Goal: Task Accomplishment & Management: Use online tool/utility

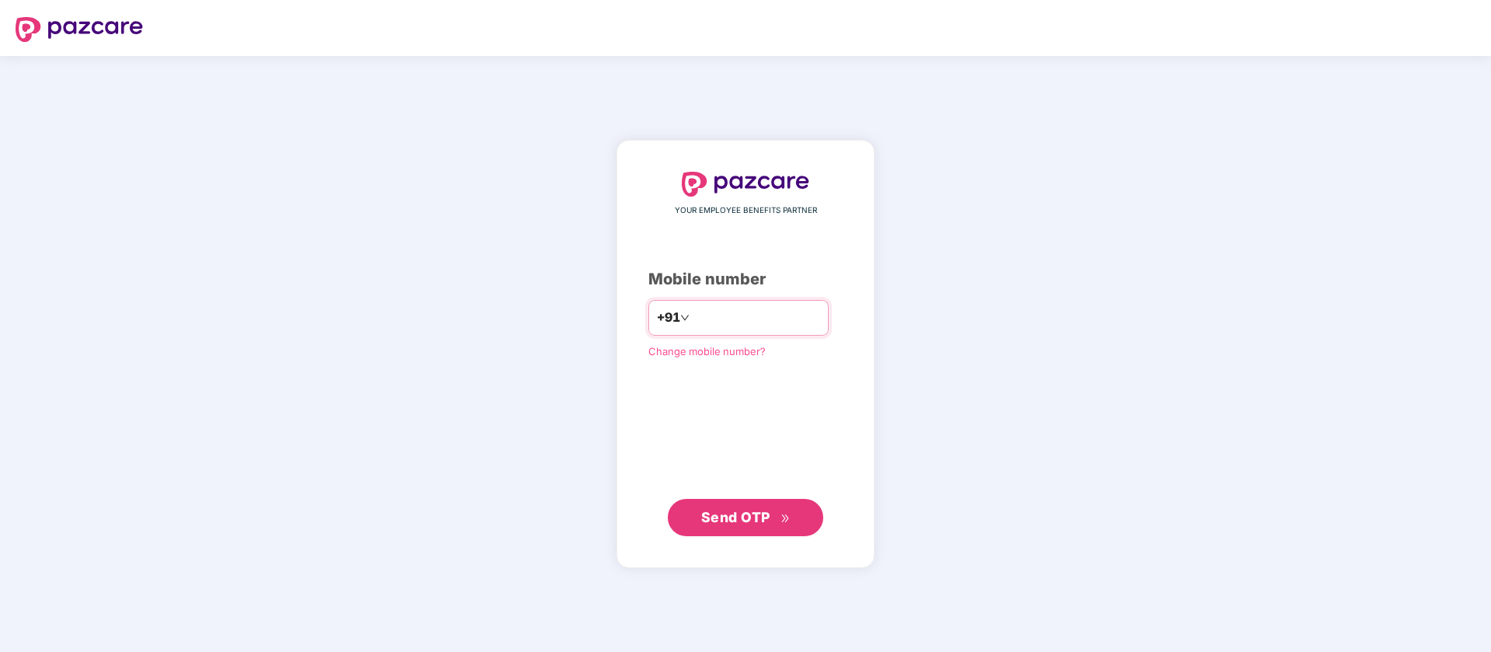
type input "**********"
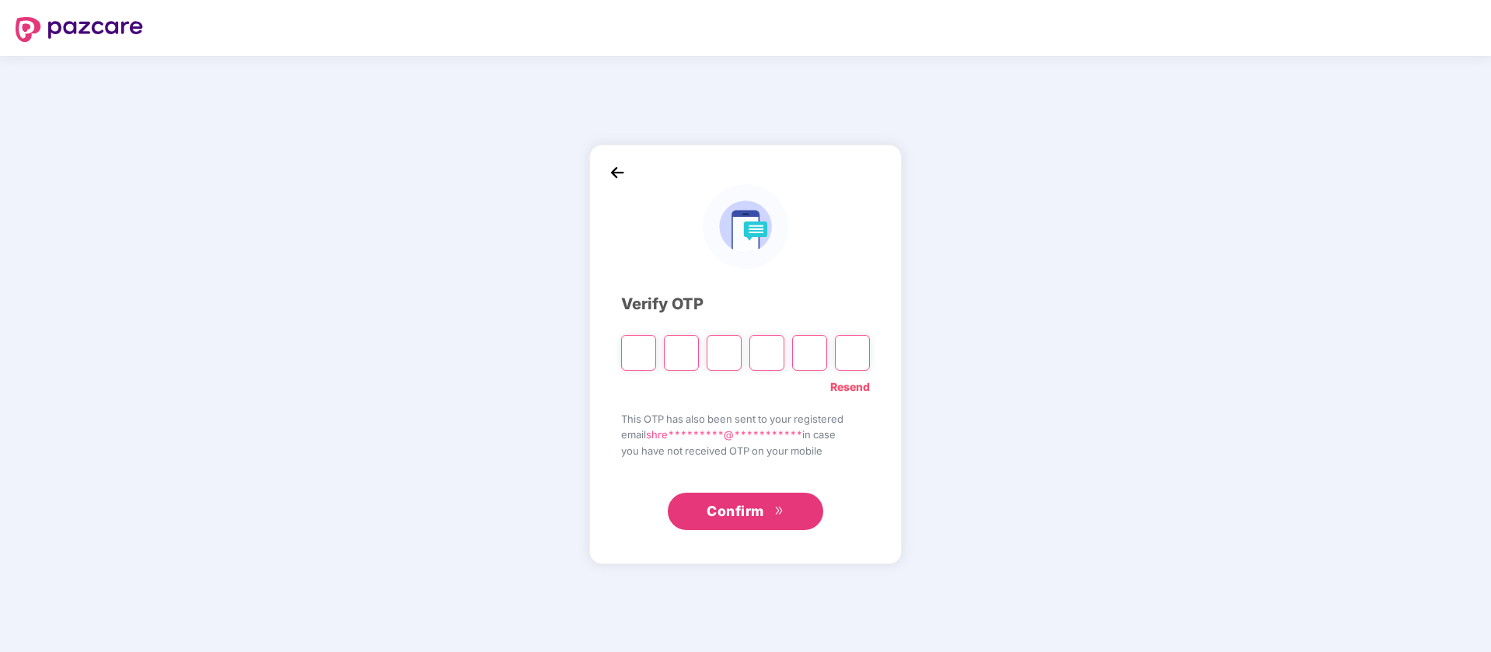
type input "*"
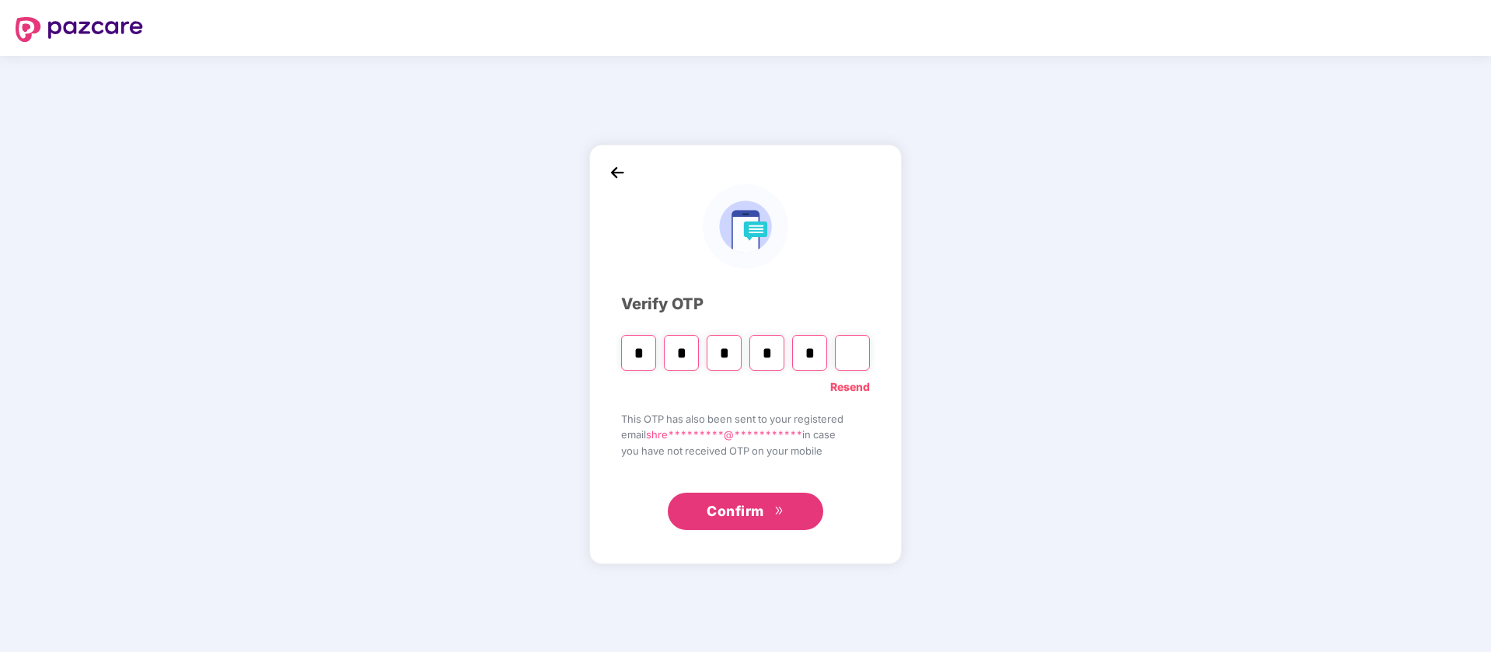
type input "*"
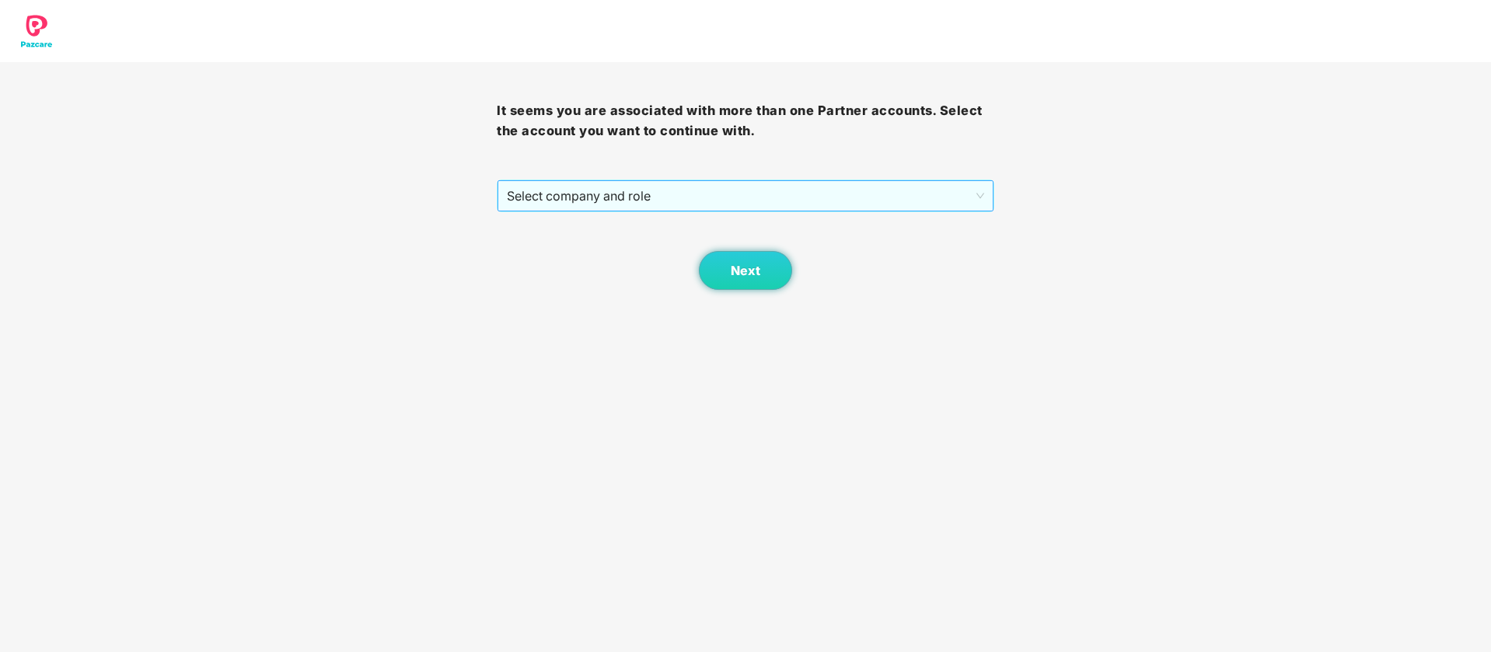
click at [653, 204] on span "Select company and role" at bounding box center [745, 196] width 476 height 30
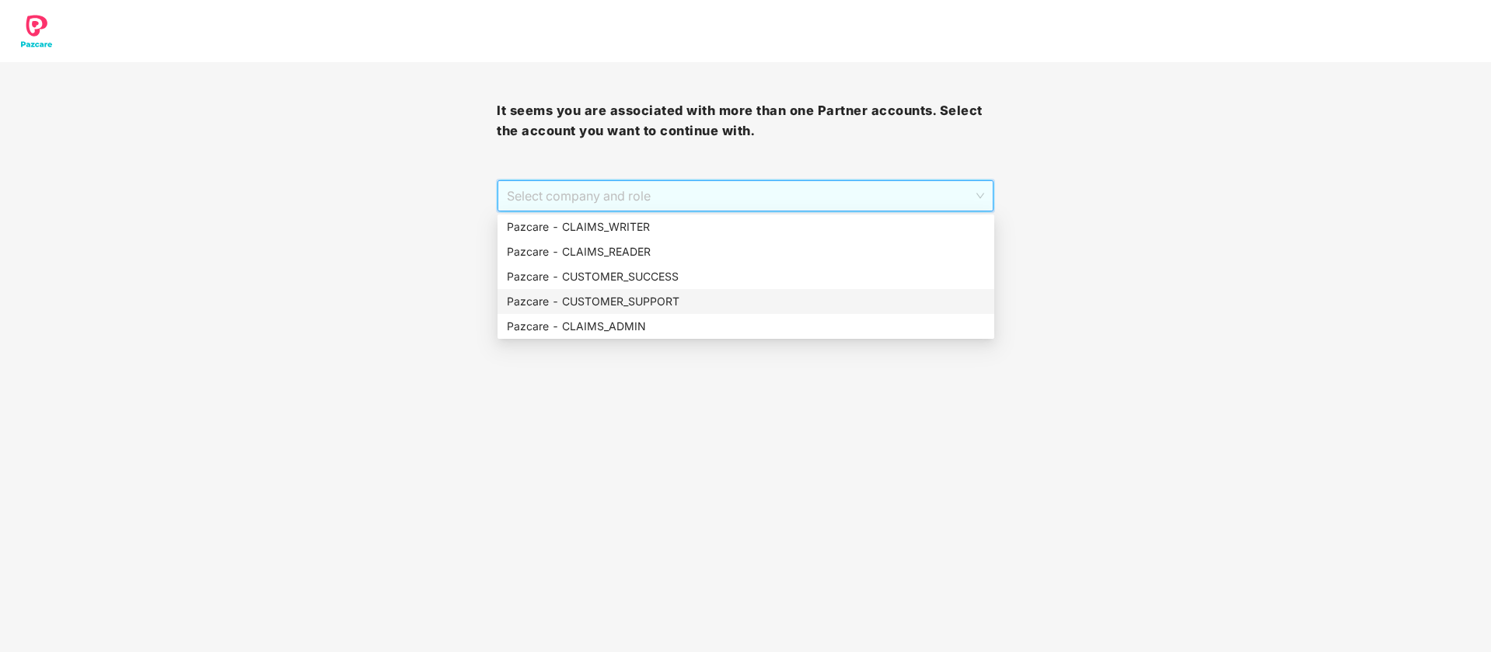
click at [676, 290] on div "Pazcare - CUSTOMER_SUPPORT" at bounding box center [745, 301] width 497 height 25
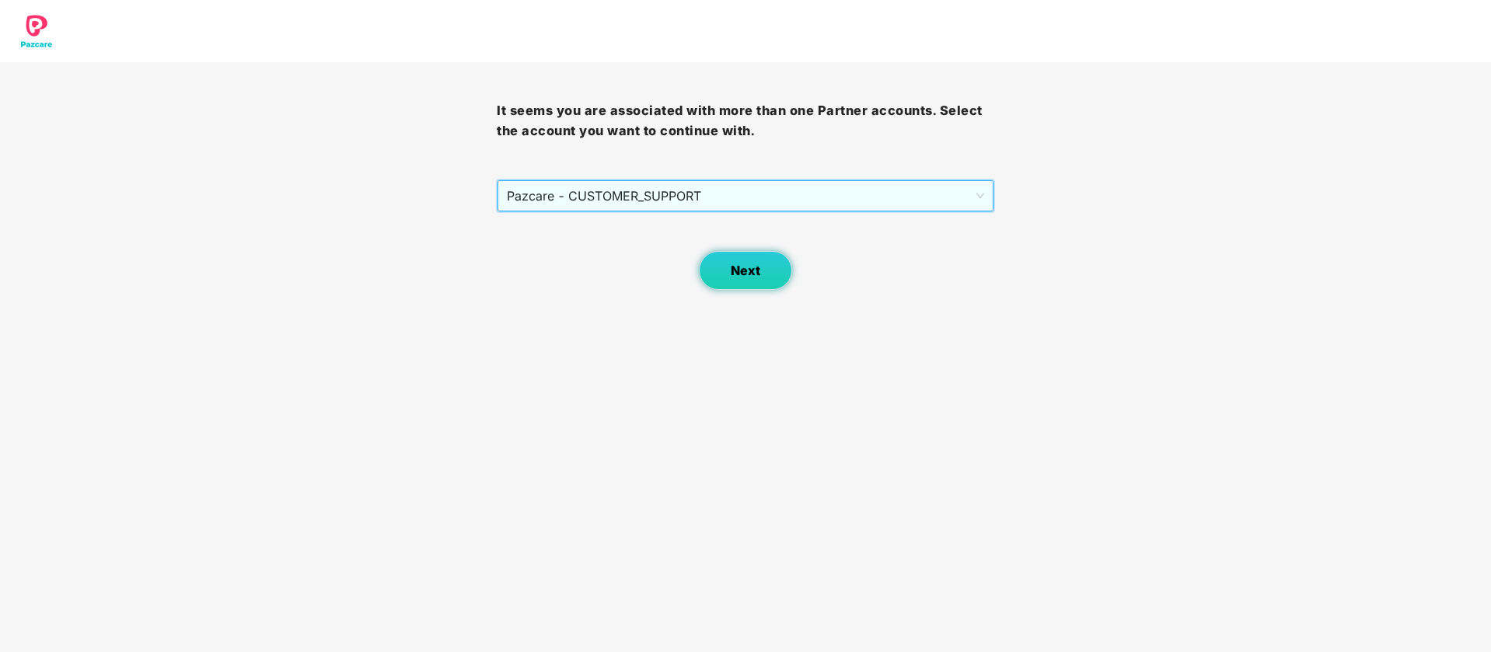
click at [716, 283] on button "Next" at bounding box center [745, 270] width 93 height 39
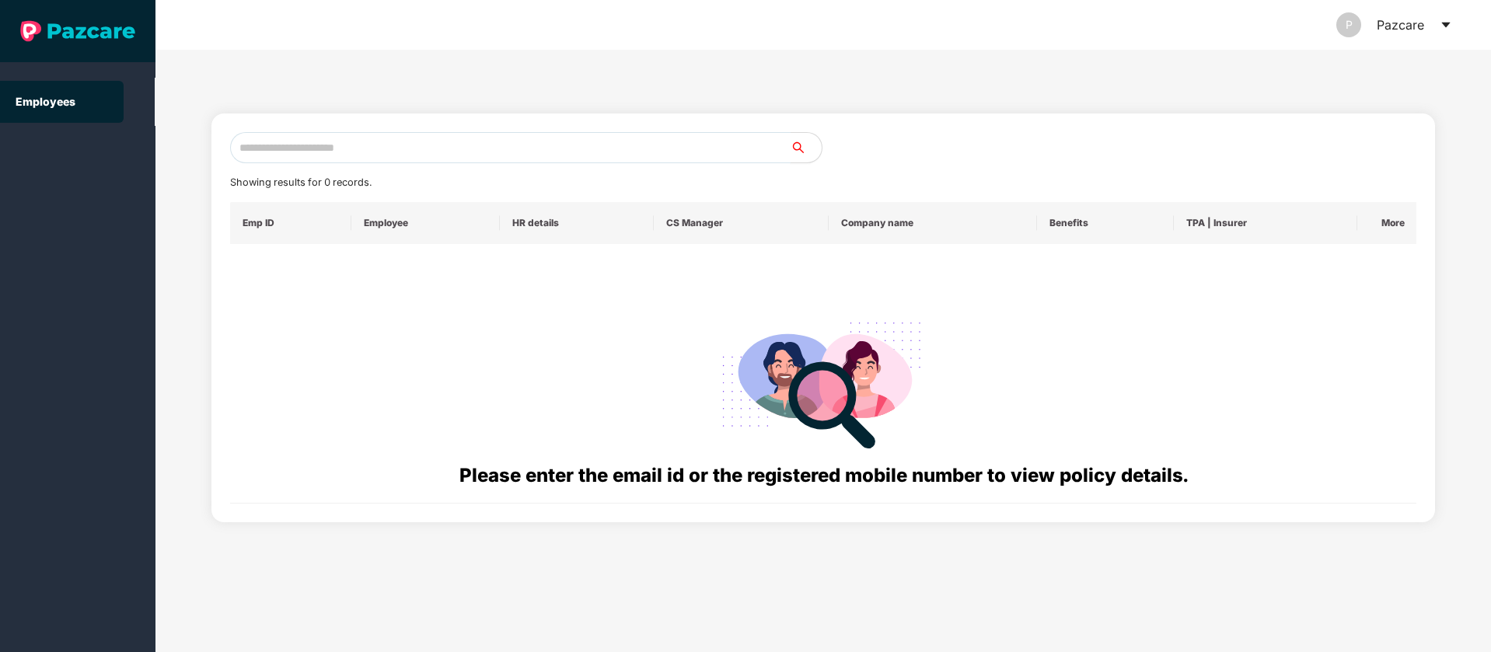
click at [358, 141] on input "text" at bounding box center [510, 147] width 560 height 31
paste input "**********"
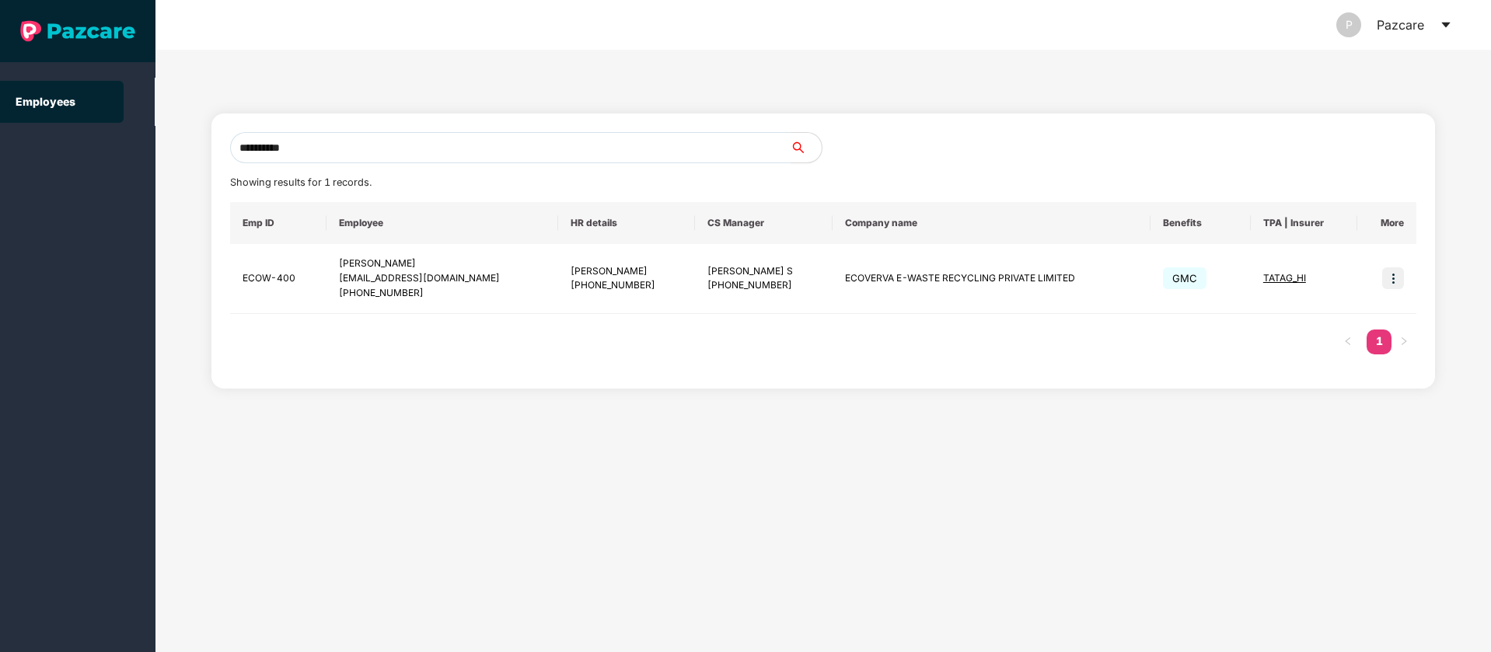
type input "**********"
click at [1449, 21] on icon "caret-down" at bounding box center [1445, 25] width 12 height 12
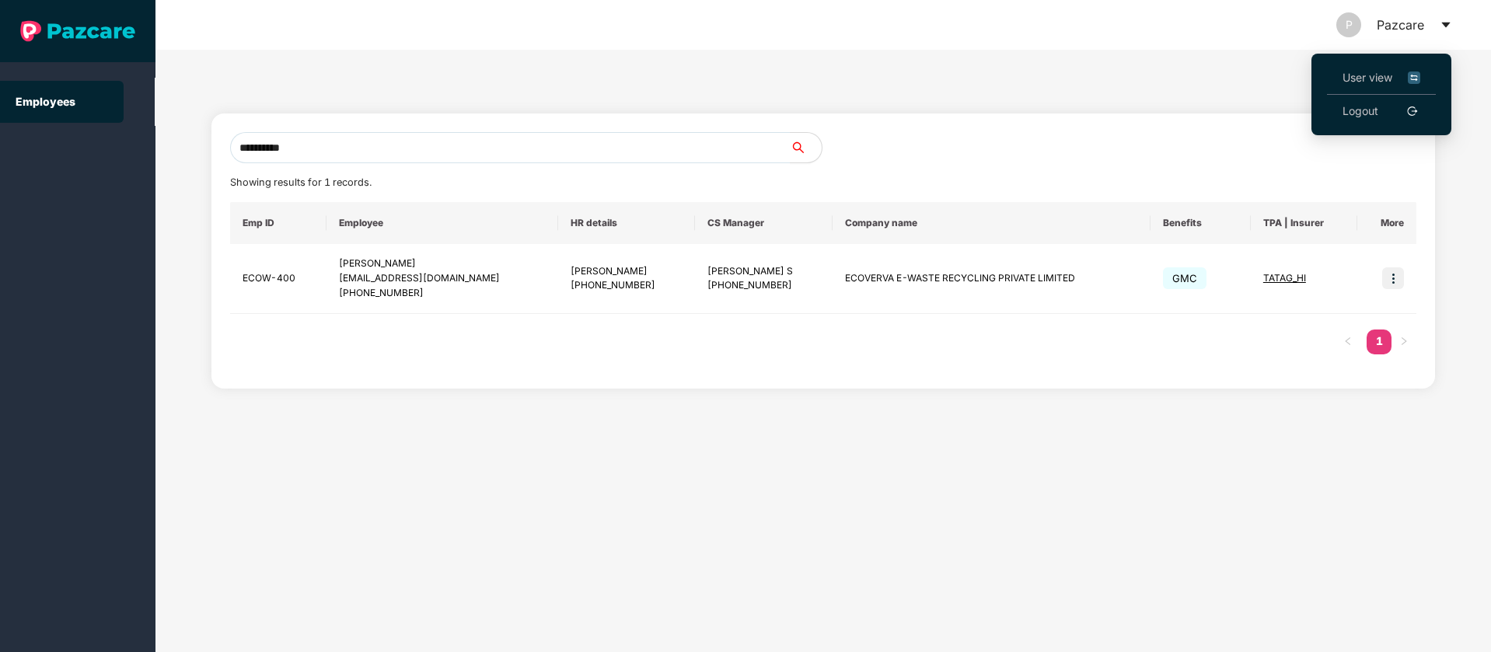
click at [1411, 78] on img at bounding box center [1414, 77] width 12 height 17
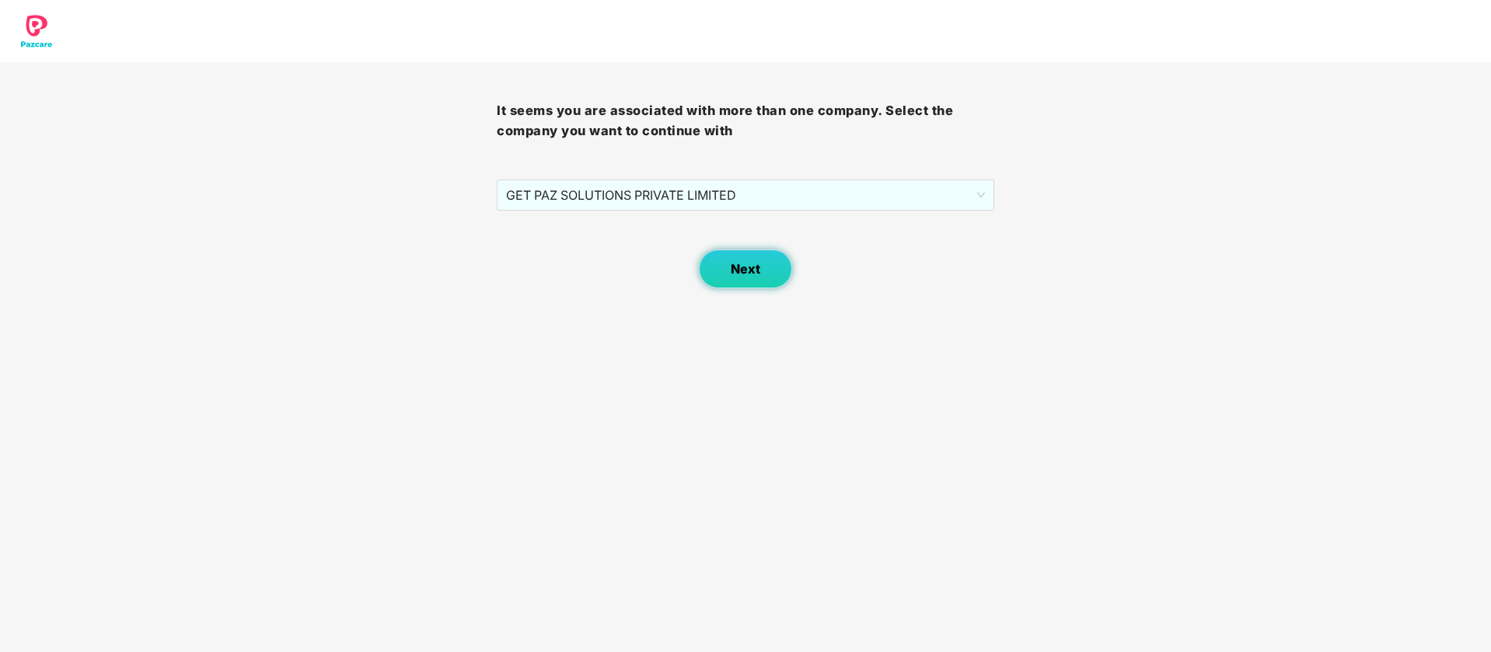
click at [753, 281] on button "Next" at bounding box center [745, 268] width 93 height 39
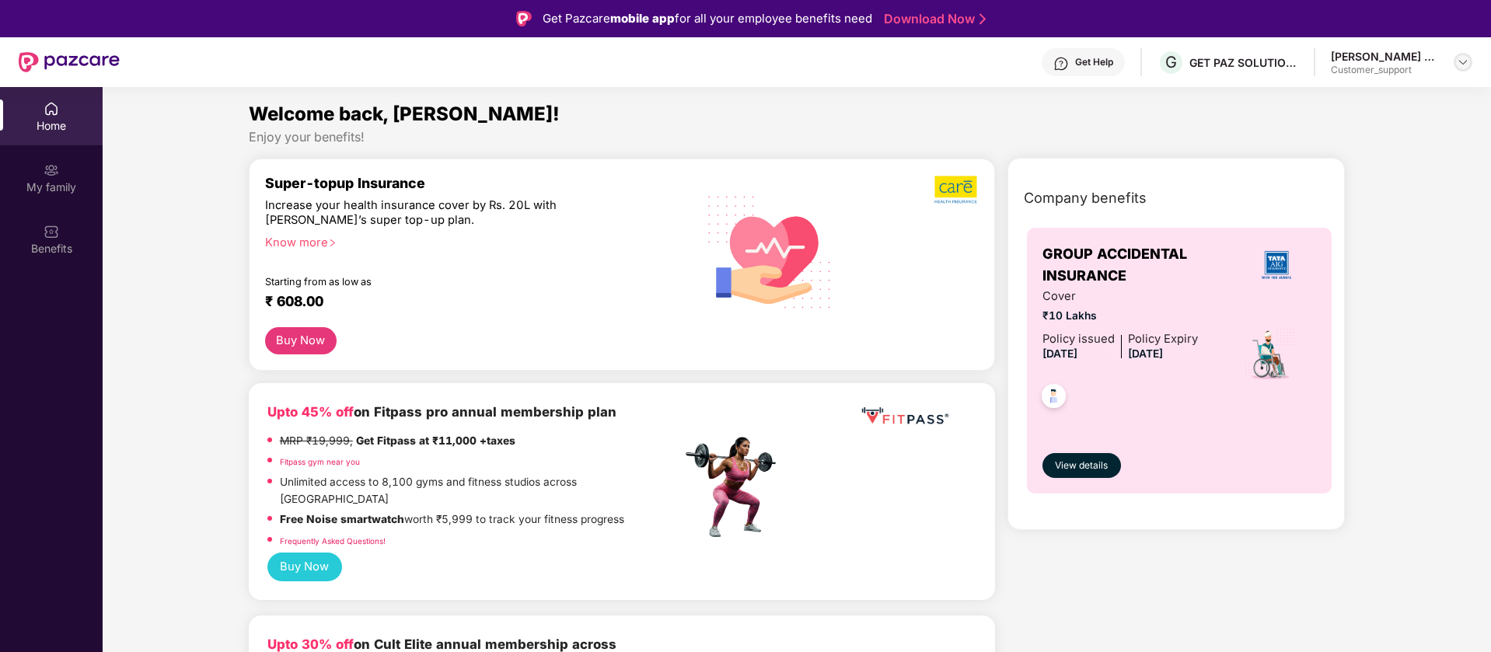
click at [1463, 60] on img at bounding box center [1462, 62] width 12 height 12
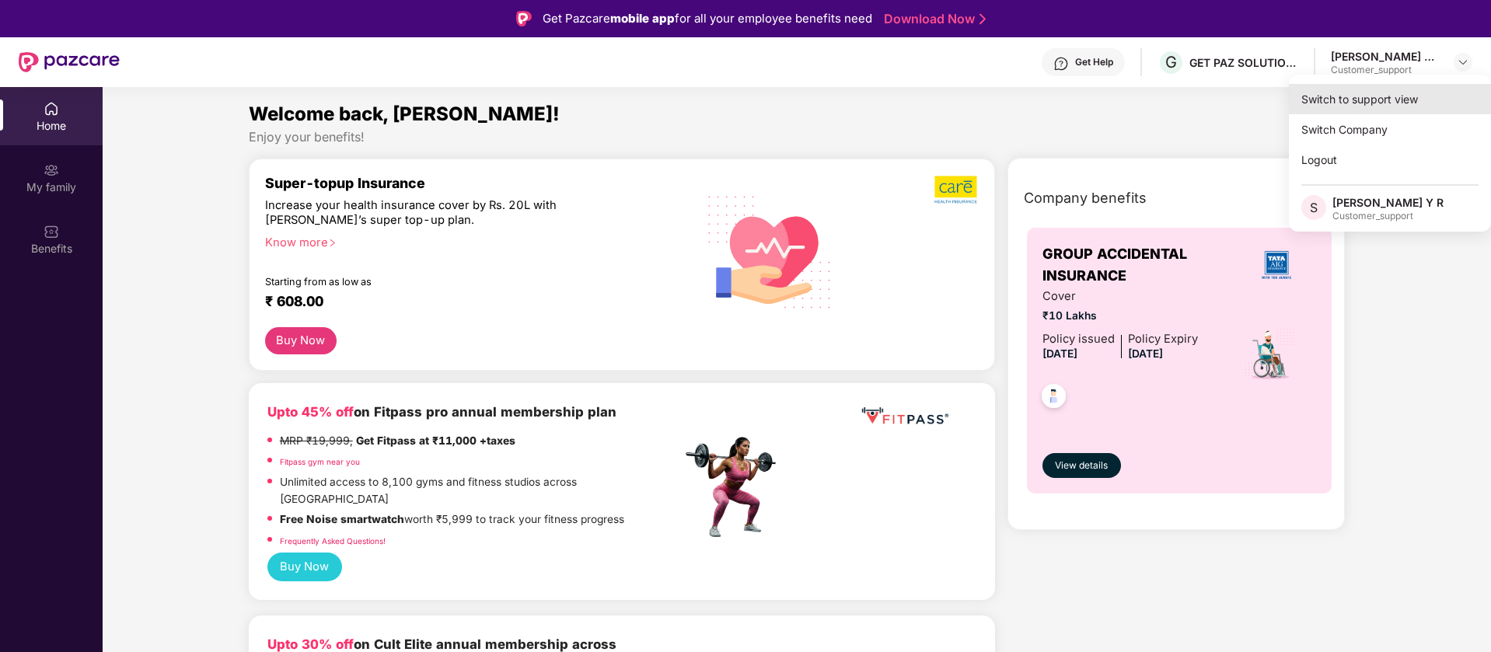
click at [1331, 90] on div "Switch to support view" at bounding box center [1390, 99] width 202 height 30
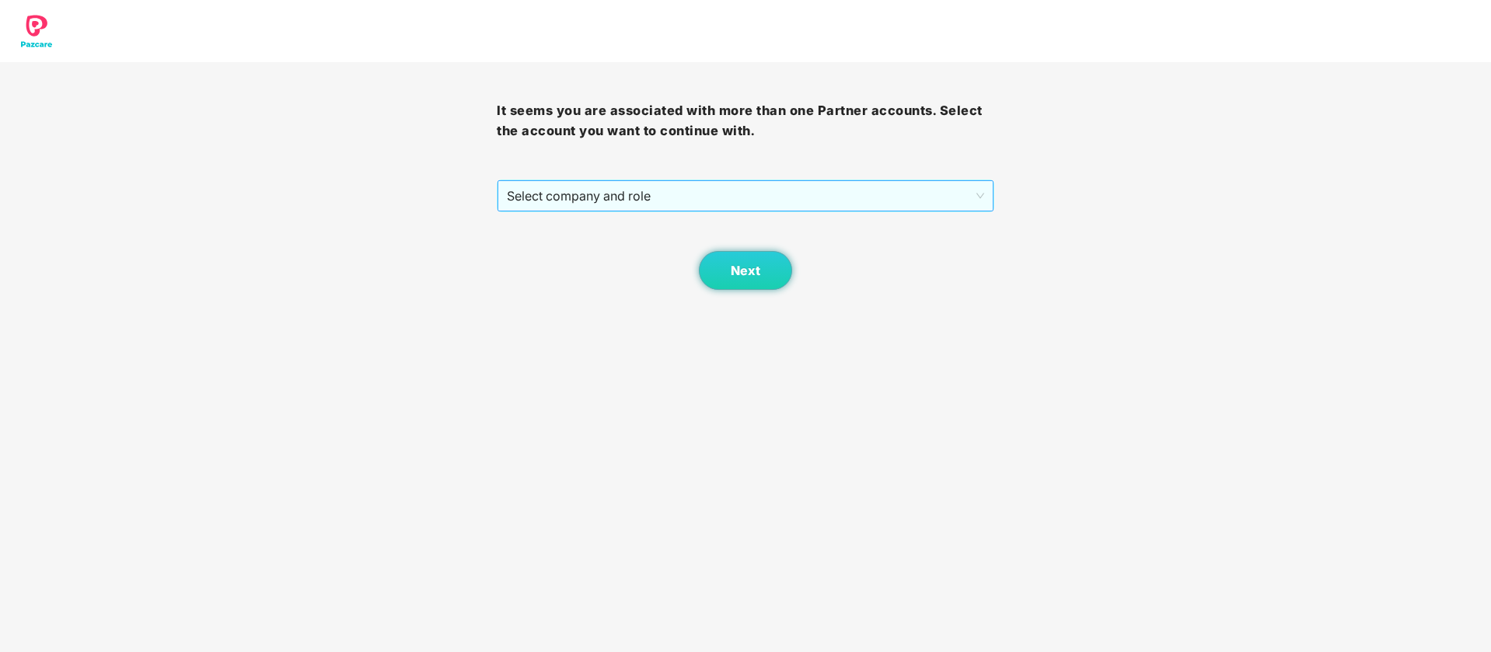
click at [693, 206] on span "Select company and role" at bounding box center [745, 196] width 476 height 30
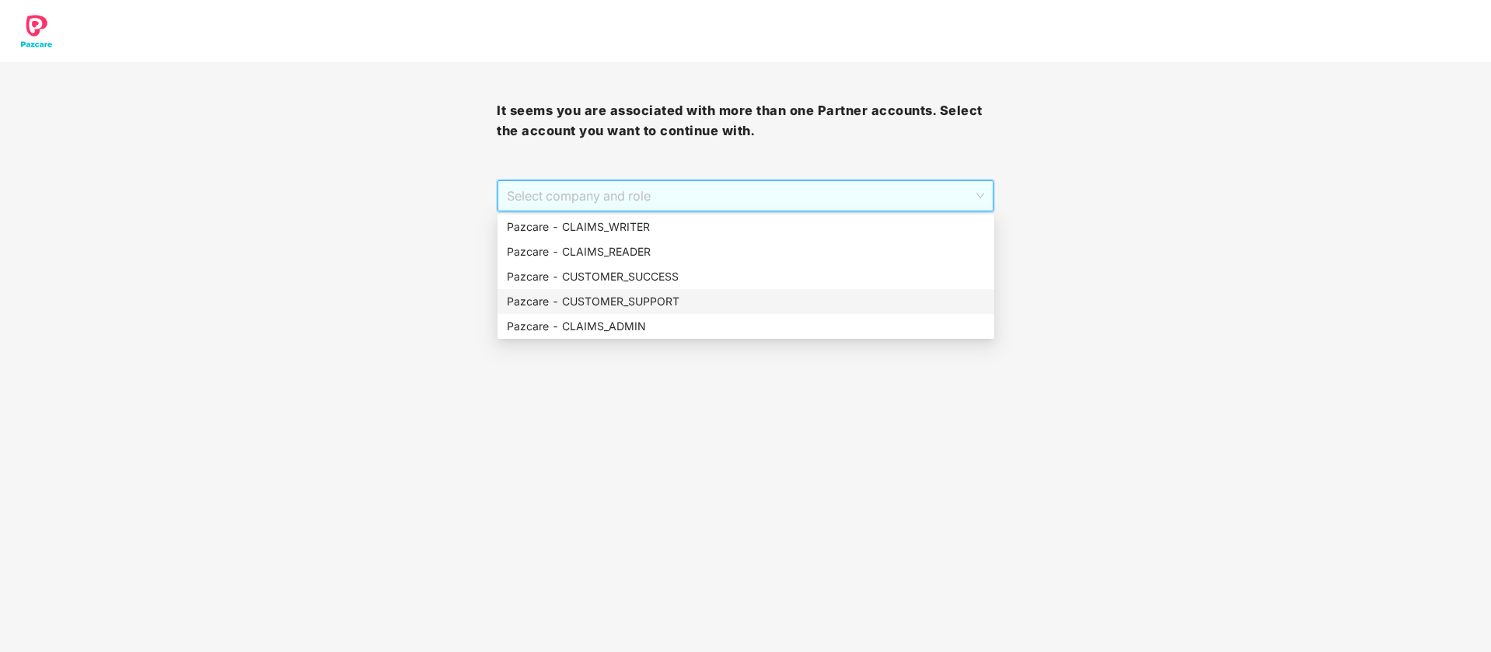
click at [669, 277] on div "Pazcare - CUSTOMER_SUCCESS" at bounding box center [746, 276] width 478 height 17
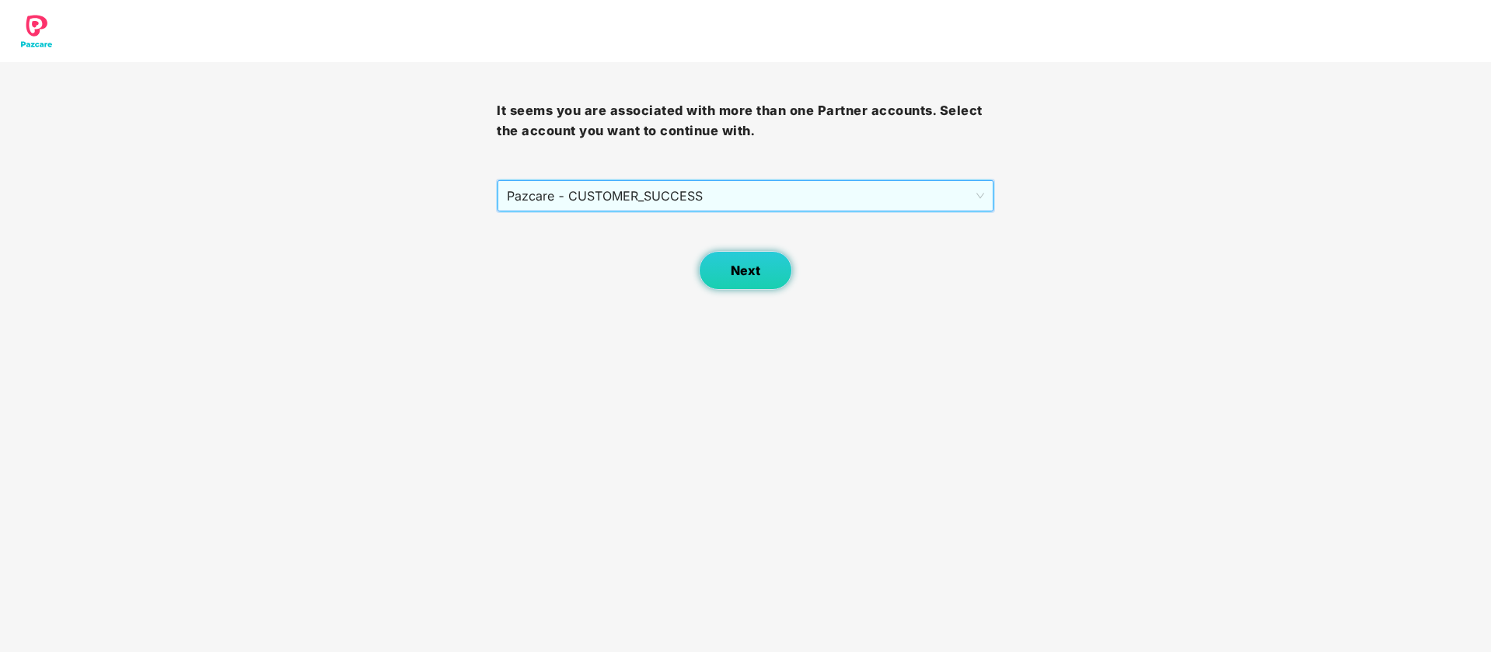
click at [770, 286] on button "Next" at bounding box center [745, 270] width 93 height 39
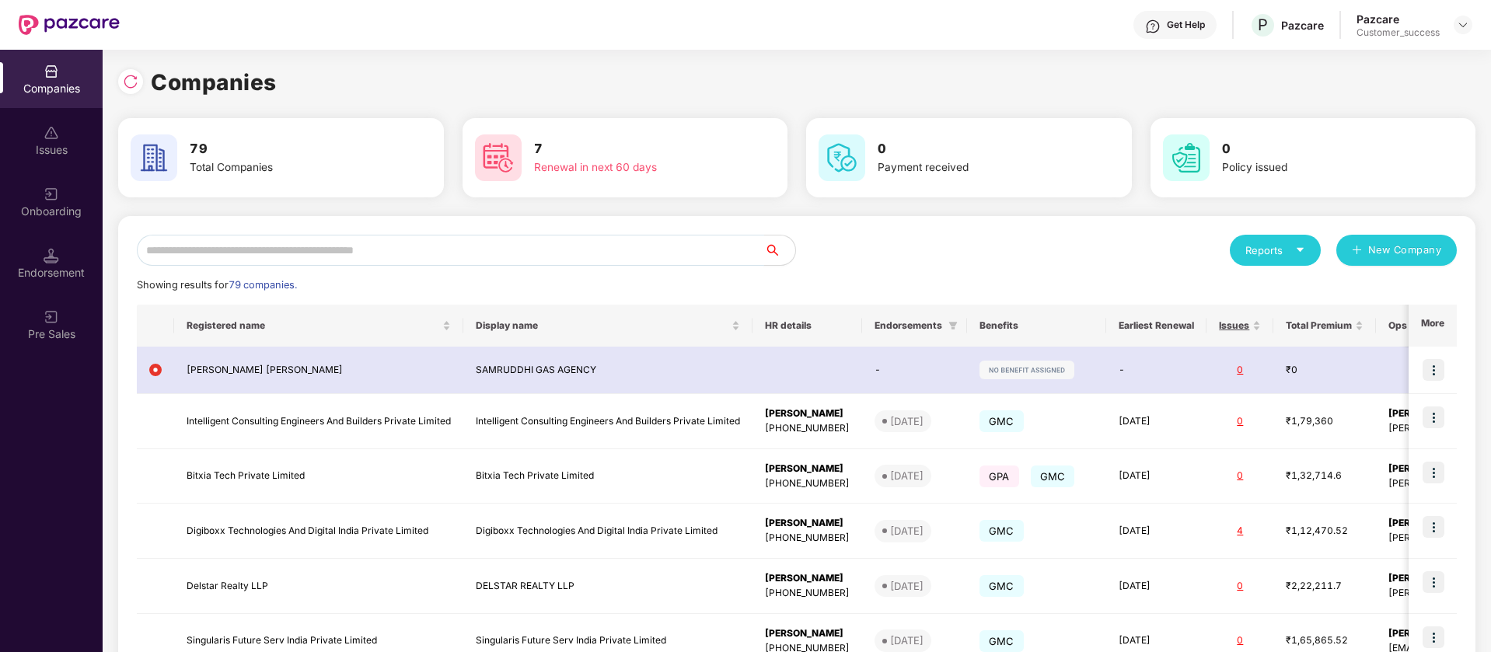
click at [235, 260] on input "text" at bounding box center [450, 250] width 627 height 31
type input "*"
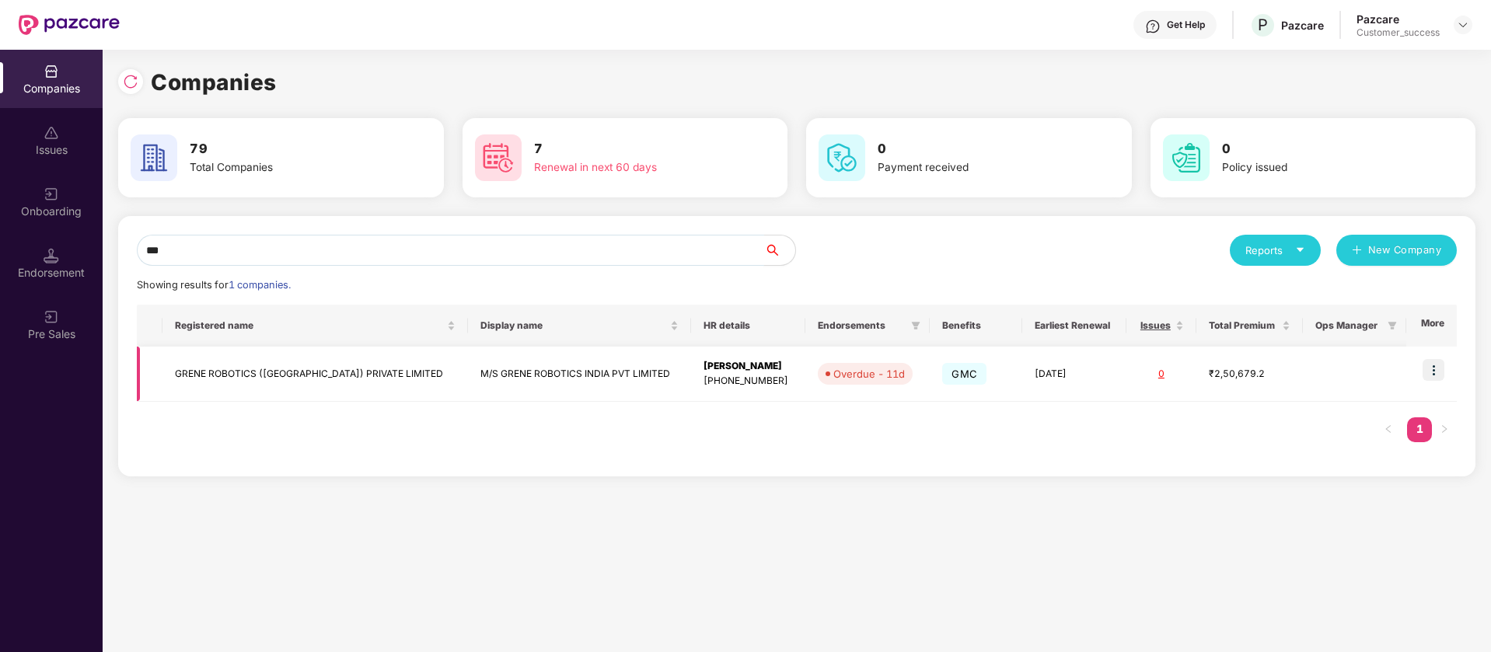
type input "***"
click at [1438, 366] on img at bounding box center [1433, 370] width 22 height 22
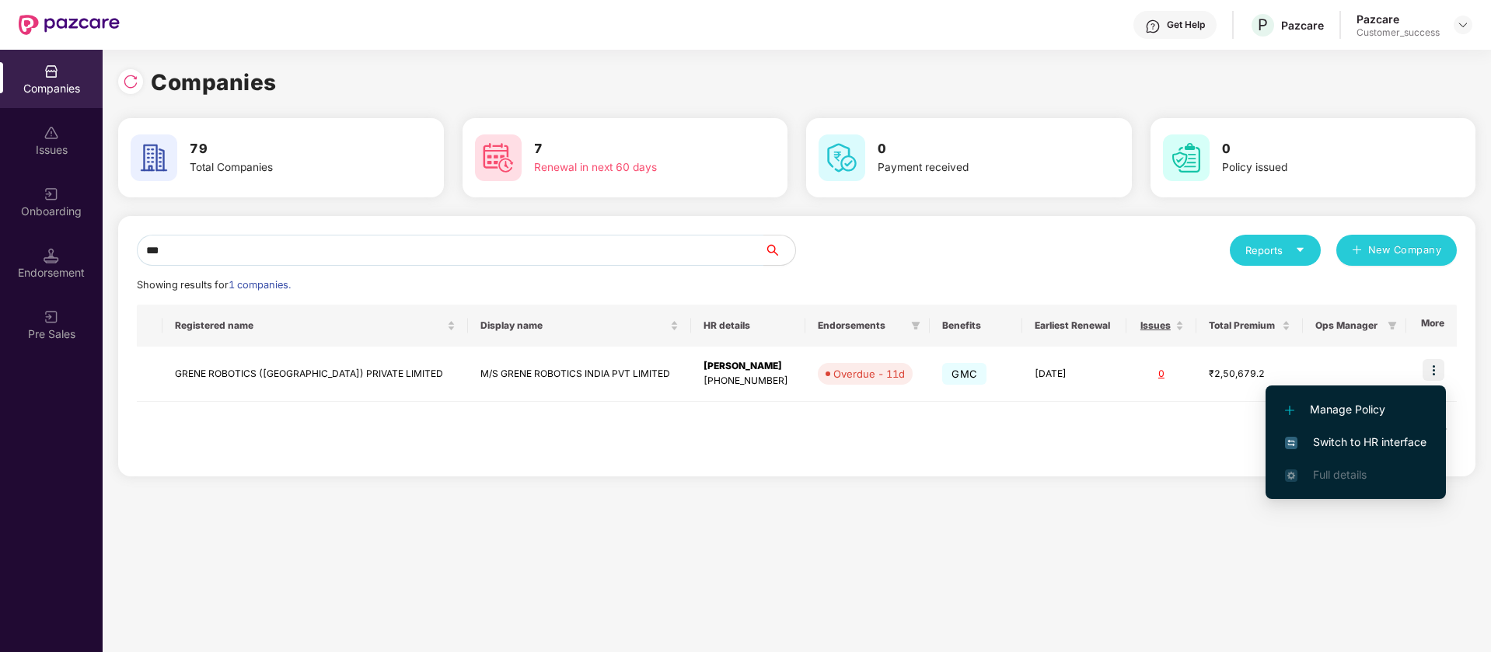
click at [1399, 446] on span "Switch to HR interface" at bounding box center [1355, 442] width 141 height 17
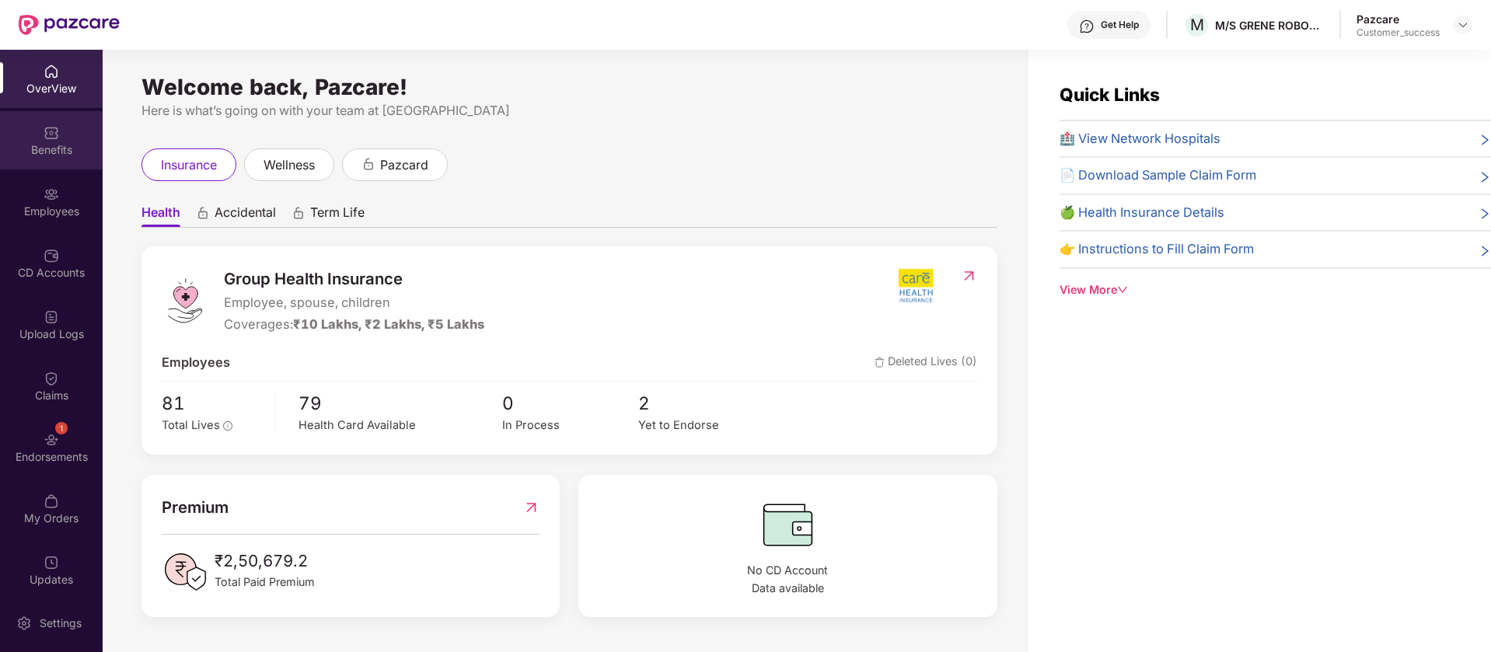
click at [44, 150] on div "Benefits" at bounding box center [51, 150] width 103 height 16
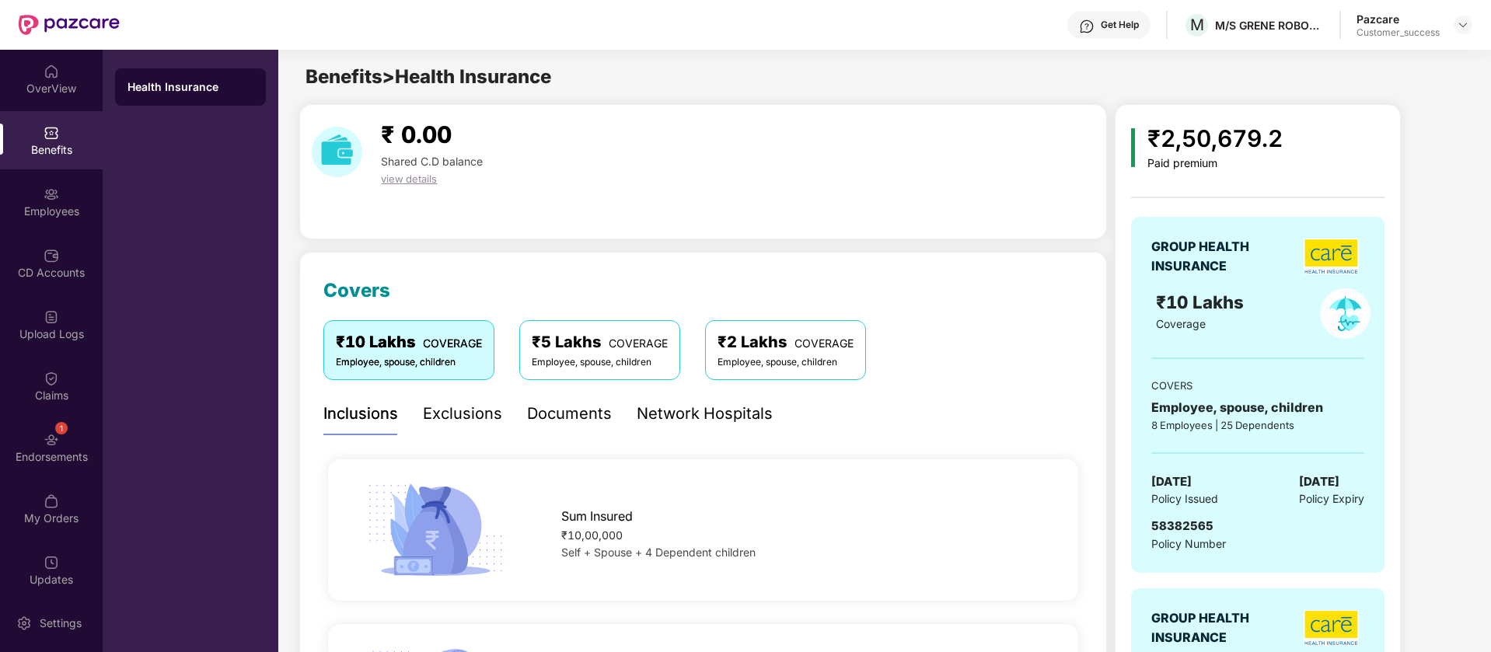
click at [1184, 528] on span "58382565" at bounding box center [1182, 525] width 62 height 15
copy span "58382565"
drag, startPoint x: 1465, startPoint y: 26, endPoint x: 1429, endPoint y: 51, distance: 43.6
click at [1465, 26] on img at bounding box center [1462, 25] width 12 height 12
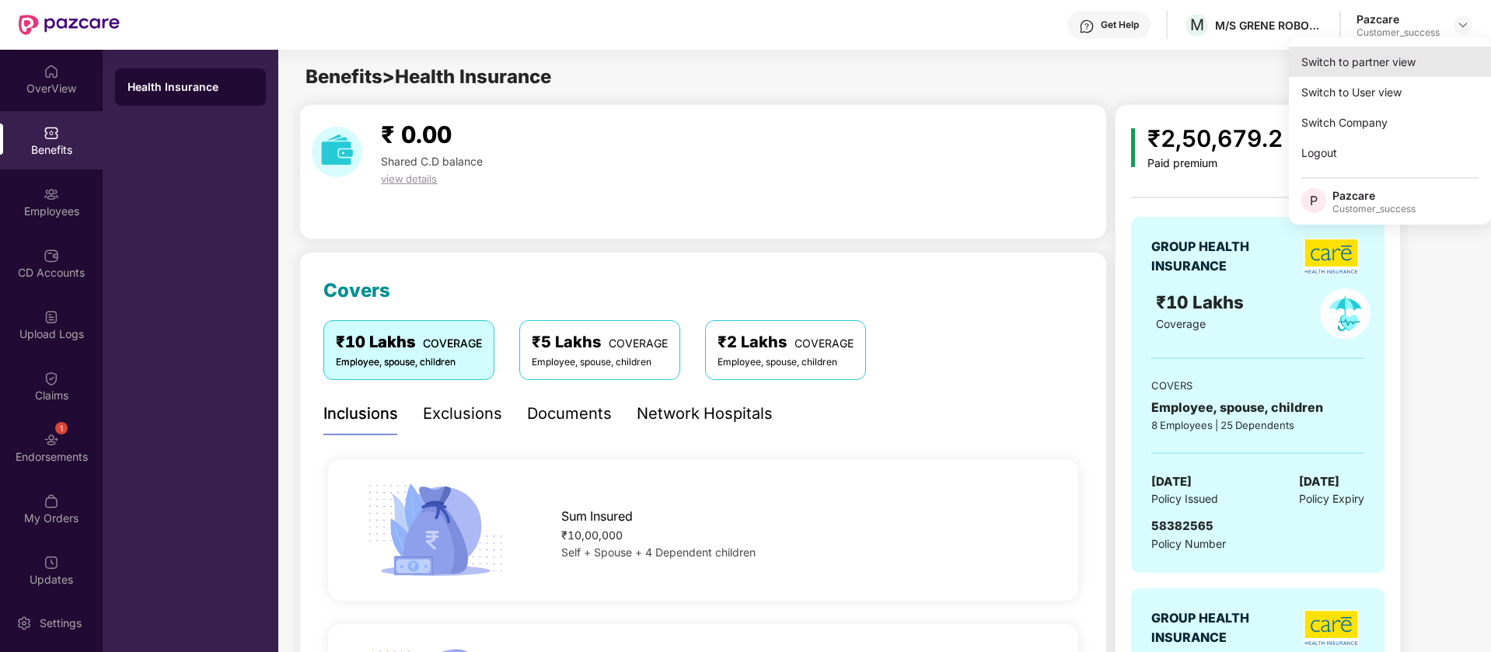
click at [1375, 60] on div "Switch to partner view" at bounding box center [1390, 62] width 202 height 30
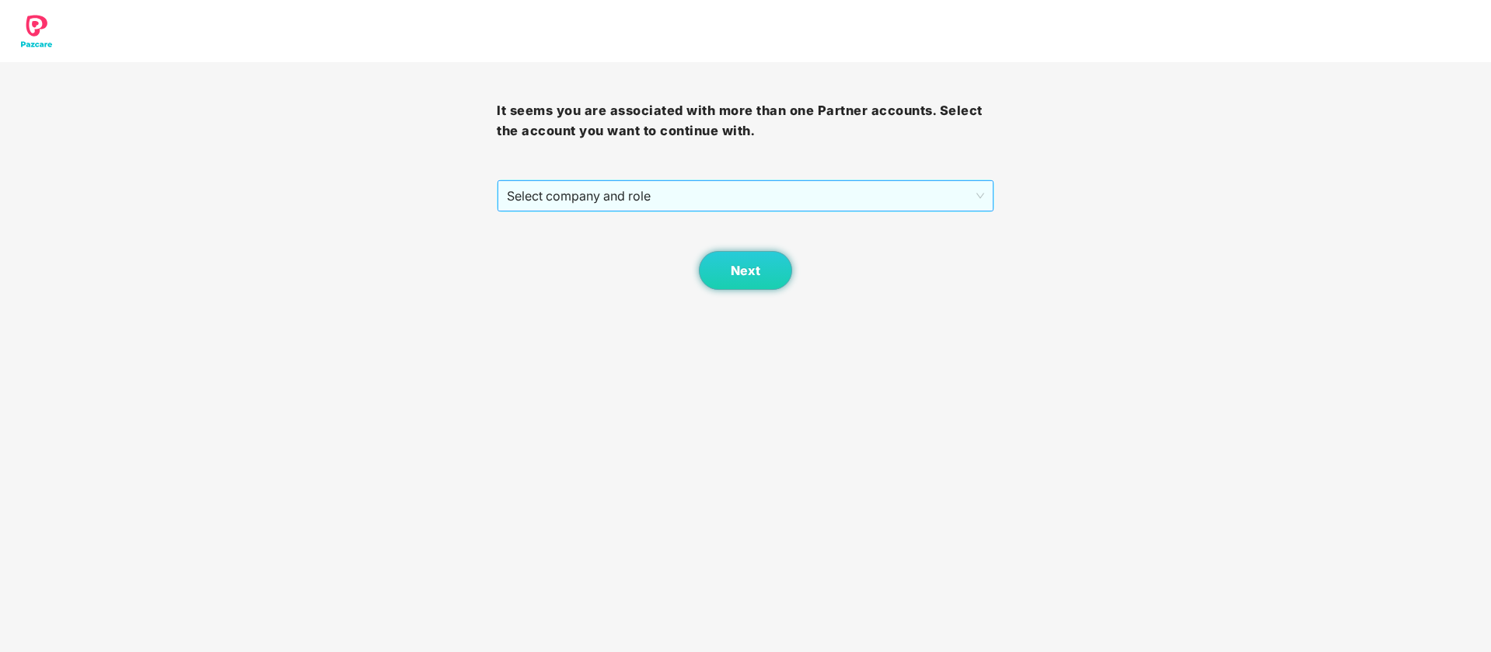
click at [728, 205] on span "Select company and role" at bounding box center [745, 196] width 476 height 30
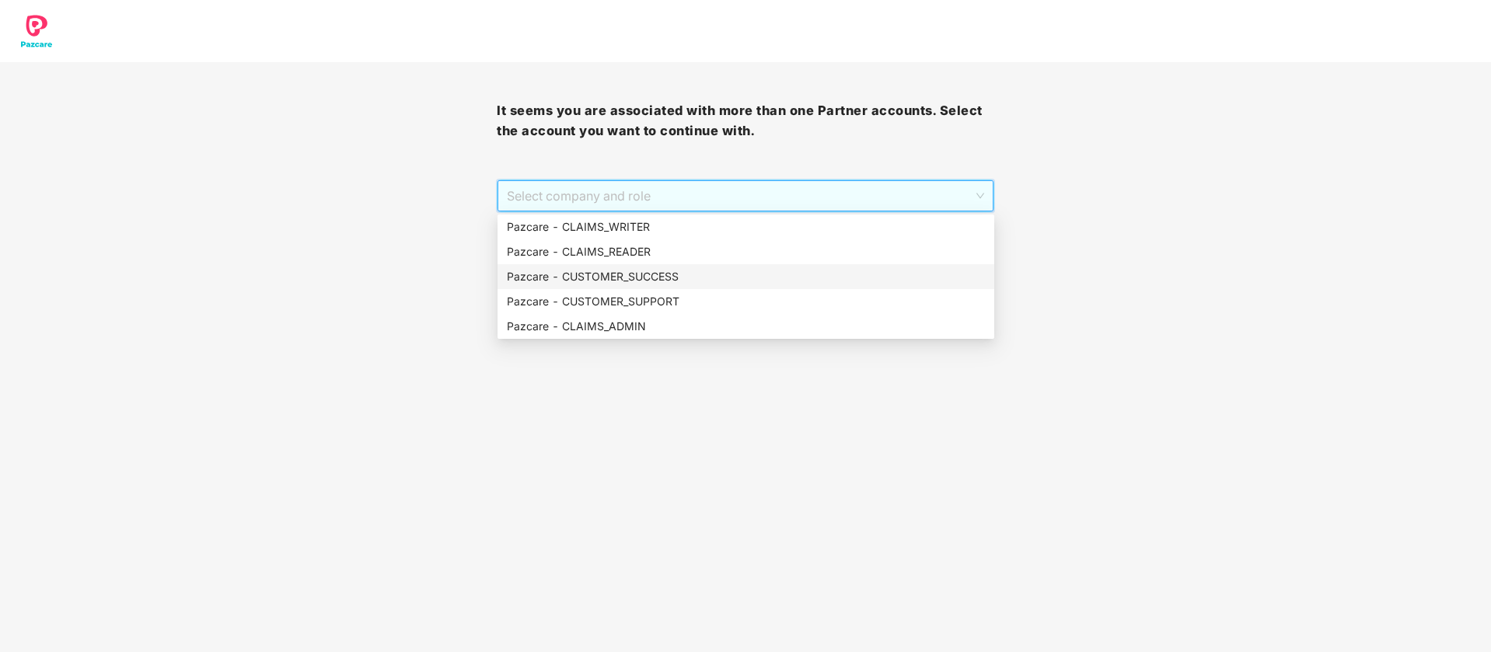
click at [652, 271] on div "Pazcare - CUSTOMER_SUCCESS" at bounding box center [746, 276] width 478 height 17
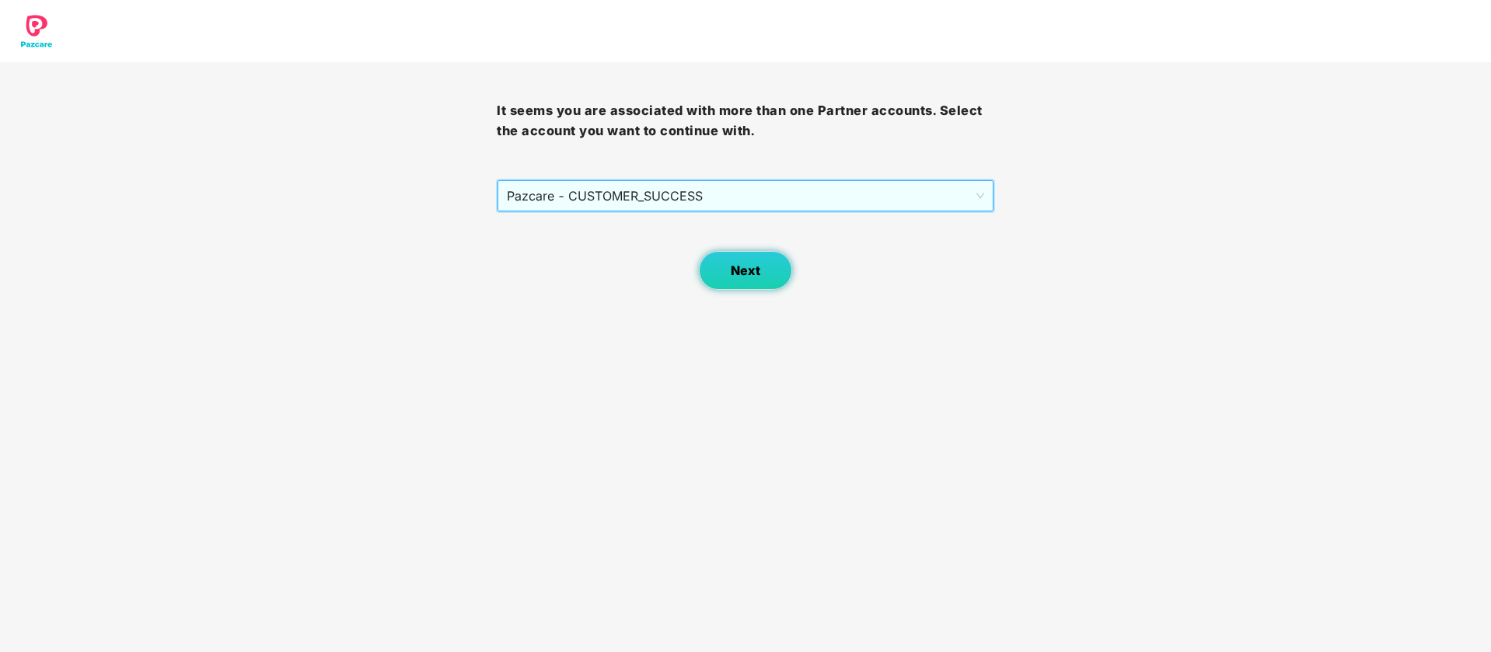
click at [713, 278] on button "Next" at bounding box center [745, 270] width 93 height 39
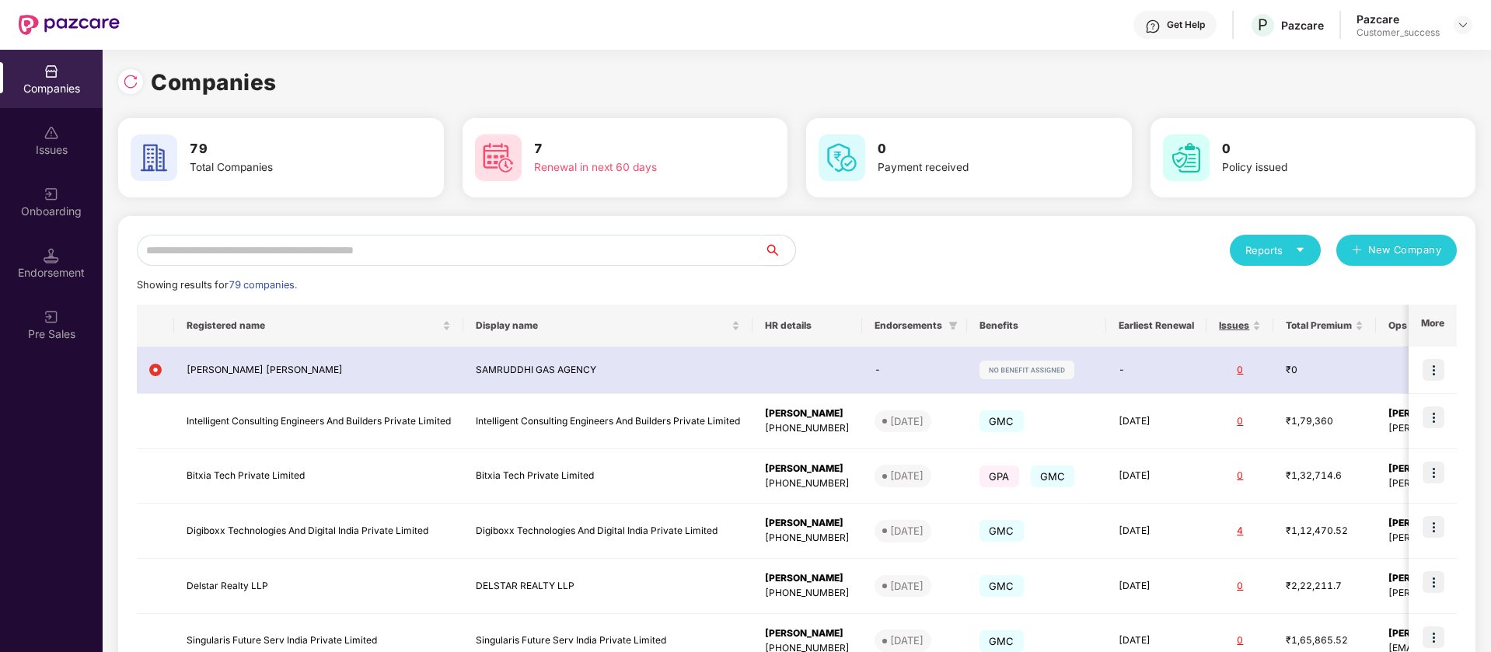
click at [595, 243] on input "text" at bounding box center [450, 250] width 627 height 31
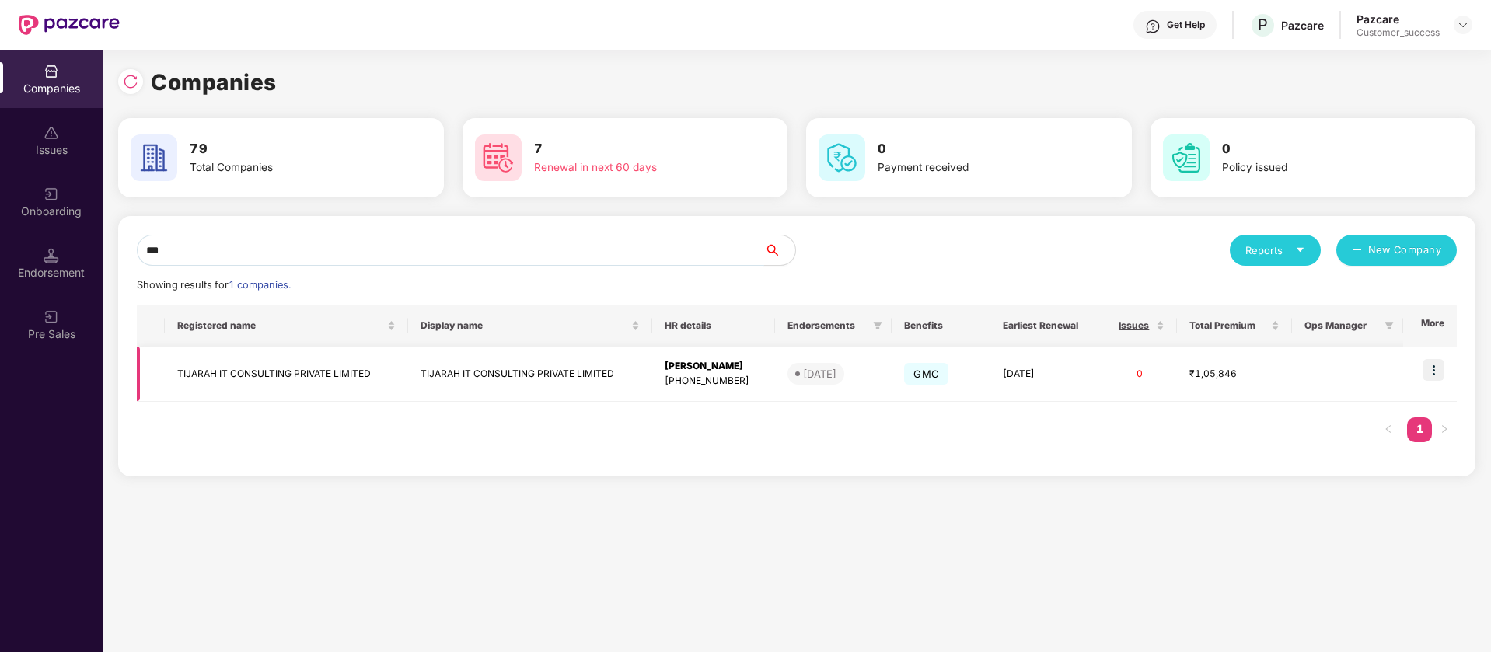
type input "***"
click at [1432, 366] on img at bounding box center [1433, 370] width 22 height 22
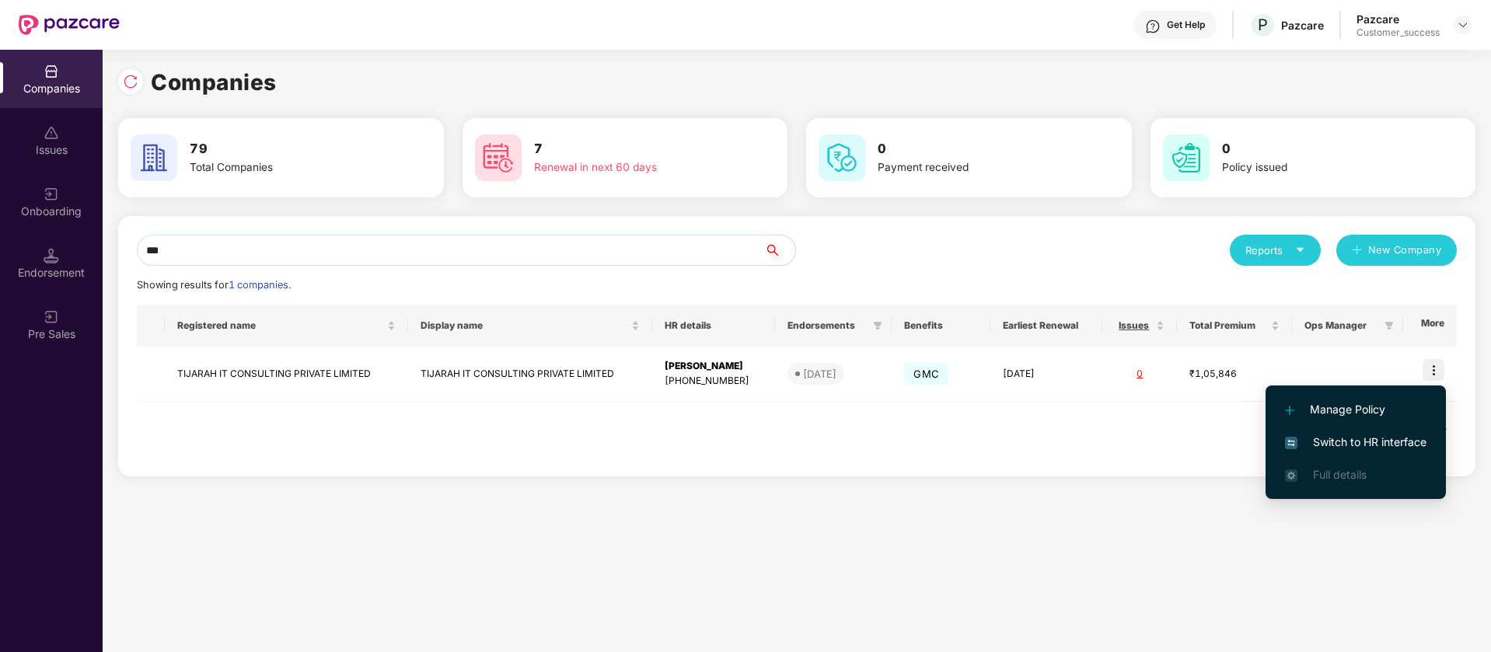
click at [1397, 440] on span "Switch to HR interface" at bounding box center [1355, 442] width 141 height 17
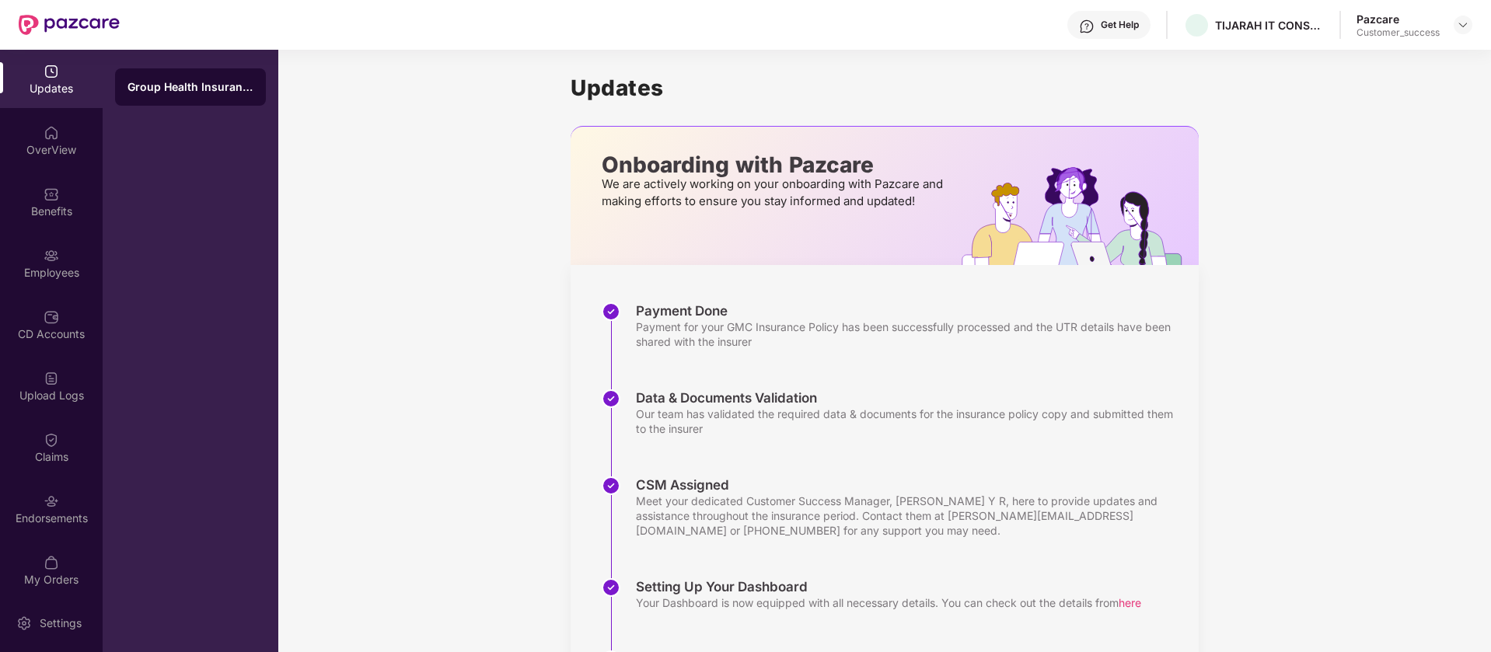
click at [46, 248] on img at bounding box center [52, 256] width 16 height 16
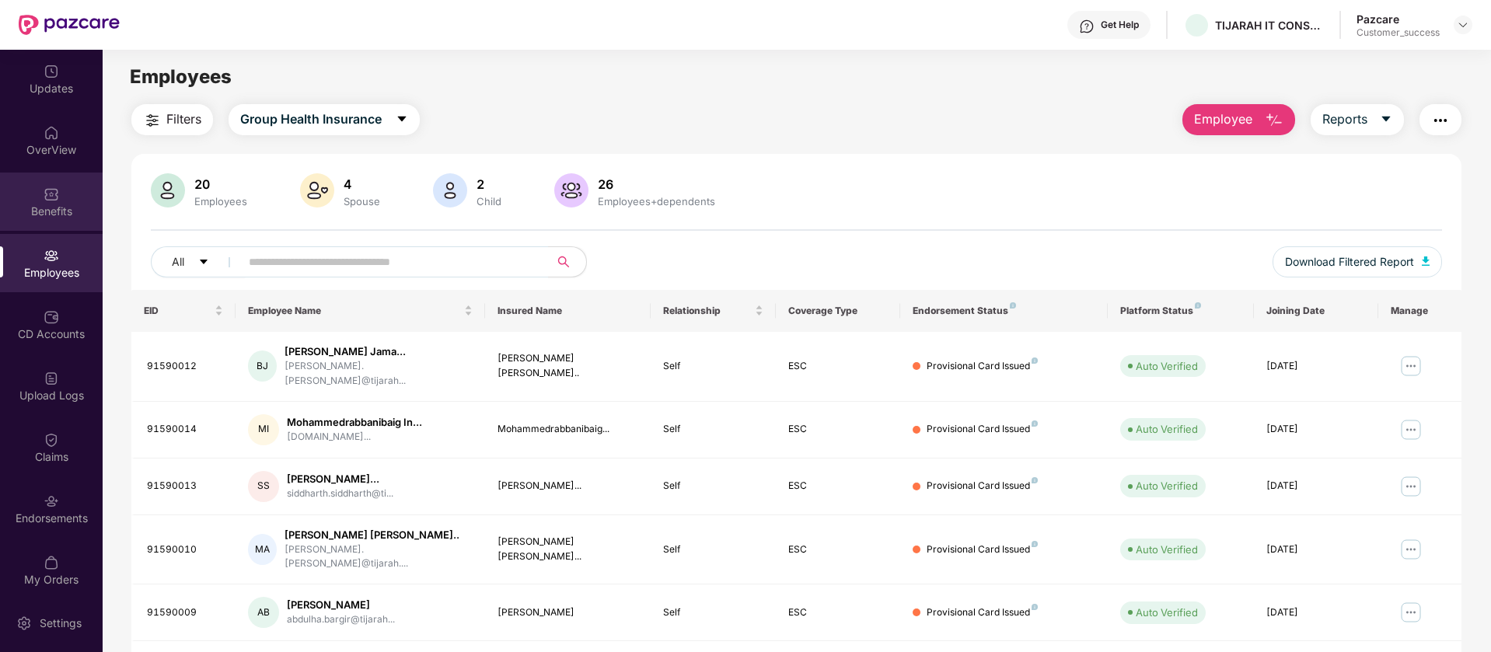
click at [32, 193] on div "Benefits" at bounding box center [51, 202] width 103 height 58
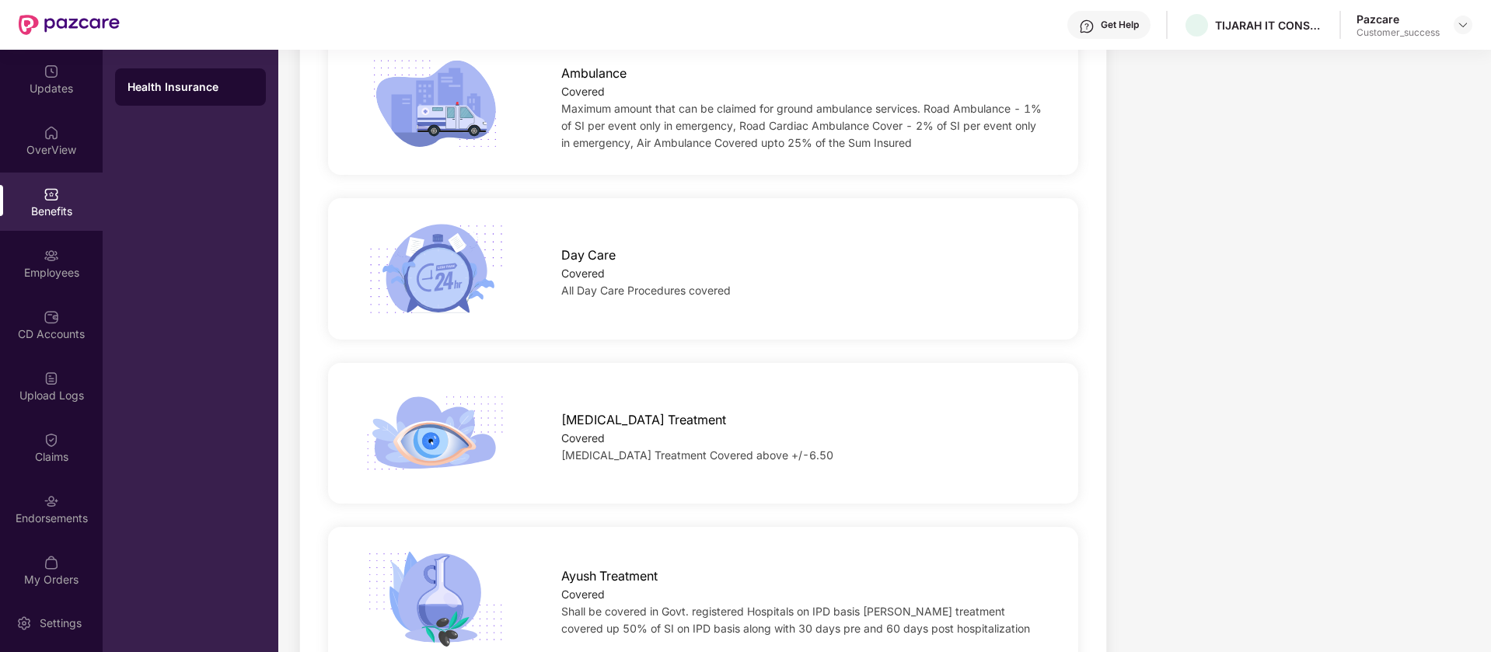
scroll to position [1360, 0]
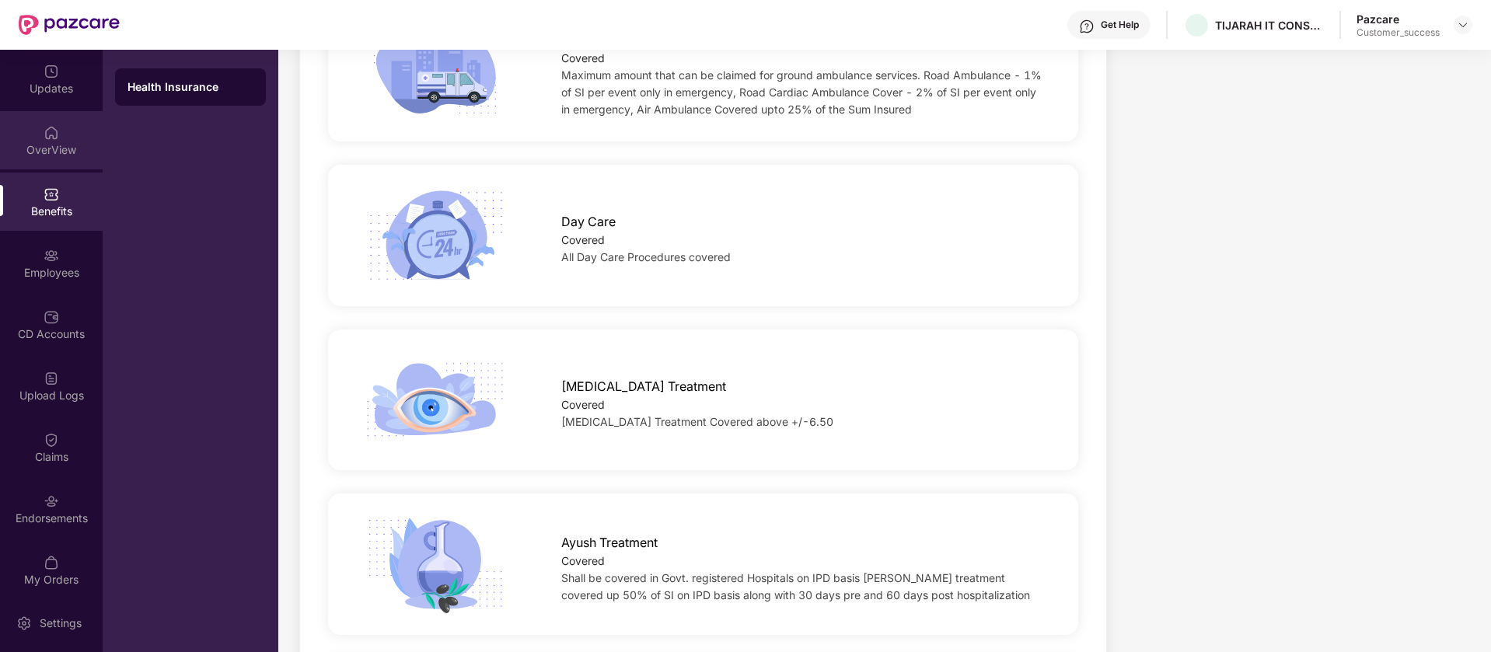
click at [32, 134] on div "OverView" at bounding box center [51, 140] width 103 height 58
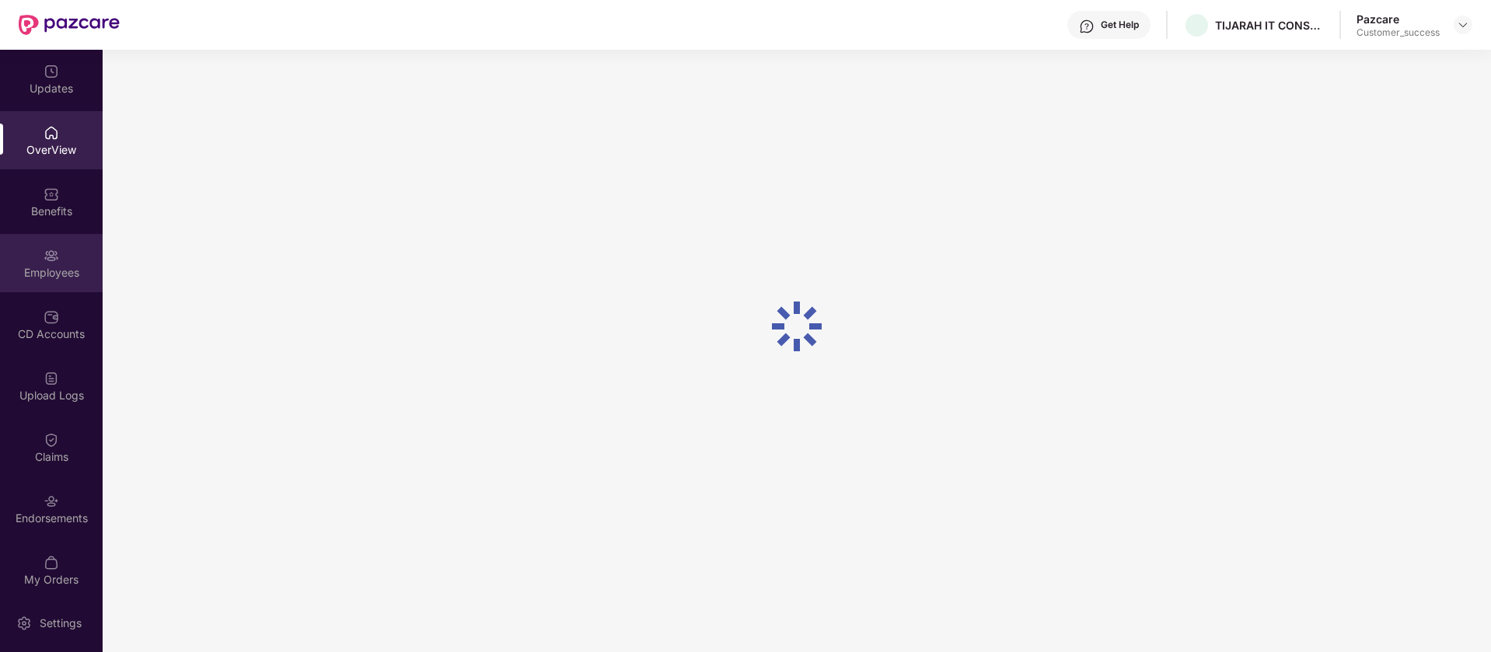
scroll to position [50, 0]
click at [61, 258] on div "Employees" at bounding box center [51, 263] width 103 height 58
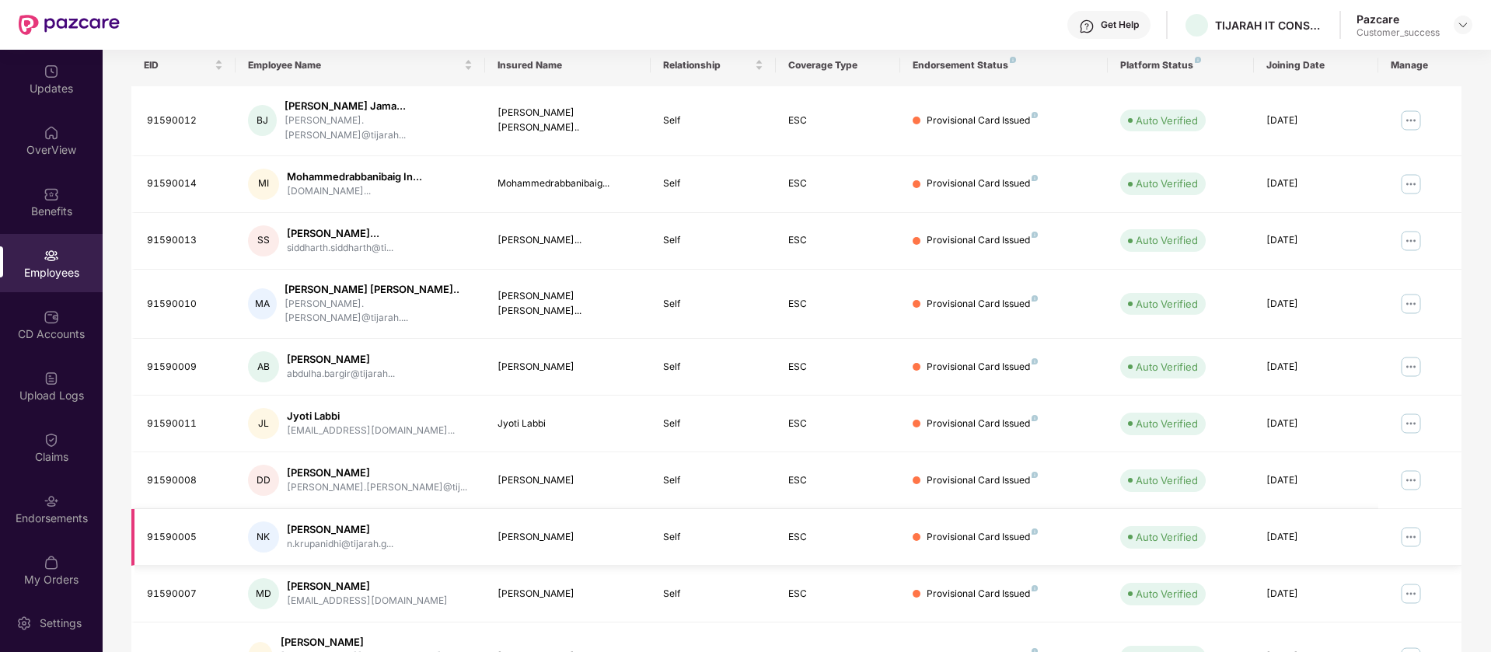
scroll to position [303, 0]
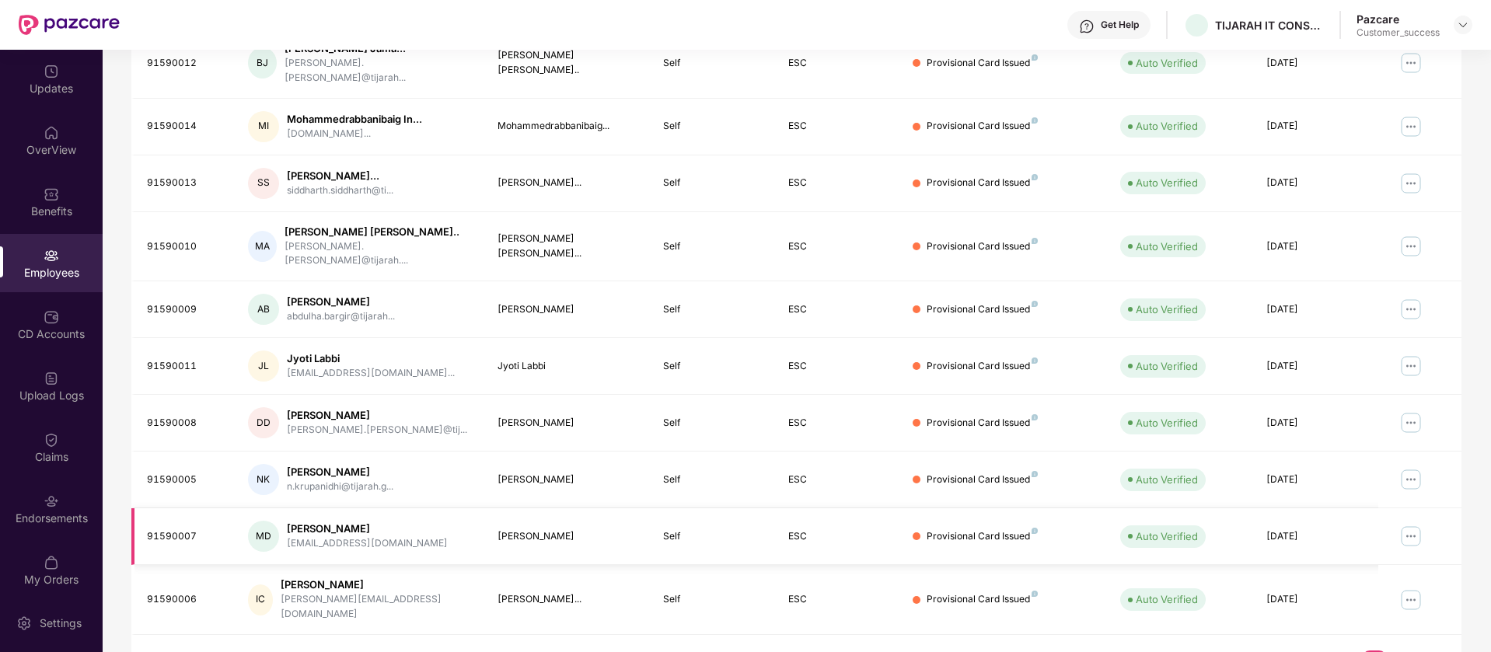
click at [1402, 524] on img at bounding box center [1410, 536] width 25 height 25
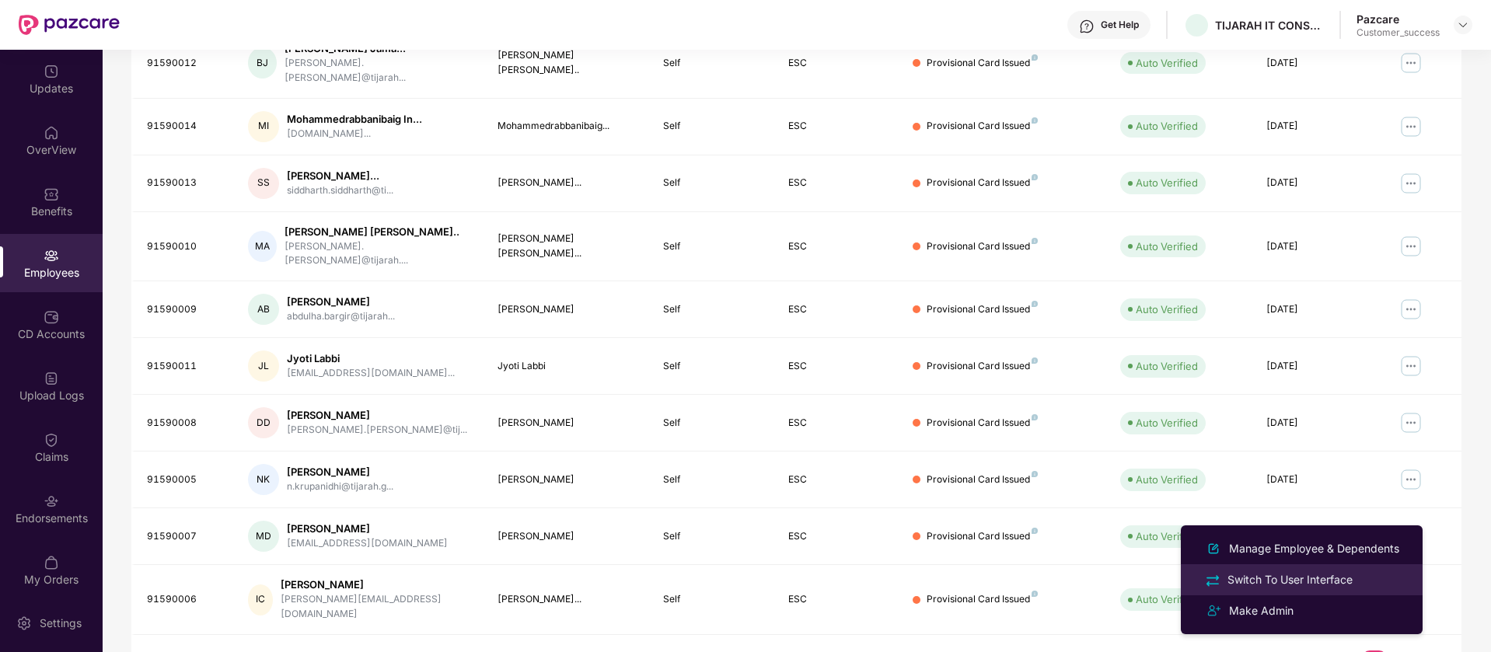
click at [1299, 592] on li "Switch To User Interface" at bounding box center [1302, 579] width 242 height 31
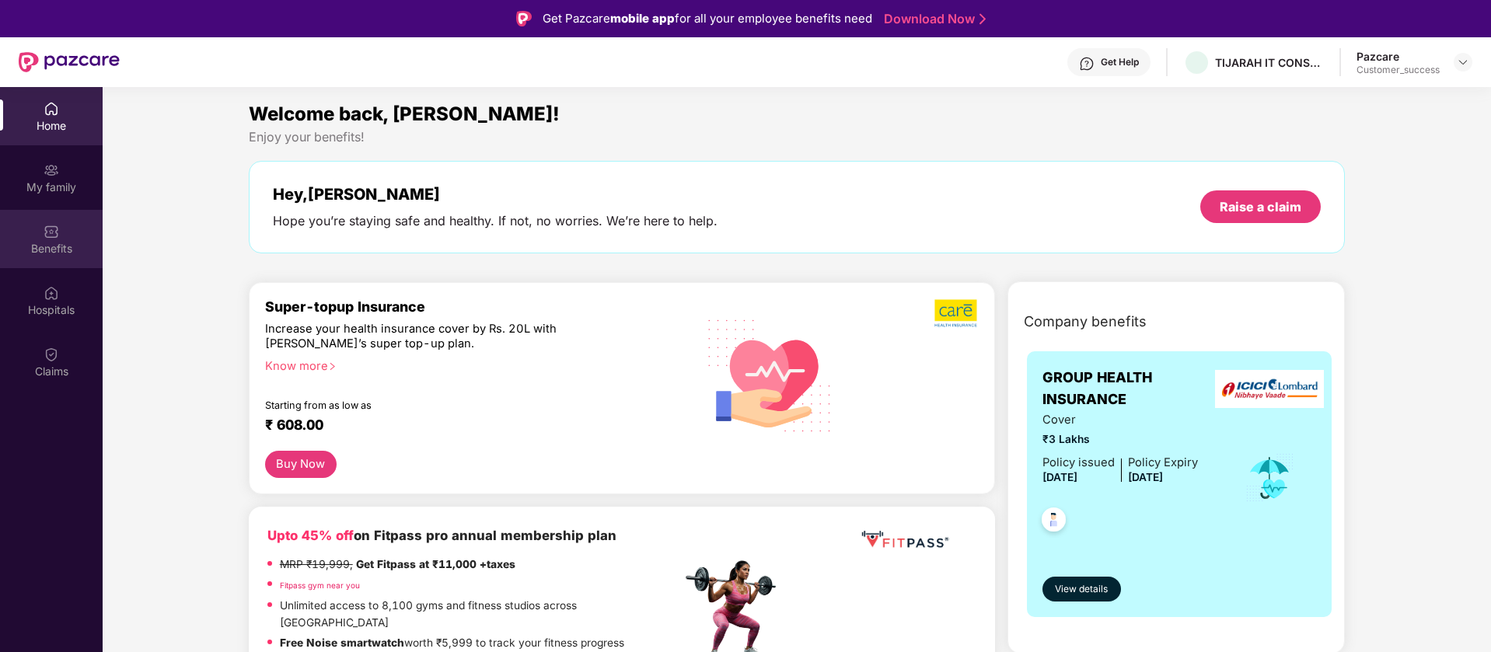
click at [24, 256] on div "Benefits" at bounding box center [51, 239] width 103 height 58
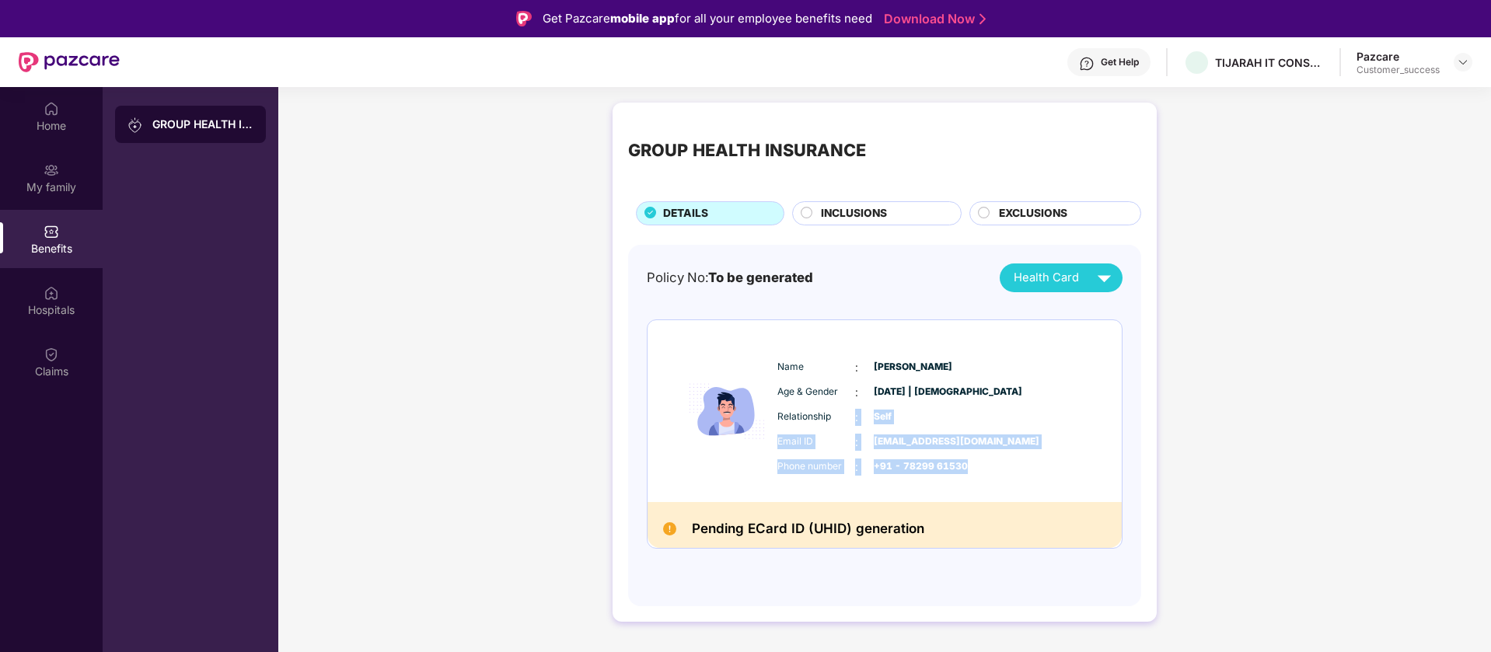
drag, startPoint x: 982, startPoint y: 467, endPoint x: 841, endPoint y: 406, distance: 153.9
click at [841, 406] on div "Name : Mriganka Deka Age & Gender : 22 Sept 1995 | Male Relationship : Self Ema…" at bounding box center [931, 417] width 316 height 132
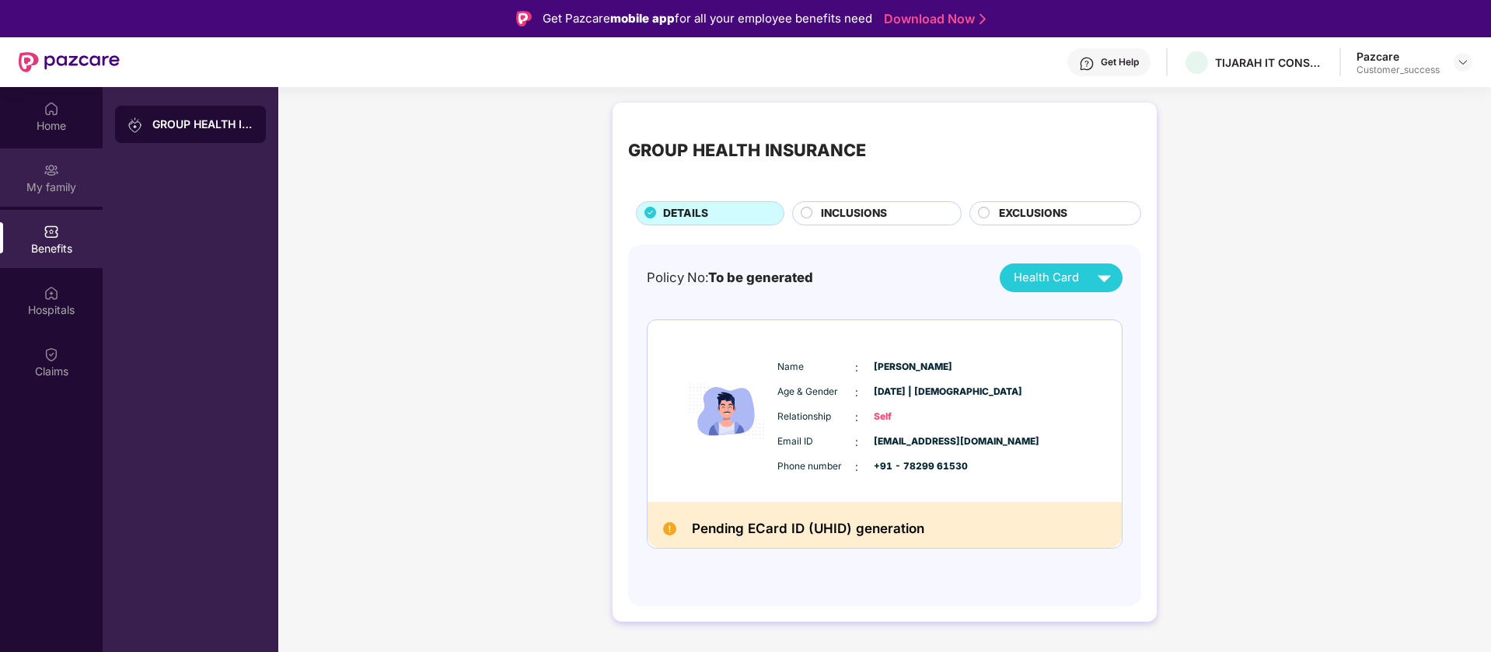
click at [37, 191] on div "My family" at bounding box center [51, 188] width 103 height 16
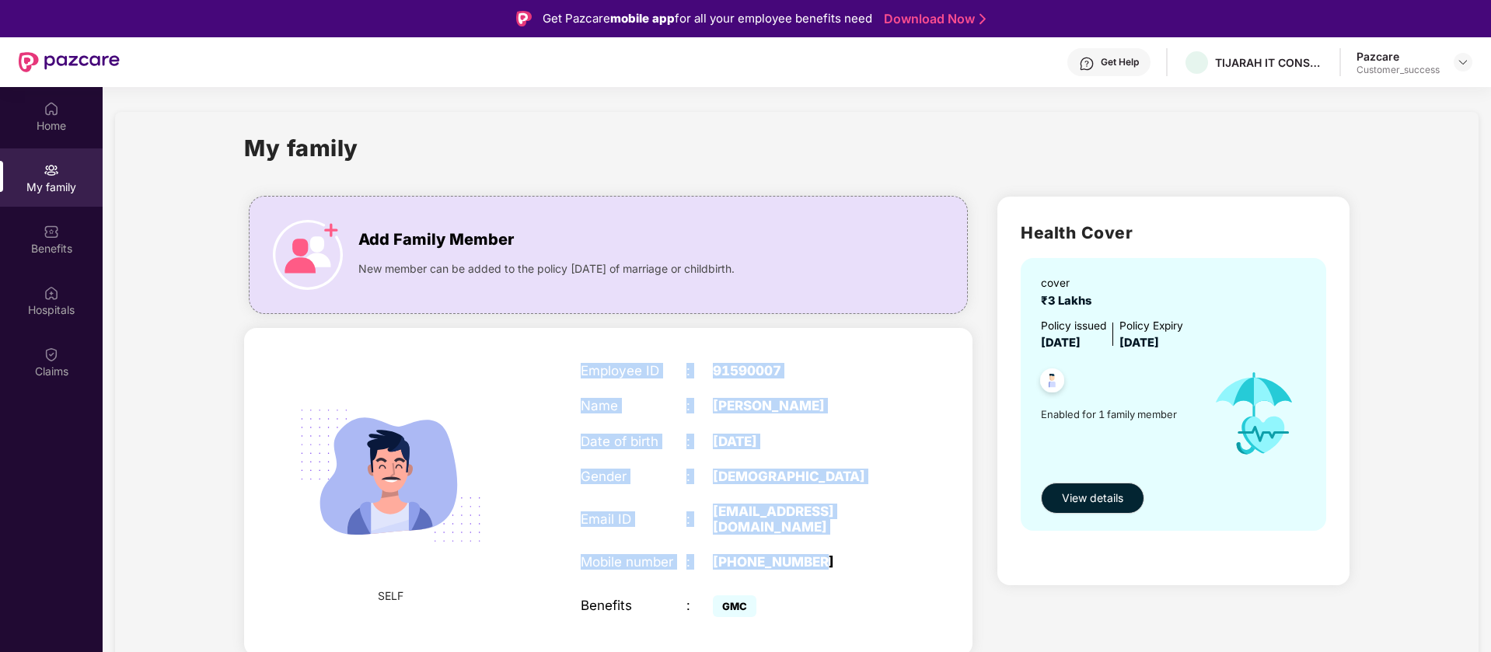
drag, startPoint x: 835, startPoint y: 547, endPoint x: 581, endPoint y: 361, distance: 315.4
click at [581, 361] on div "Employee ID : 91590007 Name : Mriganka Deka Date of birth : 22 Sept 1995 Gender…" at bounding box center [739, 492] width 349 height 297
copy div "Employee ID : 91590007 Name : Mriganka Deka Date of birth : 22 Sept 1995 Gender…"
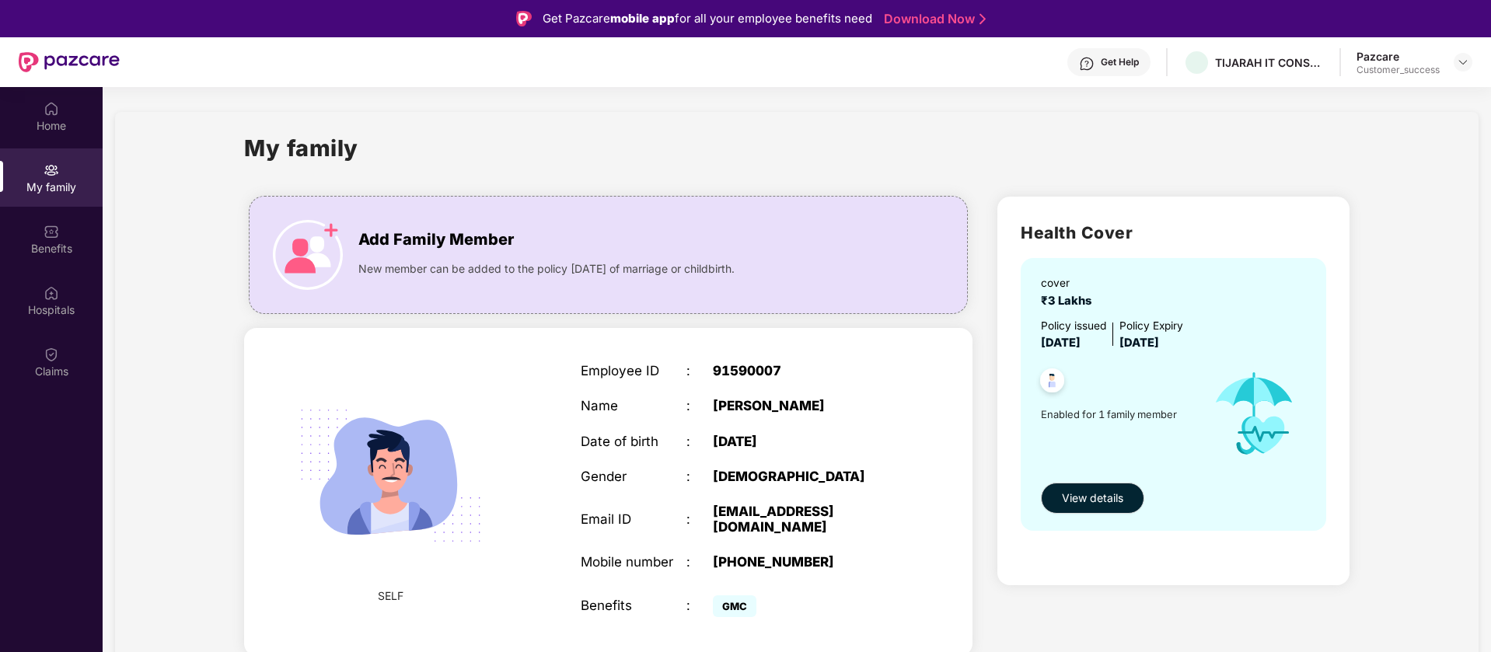
click at [620, 155] on div "My family" at bounding box center [796, 158] width 1105 height 54
click at [1463, 63] on img at bounding box center [1462, 62] width 12 height 12
click at [1418, 89] on div "Switch to partner view" at bounding box center [1390, 99] width 202 height 30
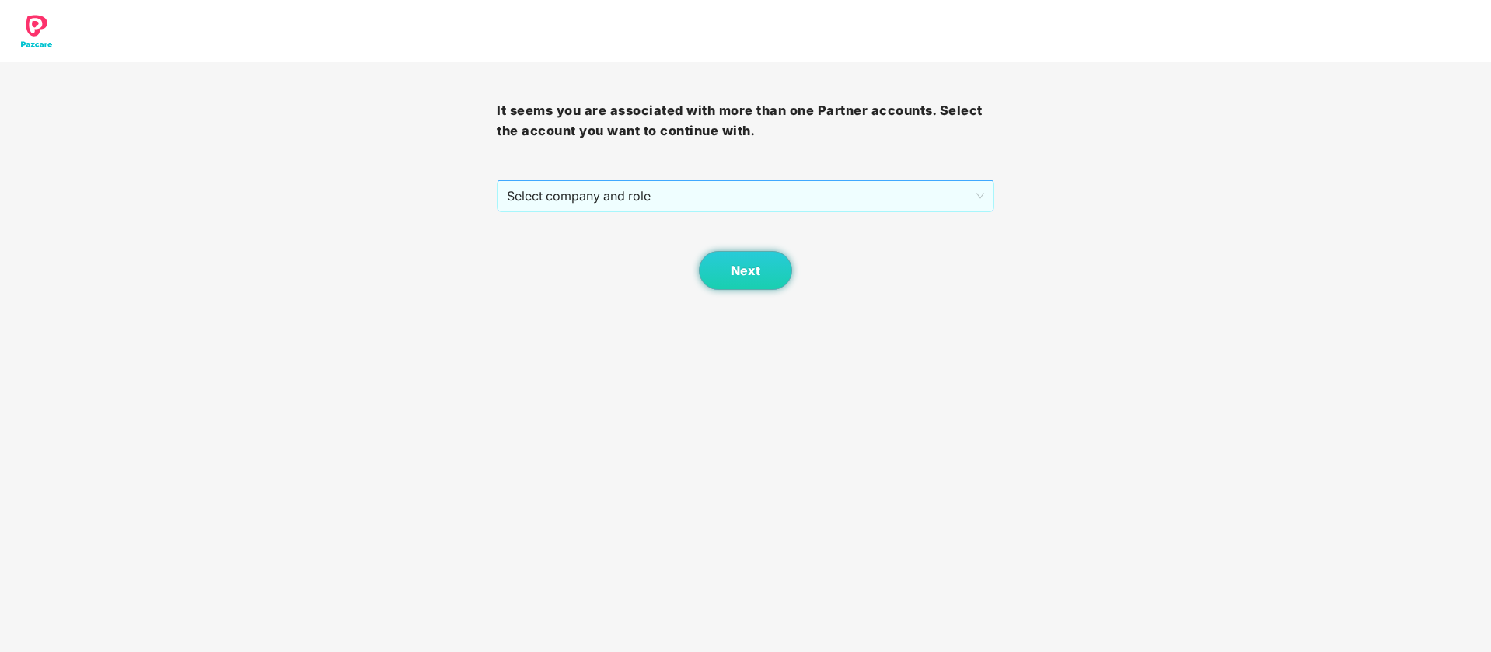
click at [662, 205] on span "Select company and role" at bounding box center [745, 196] width 476 height 30
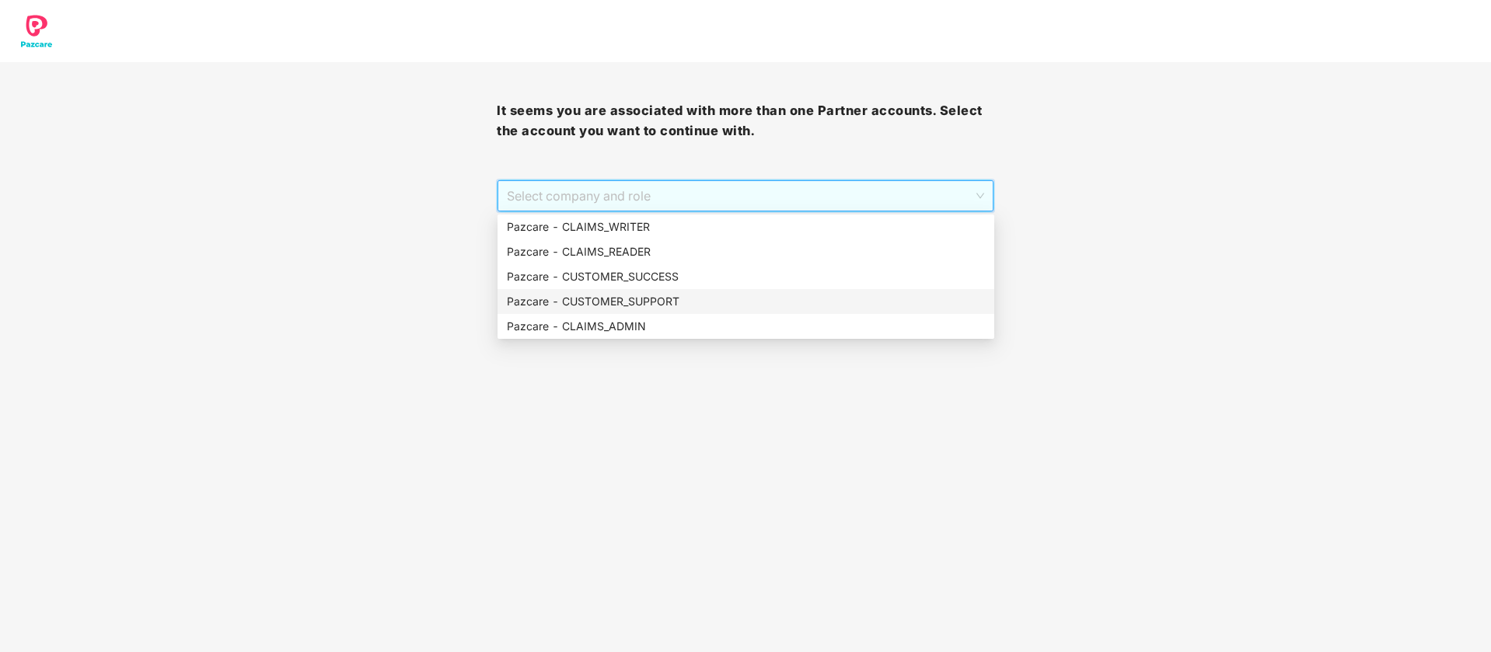
click at [683, 310] on div "Pazcare - CUSTOMER_SUPPORT" at bounding box center [745, 301] width 497 height 25
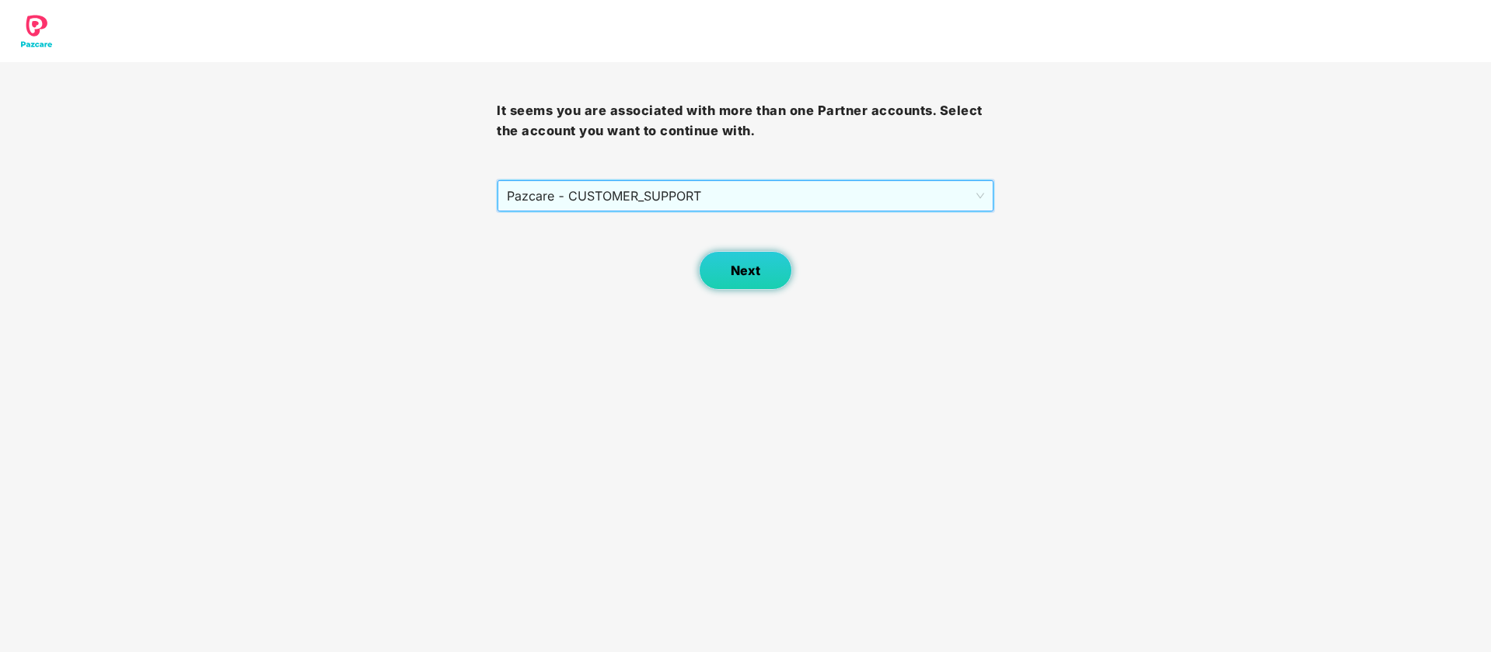
click at [737, 268] on span "Next" at bounding box center [746, 270] width 30 height 15
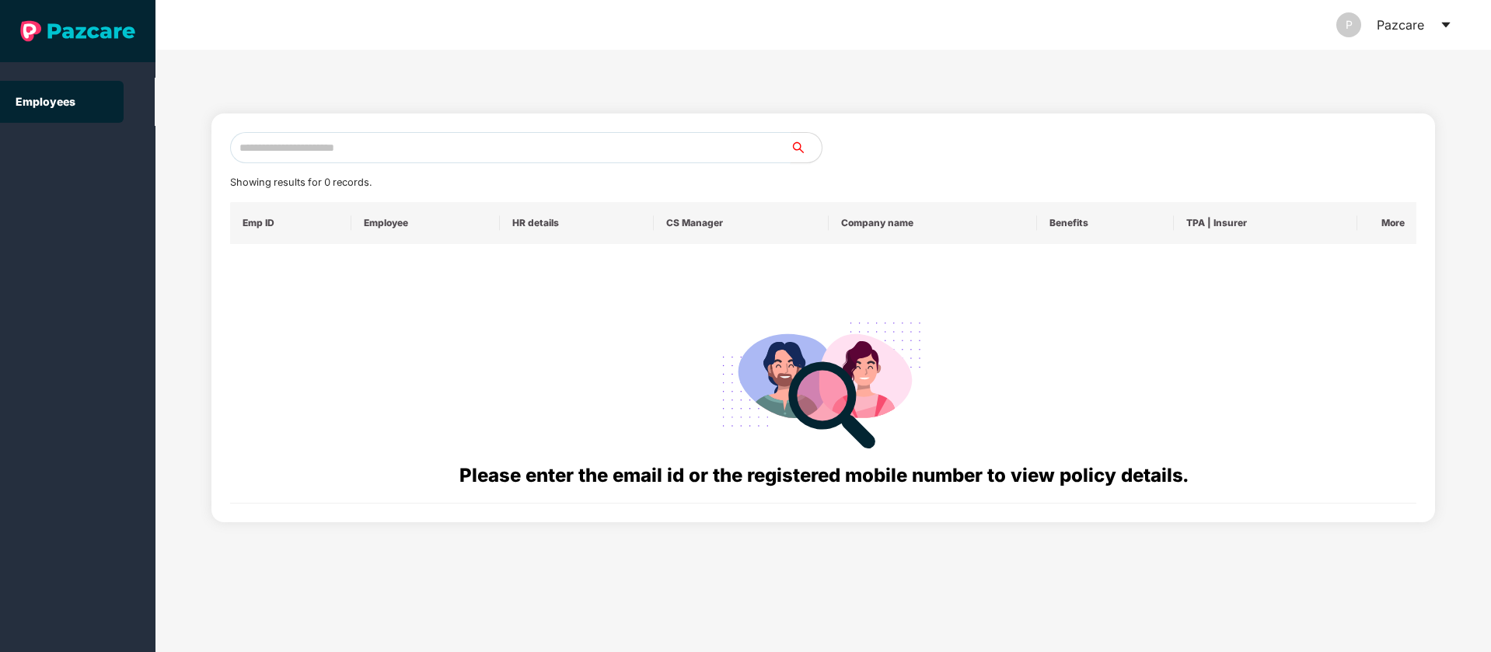
click at [376, 152] on input "text" at bounding box center [510, 147] width 560 height 31
paste input "**********"
type input "**********"
click at [359, 155] on input "**********" at bounding box center [510, 147] width 560 height 31
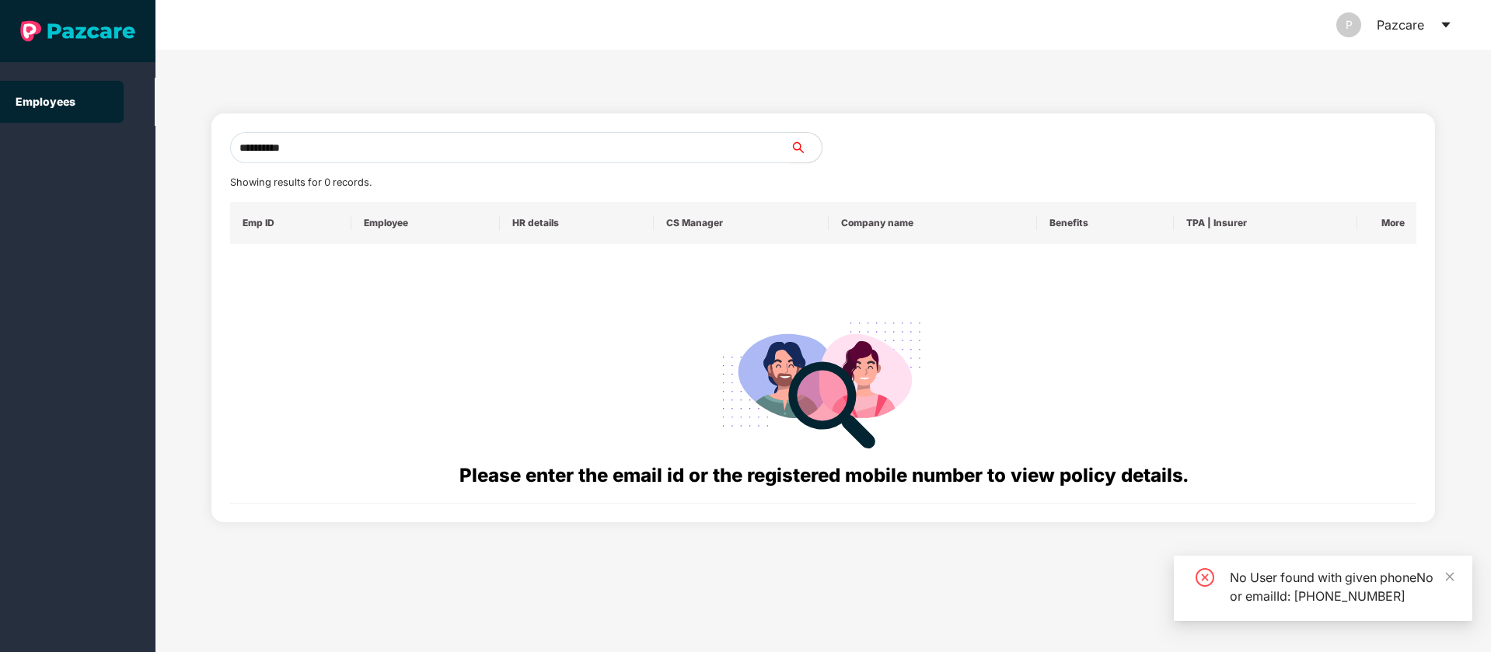
click at [359, 155] on input "**********" at bounding box center [510, 147] width 560 height 31
click at [580, 151] on input "text" at bounding box center [510, 147] width 560 height 31
paste input "**********"
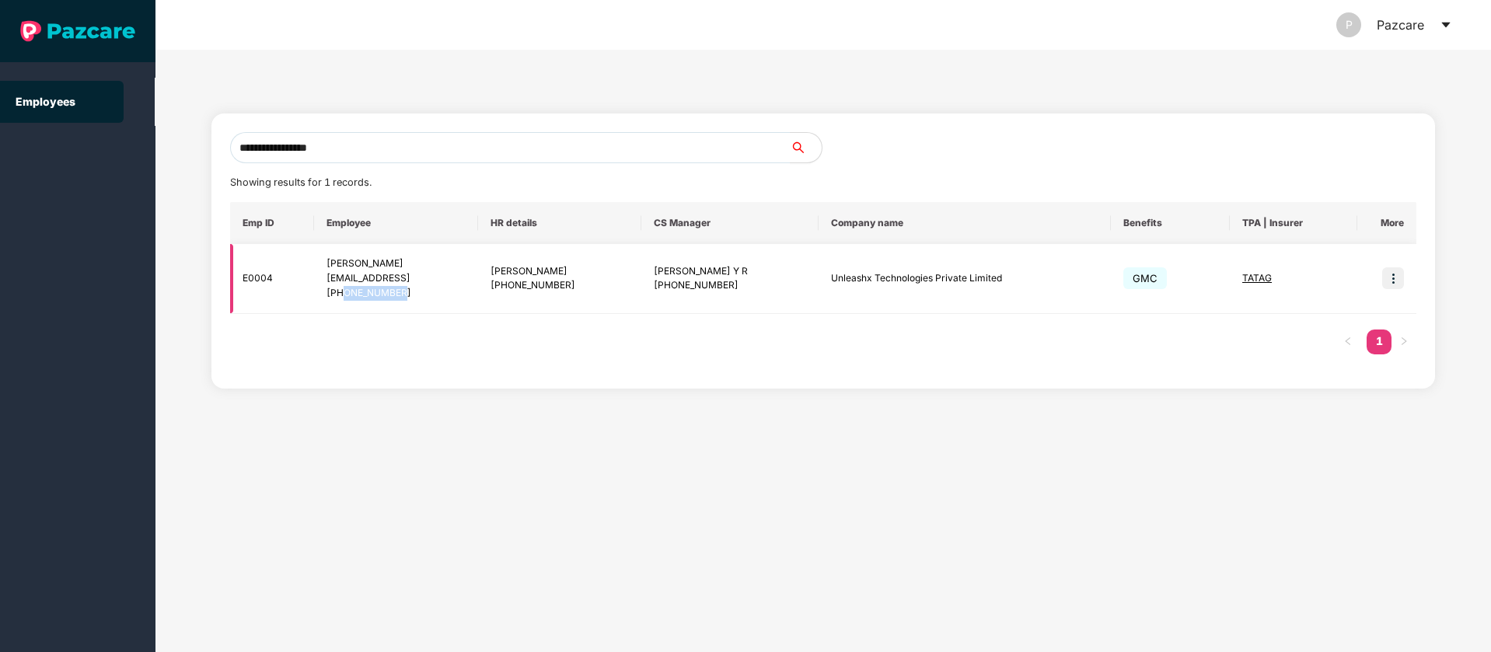
drag, startPoint x: 404, startPoint y: 296, endPoint x: 342, endPoint y: 299, distance: 62.3
click at [342, 299] on div "+918800222256" at bounding box center [395, 293] width 138 height 15
copy div "8800222256"
drag, startPoint x: 371, startPoint y: 147, endPoint x: 0, endPoint y: 165, distance: 371.2
click at [0, 165] on section "**********" at bounding box center [745, 326] width 1491 height 652
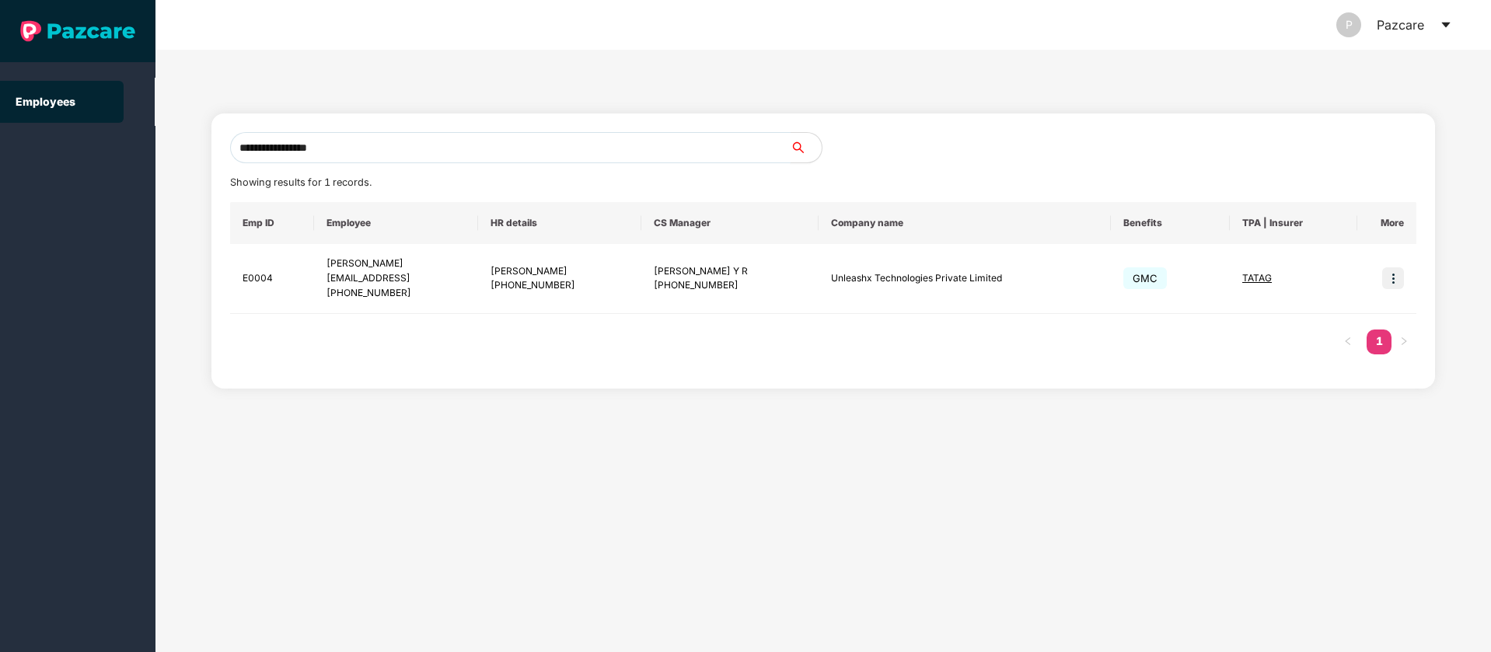
paste input "text"
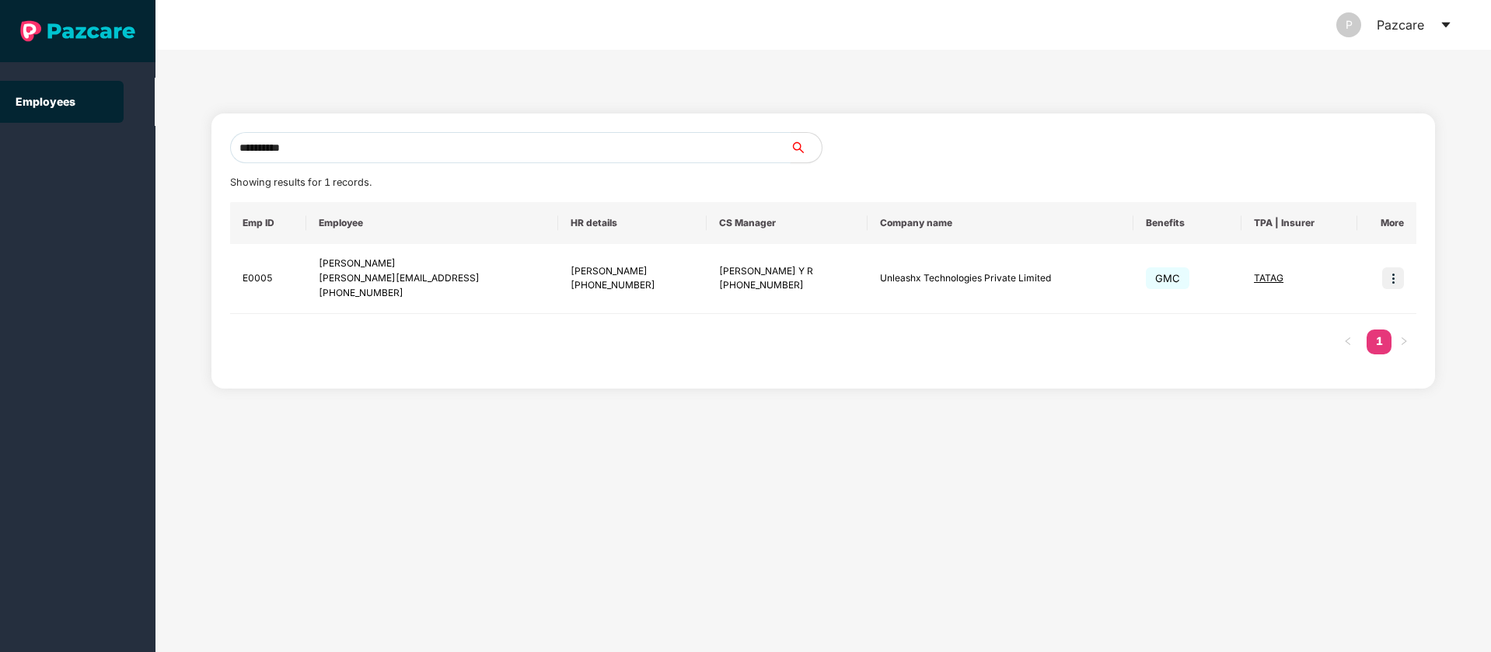
drag, startPoint x: 373, startPoint y: 149, endPoint x: 149, endPoint y: 149, distance: 223.8
click at [149, 149] on section "**********" at bounding box center [745, 326] width 1491 height 652
paste input "text"
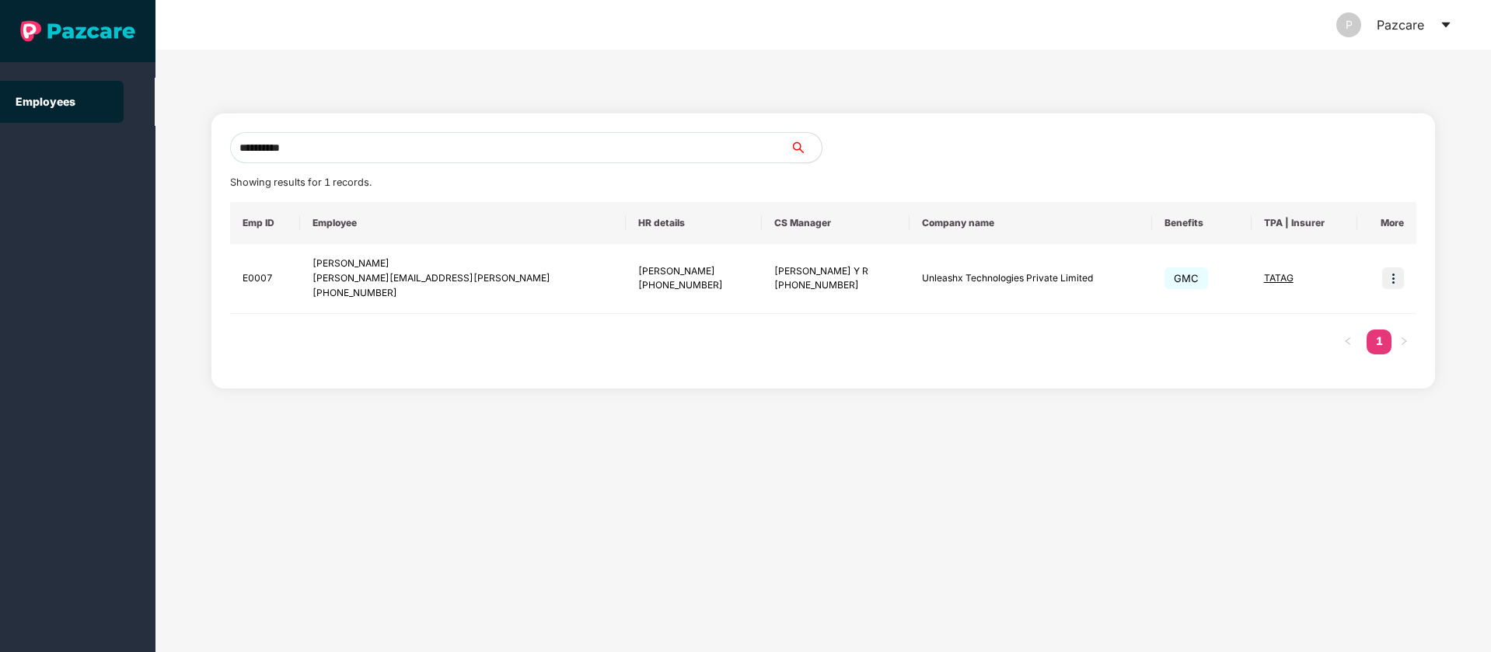
drag, startPoint x: 382, startPoint y: 127, endPoint x: 350, endPoint y: 134, distance: 32.8
click at [356, 127] on div "**********" at bounding box center [823, 250] width 1224 height 275
click at [115, 138] on section "**********" at bounding box center [745, 326] width 1491 height 652
paste input "text"
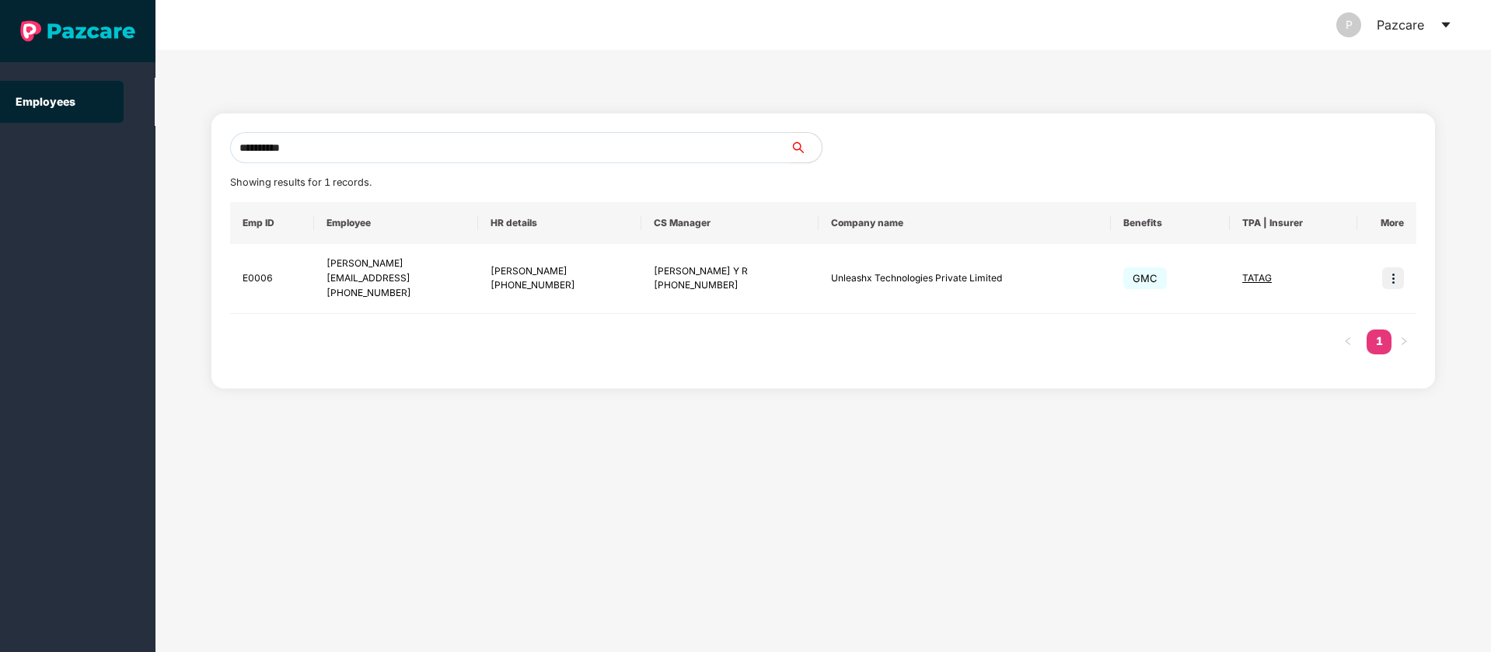
drag, startPoint x: 353, startPoint y: 141, endPoint x: 179, endPoint y: 150, distance: 174.3
click at [84, 150] on section "**********" at bounding box center [745, 326] width 1491 height 652
paste input "text"
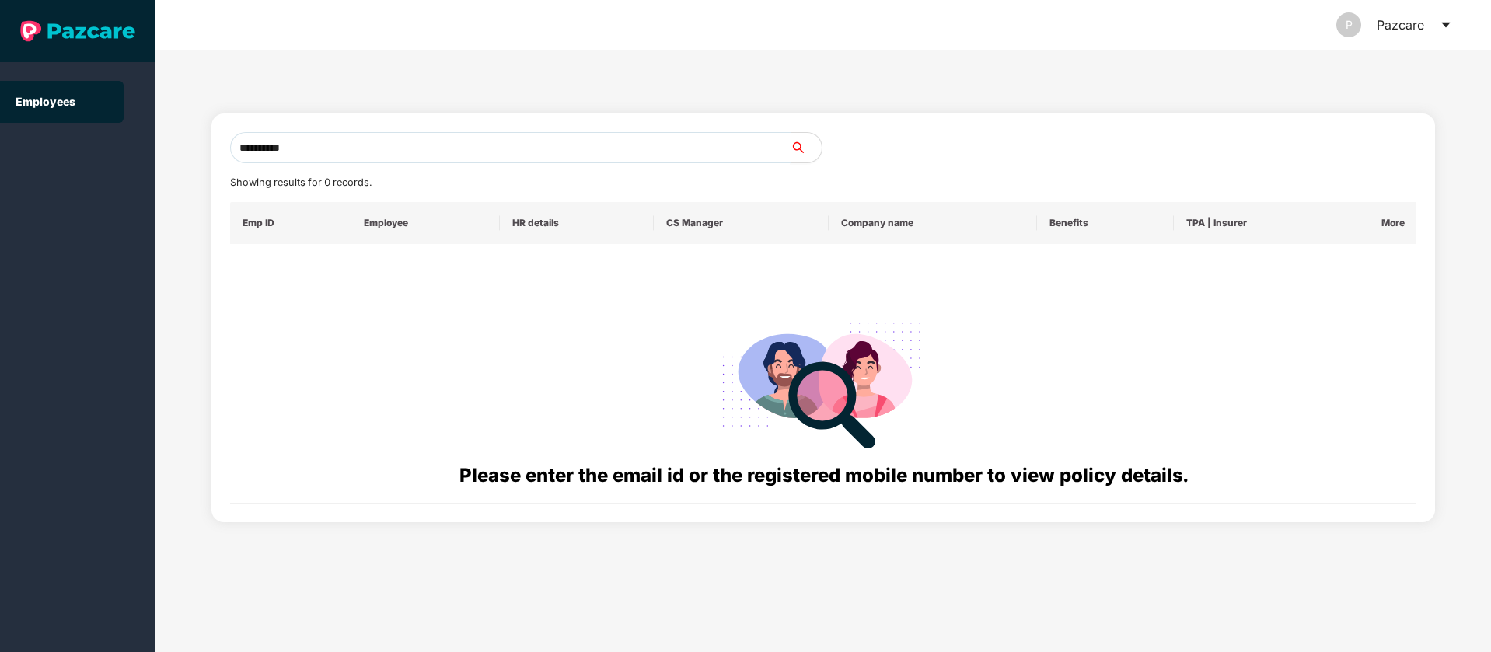
drag, startPoint x: 328, startPoint y: 146, endPoint x: 232, endPoint y: 161, distance: 97.5
click at [35, 154] on section "**********" at bounding box center [745, 326] width 1491 height 652
paste input "**********"
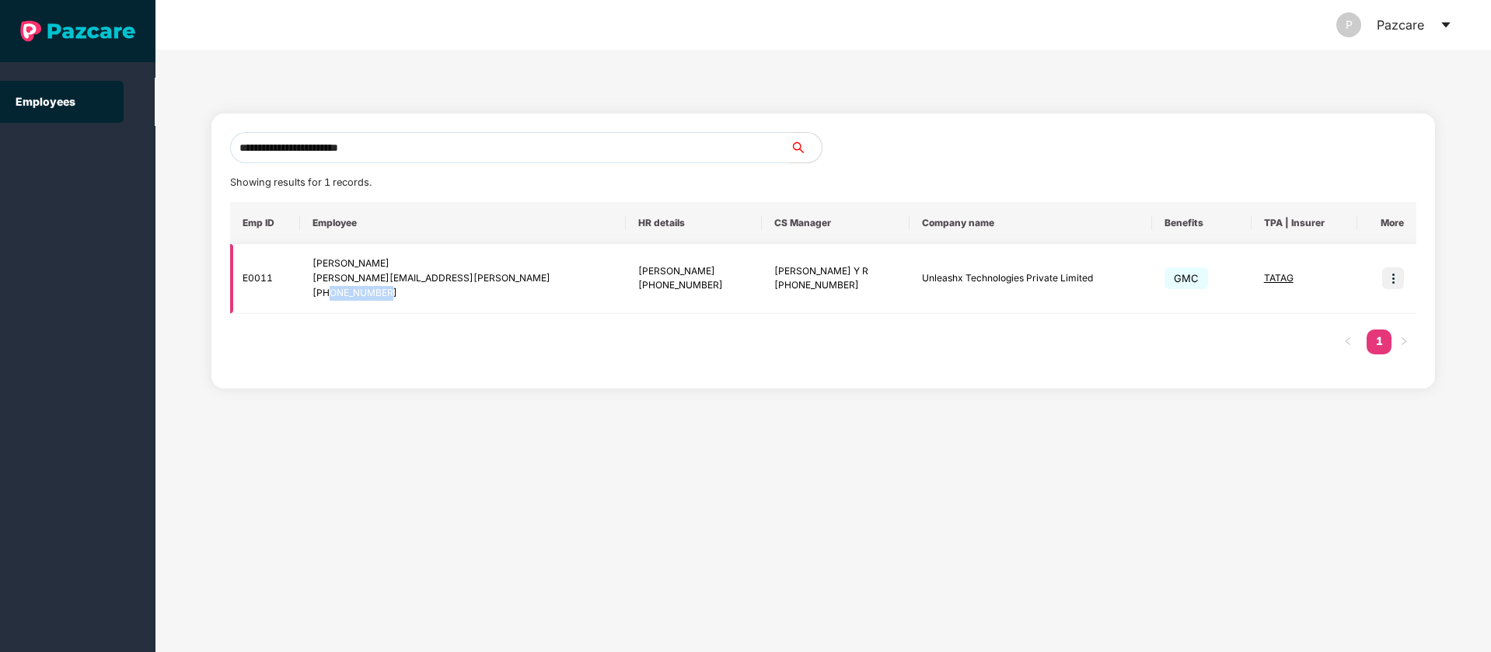
drag, startPoint x: 402, startPoint y: 295, endPoint x: 338, endPoint y: 295, distance: 63.7
click at [338, 295] on div "+918800222255" at bounding box center [462, 293] width 301 height 15
copy div "8800222255"
drag, startPoint x: 422, startPoint y: 140, endPoint x: 103, endPoint y: 155, distance: 319.8
click at [120, 159] on section "**********" at bounding box center [745, 326] width 1491 height 652
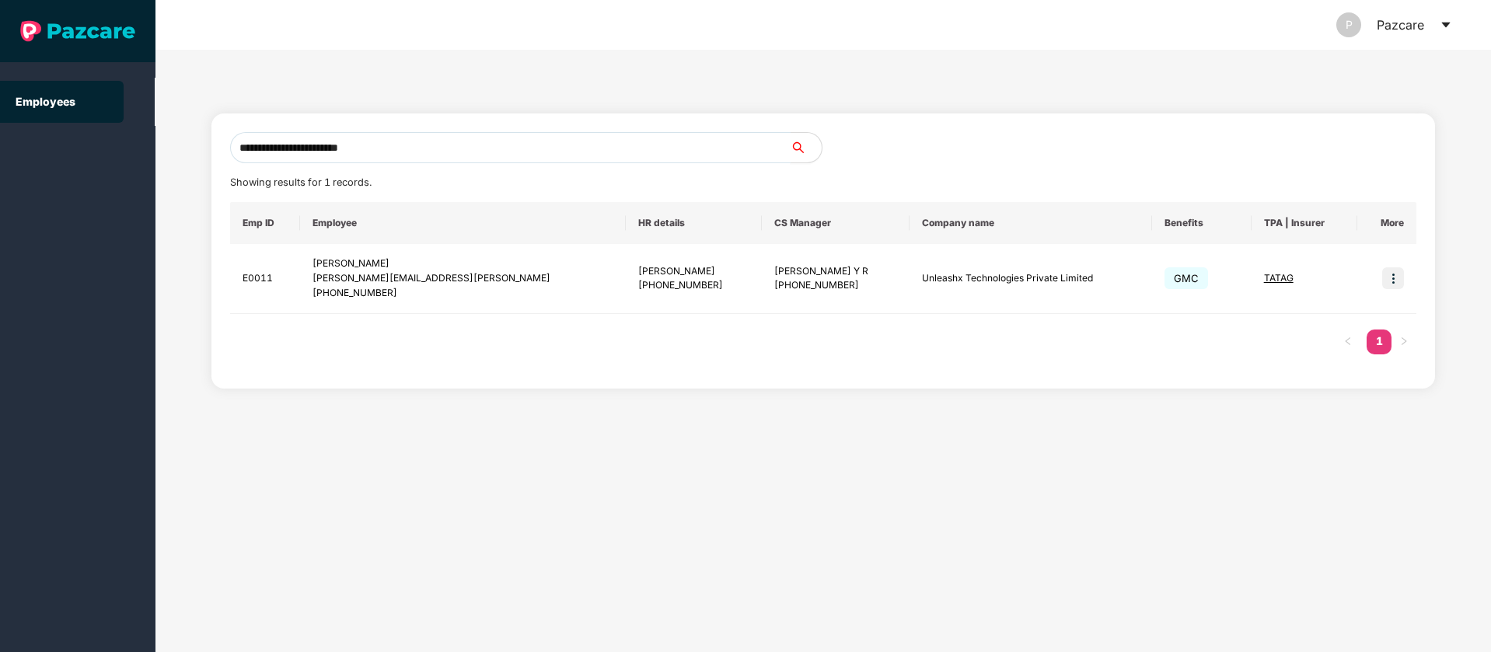
paste input "text"
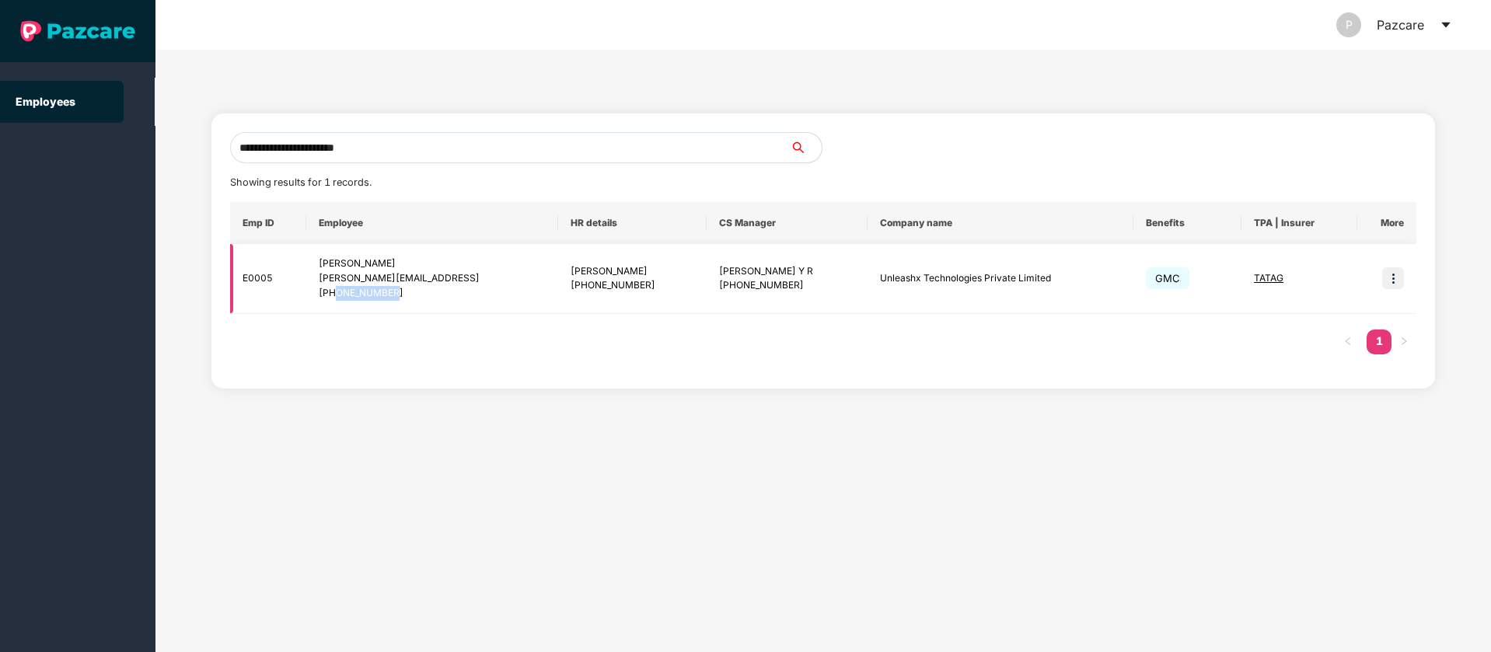
drag, startPoint x: 416, startPoint y: 298, endPoint x: 340, endPoint y: 296, distance: 76.2
click at [340, 296] on div "+918529768357" at bounding box center [432, 293] width 227 height 15
copy div "8529768357"
drag, startPoint x: 387, startPoint y: 150, endPoint x: 39, endPoint y: 119, distance: 349.6
click at [0, 121] on section "**********" at bounding box center [745, 326] width 1491 height 652
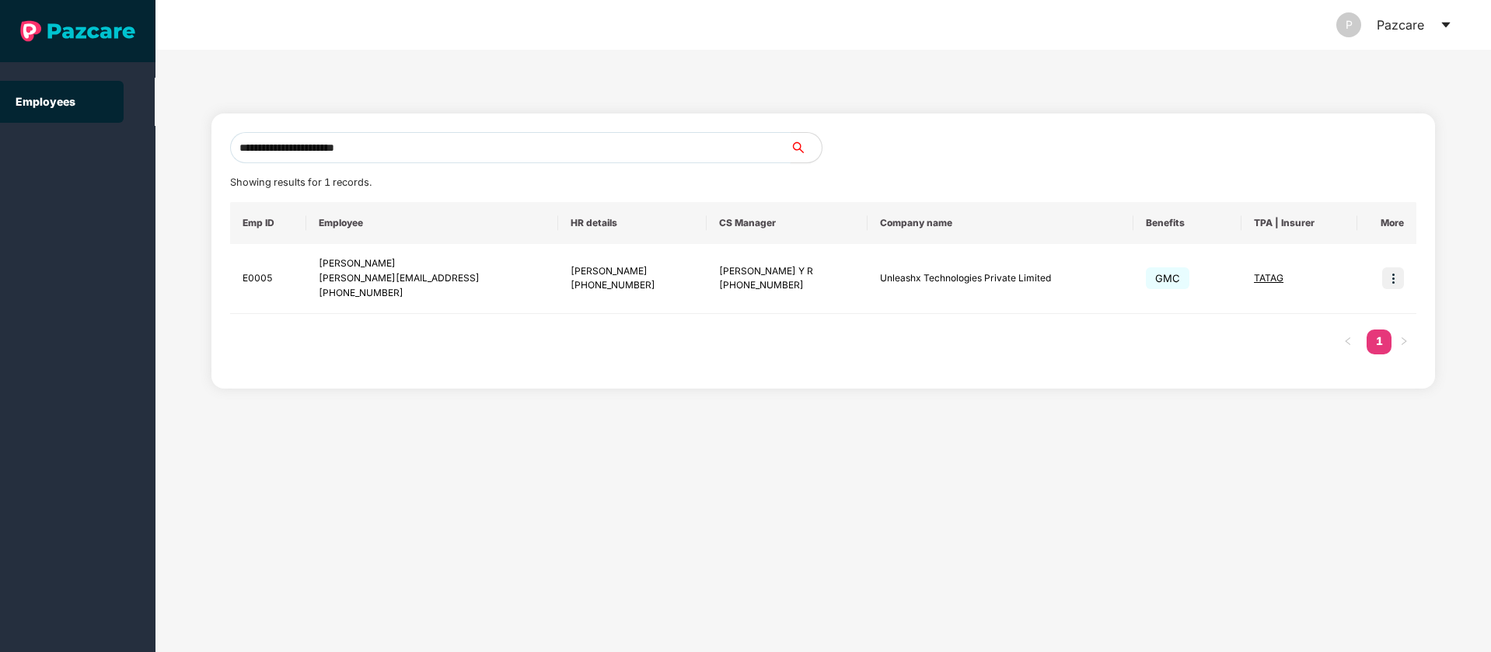
paste input "text"
drag, startPoint x: 403, startPoint y: 291, endPoint x: 340, endPoint y: 292, distance: 62.2
click at [340, 292] on div "+918529768357" at bounding box center [432, 293] width 227 height 15
copy div "8529768357"
drag, startPoint x: 446, startPoint y: 277, endPoint x: 323, endPoint y: 258, distance: 125.0
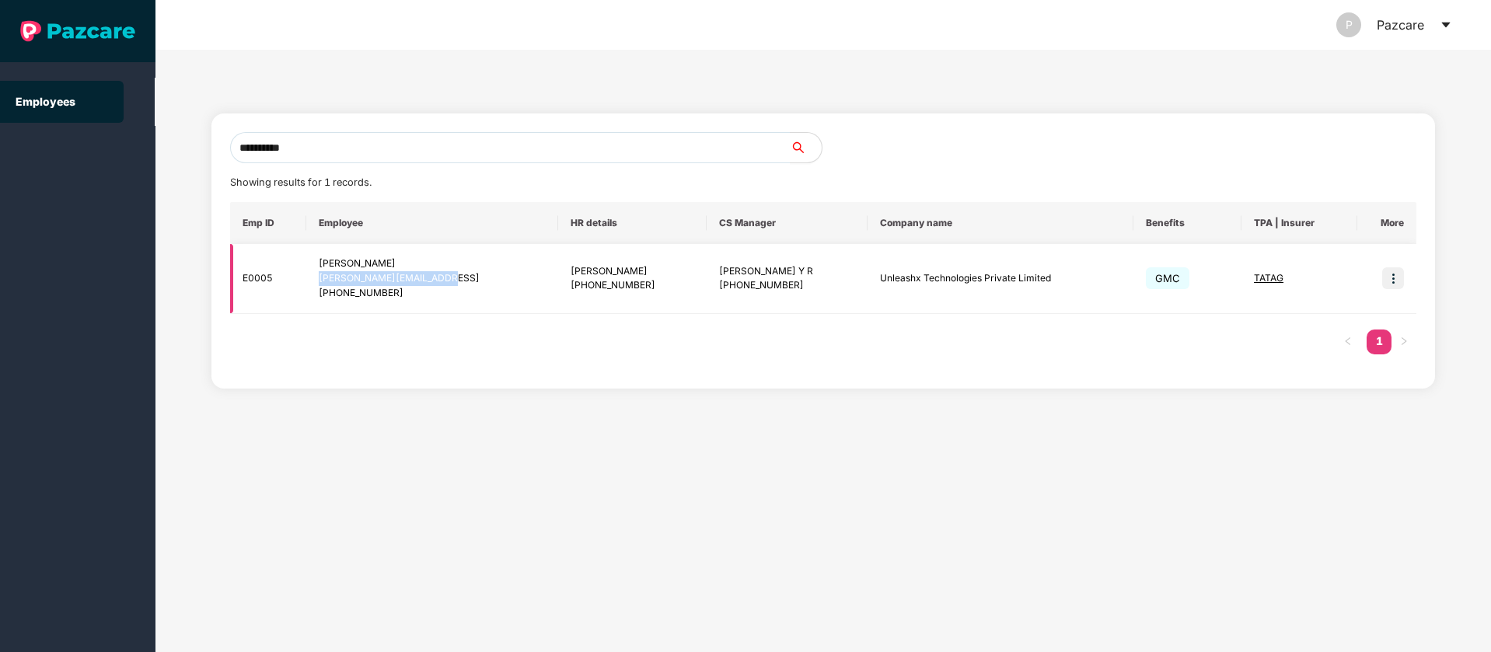
click at [319, 278] on td "Amisha Yadav amisha.yadav@unleashx.ai +918529768357" at bounding box center [432, 279] width 252 height 70
copy div "amisha.yadav@unleashx.ai"
drag, startPoint x: 337, startPoint y: 146, endPoint x: 0, endPoint y: 179, distance: 338.1
click at [0, 183] on section "**********" at bounding box center [745, 326] width 1491 height 652
paste input "**********"
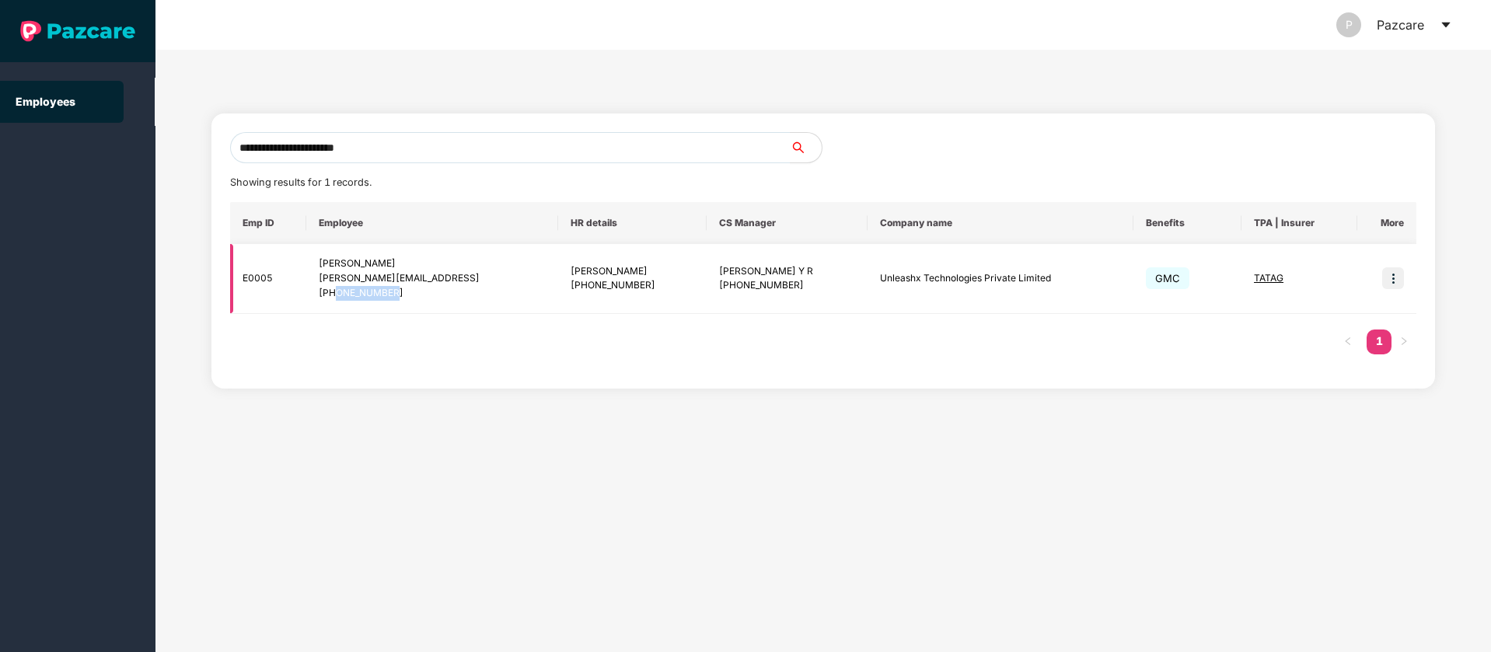
drag, startPoint x: 399, startPoint y: 292, endPoint x: 337, endPoint y: 292, distance: 61.4
click at [337, 292] on div "+918529768357" at bounding box center [432, 293] width 227 height 15
copy div "8529768357"
drag, startPoint x: 424, startPoint y: 144, endPoint x: 0, endPoint y: 183, distance: 426.2
click at [0, 183] on section "**********" at bounding box center [745, 326] width 1491 height 652
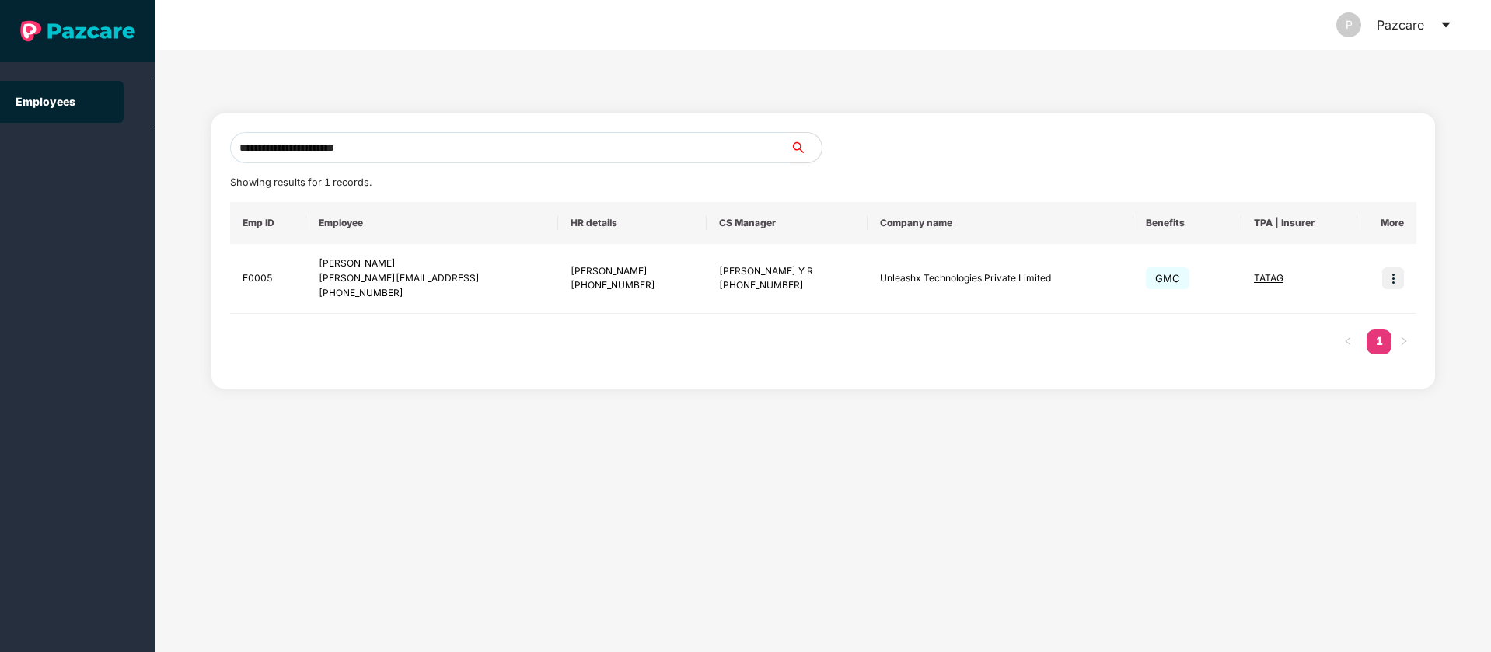
paste input "**"
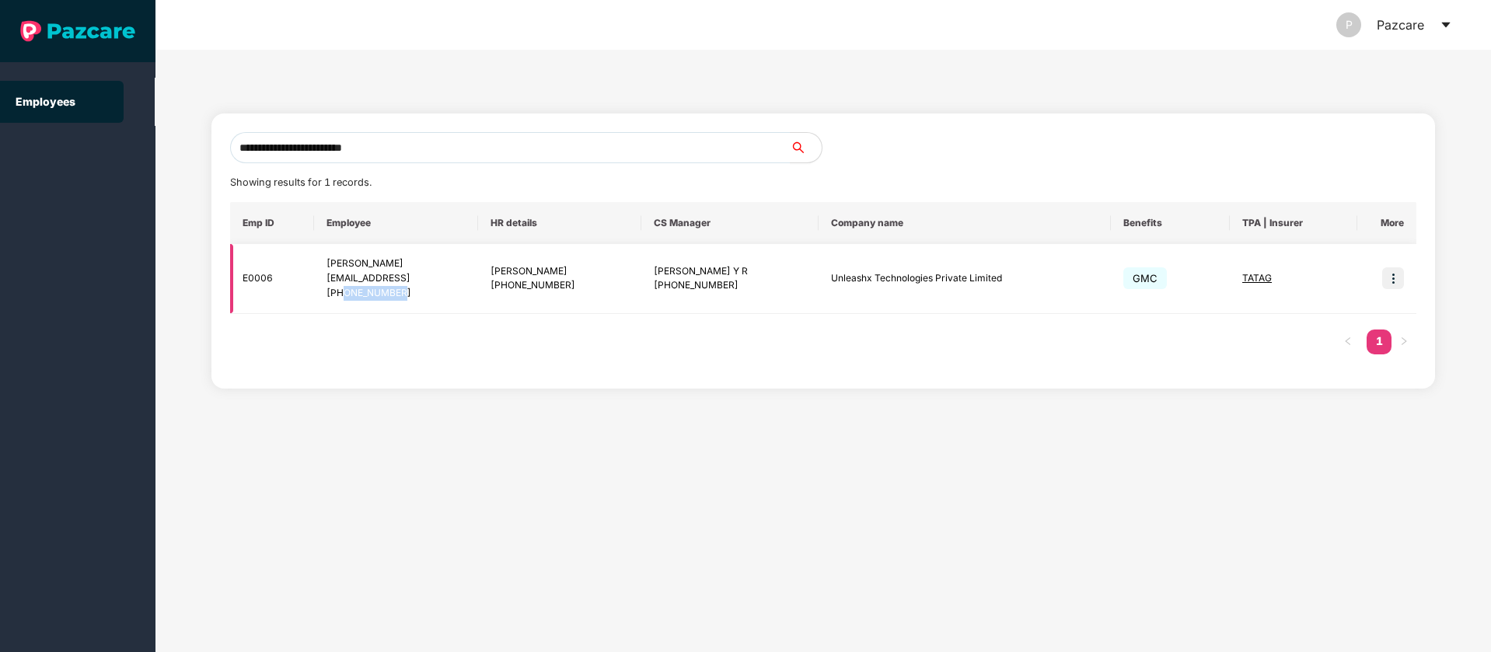
drag, startPoint x: 404, startPoint y: 293, endPoint x: 338, endPoint y: 295, distance: 66.1
click at [338, 295] on div "+917009650062" at bounding box center [395, 293] width 138 height 15
copy div "7009650062"
drag, startPoint x: 425, startPoint y: 135, endPoint x: 75, endPoint y: 135, distance: 349.7
click at [75, 135] on section "**********" at bounding box center [745, 326] width 1491 height 652
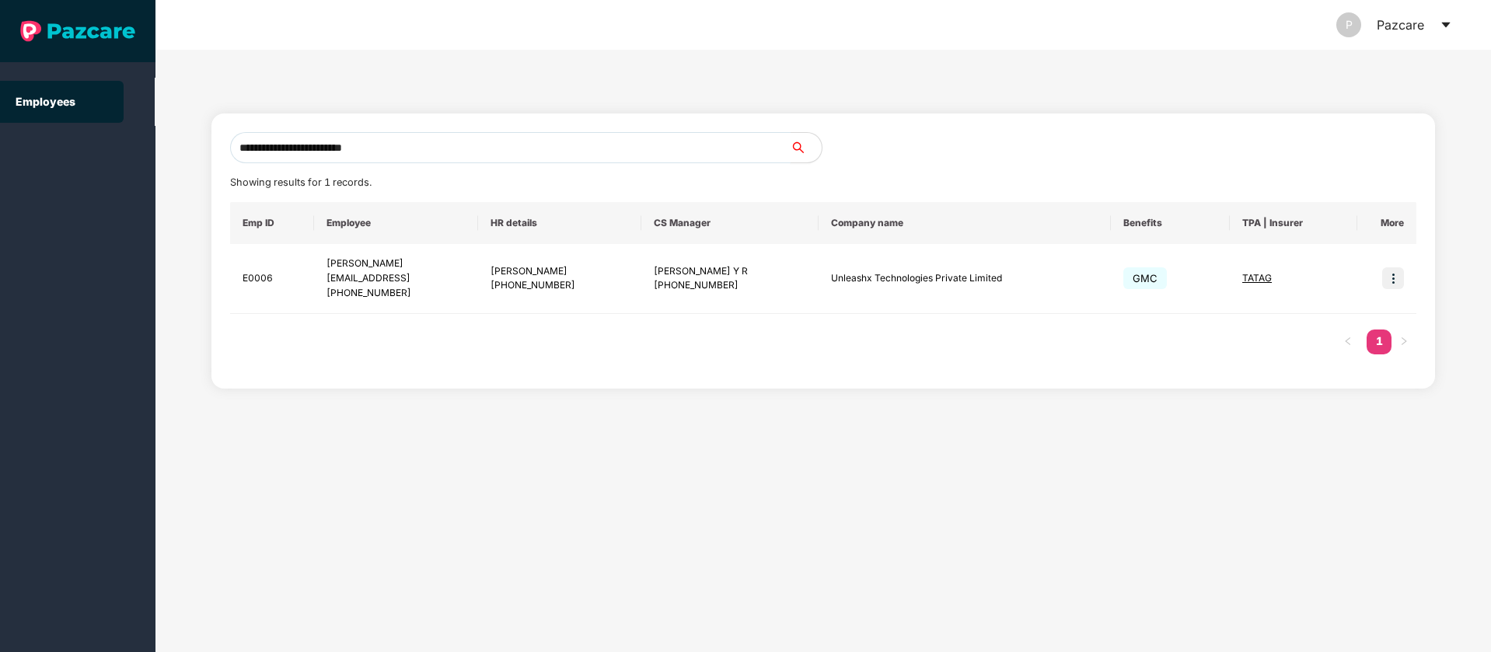
paste input "text"
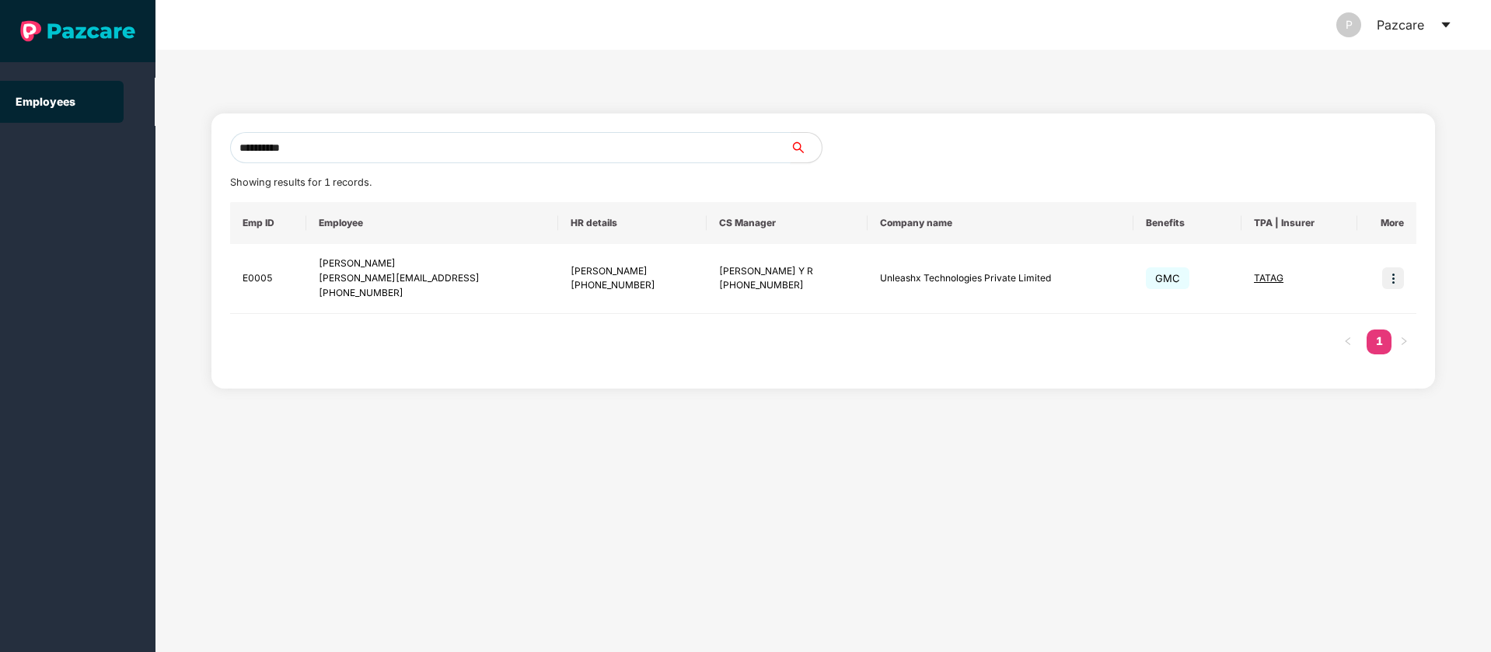
drag, startPoint x: 354, startPoint y: 148, endPoint x: 0, endPoint y: 124, distance: 354.5
click at [0, 124] on section "**********" at bounding box center [745, 326] width 1491 height 652
paste input "**********"
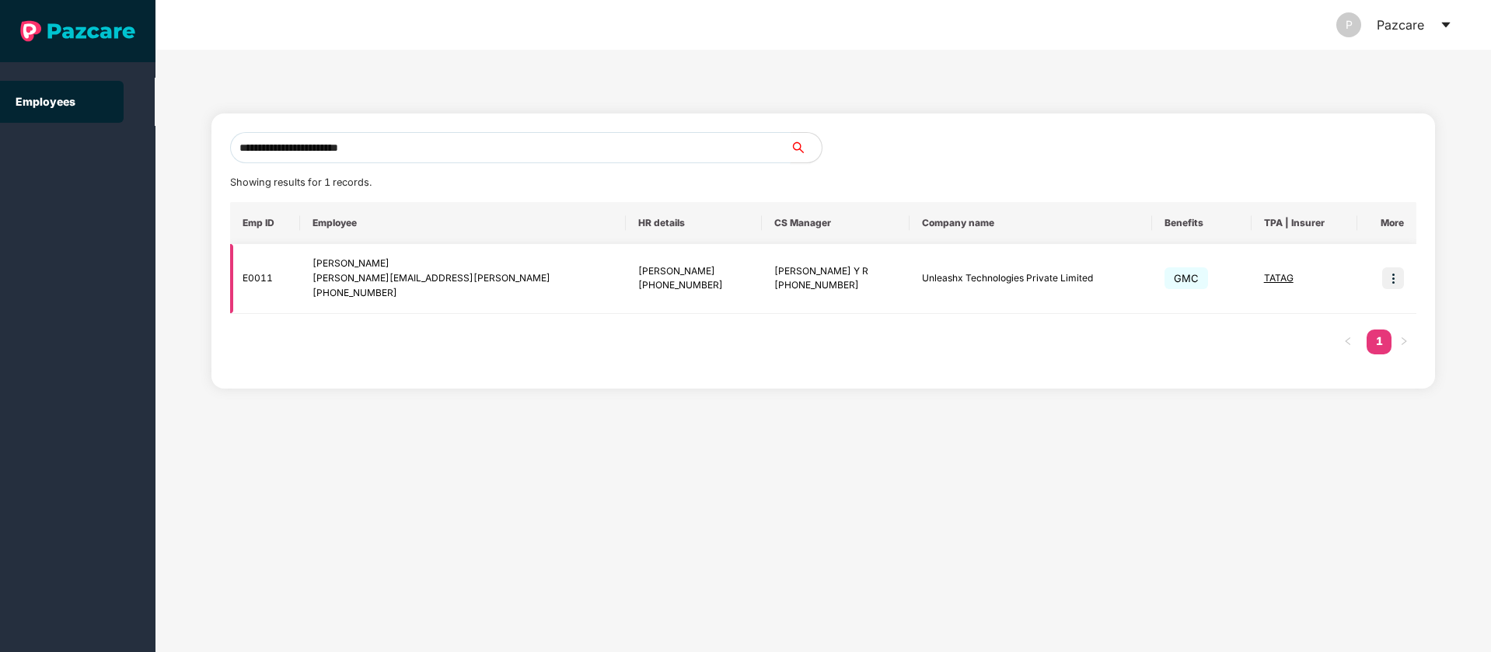
type input "**********"
drag, startPoint x: 407, startPoint y: 296, endPoint x: 344, endPoint y: 295, distance: 63.7
click at [344, 295] on div "+918800222255" at bounding box center [462, 293] width 301 height 15
click at [412, 298] on div "+918800222255" at bounding box center [462, 293] width 301 height 15
drag, startPoint x: 407, startPoint y: 298, endPoint x: 339, endPoint y: 298, distance: 68.4
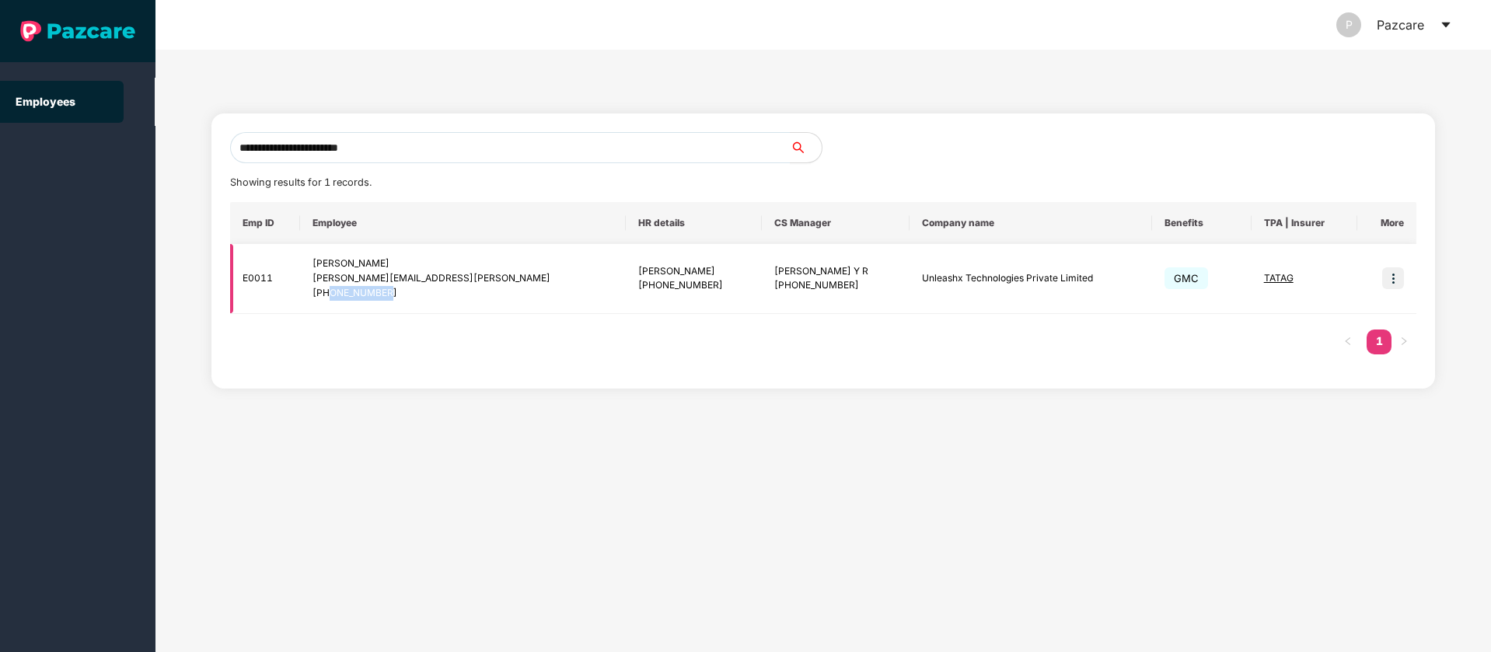
click at [339, 298] on div "+918800222255" at bounding box center [462, 293] width 301 height 15
copy div "8800222255"
click at [1440, 19] on icon "caret-down" at bounding box center [1445, 25] width 12 height 12
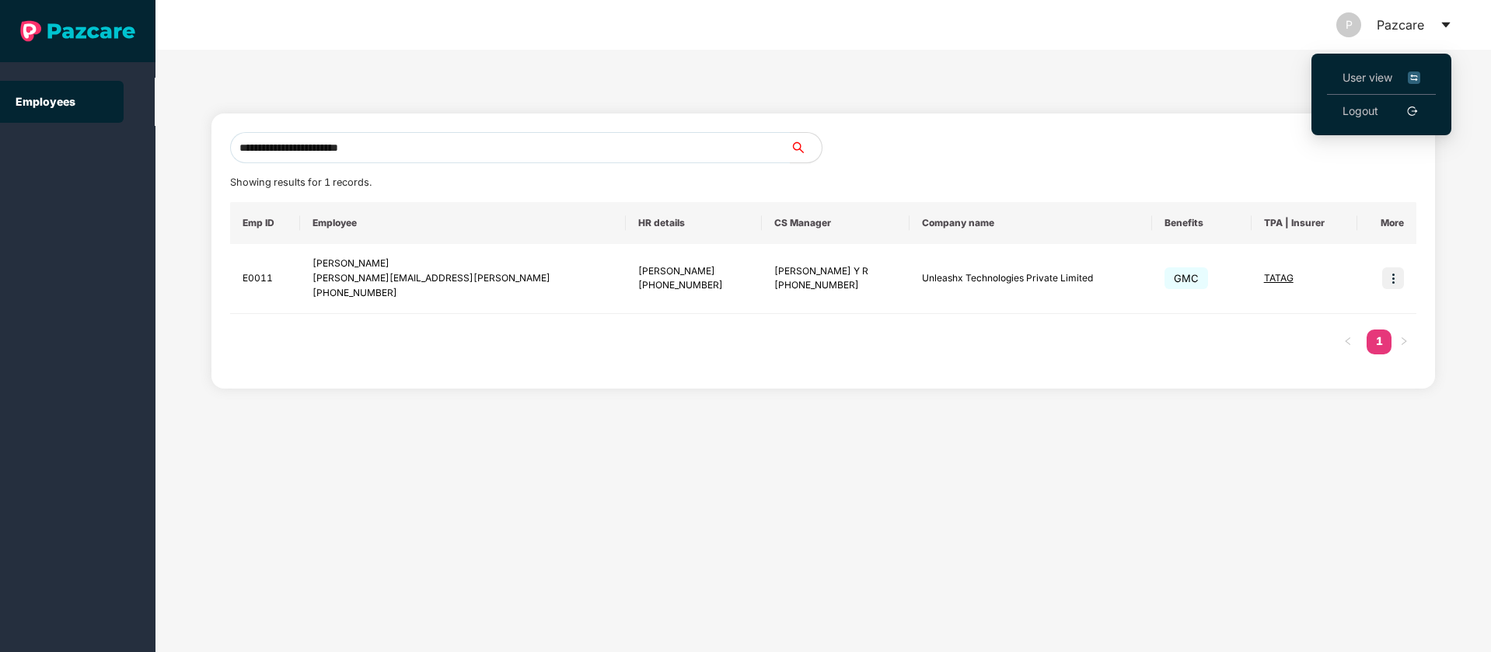
click at [1367, 78] on span "User view" at bounding box center [1381, 77] width 78 height 17
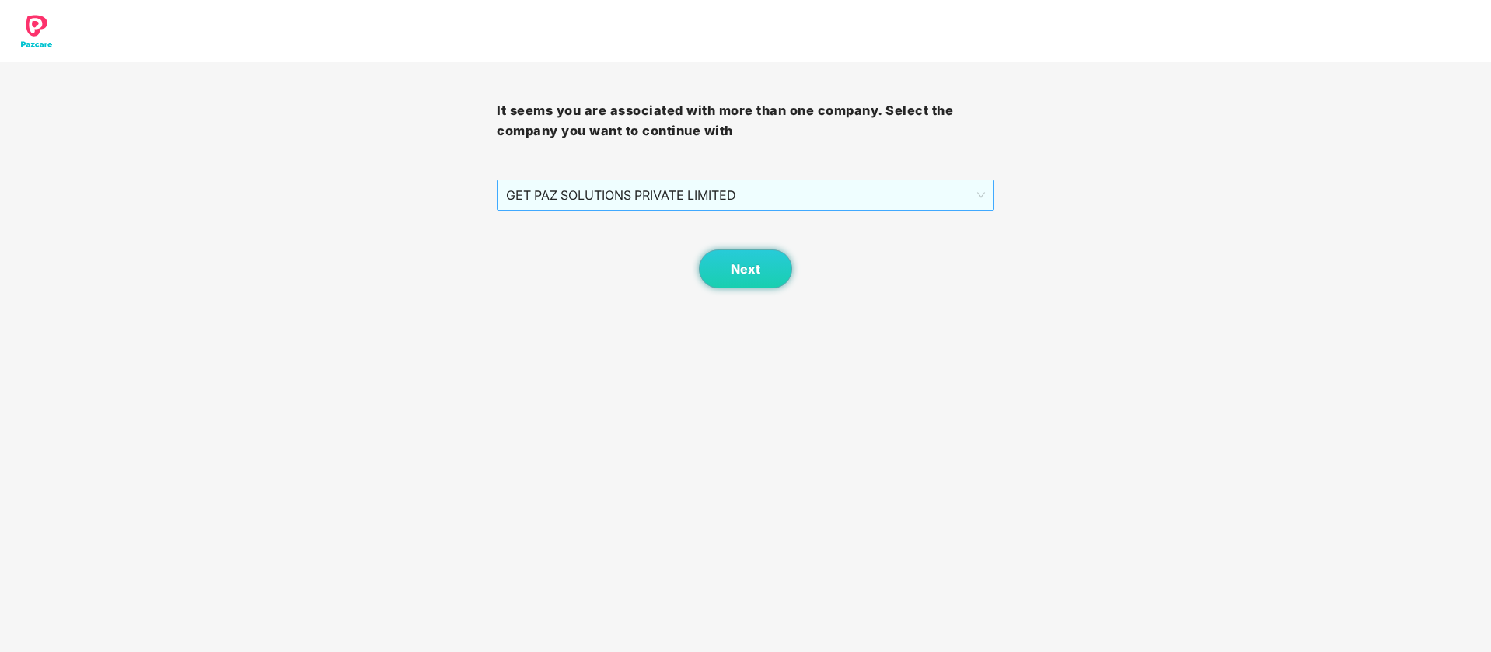
click at [647, 189] on span "GET PAZ SOLUTIONS PRIVATE LIMITED" at bounding box center [745, 195] width 478 height 30
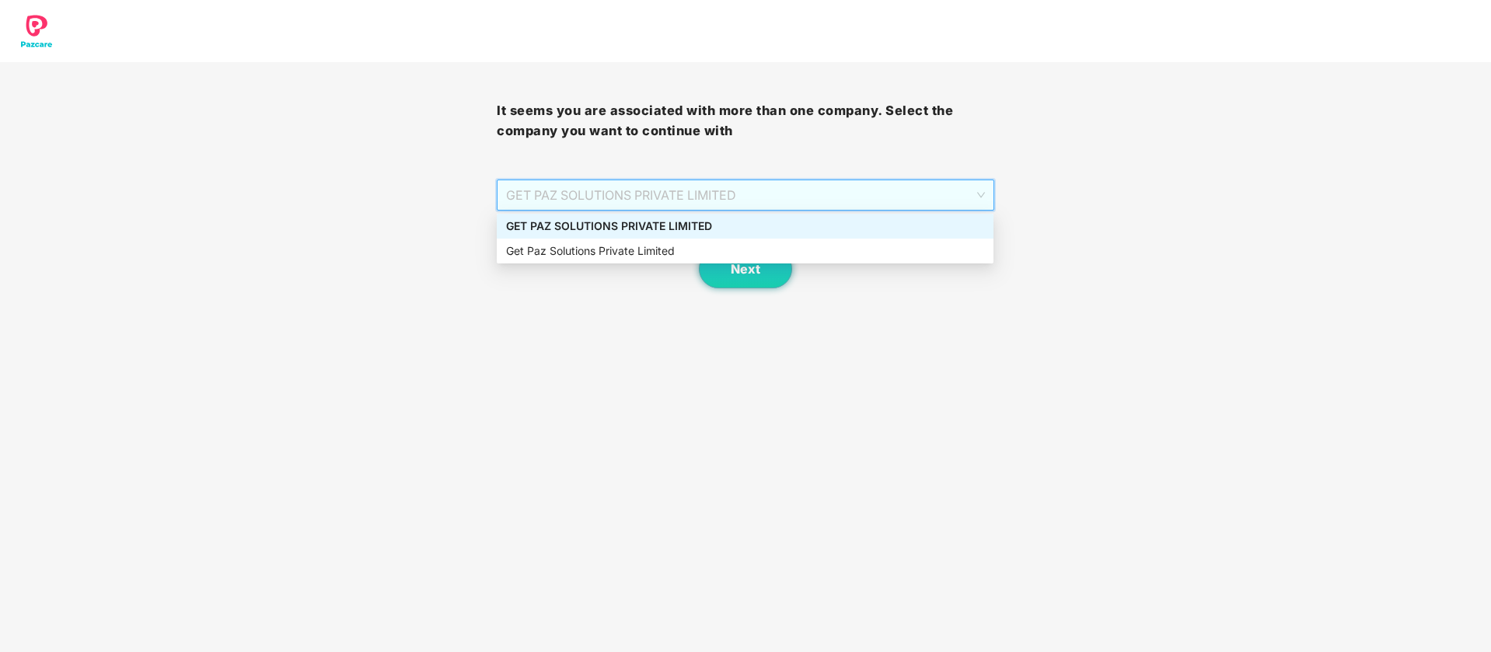
click at [733, 214] on div "GET PAZ SOLUTIONS PRIVATE LIMITED" at bounding box center [745, 226] width 497 height 25
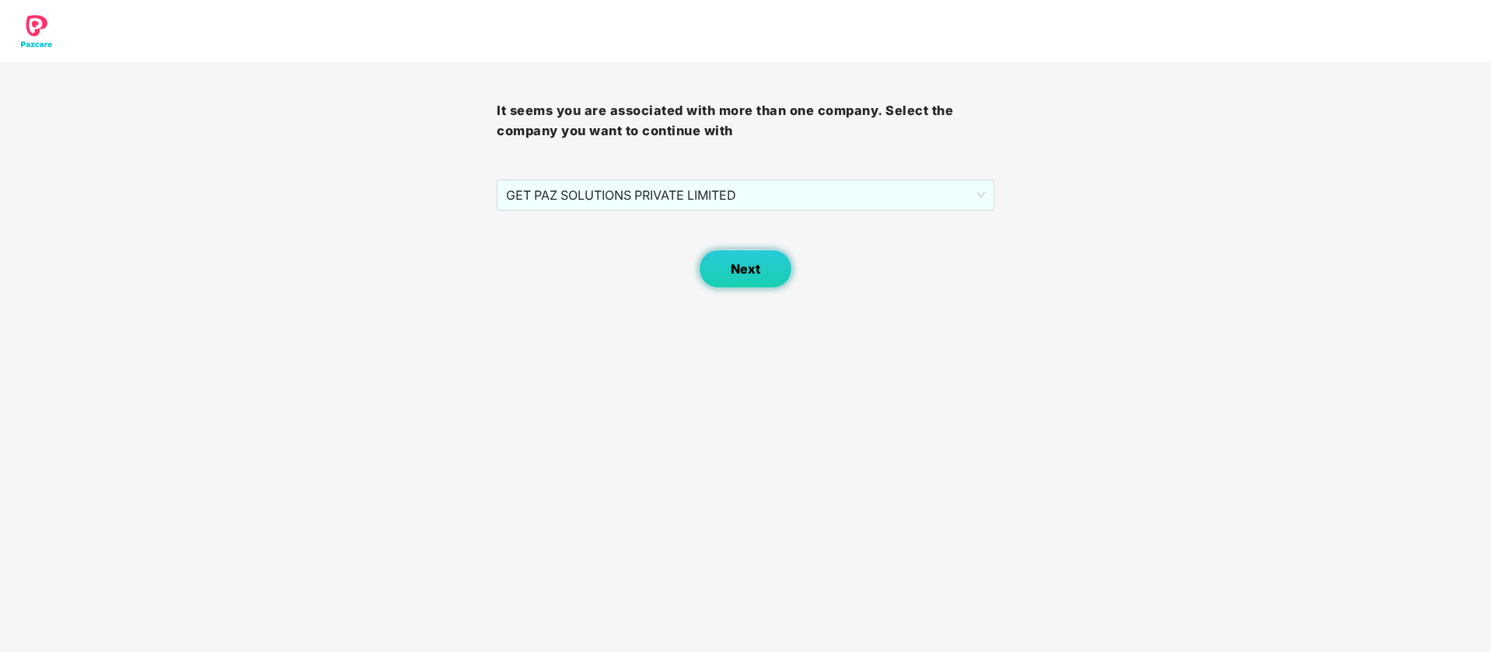
click at [756, 283] on button "Next" at bounding box center [745, 268] width 93 height 39
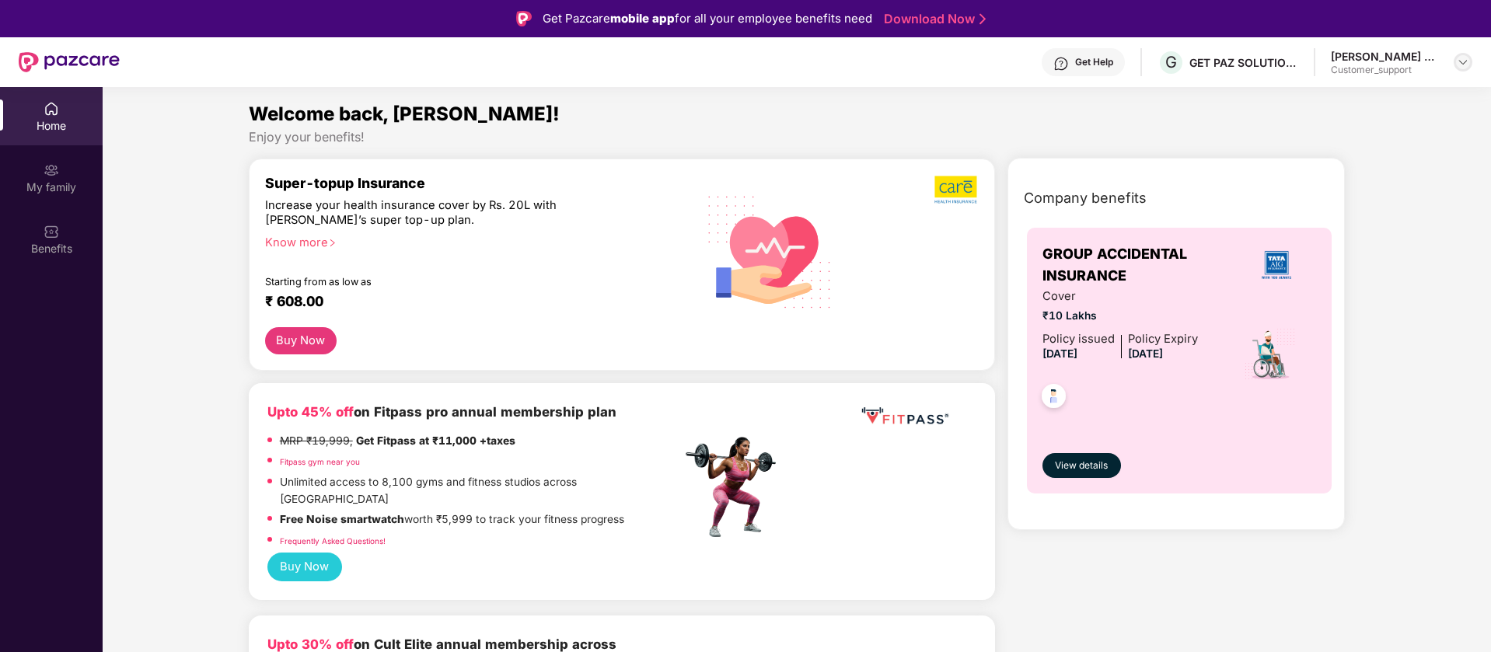
drag, startPoint x: 1463, startPoint y: 67, endPoint x: 1455, endPoint y: 85, distance: 19.5
click at [1463, 69] on div at bounding box center [1462, 62] width 19 height 19
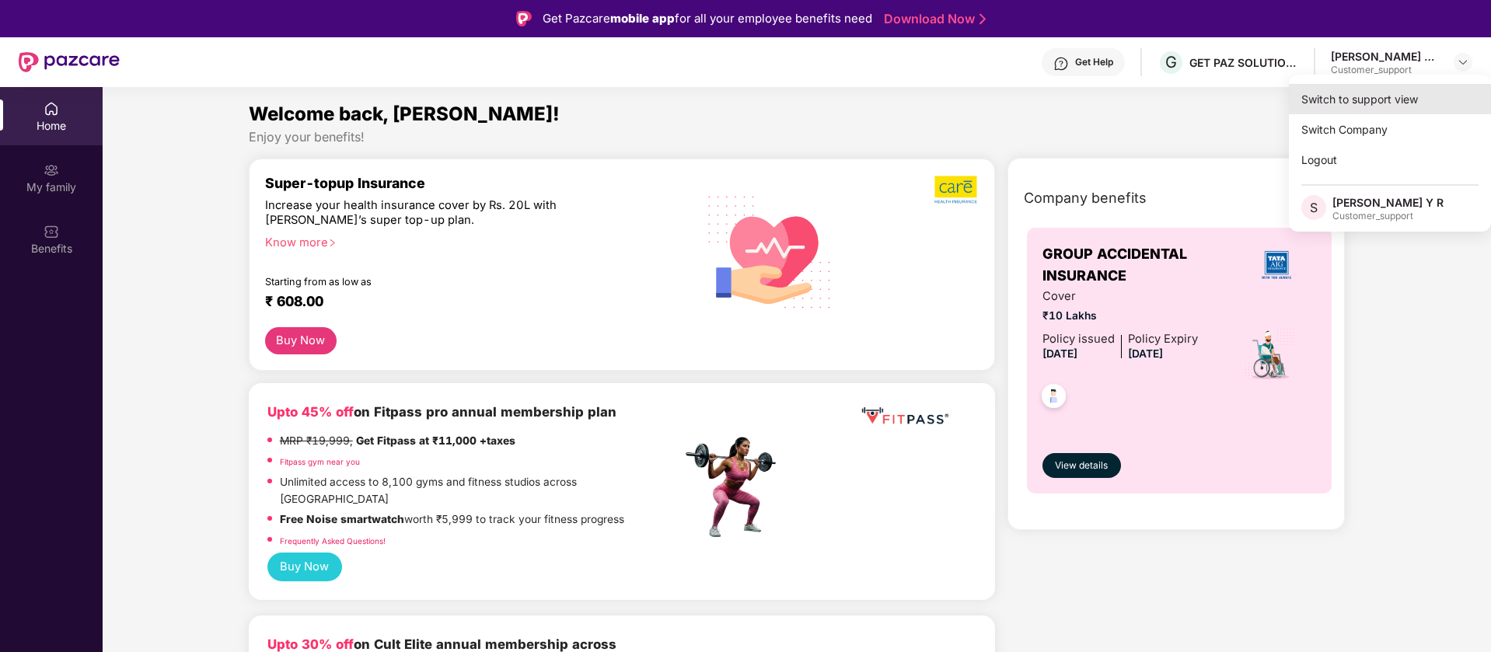
click at [1373, 107] on div "Switch to support view" at bounding box center [1390, 99] width 202 height 30
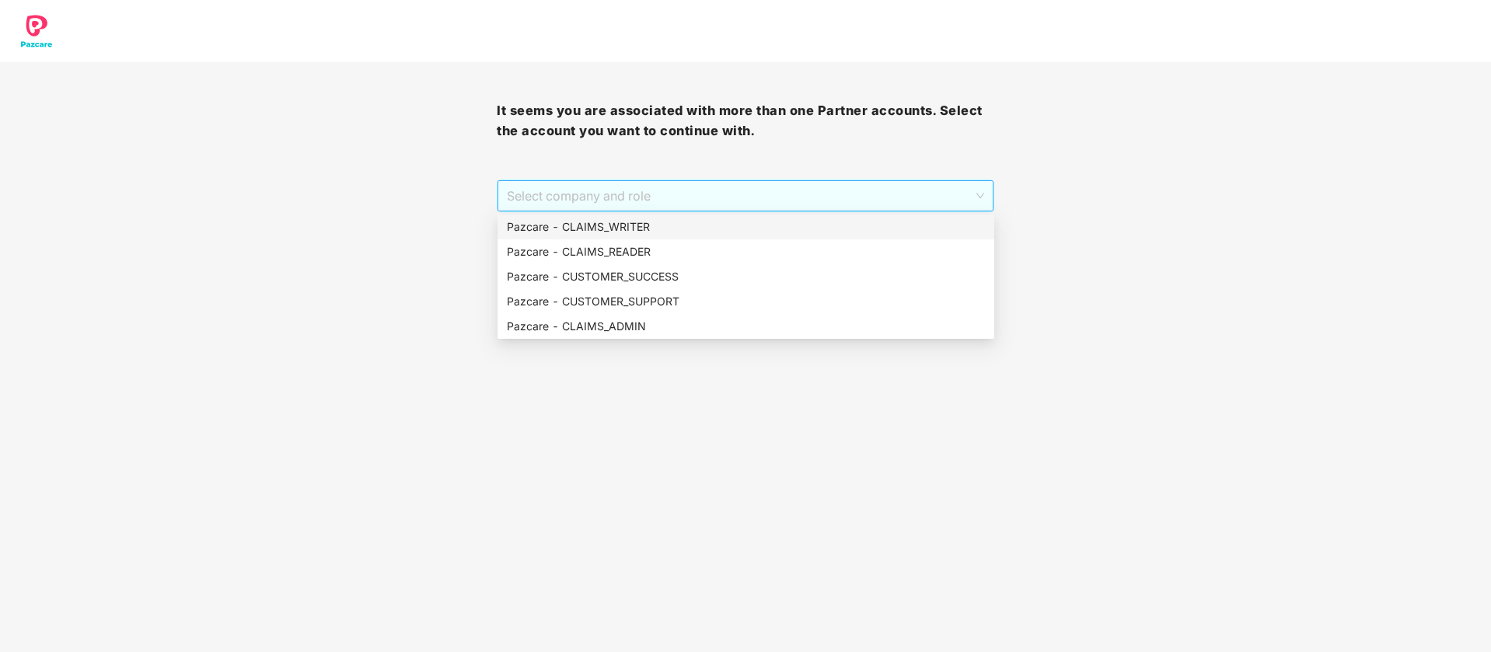
click at [719, 197] on span "Select company and role" at bounding box center [745, 196] width 476 height 30
click at [651, 264] on div "Pazcare - CUSTOMER_SUCCESS" at bounding box center [745, 276] width 497 height 25
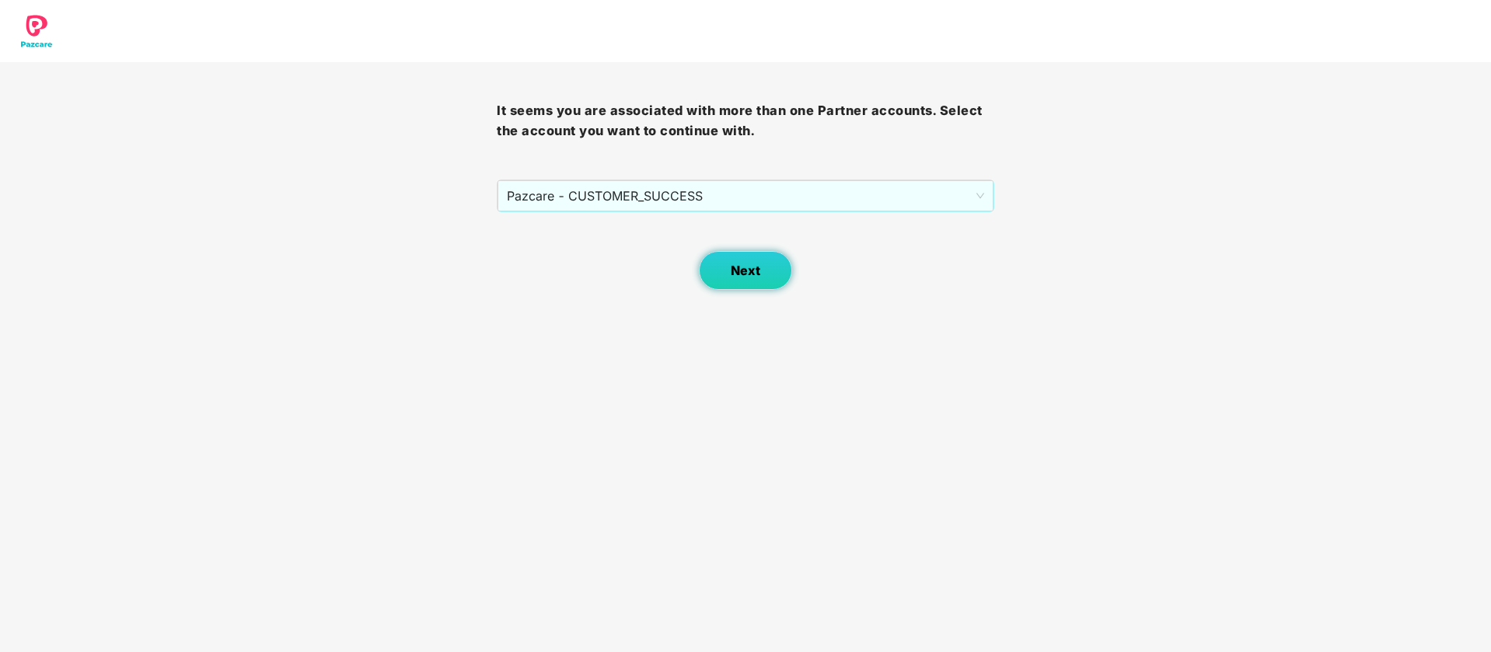
click at [780, 267] on button "Next" at bounding box center [745, 270] width 93 height 39
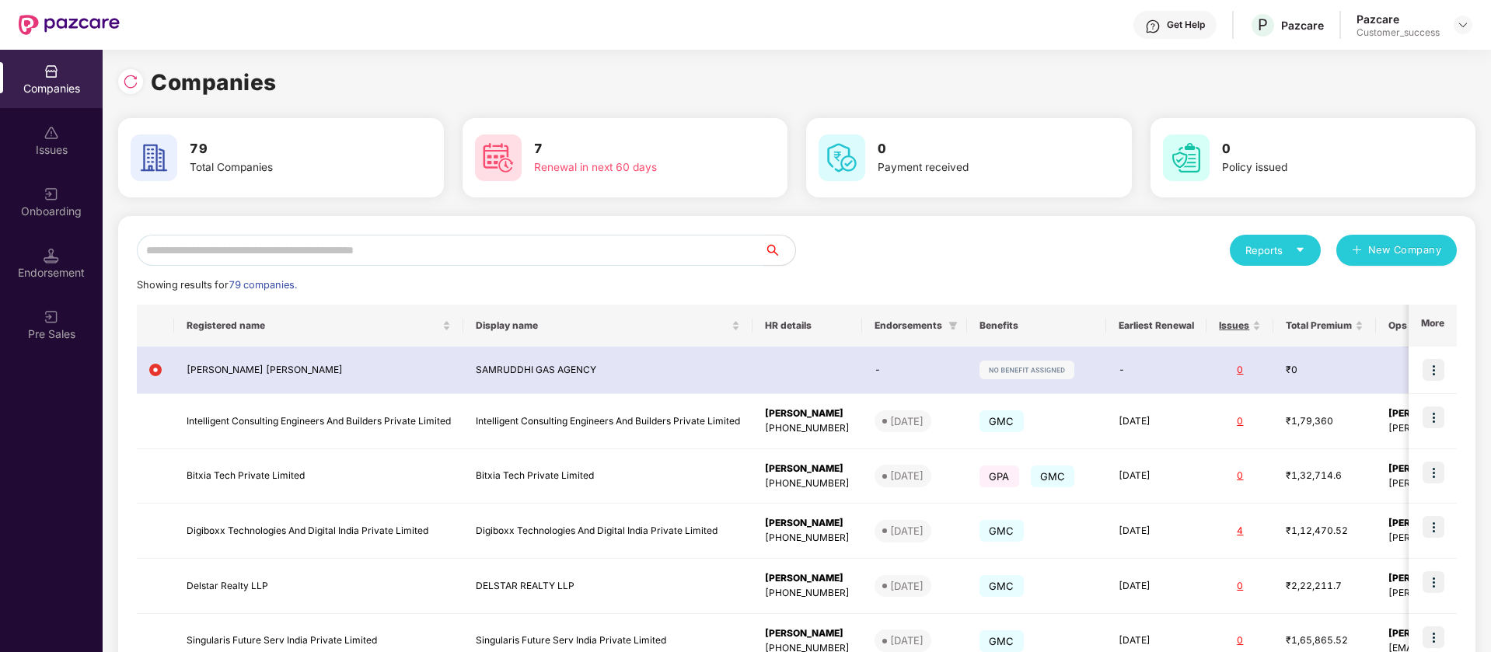
click at [685, 251] on input "text" at bounding box center [450, 250] width 627 height 31
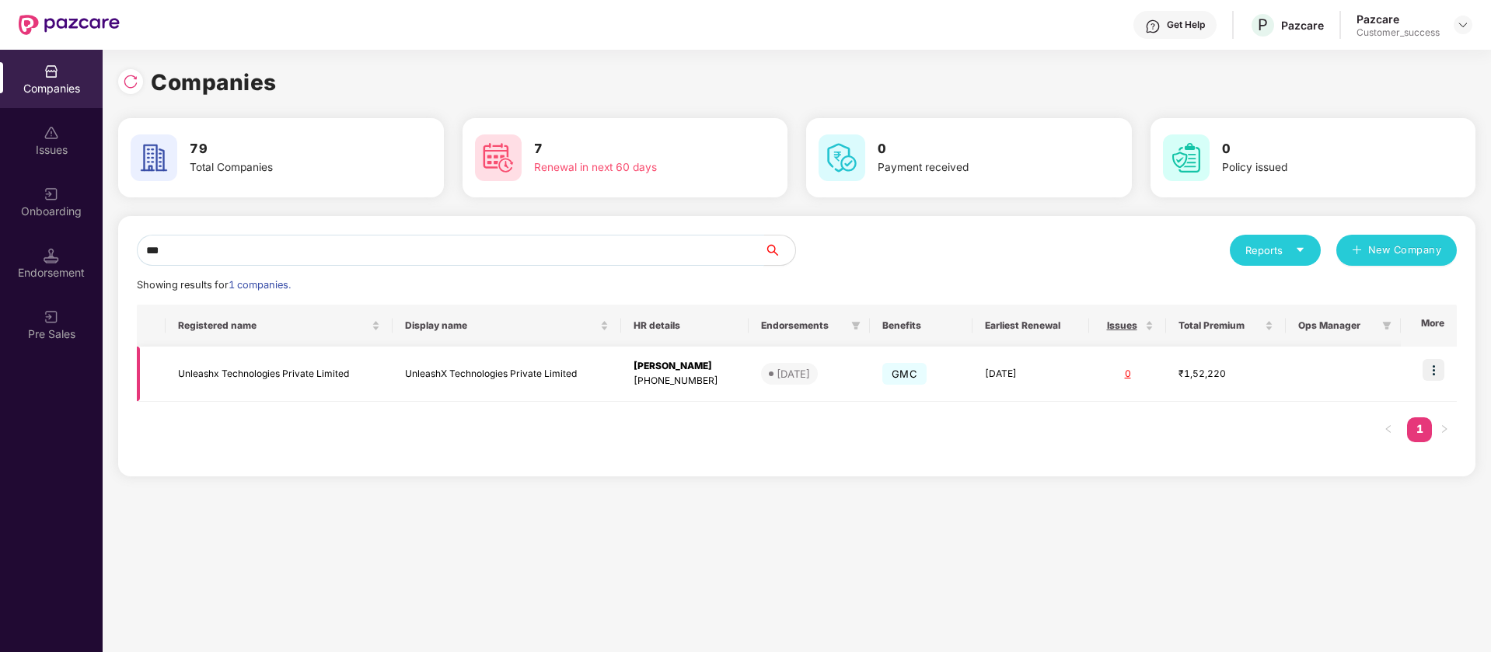
type input "***"
click at [1428, 375] on img at bounding box center [1433, 370] width 22 height 22
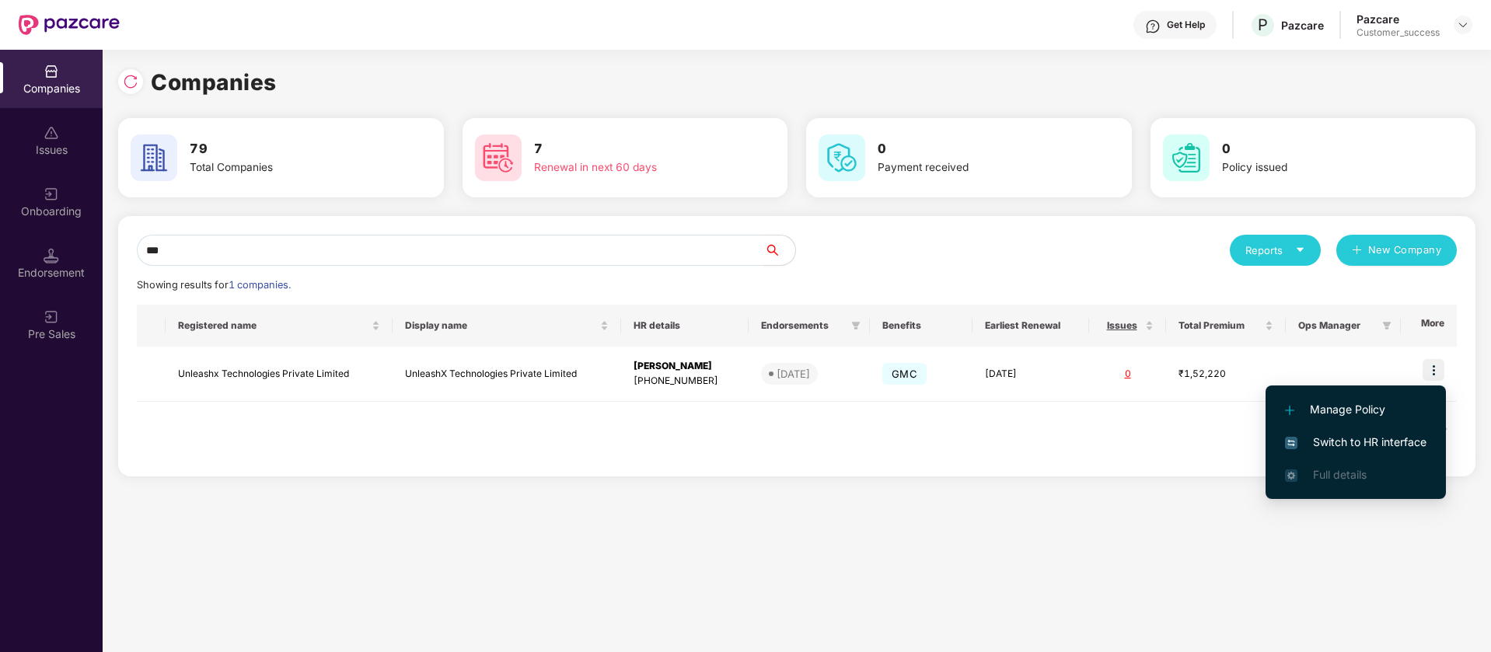
click at [1382, 451] on li "Switch to HR interface" at bounding box center [1355, 442] width 180 height 33
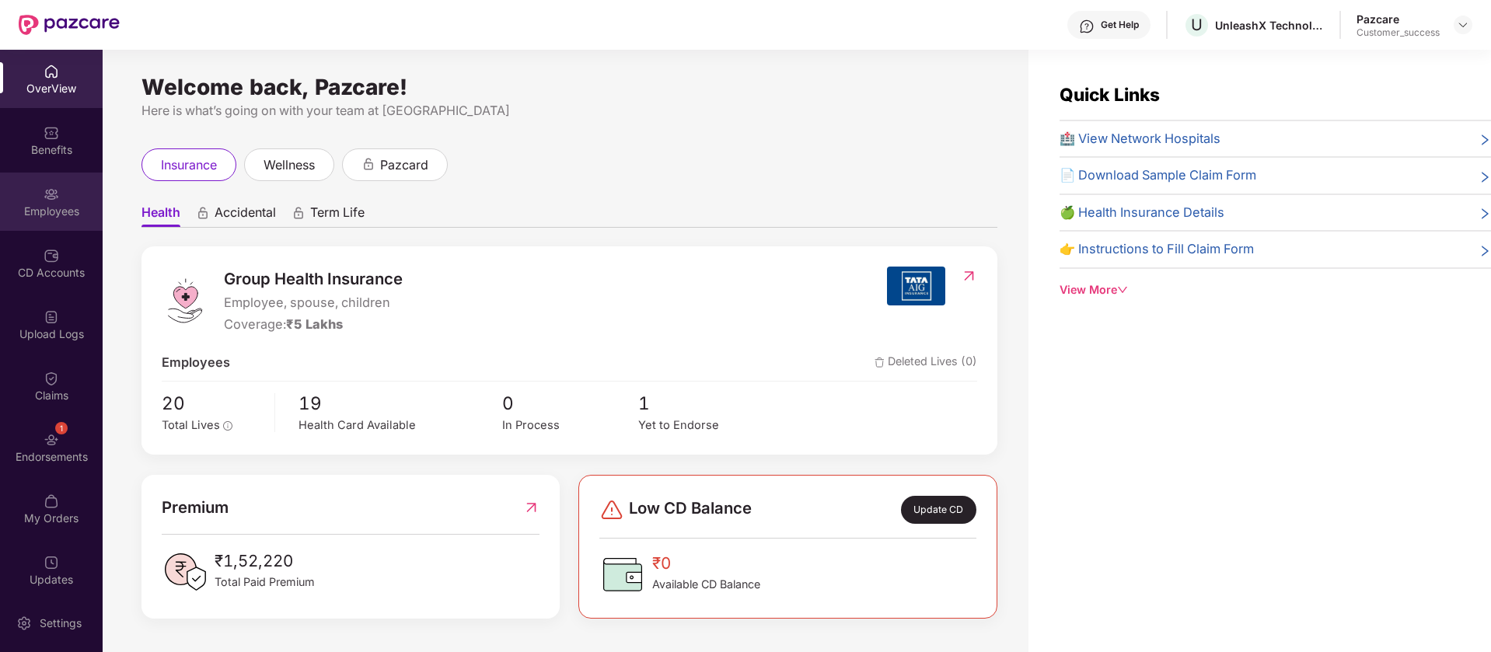
click at [44, 198] on img at bounding box center [52, 195] width 16 height 16
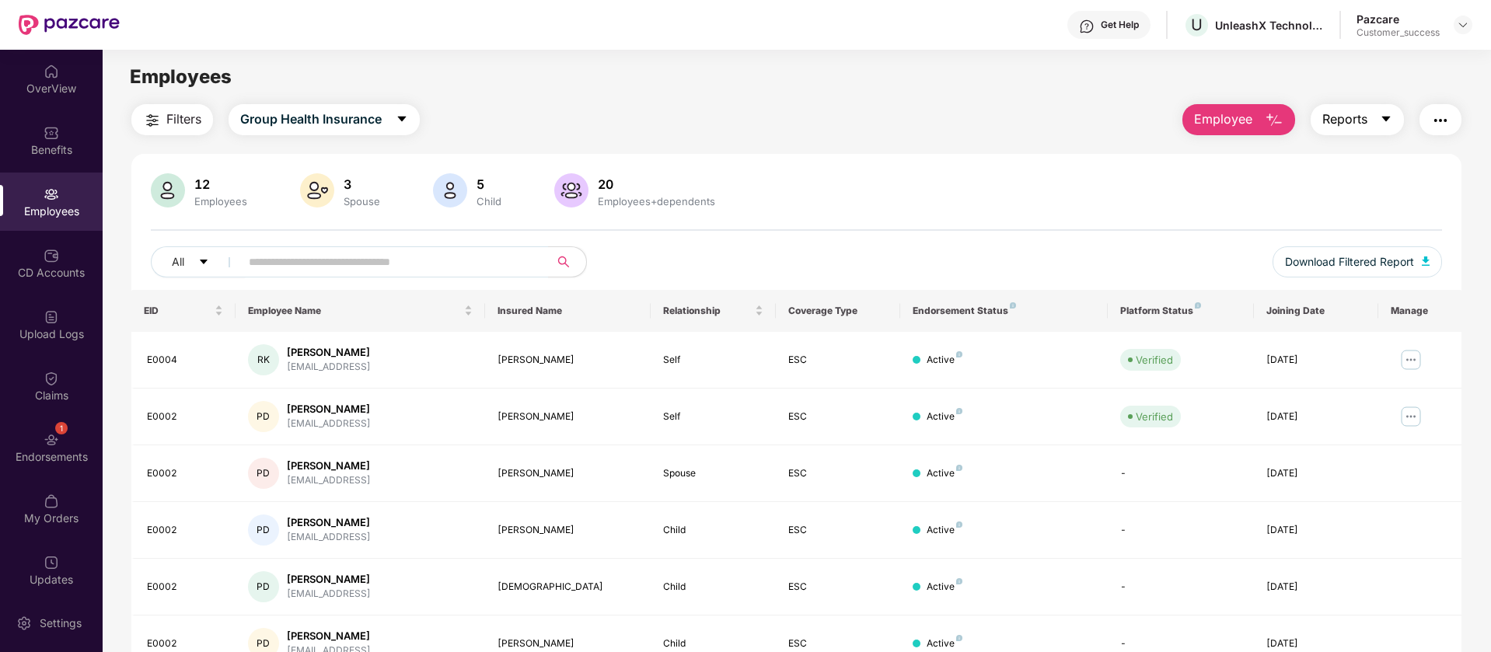
click at [1331, 131] on button "Reports" at bounding box center [1356, 119] width 93 height 31
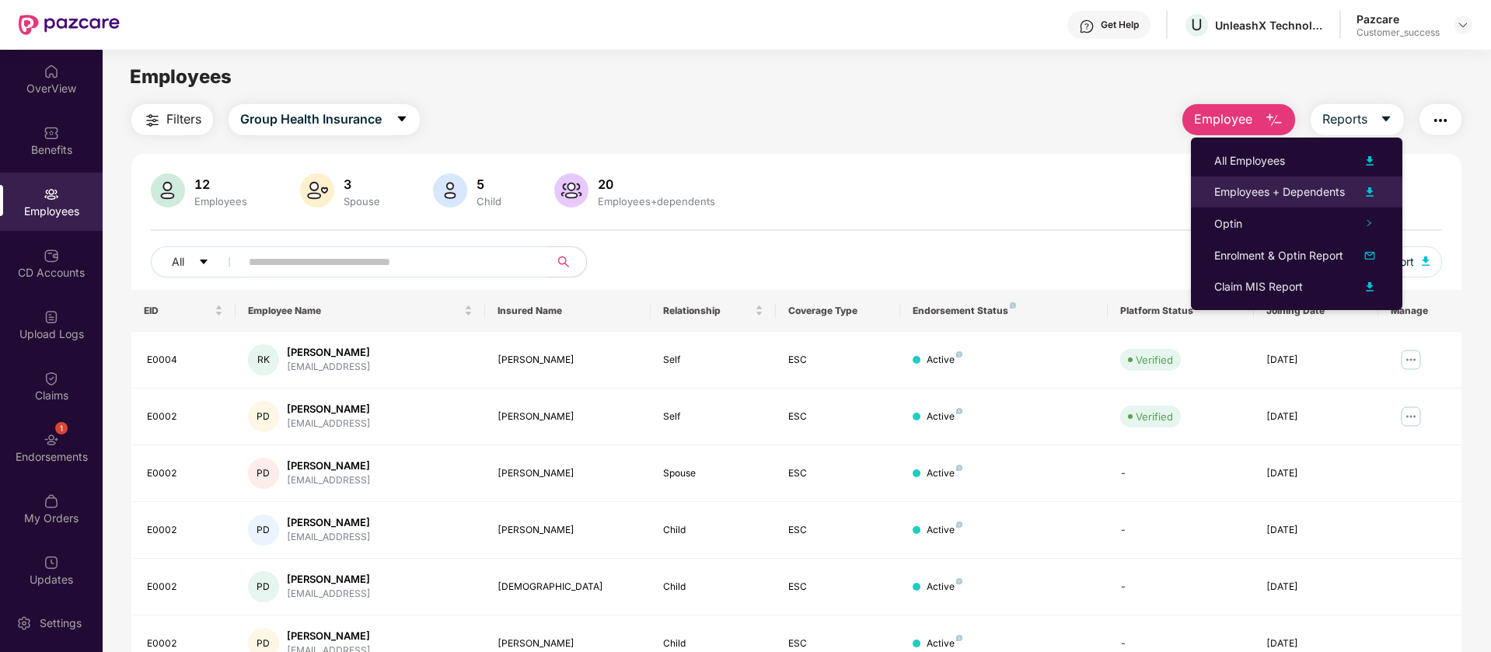
click at [1318, 184] on div "Employees + Dependents" at bounding box center [1279, 191] width 131 height 17
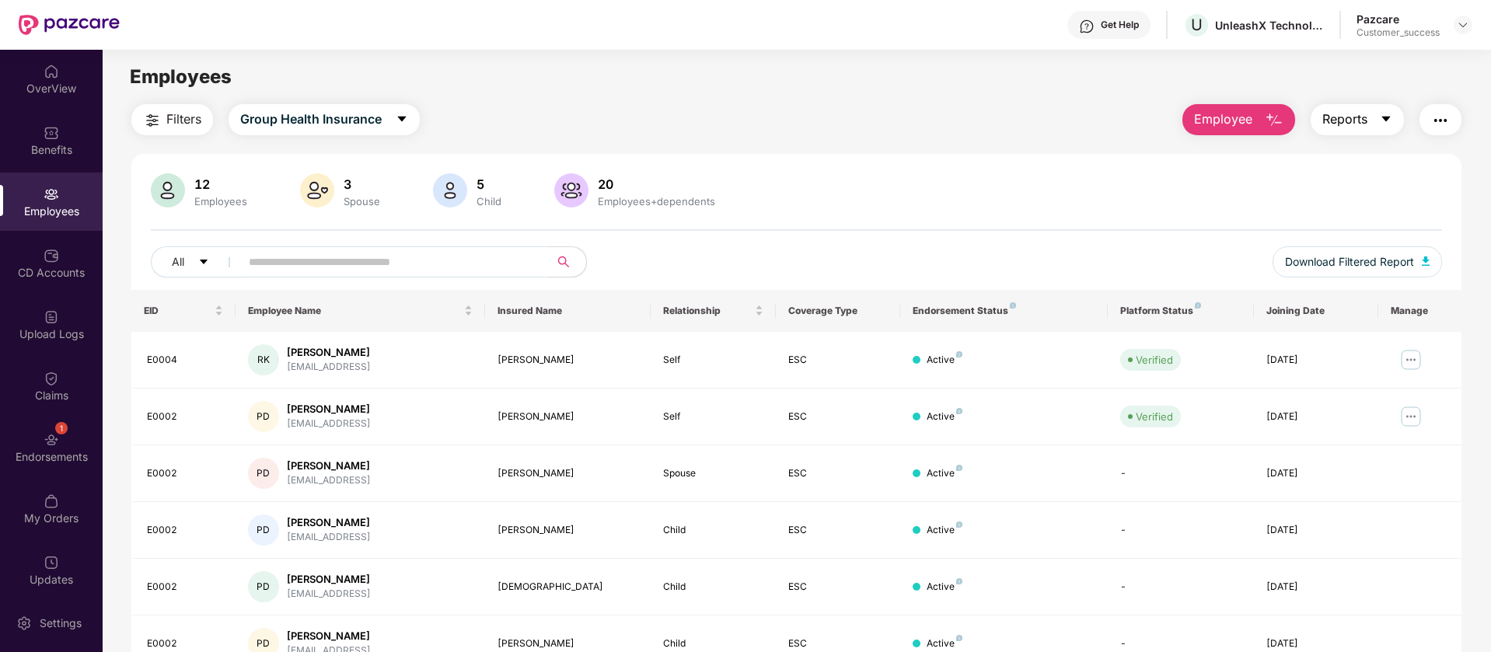
click at [1330, 123] on span "Reports" at bounding box center [1344, 119] width 45 height 19
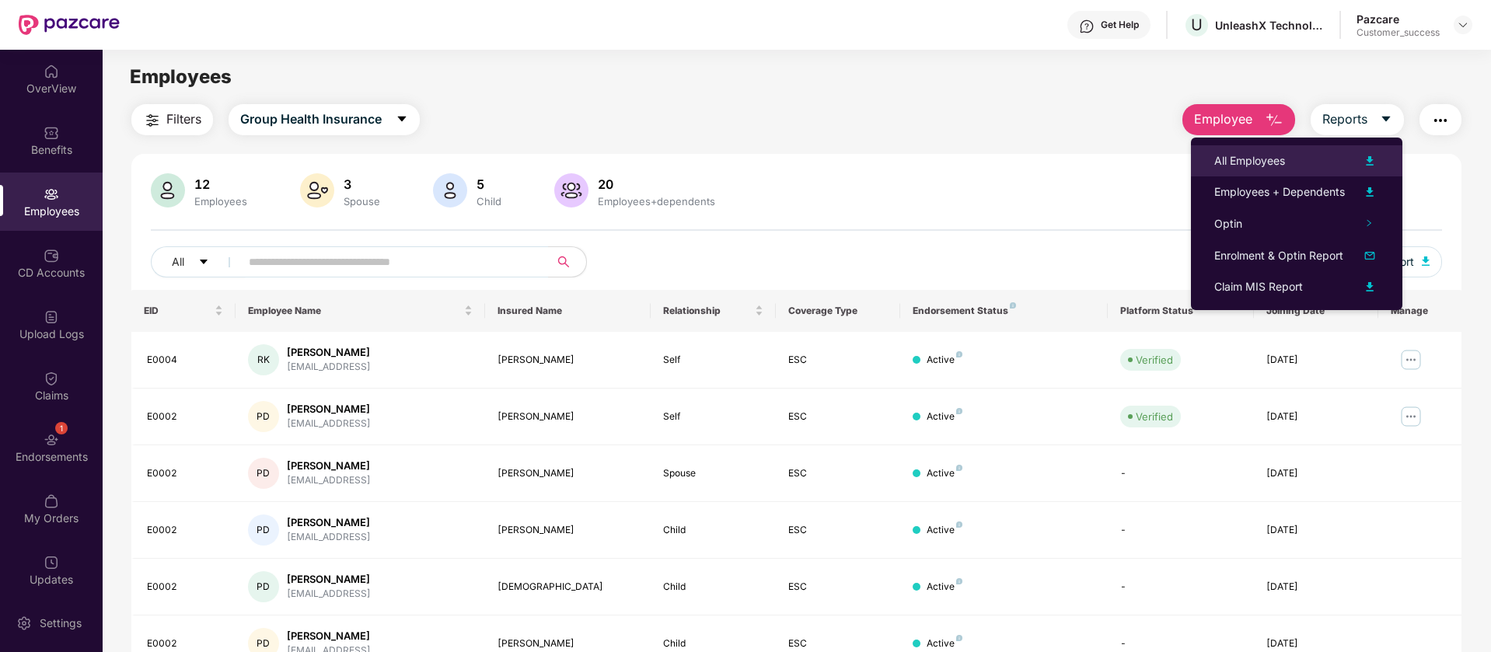
click at [1263, 154] on div "All Employees" at bounding box center [1249, 160] width 71 height 17
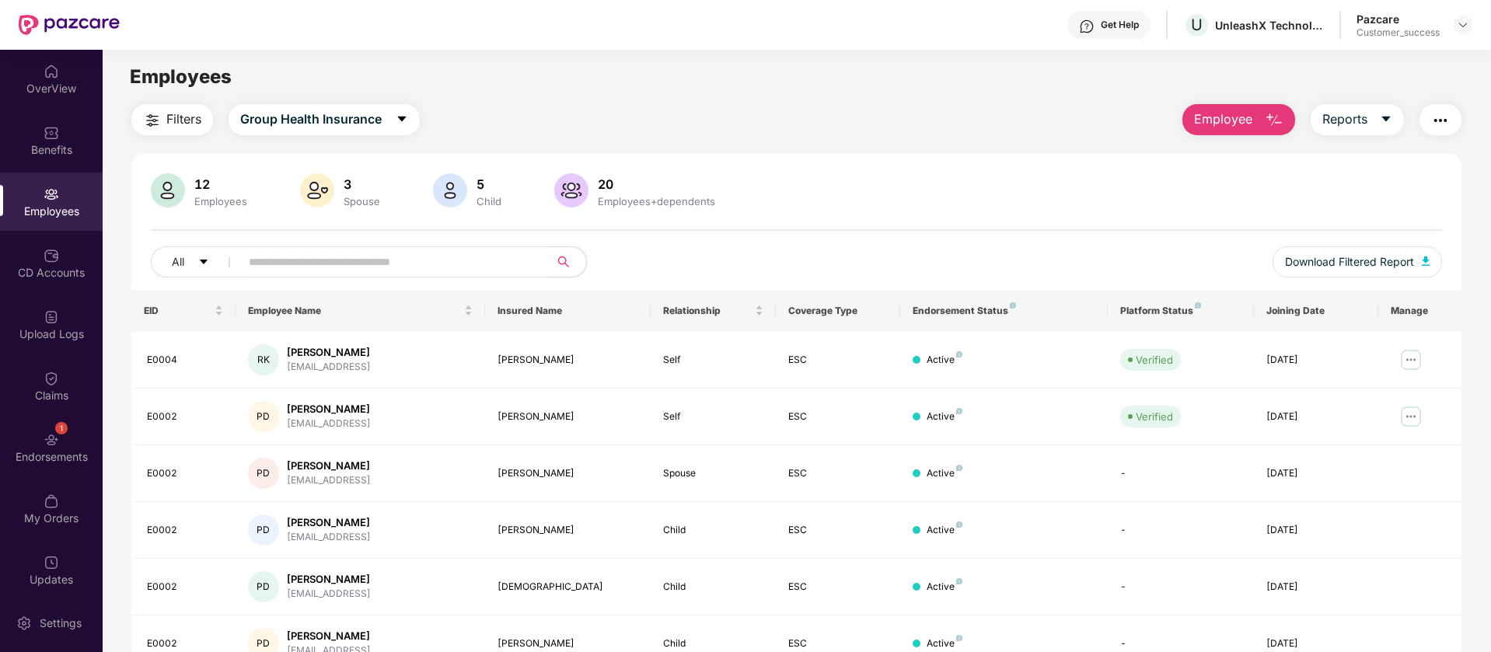
click at [1356, 103] on main "Employees Filters Group Health Insurance Employee Reports 12 Employees 3 Spouse…" at bounding box center [796, 376] width 1387 height 652
click at [1350, 113] on span "Reports" at bounding box center [1344, 119] width 45 height 19
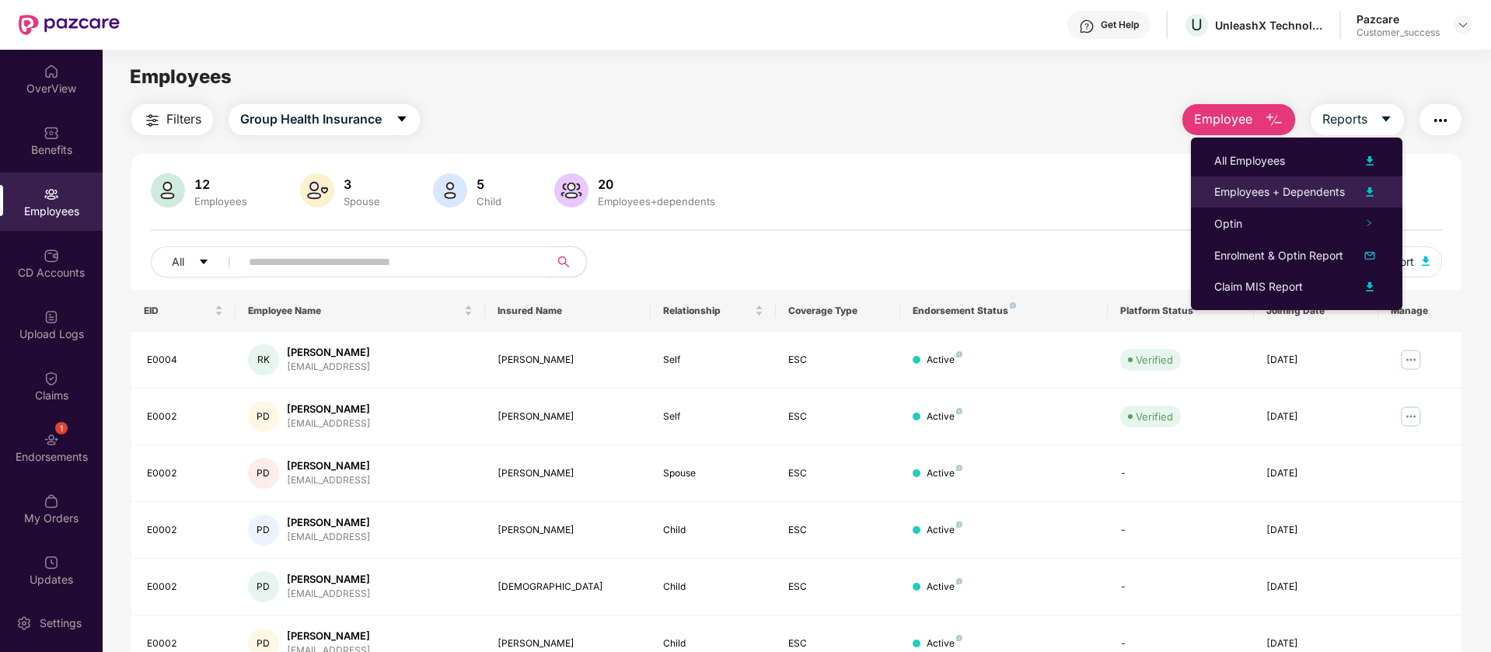
click at [1287, 185] on div "Employees + Dependents" at bounding box center [1279, 191] width 131 height 17
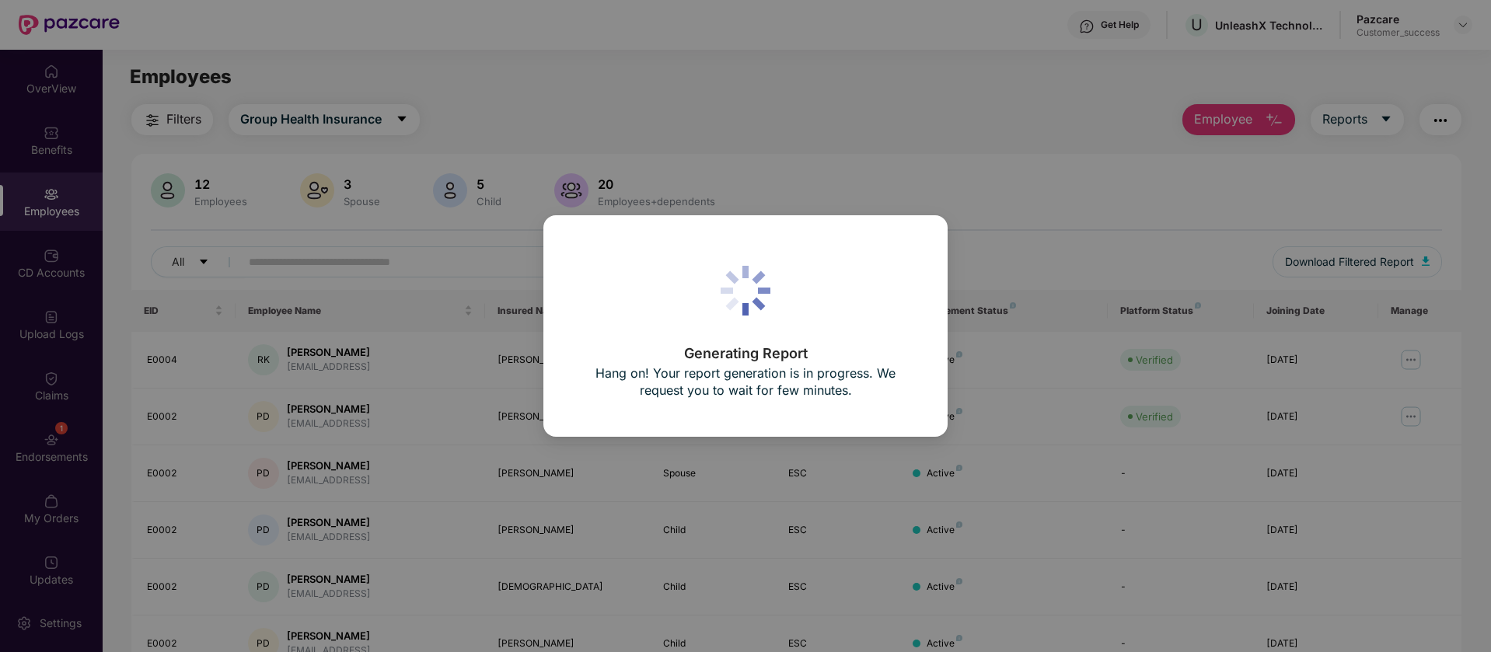
drag, startPoint x: 1058, startPoint y: 124, endPoint x: 0, endPoint y: 109, distance: 1057.9
click at [1055, 124] on div "Generating Report Hang on! Your report generation is in progress. We request yo…" at bounding box center [745, 326] width 1491 height 652
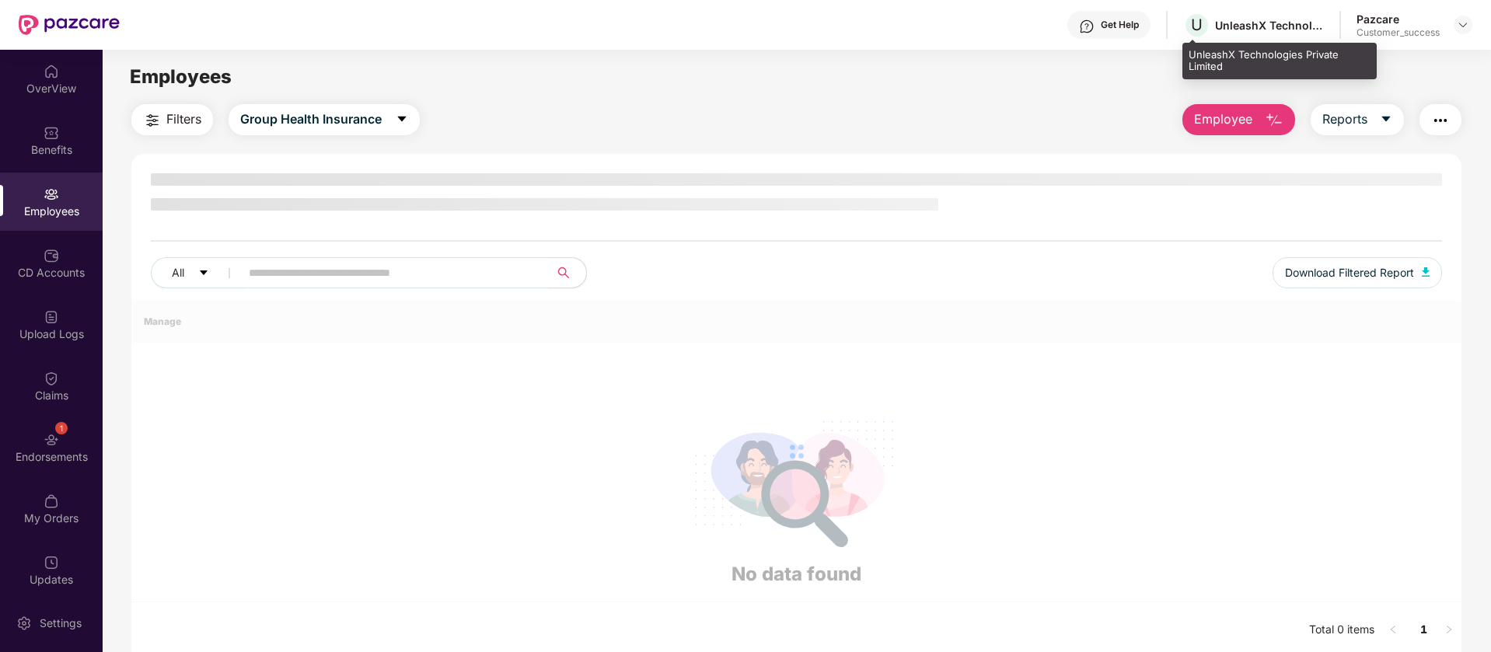
click at [1250, 29] on div "UnleashX Technologies Private Limited" at bounding box center [1269, 25] width 109 height 15
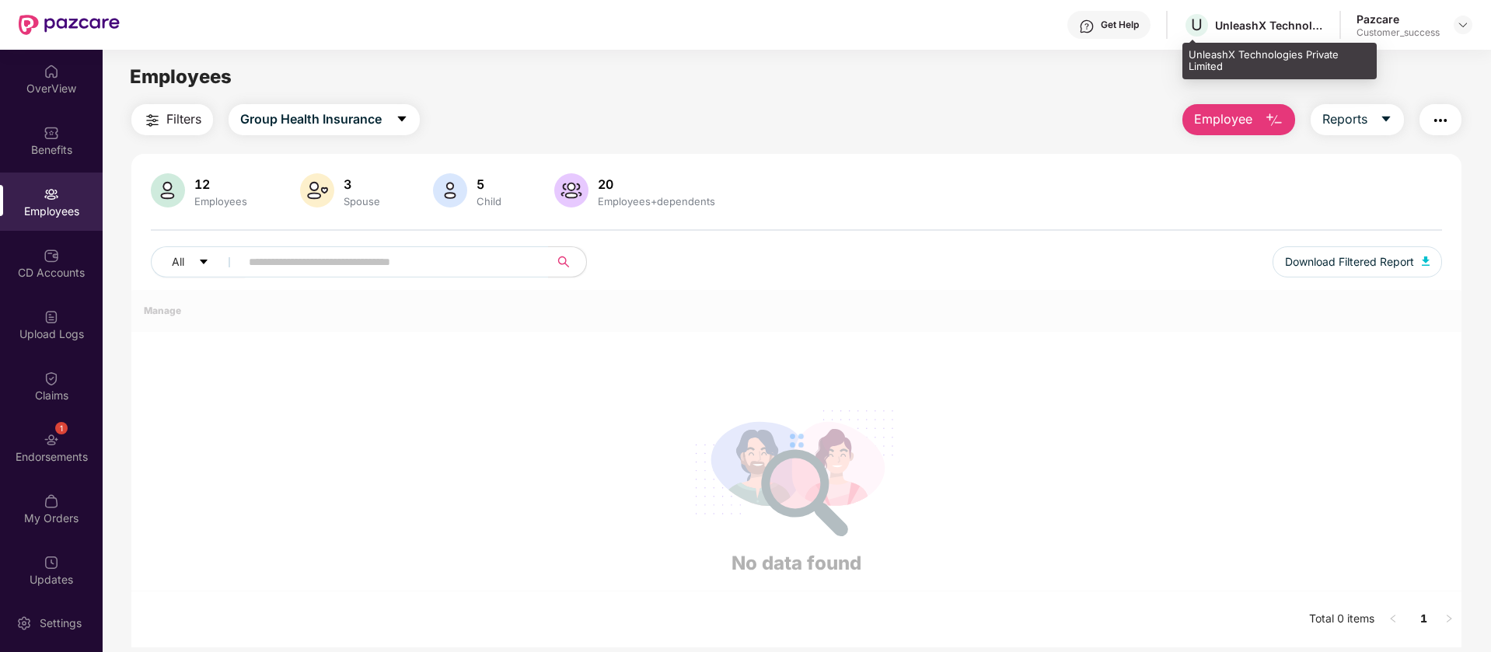
click at [1250, 29] on div "UnleashX Technologies Private Limited" at bounding box center [1269, 25] width 109 height 15
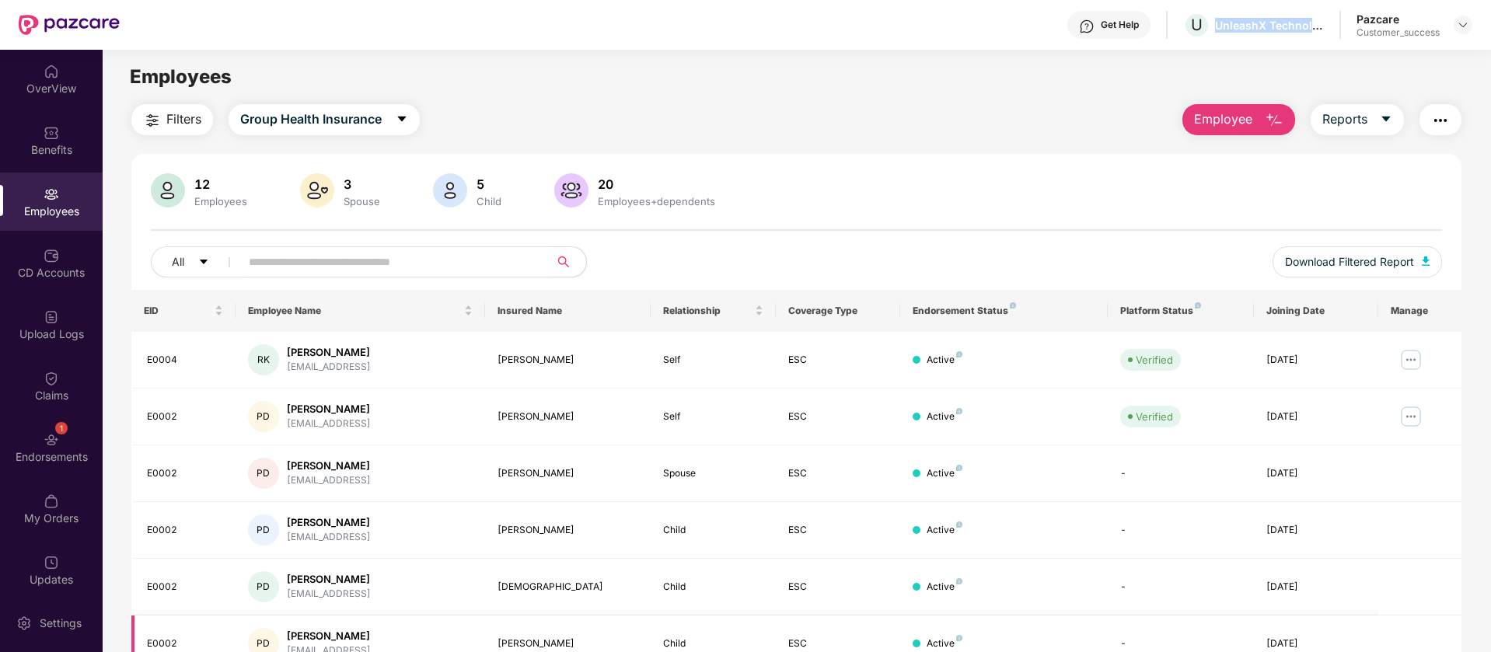
copy div "UnleashX Technologies Private Limited"
click at [1372, 116] on button "Reports" at bounding box center [1356, 119] width 93 height 31
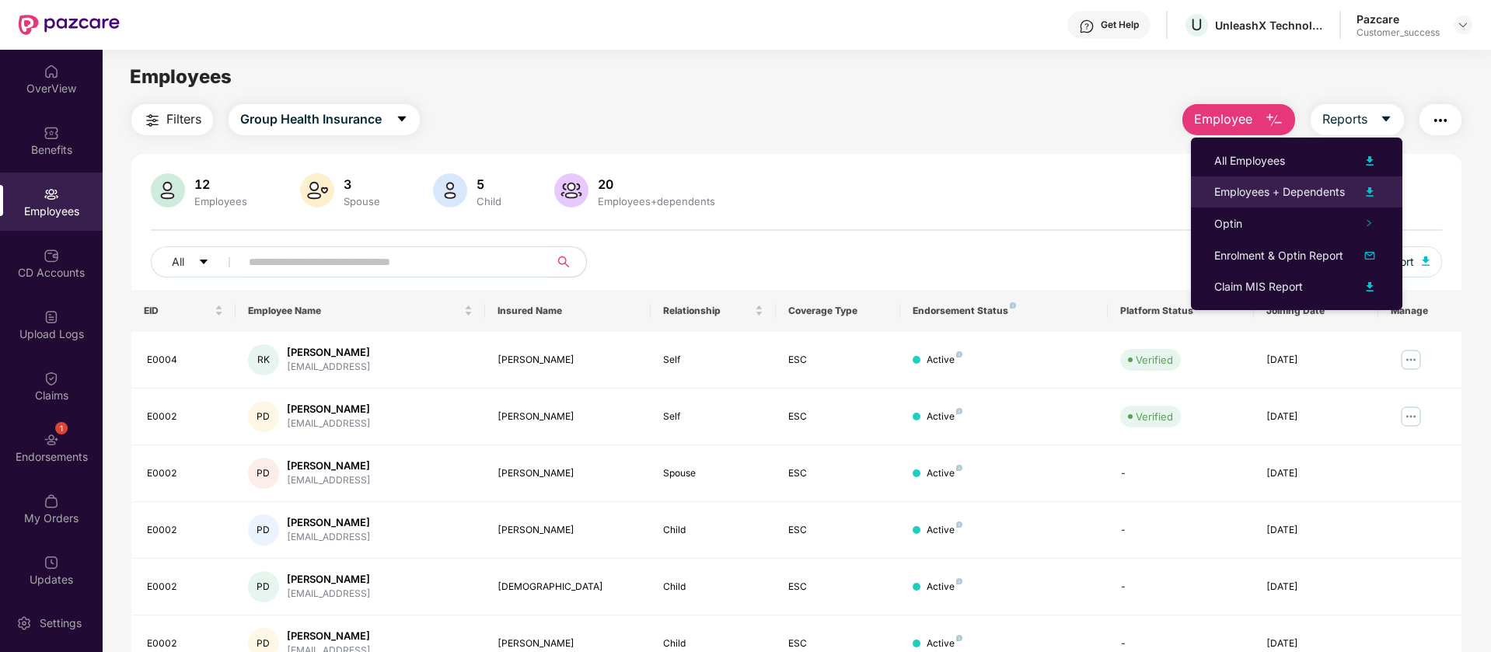
click at [1293, 199] on div "Employees + Dependents" at bounding box center [1279, 191] width 131 height 17
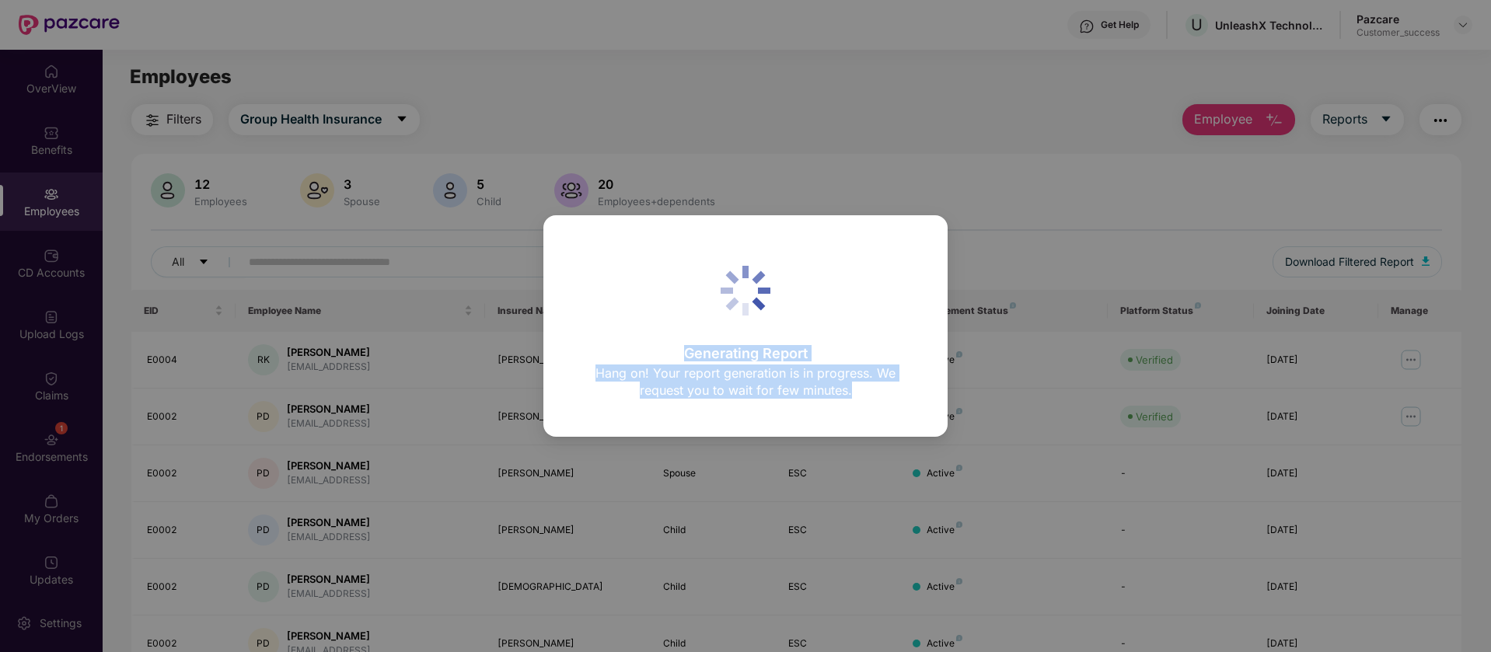
drag, startPoint x: 844, startPoint y: 415, endPoint x: 933, endPoint y: 433, distance: 90.4
click at [933, 433] on div "Generating Report Hang on! Your report generation is in progress. We request yo…" at bounding box center [745, 326] width 404 height 222
click at [890, 378] on p "Hang on! Your report generation is in progress. We request you to wait for few …" at bounding box center [745, 382] width 334 height 34
drag, startPoint x: 672, startPoint y: 369, endPoint x: 553, endPoint y: 302, distance: 136.4
click at [553, 302] on div "Generating Report Hang on! Your report generation is in progress. We request yo…" at bounding box center [745, 326] width 404 height 222
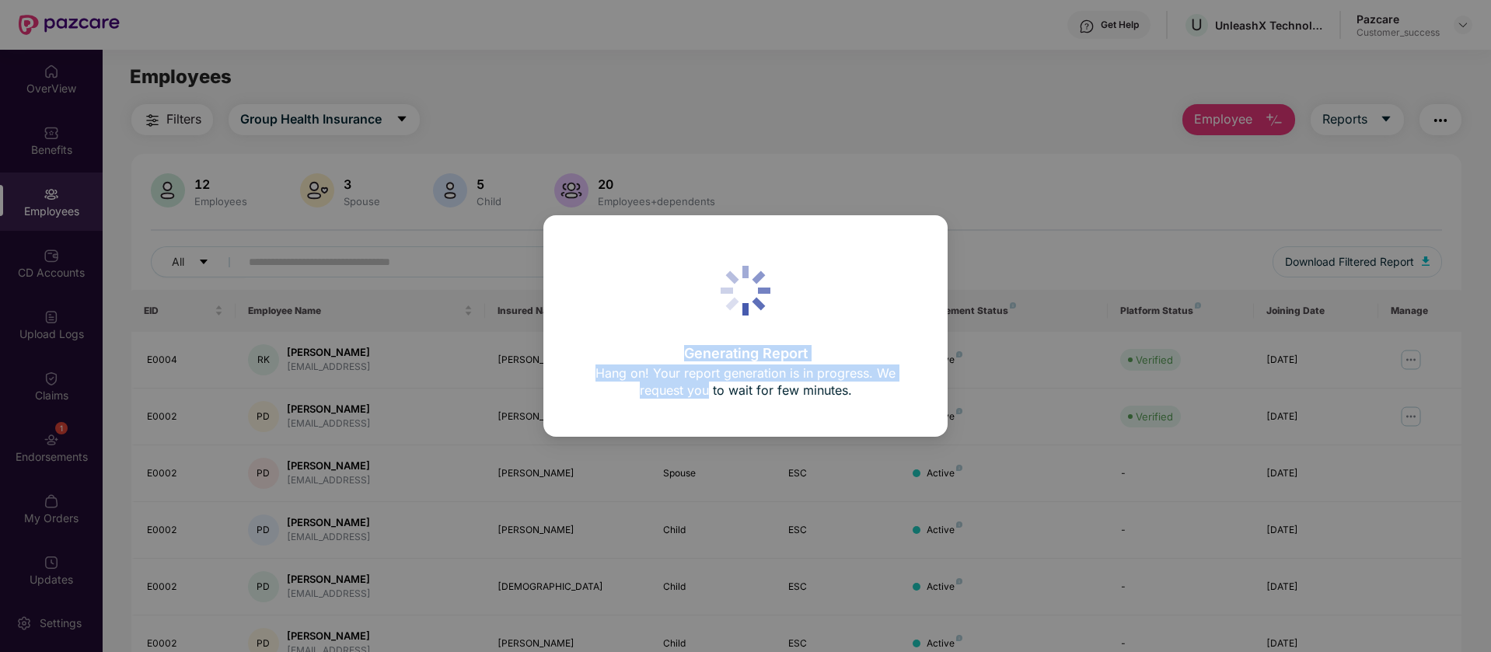
click at [553, 302] on div "Generating Report Hang on! Your report generation is in progress. We request yo…" at bounding box center [745, 326] width 404 height 222
click at [903, 426] on div "Generating Report Hang on! Your report generation is in progress. We request yo…" at bounding box center [745, 326] width 404 height 222
drag, startPoint x: 761, startPoint y: 361, endPoint x: 592, endPoint y: 281, distance: 186.4
click at [592, 281] on div "Generating Report Hang on! Your report generation is in progress. We request yo…" at bounding box center [745, 326] width 404 height 222
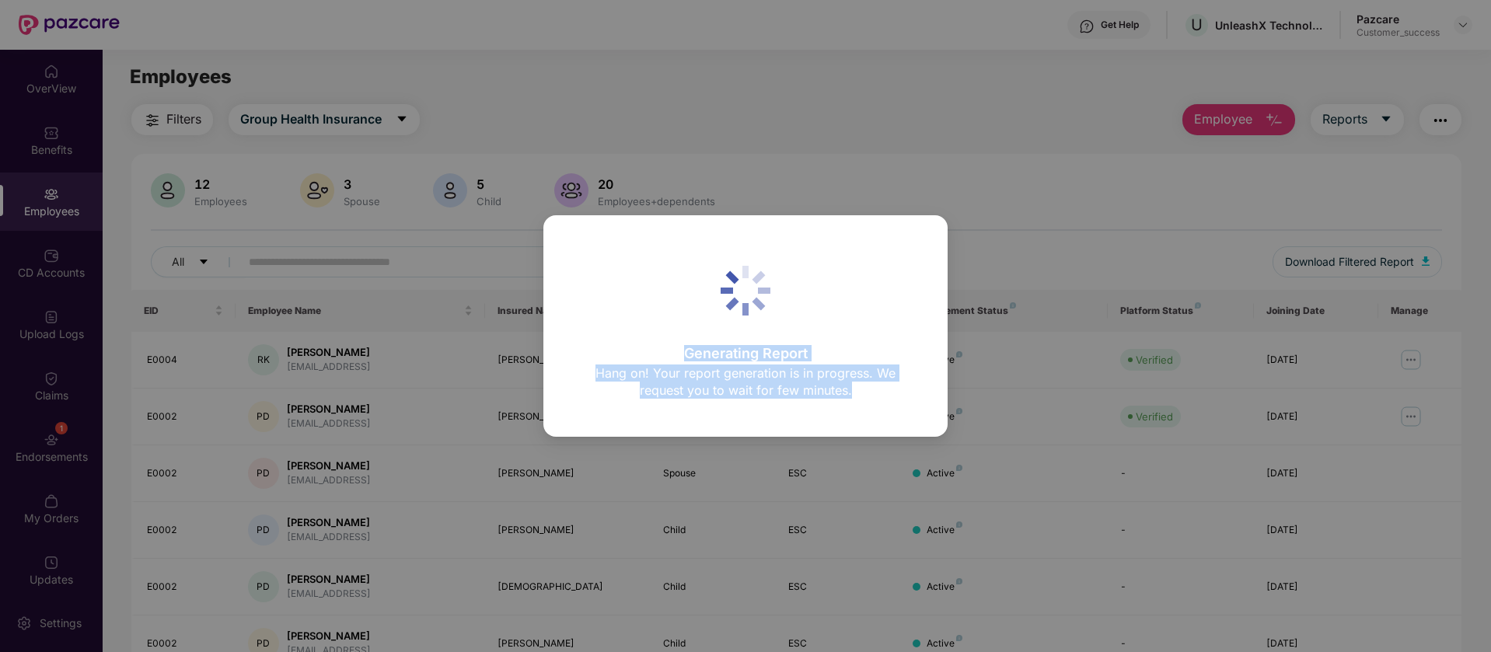
click at [592, 281] on div "Generating Report Hang on! Your report generation is in progress. We request yo…" at bounding box center [745, 326] width 334 height 152
drag, startPoint x: 592, startPoint y: 281, endPoint x: 885, endPoint y: 424, distance: 326.0
click at [885, 424] on div "Generating Report Hang on! Your report generation is in progress. We request yo…" at bounding box center [745, 326] width 404 height 222
drag, startPoint x: 857, startPoint y: 396, endPoint x: 630, endPoint y: 279, distance: 255.1
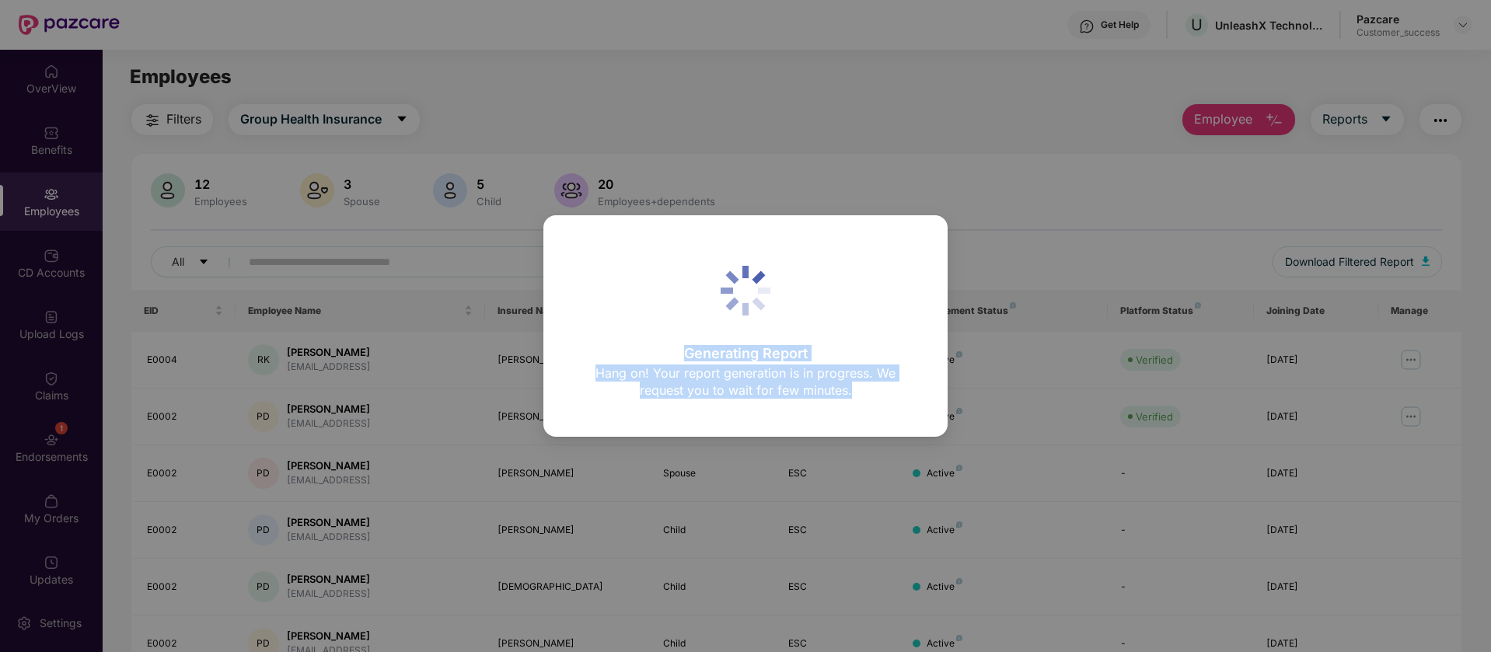
click at [630, 279] on div "Generating Report Hang on! Your report generation is in progress. We request yo…" at bounding box center [745, 326] width 404 height 222
click at [630, 277] on div "Generating Report Hang on! Your report generation is in progress. We request yo…" at bounding box center [745, 326] width 334 height 152
drag, startPoint x: 949, startPoint y: 424, endPoint x: 983, endPoint y: 441, distance: 37.9
click at [983, 441] on div "Generating Report Hang on! Your report generation is in progress. We request yo…" at bounding box center [745, 326] width 1491 height 652
click at [898, 406] on div "Generating Report Hang on! Your report generation is in progress. We request yo…" at bounding box center [745, 326] width 404 height 222
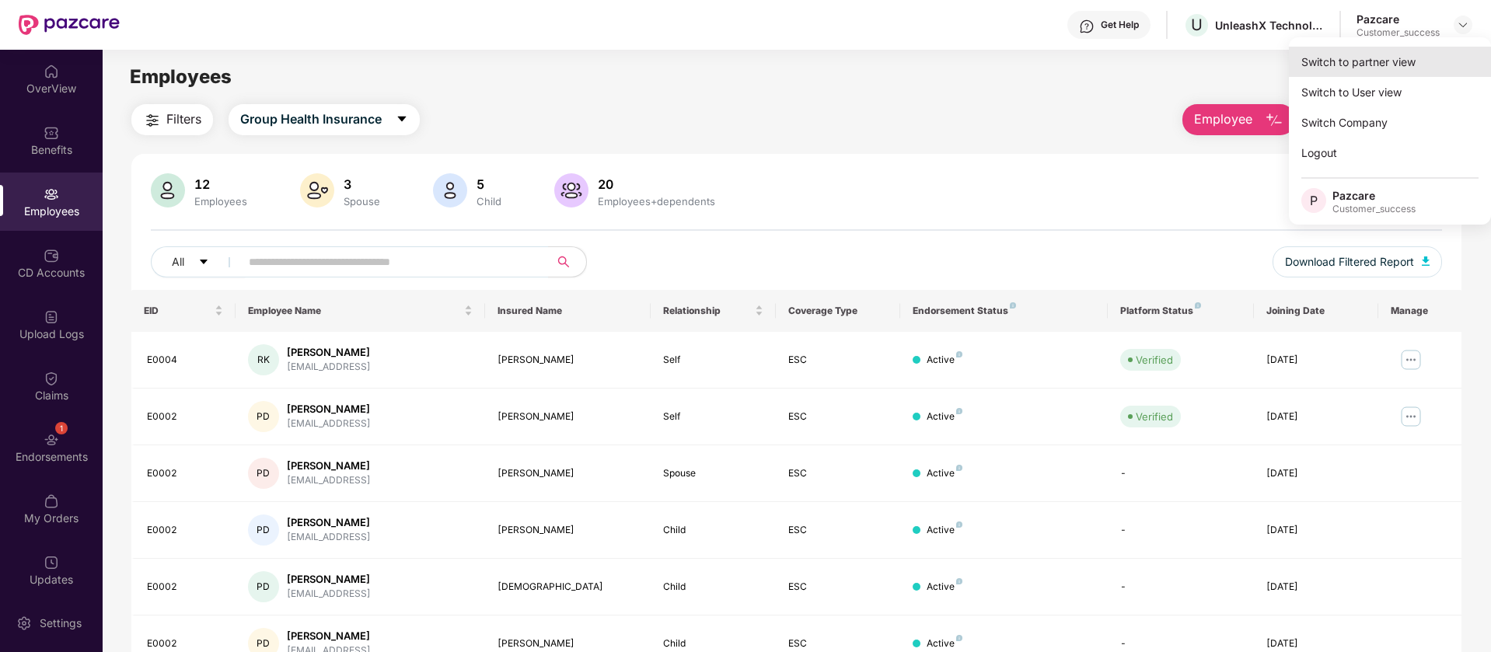
click at [1335, 64] on div "Switch to partner view" at bounding box center [1390, 62] width 202 height 30
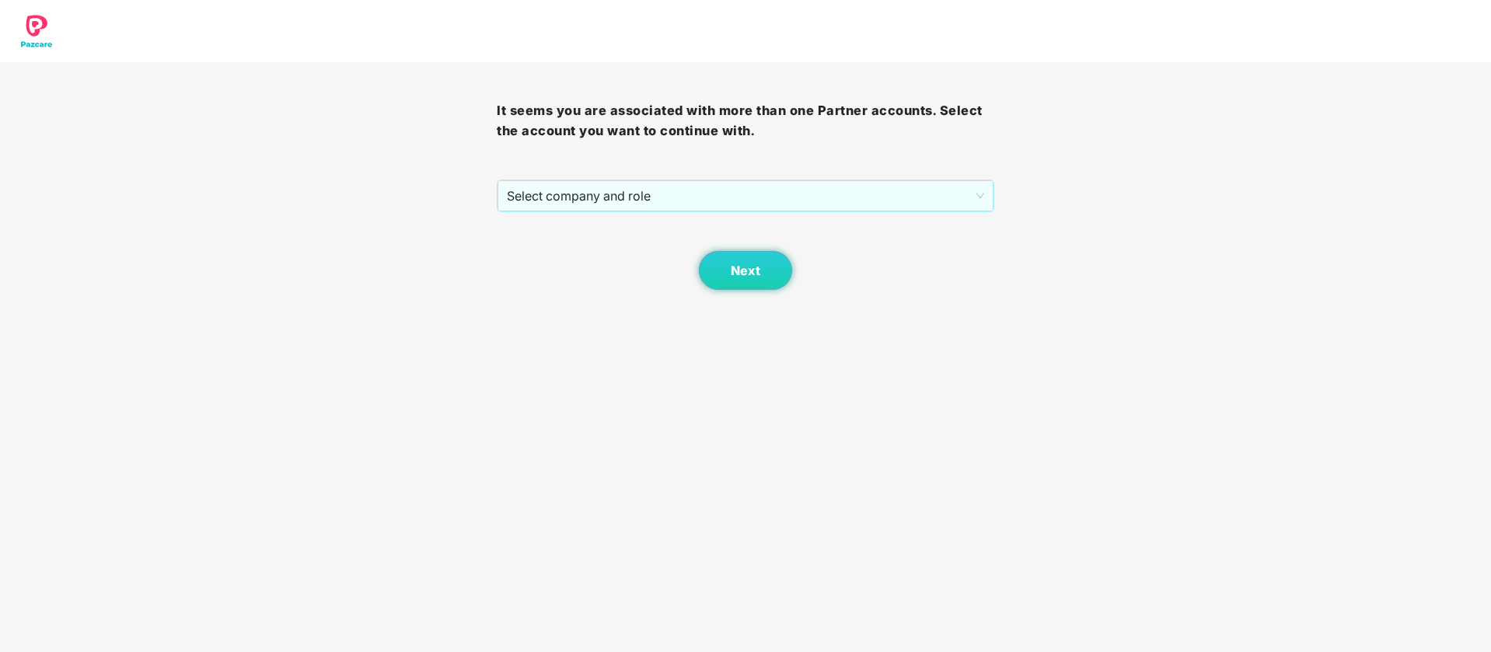
click at [737, 219] on div "Next" at bounding box center [745, 251] width 497 height 78
click at [727, 205] on span "Select company and role" at bounding box center [745, 196] width 476 height 30
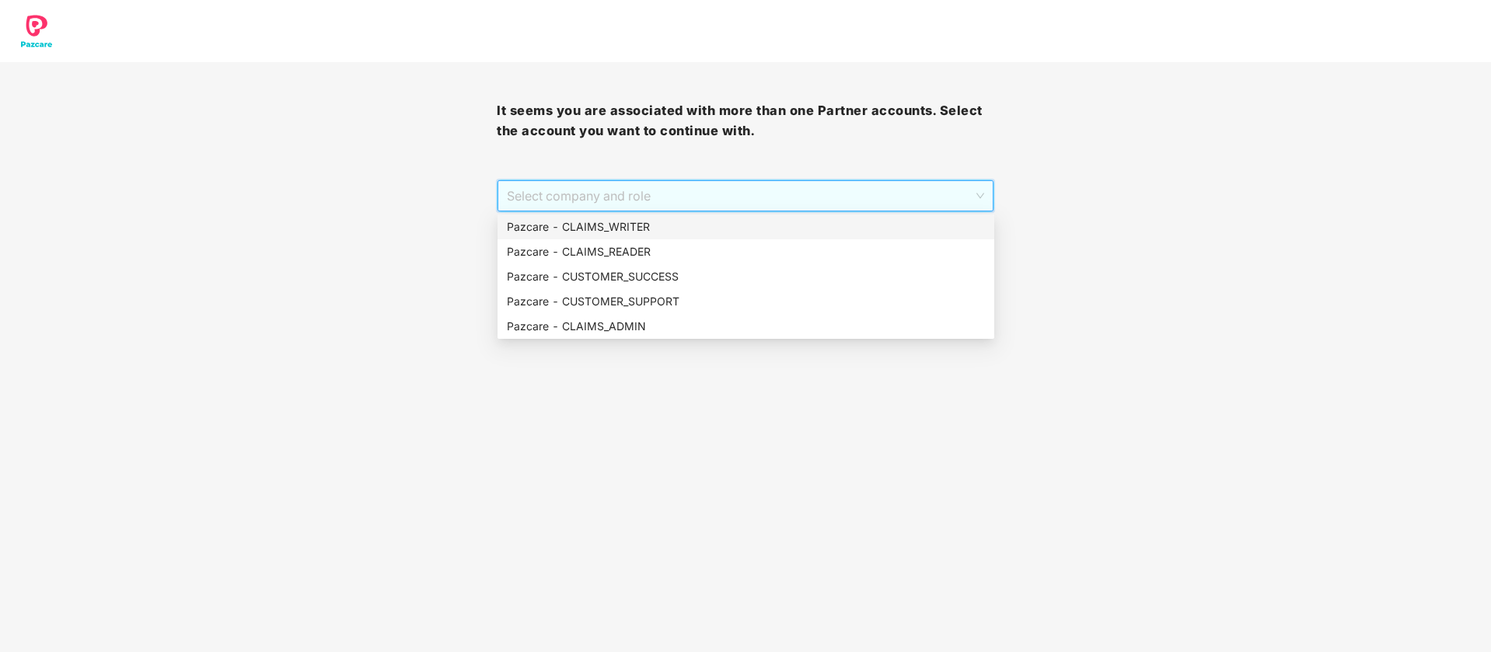
click at [720, 222] on div "Pazcare - CLAIMS_WRITER" at bounding box center [746, 226] width 478 height 17
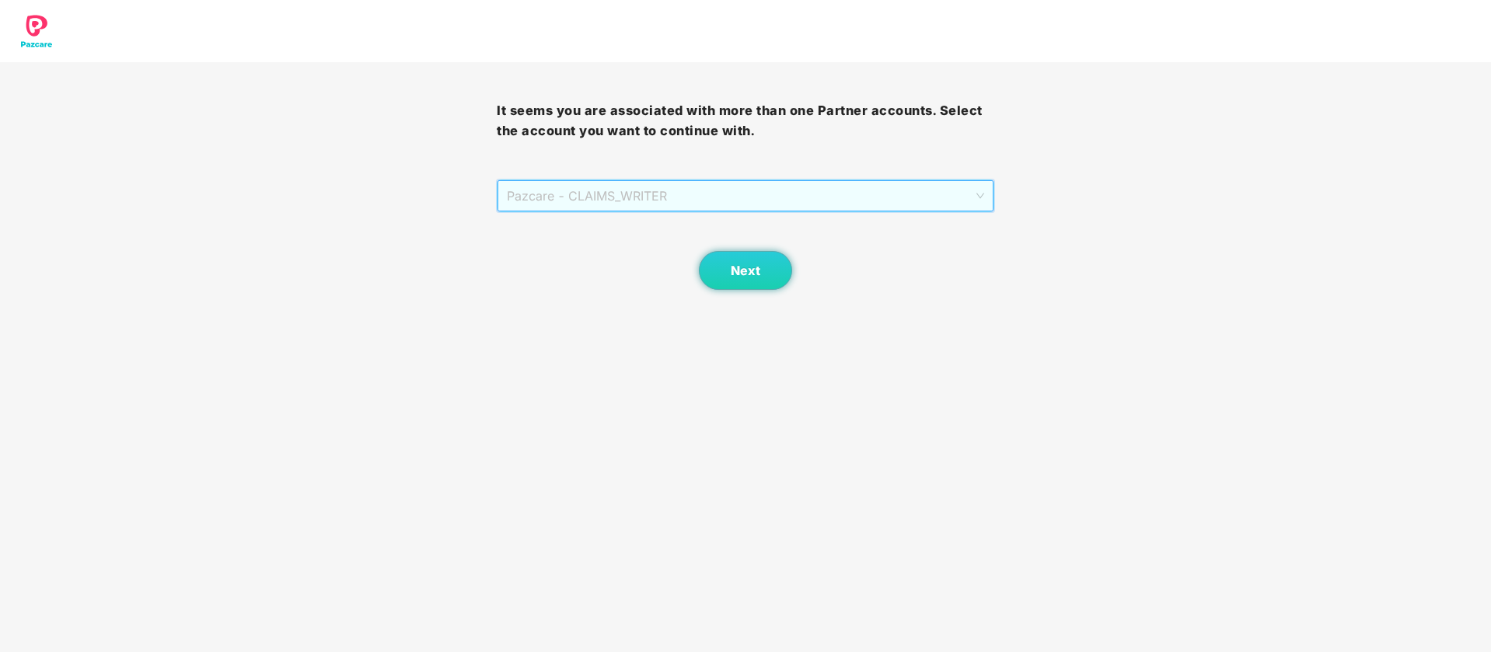
click at [719, 195] on span "Pazcare - CLAIMS_WRITER" at bounding box center [745, 196] width 476 height 30
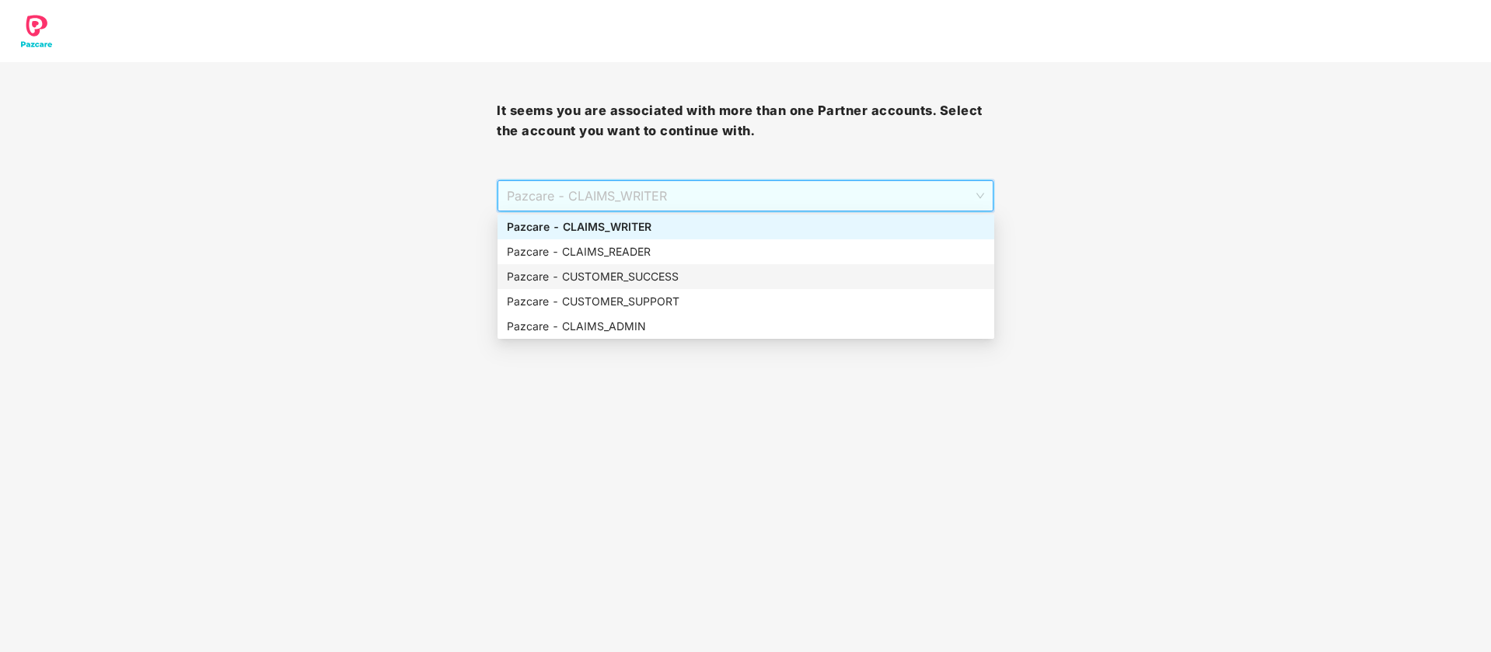
drag, startPoint x: 690, startPoint y: 275, endPoint x: 740, endPoint y: 358, distance: 96.9
click at [690, 275] on div "Pazcare - CUSTOMER_SUCCESS" at bounding box center [746, 276] width 478 height 17
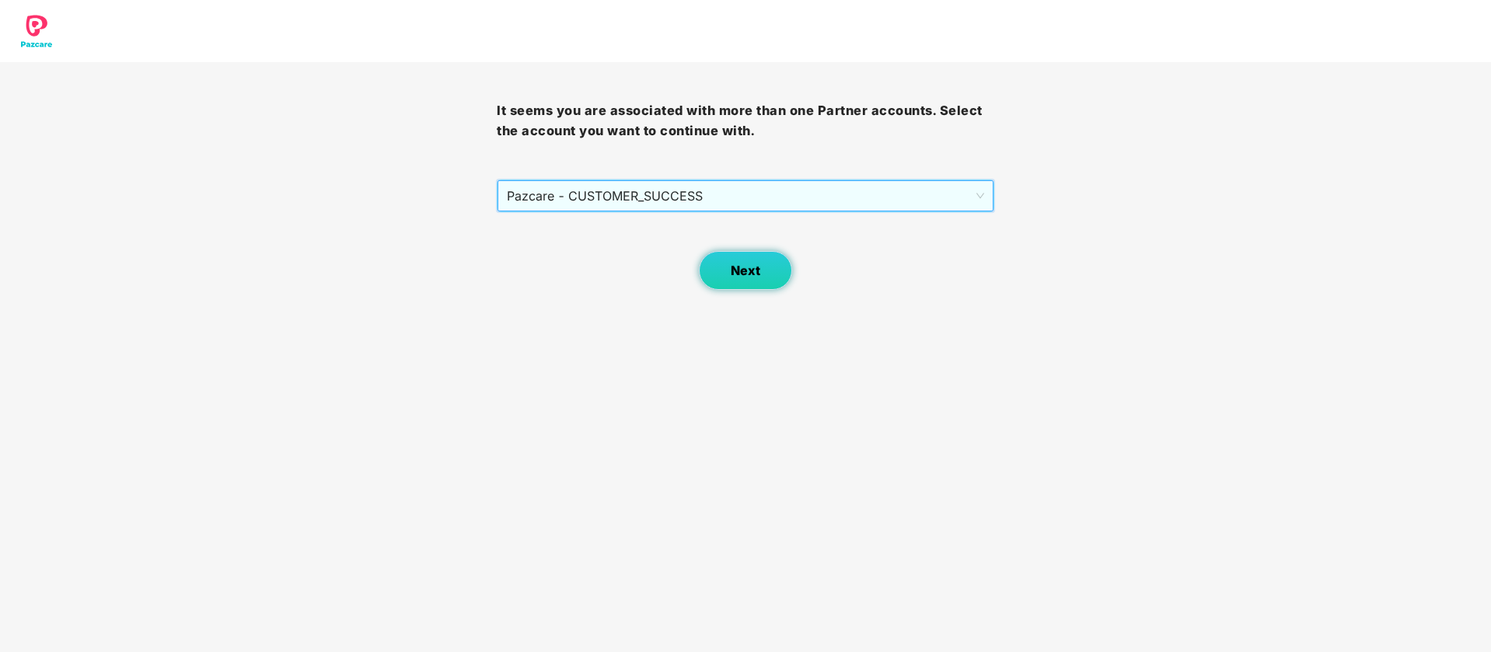
click at [766, 281] on button "Next" at bounding box center [745, 270] width 93 height 39
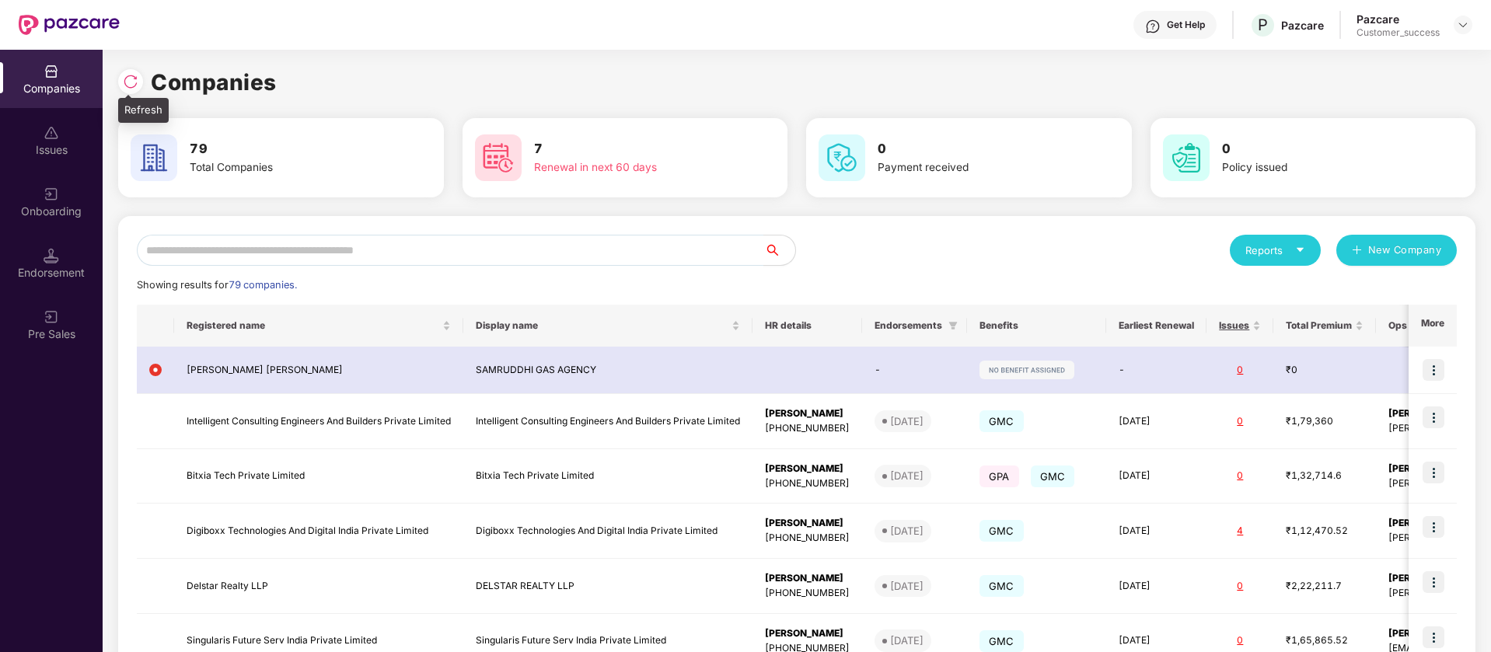
click at [131, 67] on div at bounding box center [134, 79] width 33 height 29
click at [138, 84] on div at bounding box center [130, 81] width 25 height 25
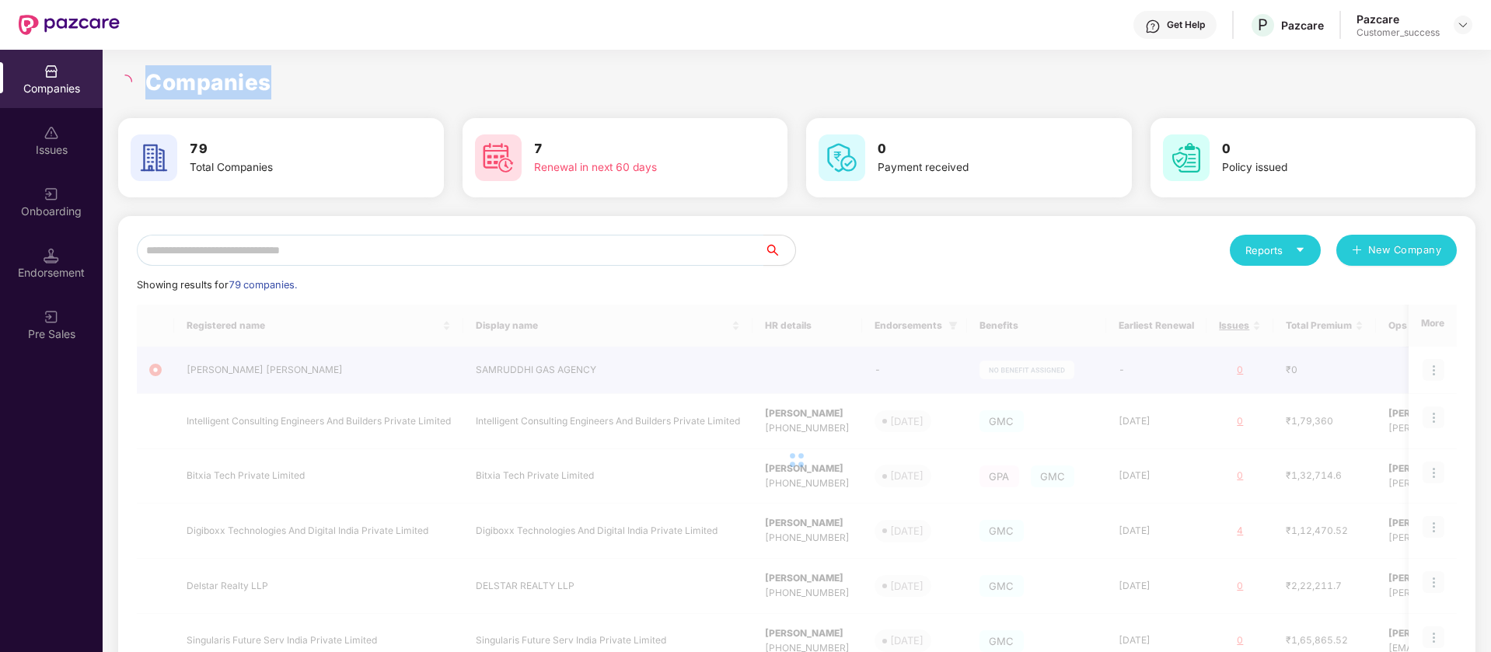
click at [138, 84] on div "Companies" at bounding box center [796, 82] width 1357 height 34
click at [137, 82] on div "Companies" at bounding box center [796, 82] width 1357 height 34
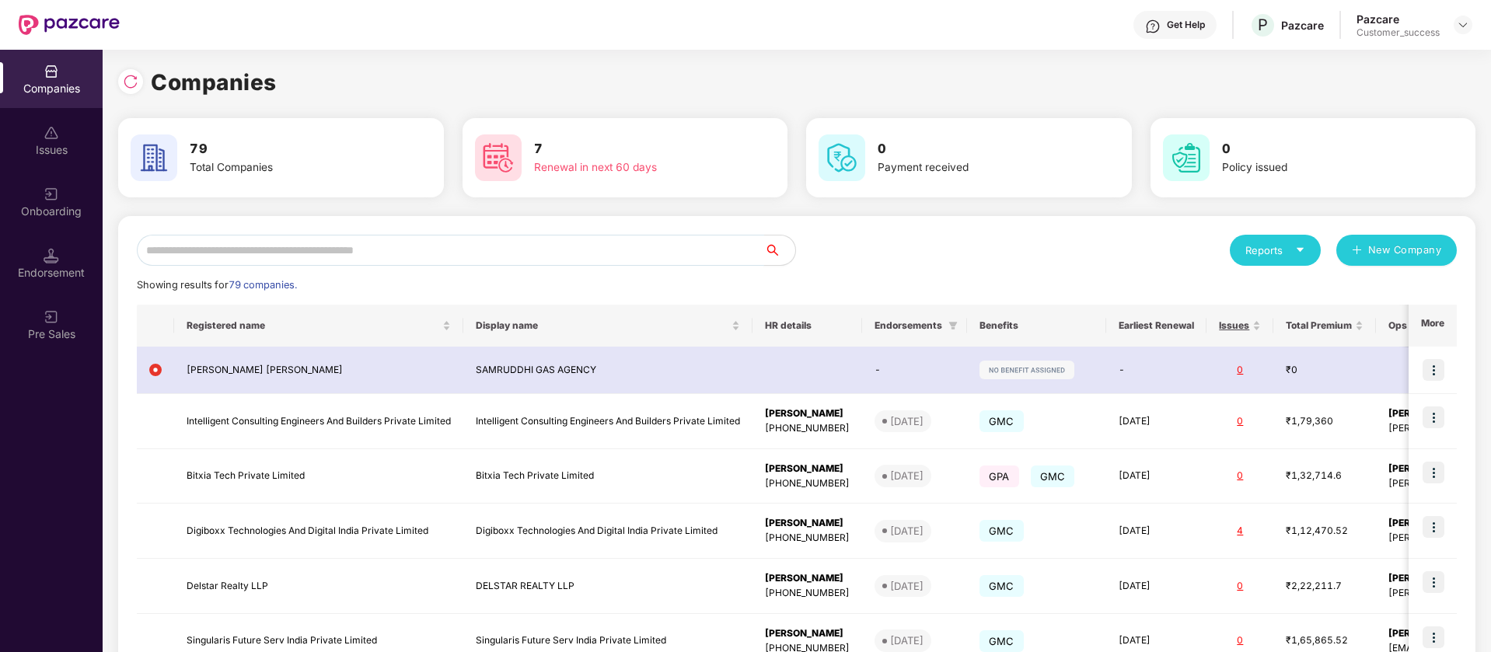
click at [586, 233] on div "Reports New Company Showing results for 79 companies. Registered name Display n…" at bounding box center [796, 589] width 1357 height 747
paste input "**********"
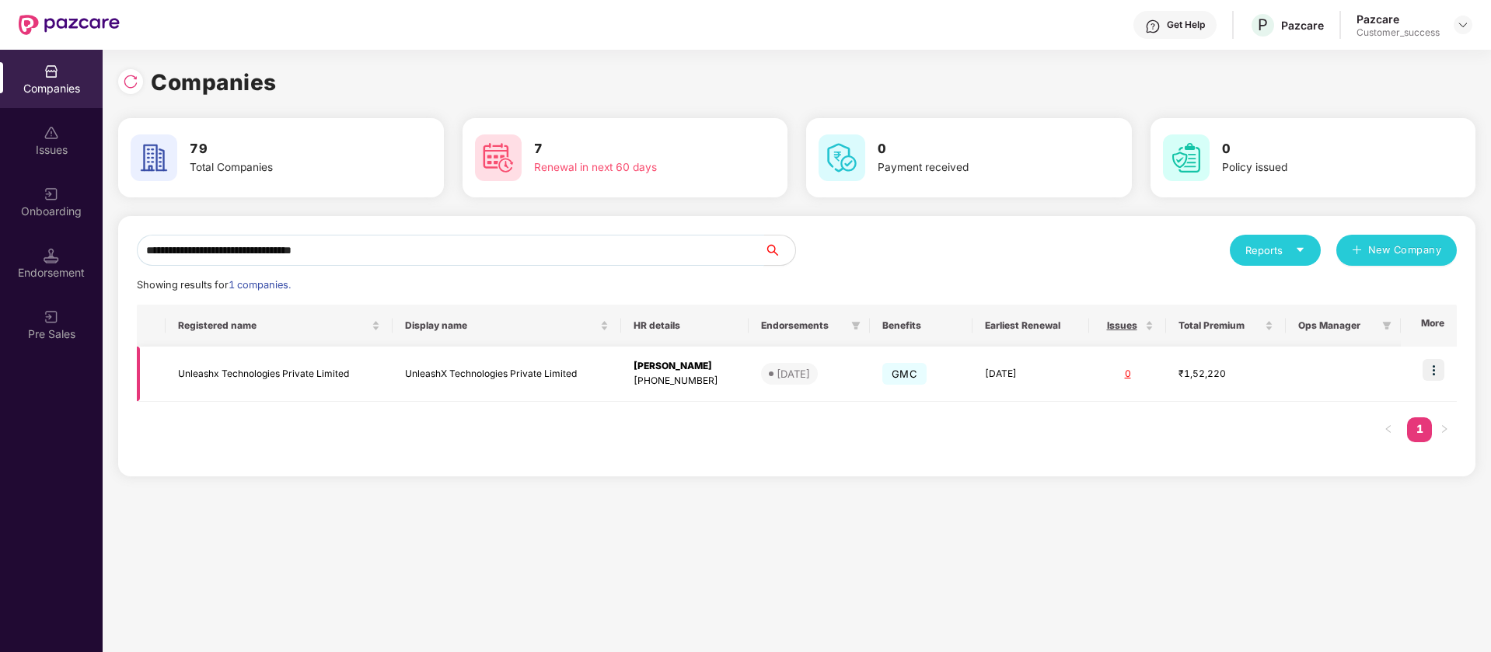
type input "**********"
click at [1418, 369] on td at bounding box center [1429, 374] width 56 height 55
click at [1432, 374] on img at bounding box center [1433, 370] width 22 height 22
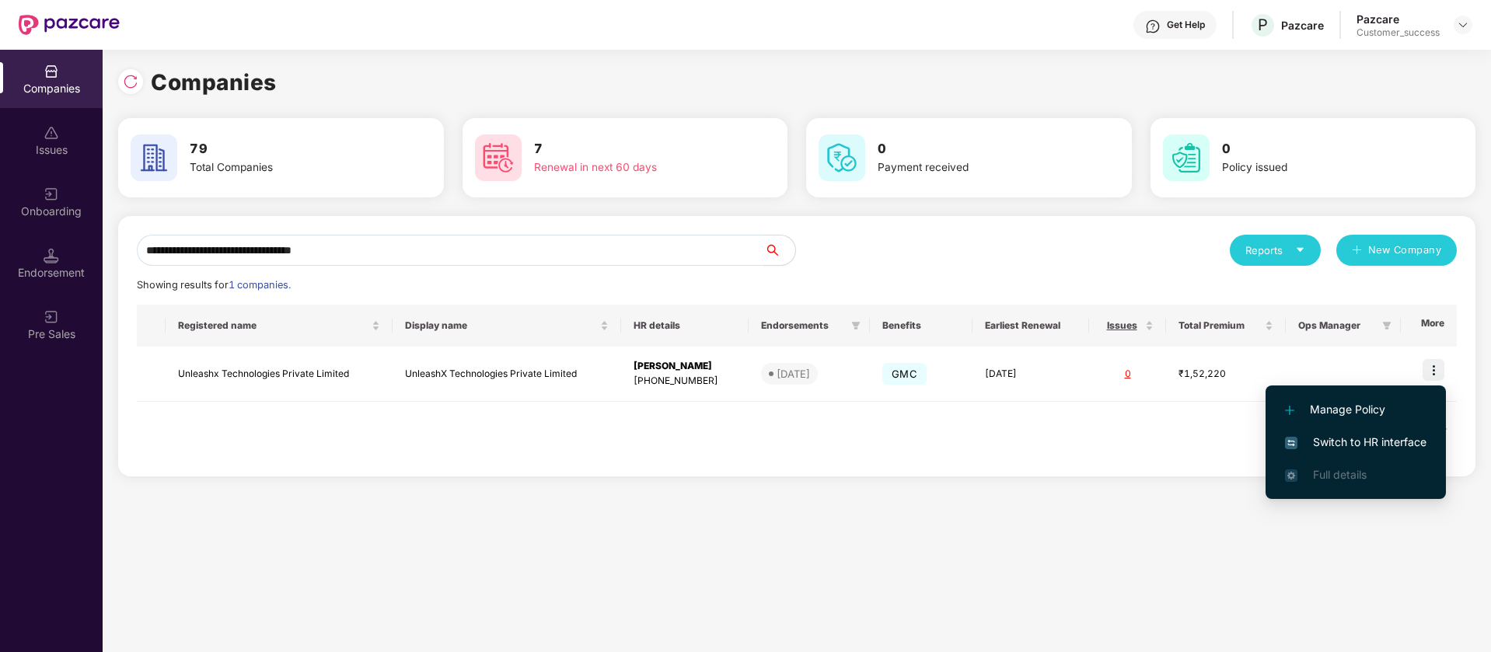
click at [1367, 441] on span "Switch to HR interface" at bounding box center [1355, 442] width 141 height 17
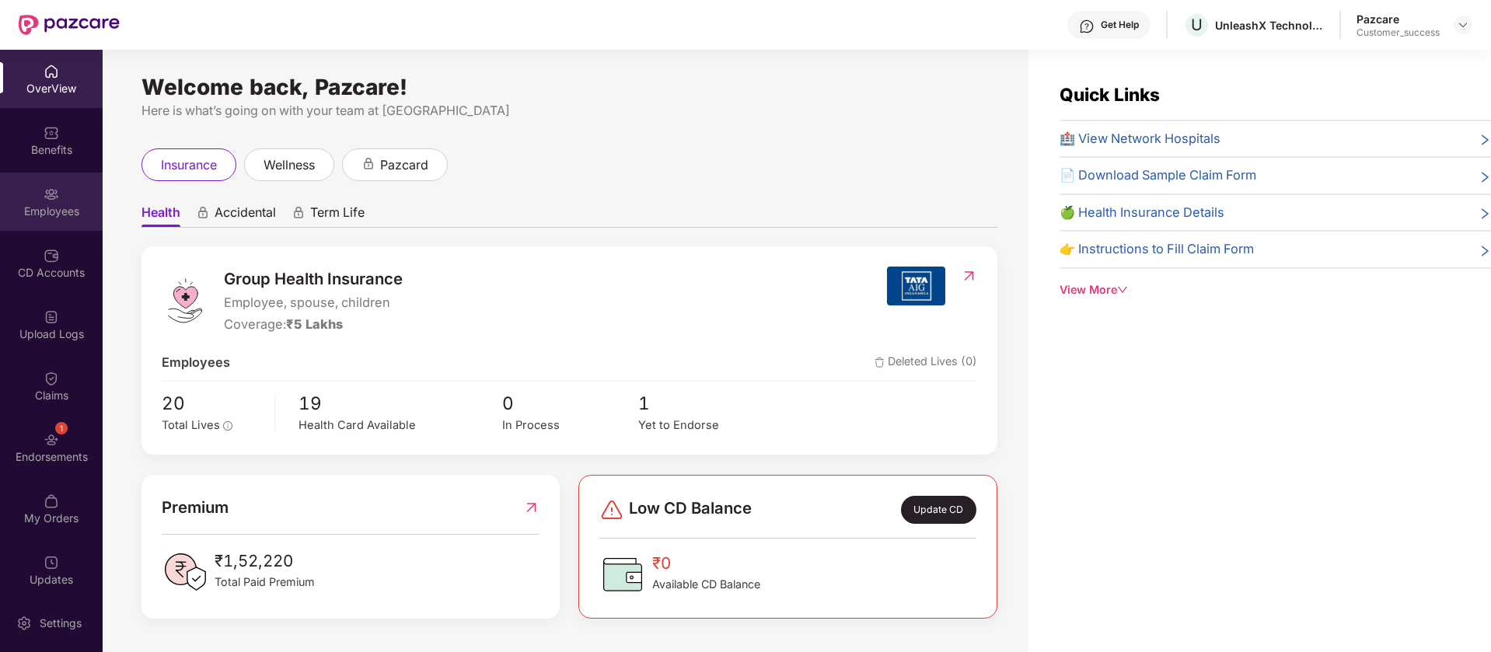
click at [54, 209] on div "Employees" at bounding box center [51, 212] width 103 height 16
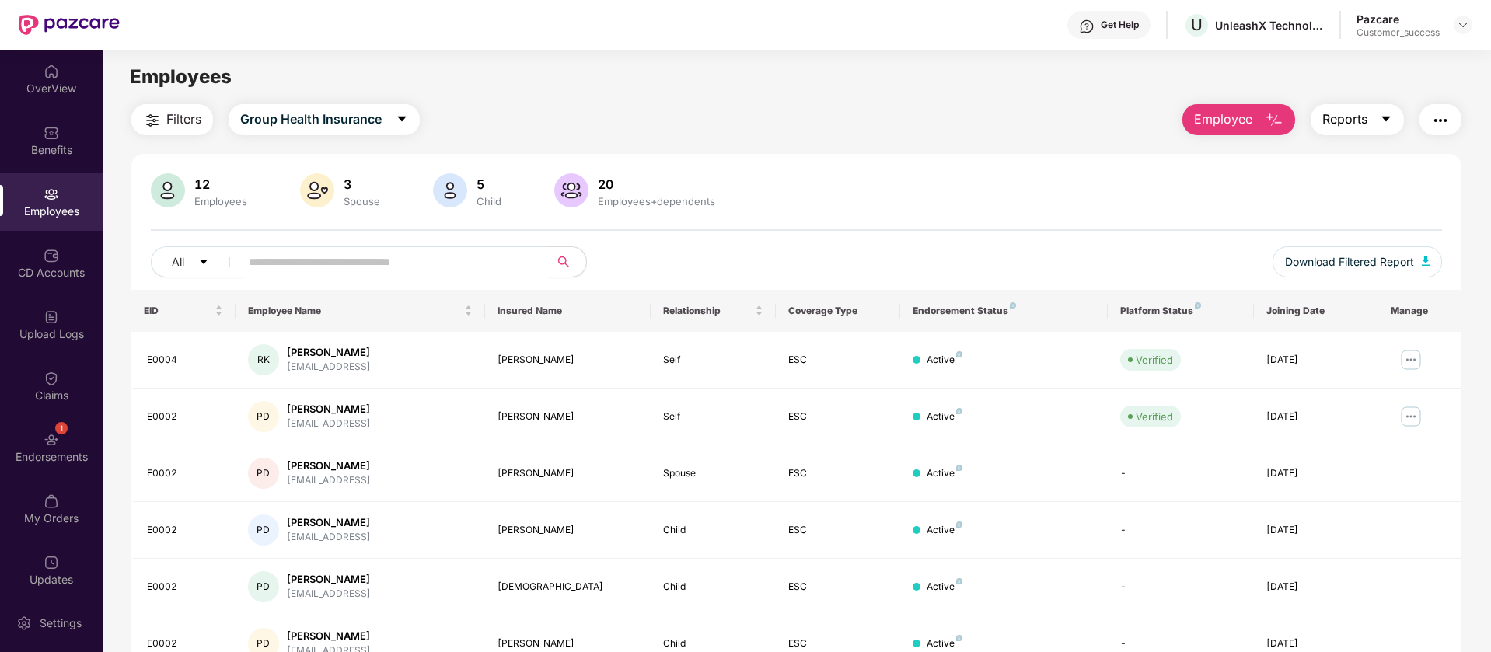
click at [1366, 121] on span "Reports" at bounding box center [1344, 119] width 45 height 19
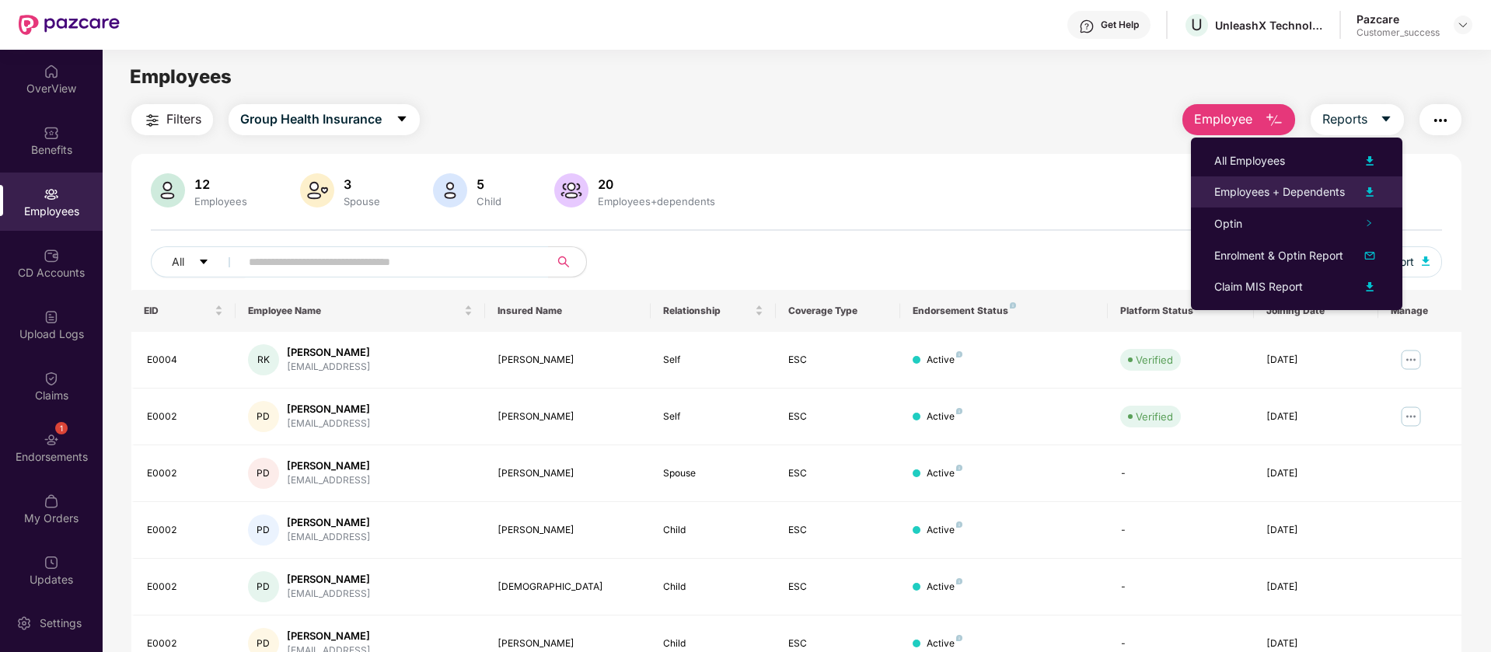
click at [1310, 195] on div "Employees + Dependents" at bounding box center [1279, 191] width 131 height 17
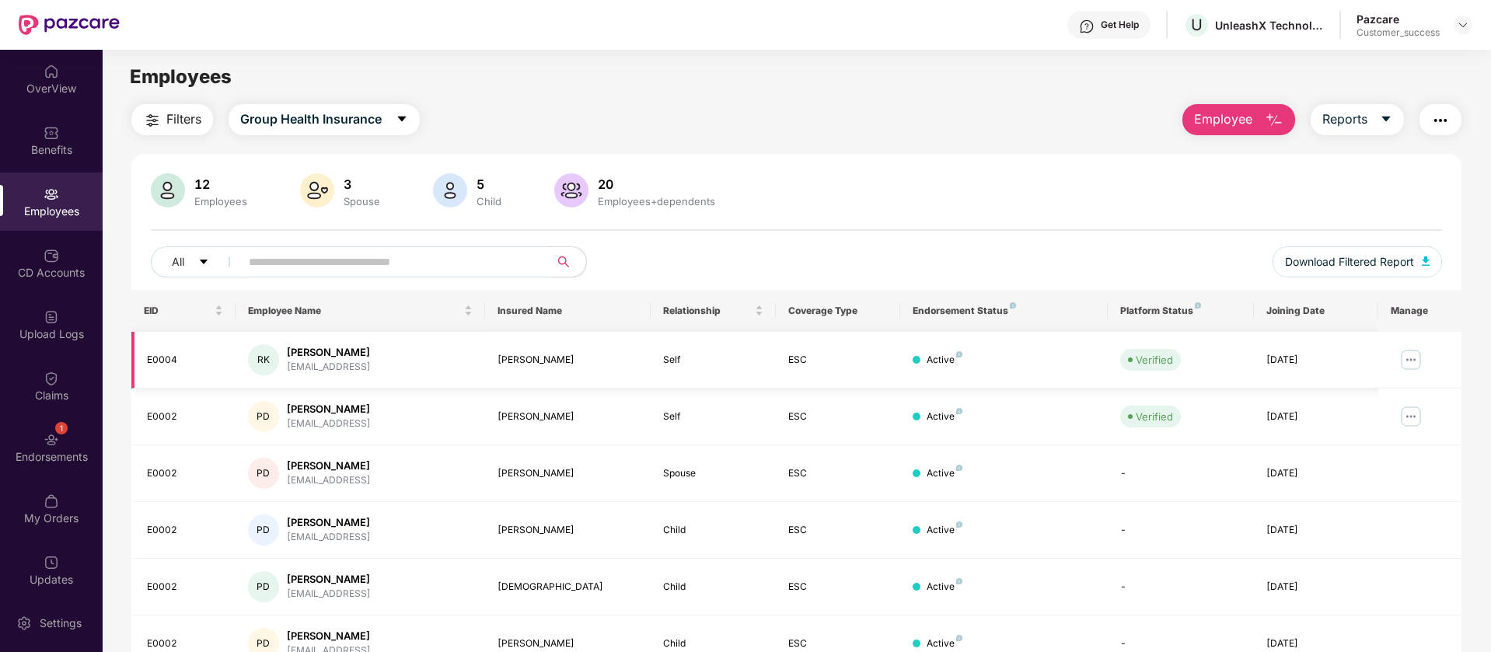
click at [326, 370] on div "[EMAIL_ADDRESS]" at bounding box center [329, 367] width 84 height 15
copy div "[EMAIL_ADDRESS]"
click at [383, 256] on input "text" at bounding box center [388, 261] width 279 height 23
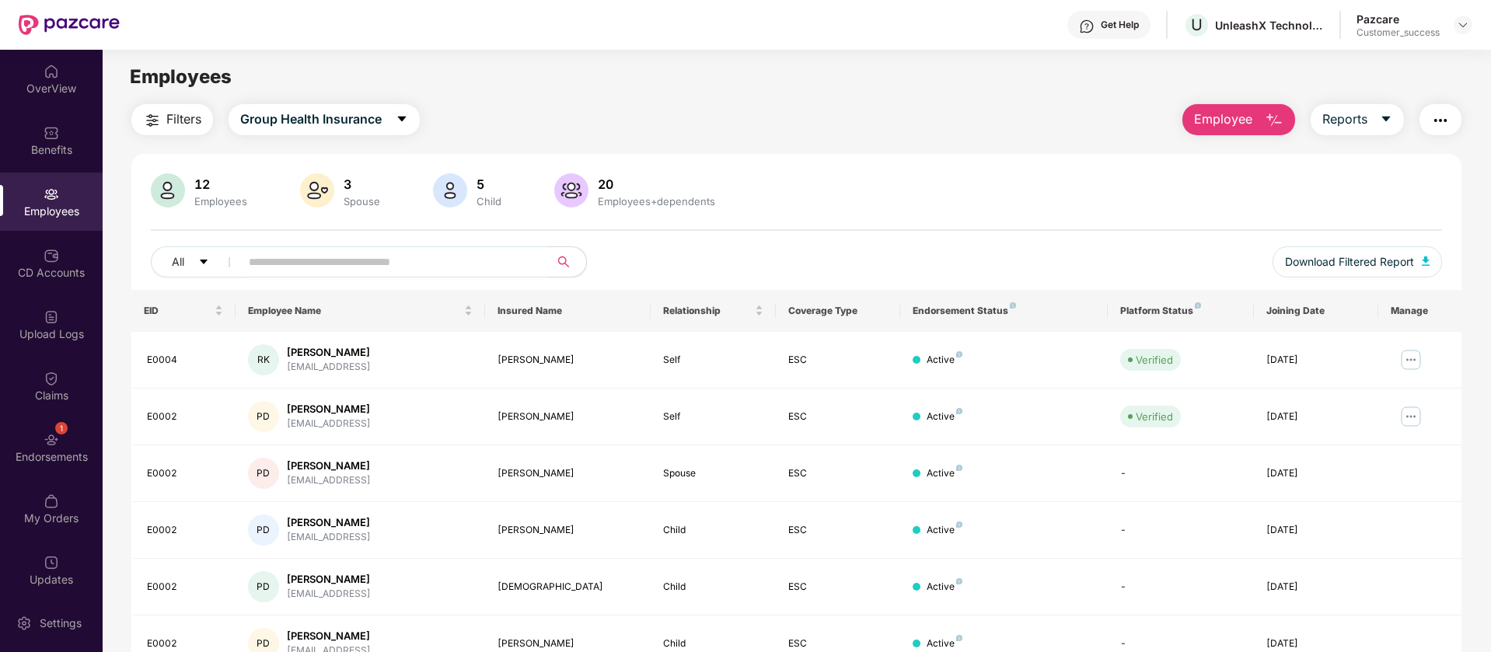
paste input "**********"
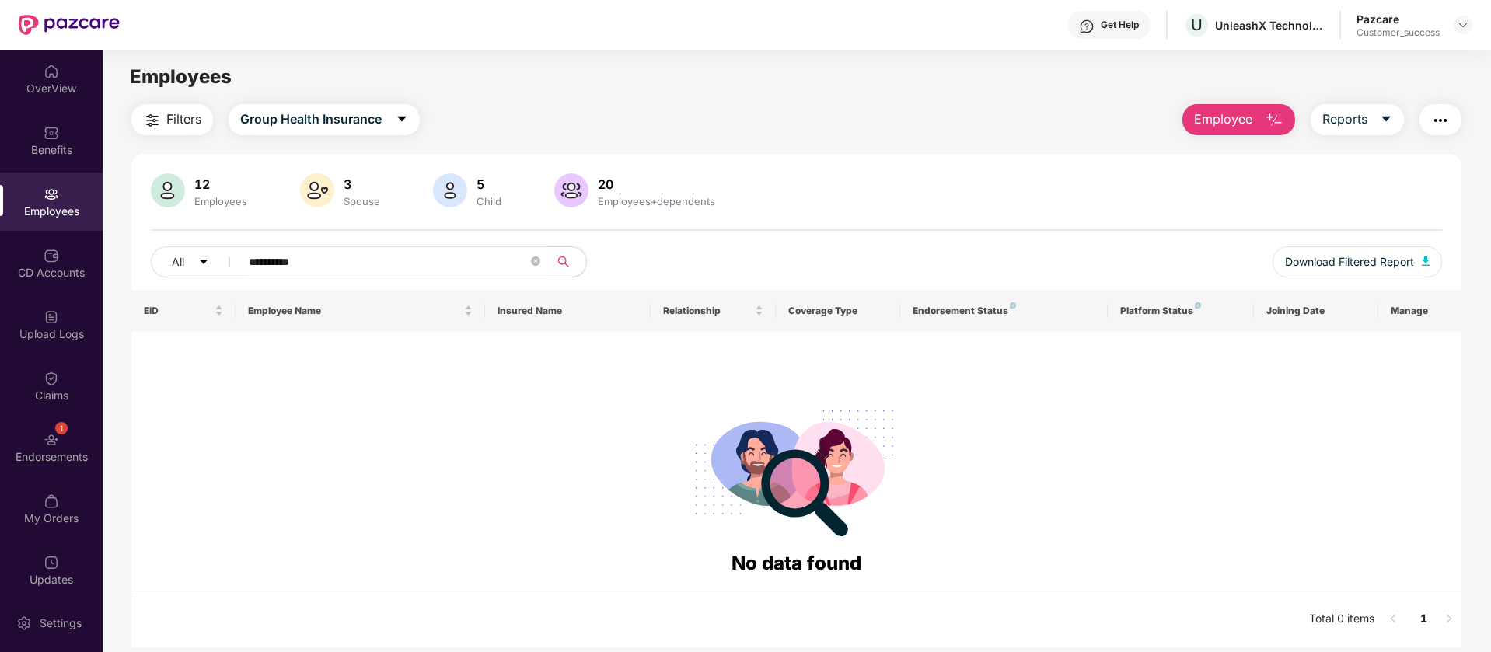
type input "**********"
click at [1472, 19] on header "Get Help U UnleashX Technologies Private Limited Pazcare Customer_success" at bounding box center [745, 25] width 1491 height 50
click at [1319, 115] on button "Reports" at bounding box center [1356, 119] width 93 height 31
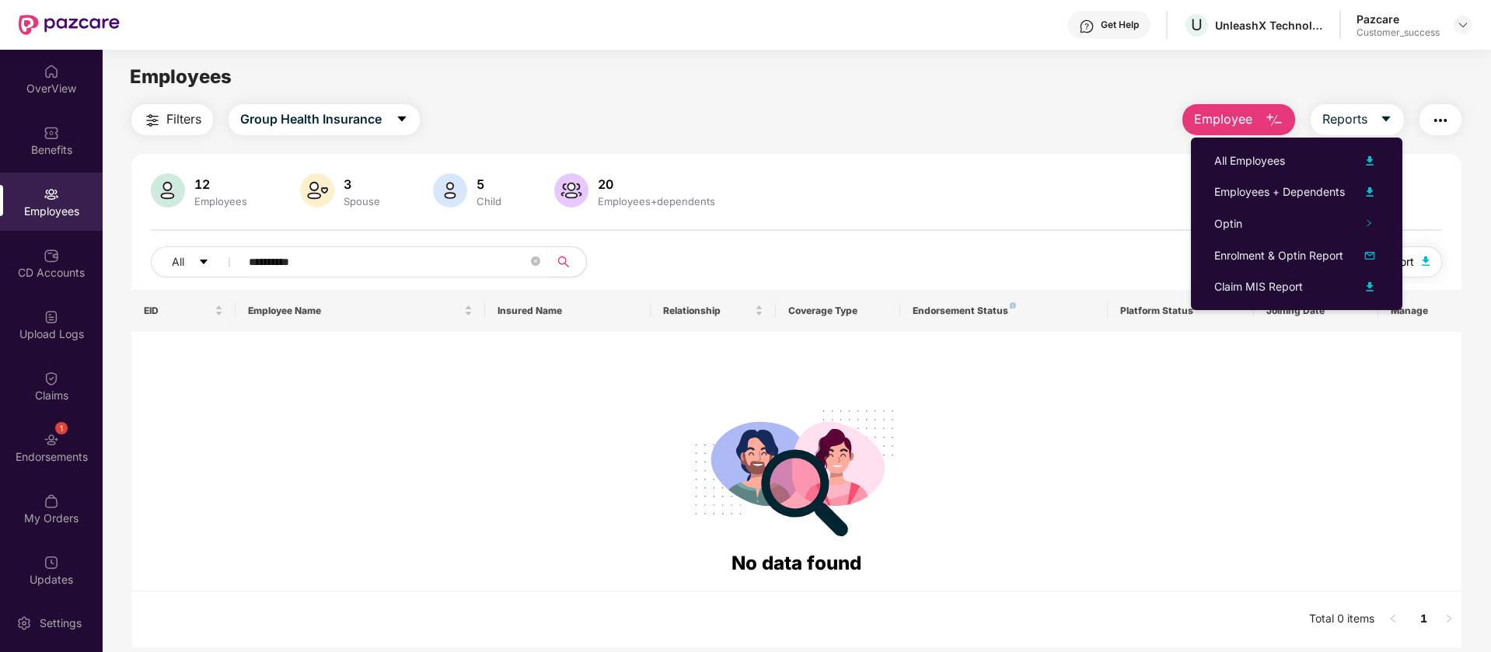
click at [1431, 254] on button "Download Filtered Report" at bounding box center [1356, 261] width 169 height 31
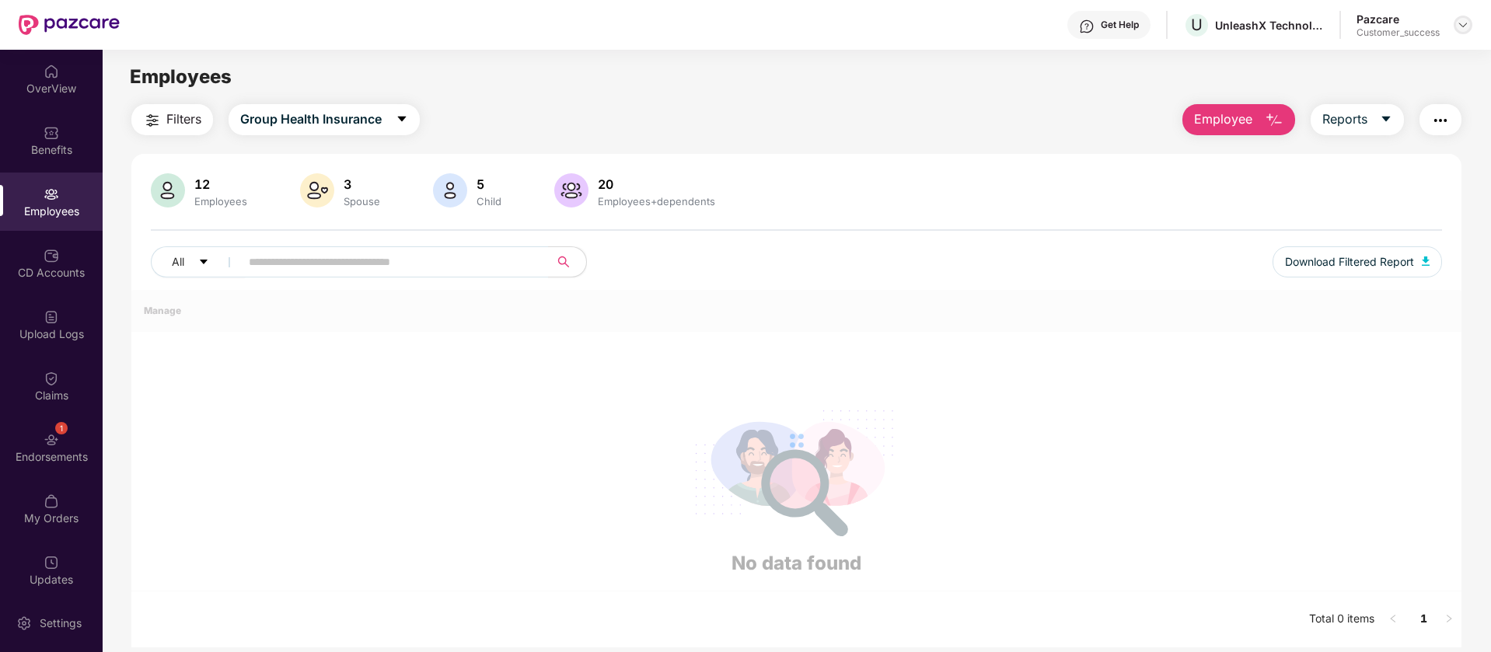
click at [1460, 25] on img at bounding box center [1462, 25] width 12 height 12
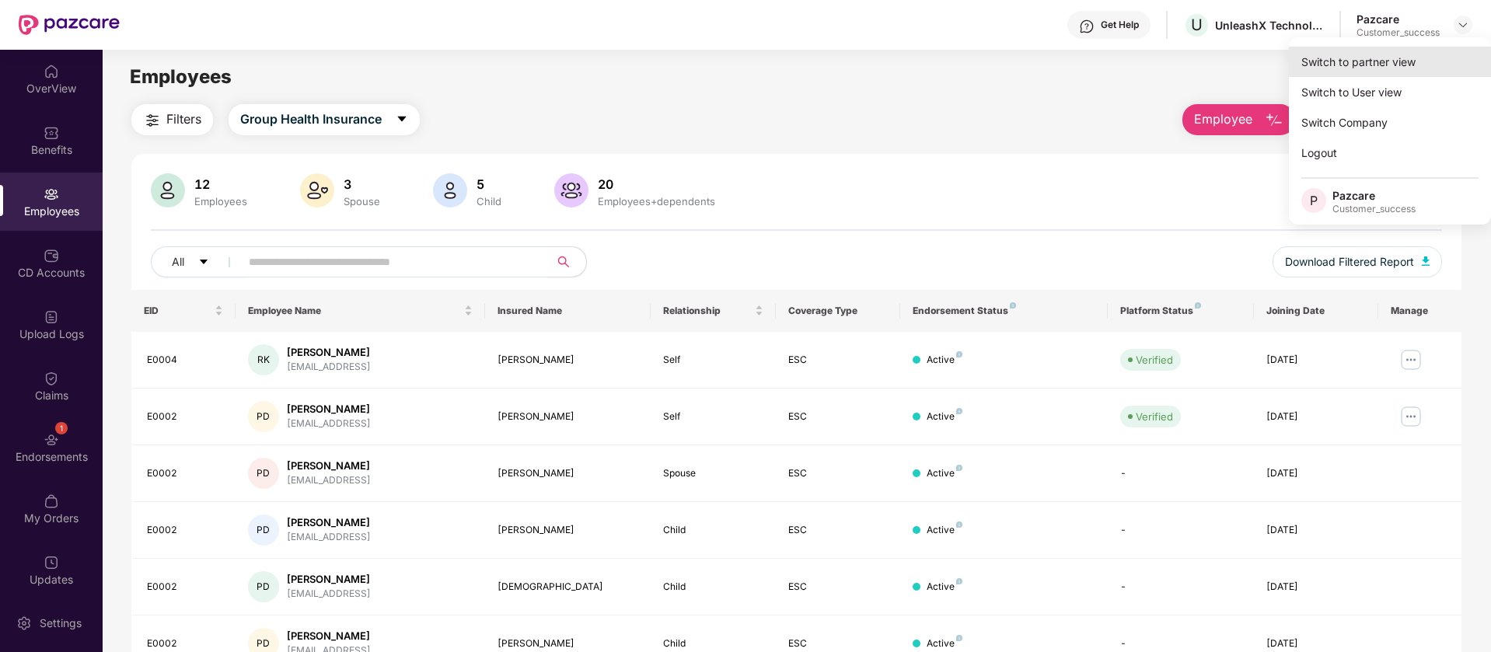
click at [1423, 60] on div "Switch to partner view" at bounding box center [1390, 62] width 202 height 30
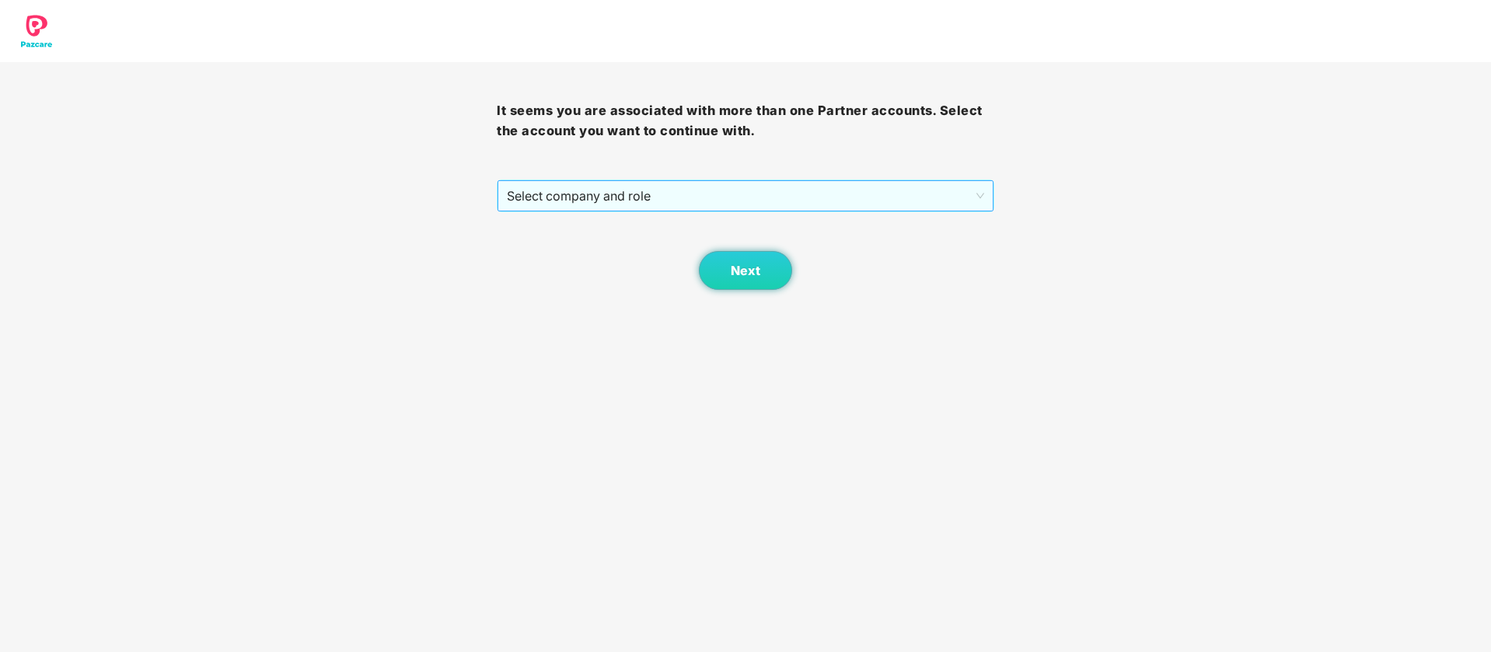
click at [788, 208] on span "Select company and role" at bounding box center [745, 196] width 476 height 30
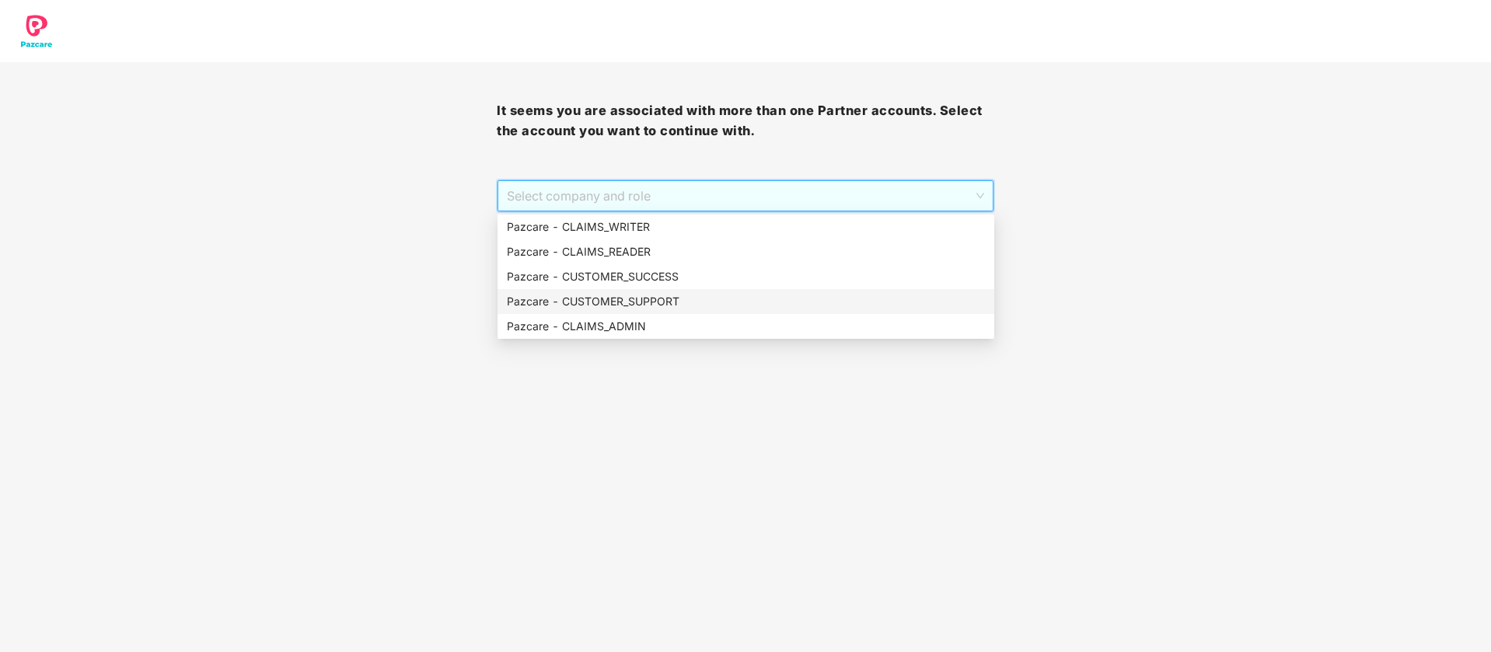
click at [680, 298] on div "Pazcare - CUSTOMER_SUPPORT" at bounding box center [746, 301] width 478 height 17
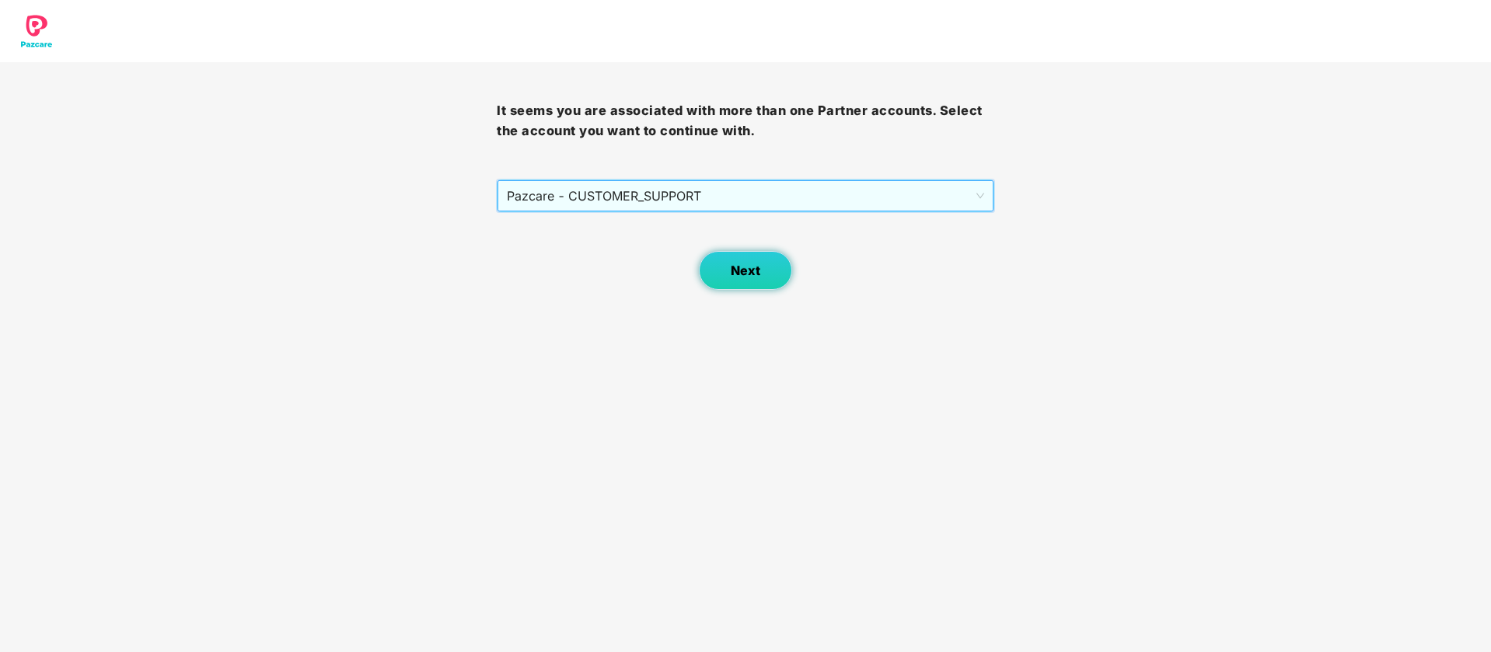
click at [750, 282] on button "Next" at bounding box center [745, 270] width 93 height 39
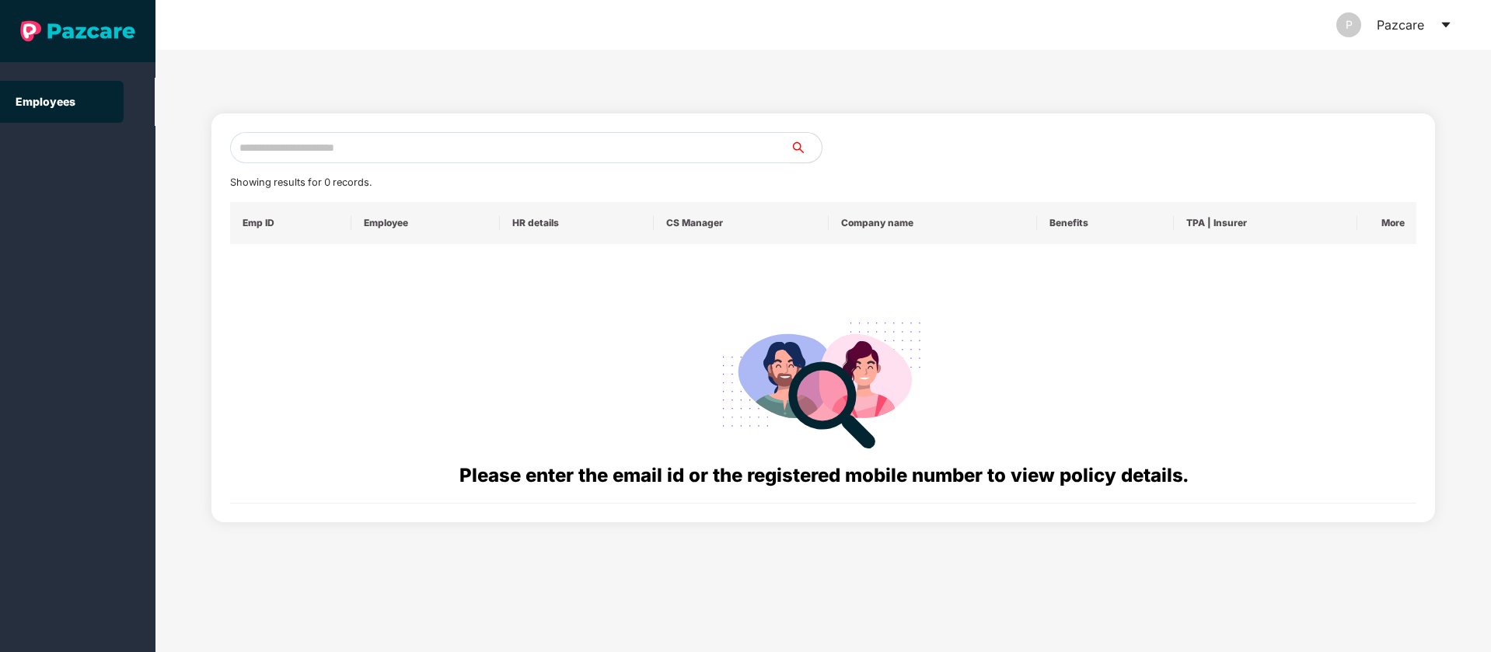
click at [336, 140] on input "text" at bounding box center [510, 147] width 560 height 31
paste input "**********"
drag, startPoint x: 250, startPoint y: 149, endPoint x: 113, endPoint y: 153, distance: 136.8
click at [113, 153] on section "**********" at bounding box center [745, 326] width 1491 height 652
drag, startPoint x: 115, startPoint y: 153, endPoint x: 0, endPoint y: 148, distance: 115.2
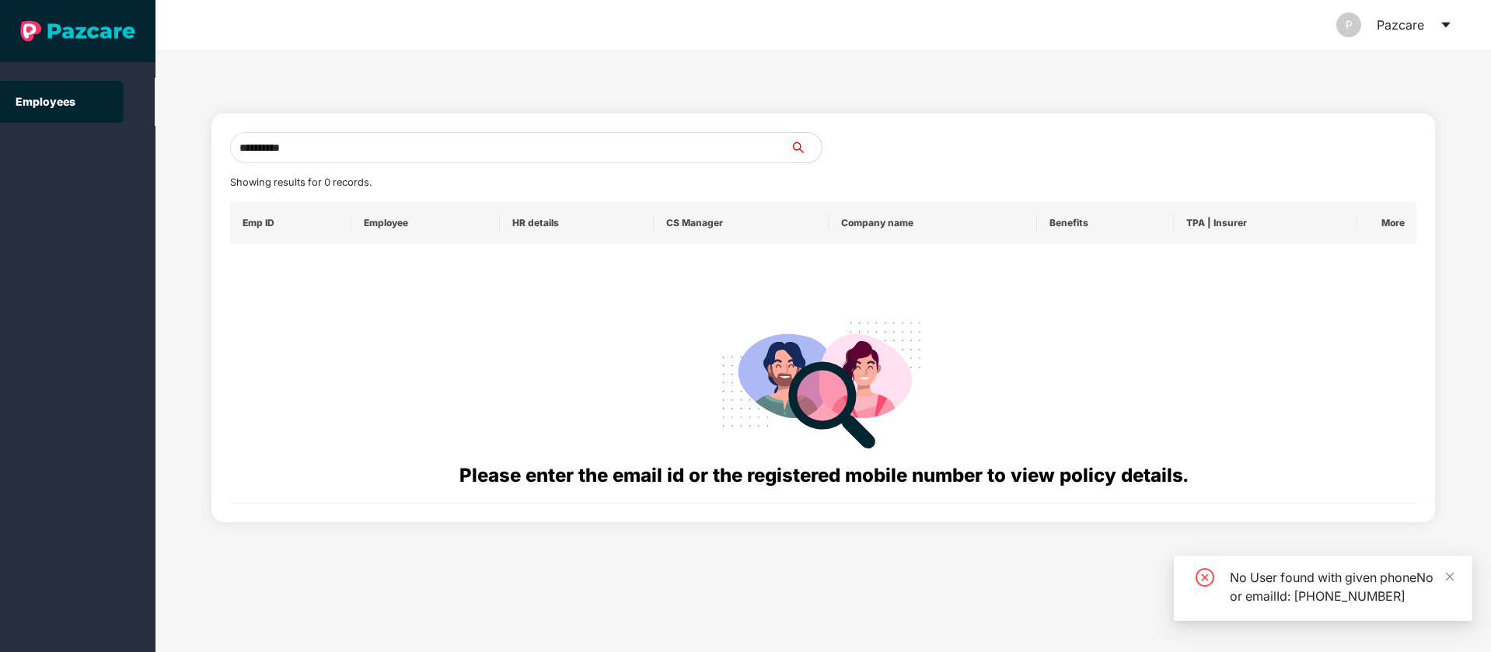
click at [0, 148] on section "**********" at bounding box center [745, 326] width 1491 height 652
paste input "text"
drag, startPoint x: 400, startPoint y: 141, endPoint x: 0, endPoint y: 149, distance: 400.4
click at [0, 150] on section "**********" at bounding box center [745, 326] width 1491 height 652
paste input "text"
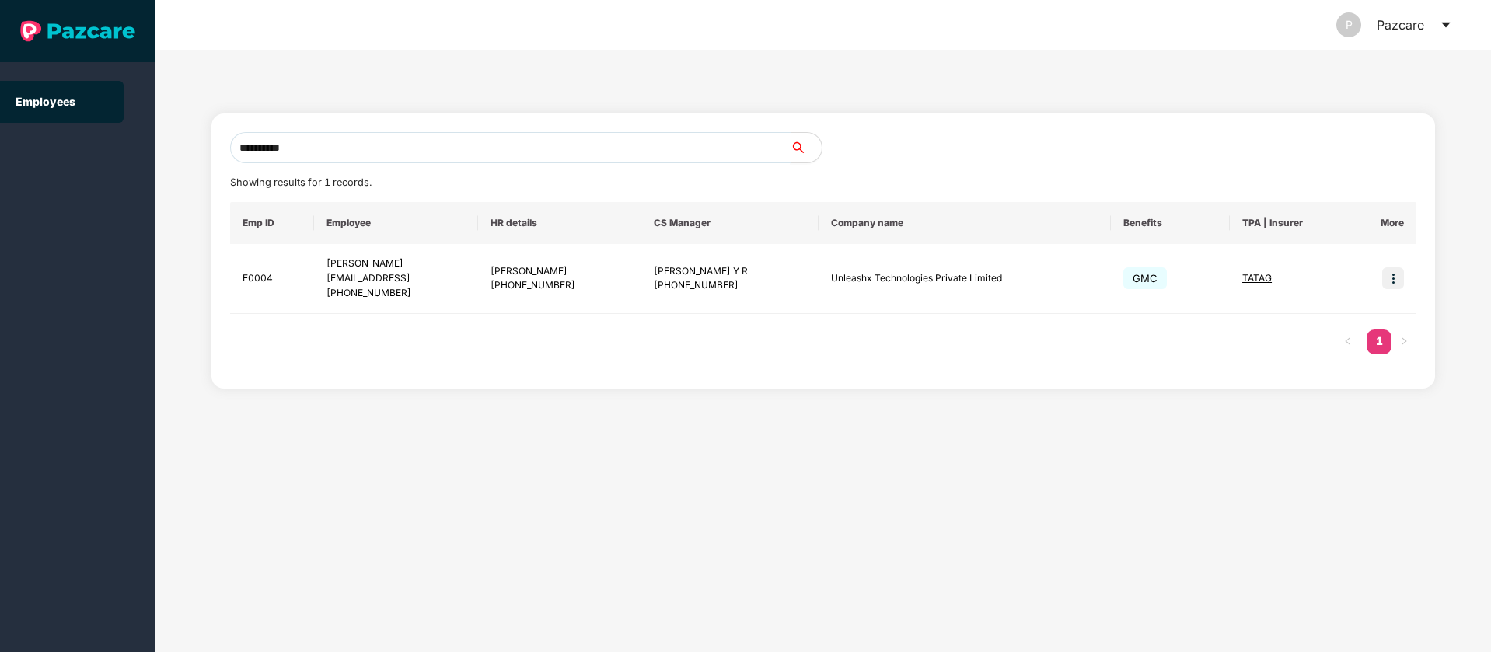
drag, startPoint x: 323, startPoint y: 141, endPoint x: 217, endPoint y: 150, distance: 106.8
click at [207, 152] on div "**********" at bounding box center [822, 351] width 1335 height 602
type input "**********"
click at [1397, 278] on img at bounding box center [1393, 278] width 22 height 22
click at [1341, 306] on li "Switch to user interface" at bounding box center [1317, 318] width 172 height 33
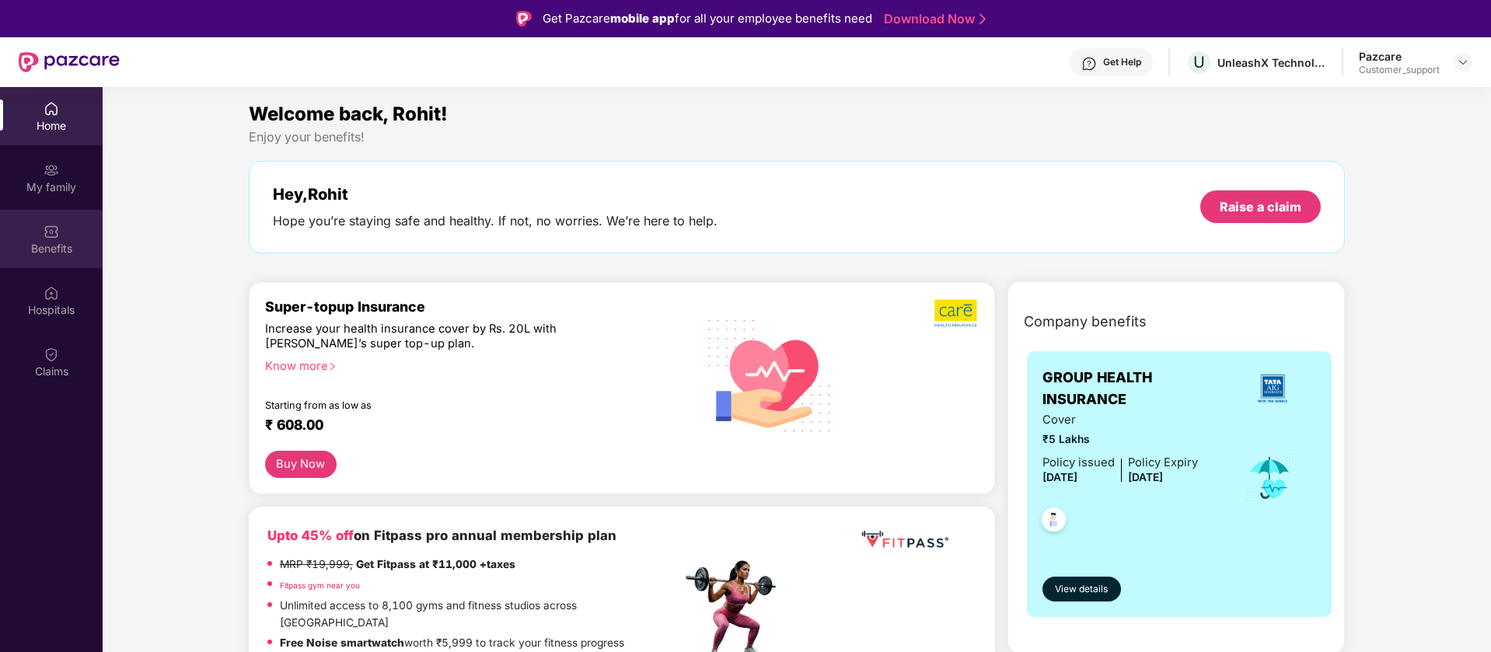
click at [53, 239] on img at bounding box center [52, 232] width 16 height 16
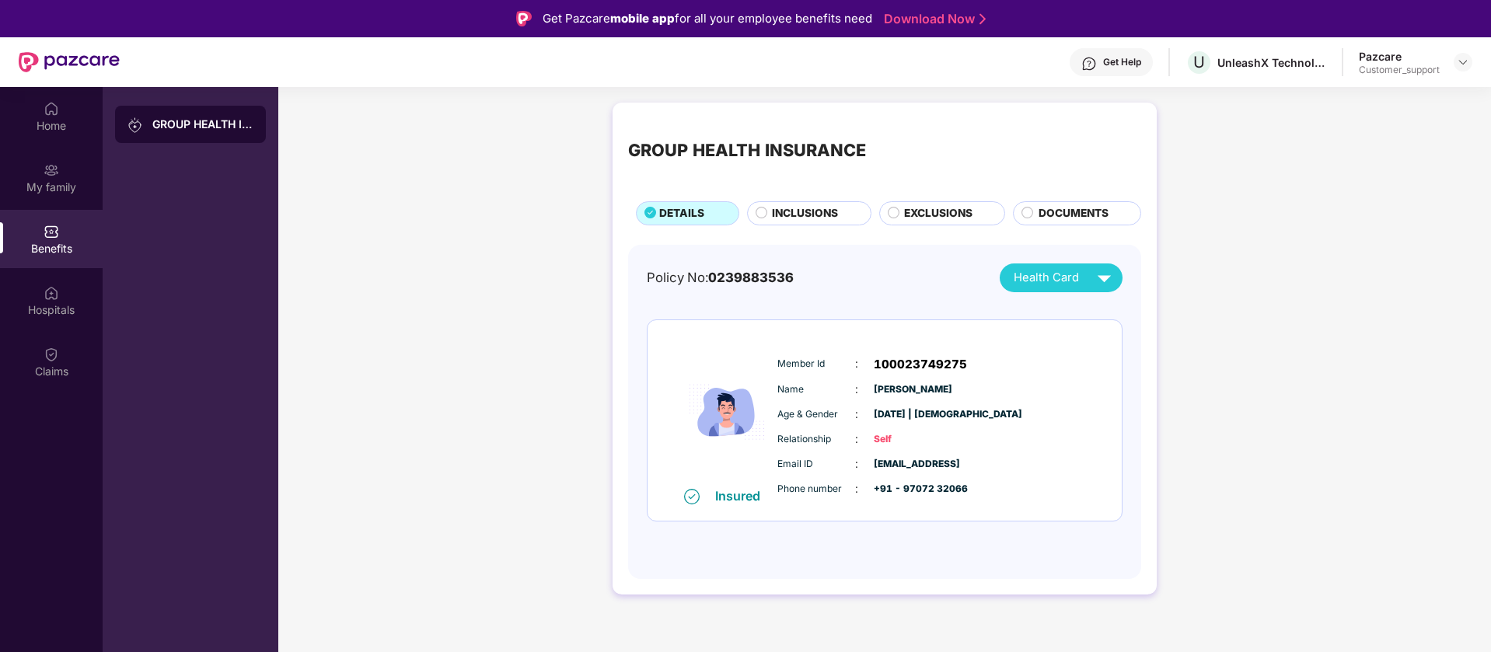
click at [1472, 58] on header "Get Help U UnleashX Technologies Private Limited Pazcare Customer_support" at bounding box center [745, 62] width 1491 height 50
click at [1461, 66] on img at bounding box center [1462, 62] width 12 height 12
click at [1415, 93] on div "Switch to support view" at bounding box center [1390, 99] width 202 height 30
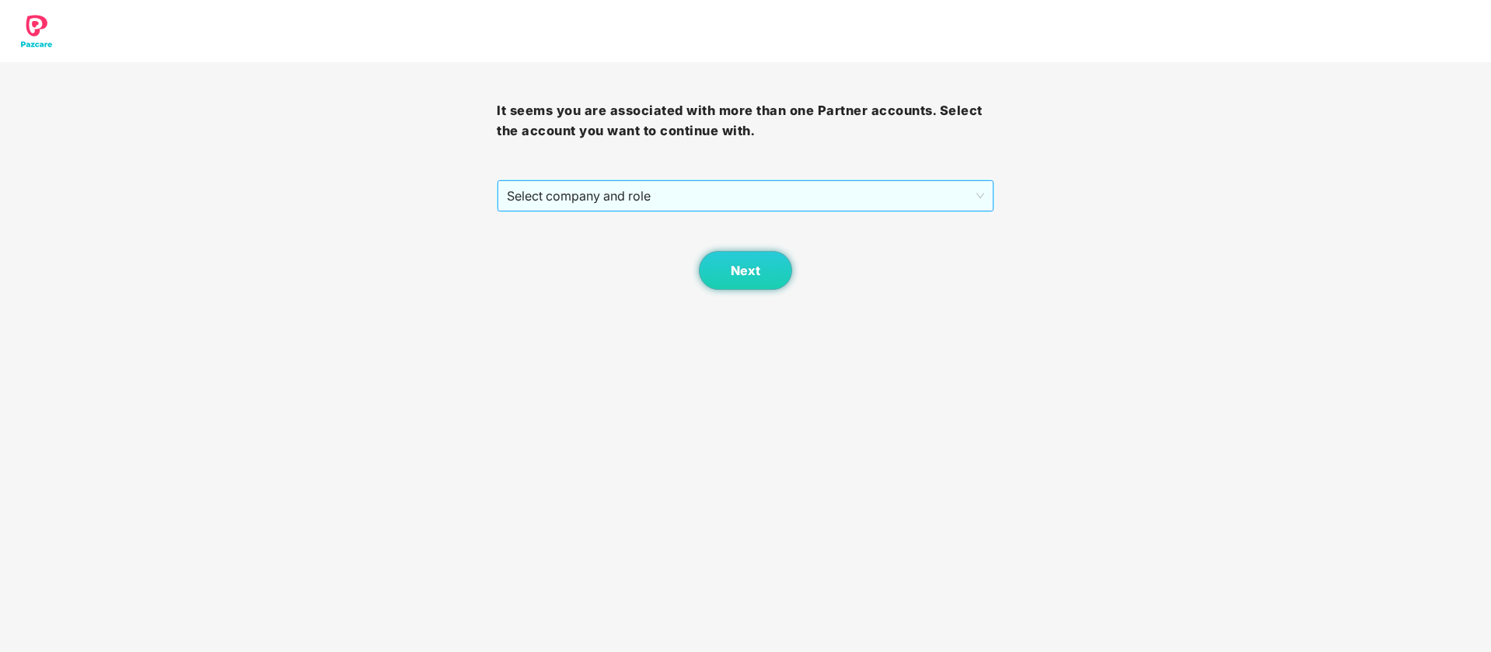
click at [708, 196] on span "Select company and role" at bounding box center [745, 196] width 476 height 30
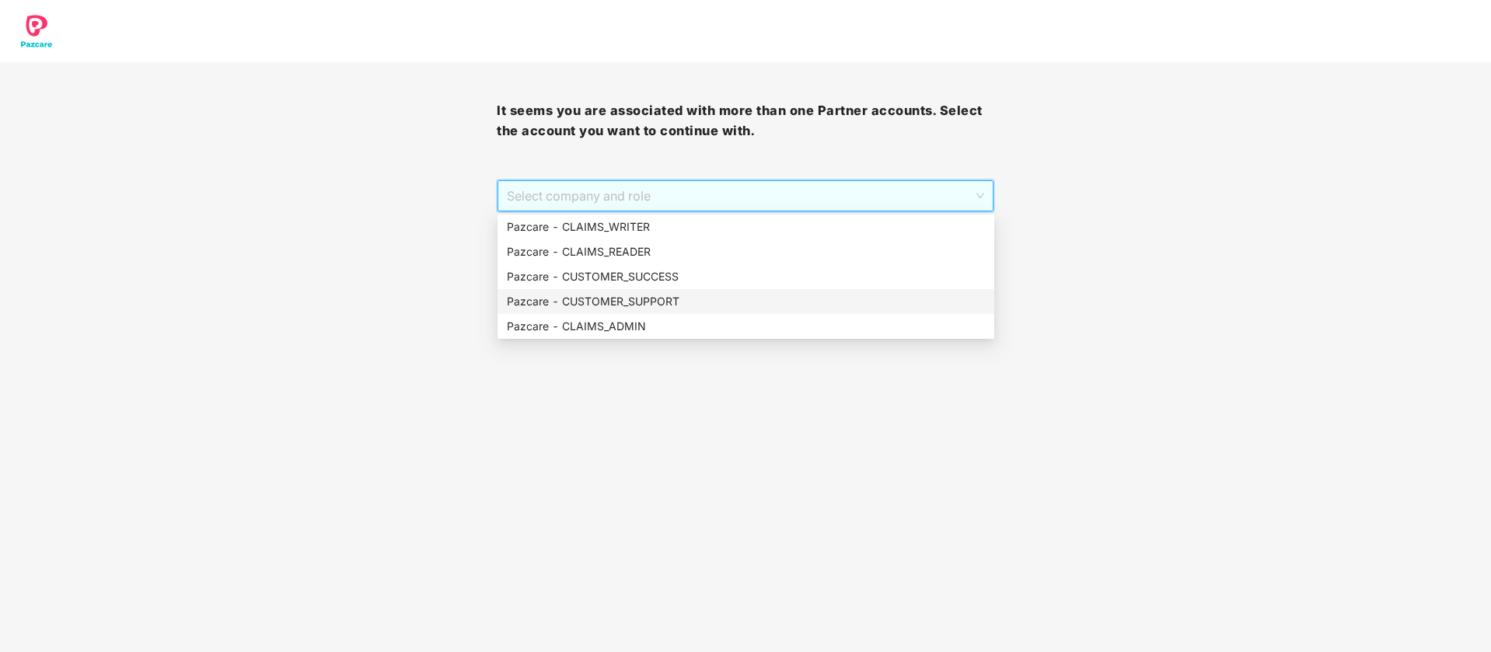
click at [654, 302] on div "Pazcare - CUSTOMER_SUPPORT" at bounding box center [746, 301] width 478 height 17
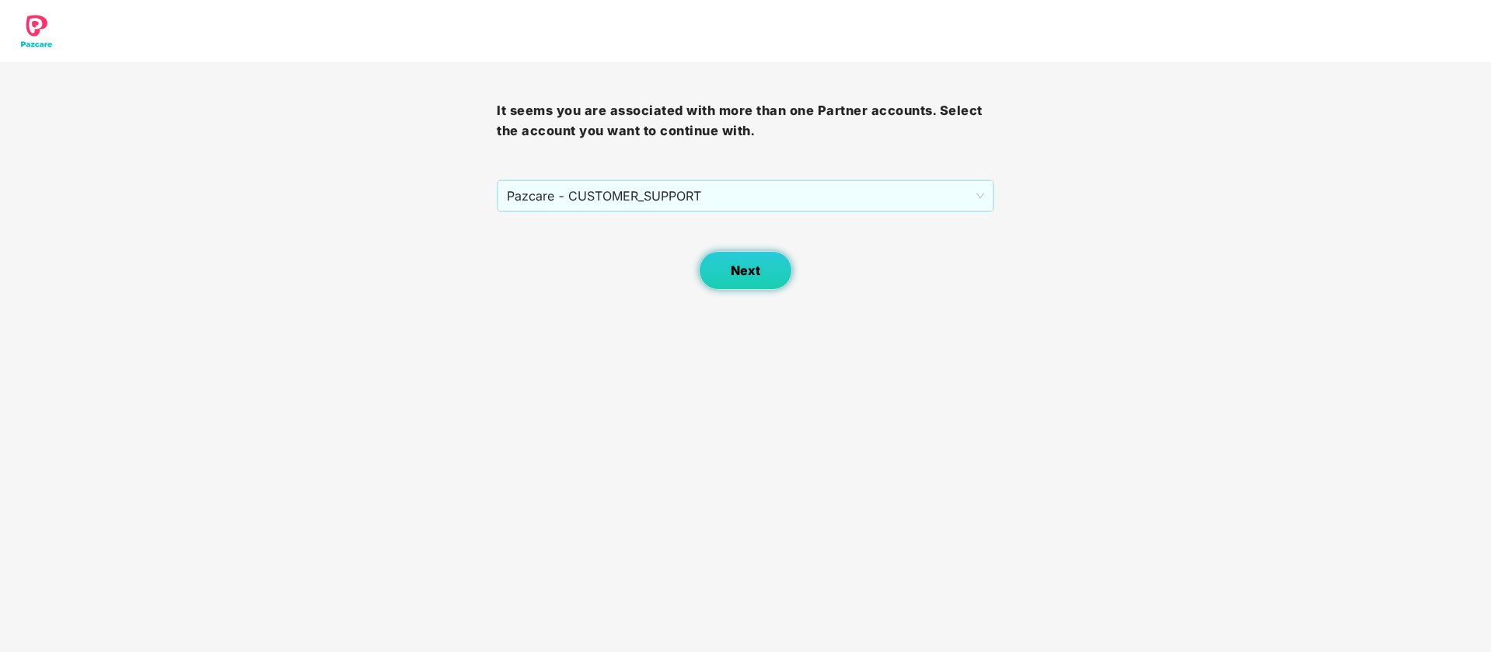
click at [708, 262] on button "Next" at bounding box center [745, 270] width 93 height 39
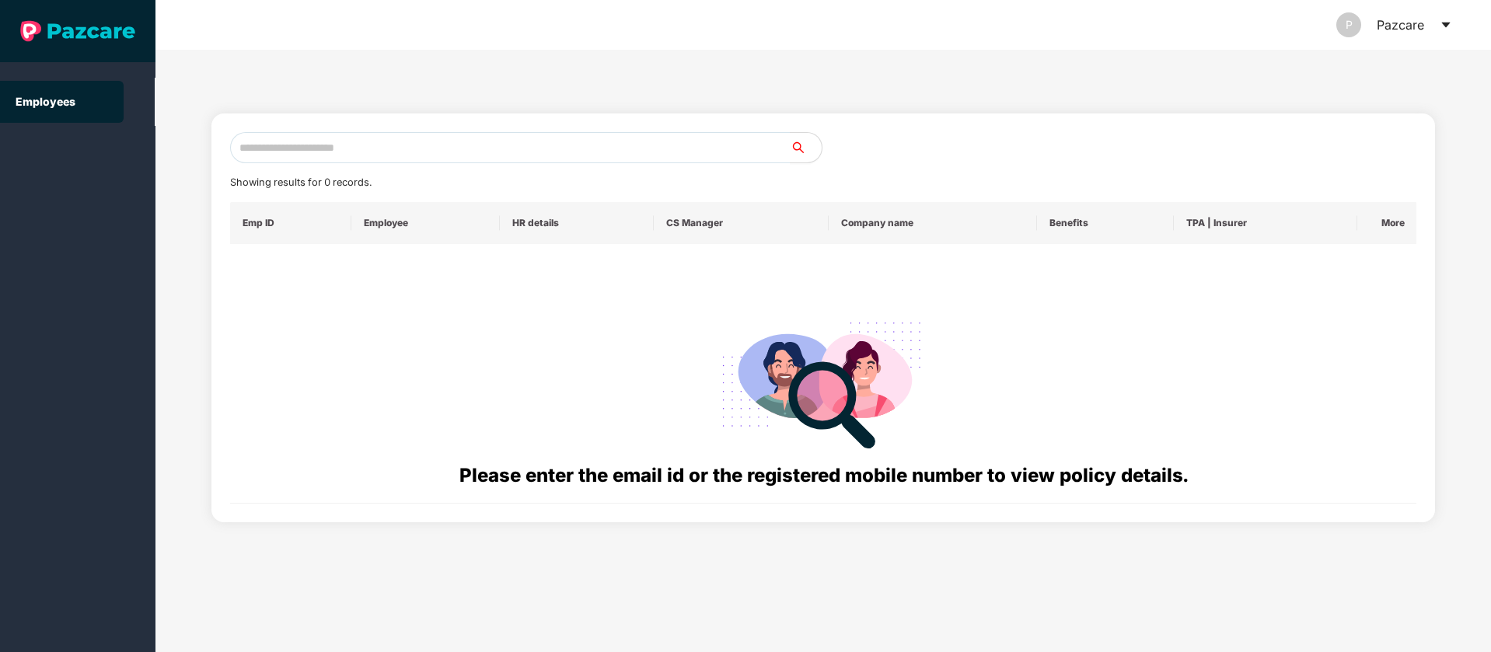
click at [383, 163] on div "Showing results for 0 records. Emp ID Employee HR details CS Manager Company na…" at bounding box center [823, 318] width 1187 height 372
click at [390, 153] on input "text" at bounding box center [510, 147] width 560 height 31
paste input "**********"
drag, startPoint x: 383, startPoint y: 146, endPoint x: 222, endPoint y: 155, distance: 161.9
click at [39, 147] on section "**********" at bounding box center [745, 326] width 1491 height 652
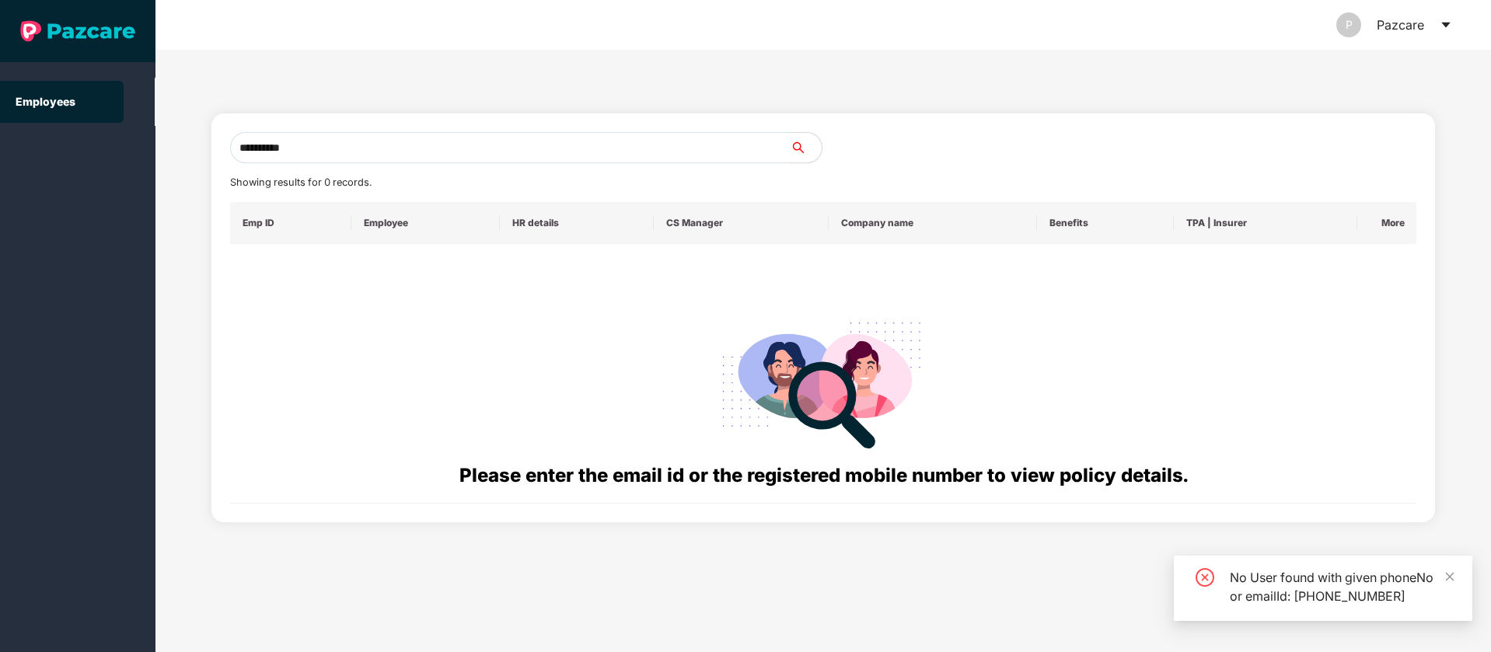
paste input "text"
drag, startPoint x: 388, startPoint y: 139, endPoint x: 60, endPoint y: 148, distance: 328.1
click at [60, 148] on section "**********" at bounding box center [745, 326] width 1491 height 652
paste input "text"
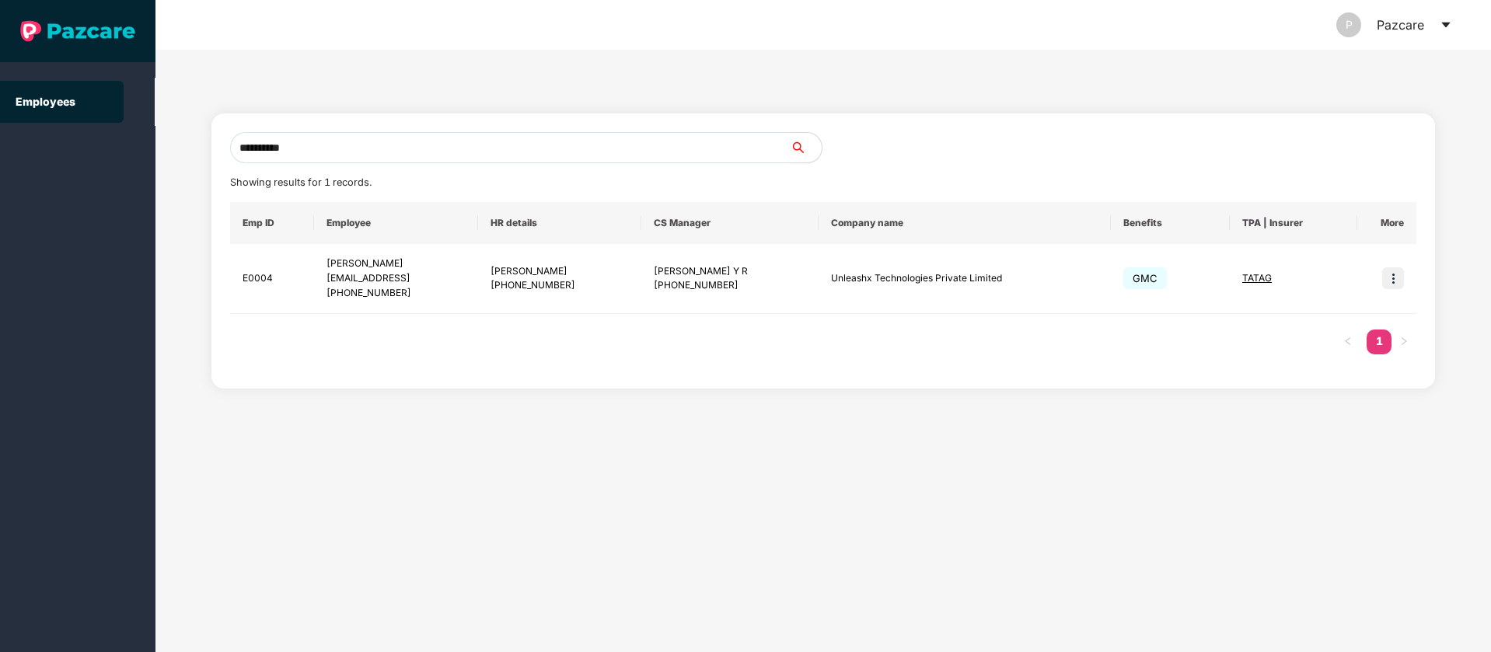
drag, startPoint x: 381, startPoint y: 142, endPoint x: 0, endPoint y: 137, distance: 380.9
click at [0, 137] on section "**********" at bounding box center [745, 326] width 1491 height 652
paste input "**********"
type input "**********"
drag, startPoint x: 424, startPoint y: 292, endPoint x: 355, endPoint y: 291, distance: 69.2
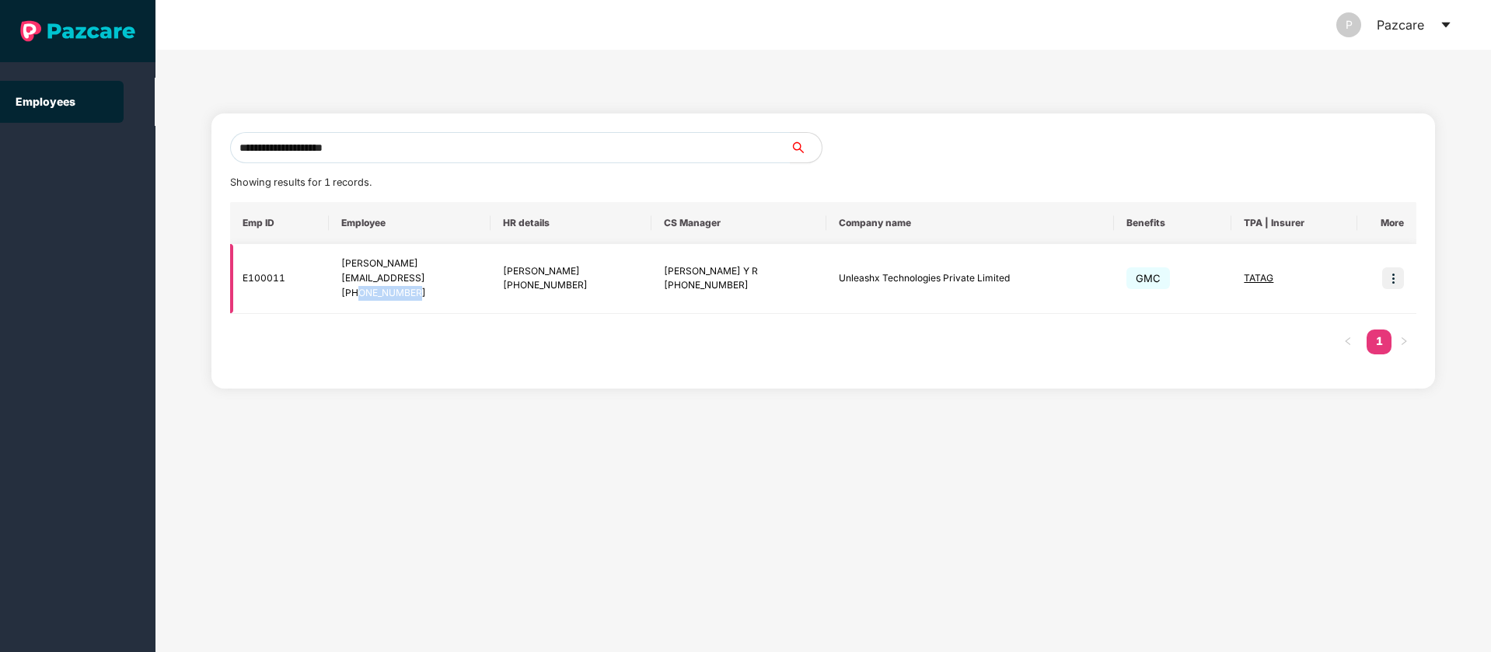
click at [355, 291] on div "+917617208258" at bounding box center [409, 293] width 136 height 15
copy div "7617208258"
click at [370, 291] on div "+917617208258" at bounding box center [409, 293] width 136 height 15
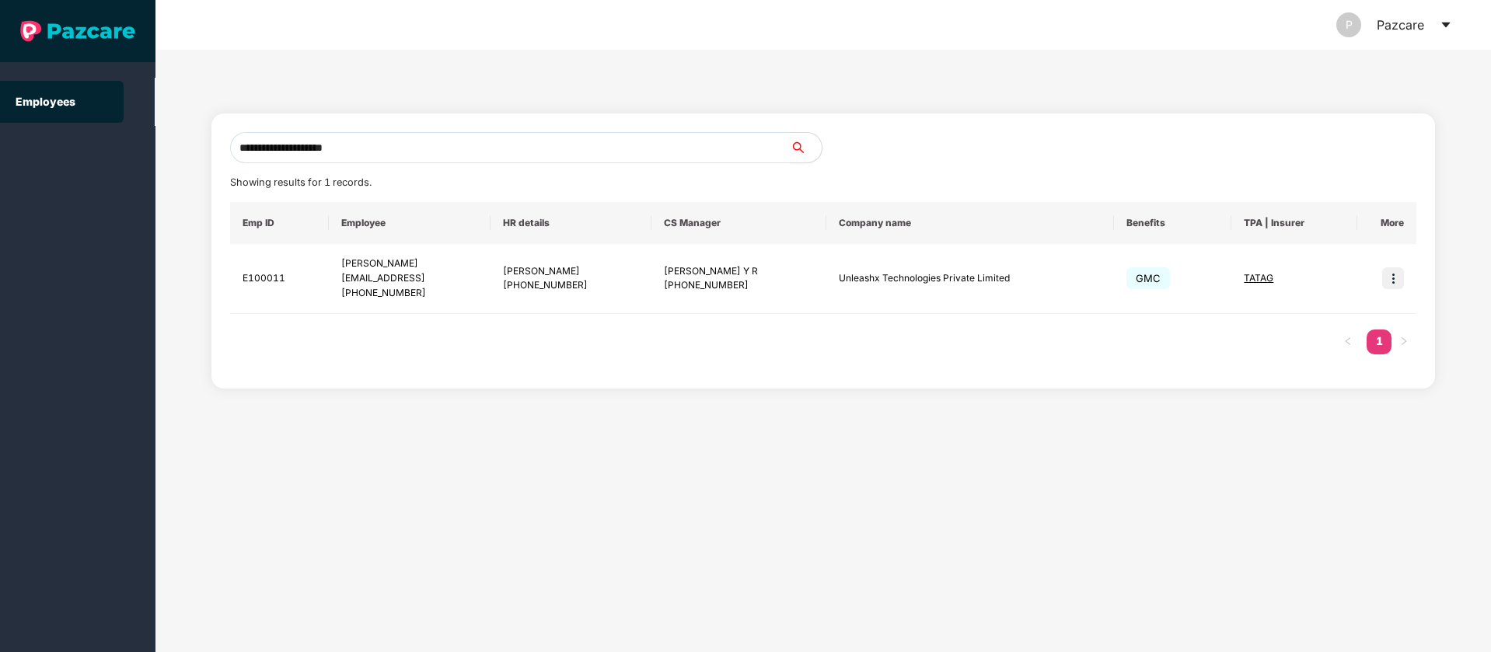
click at [1443, 23] on icon "caret-down" at bounding box center [1445, 25] width 9 height 5
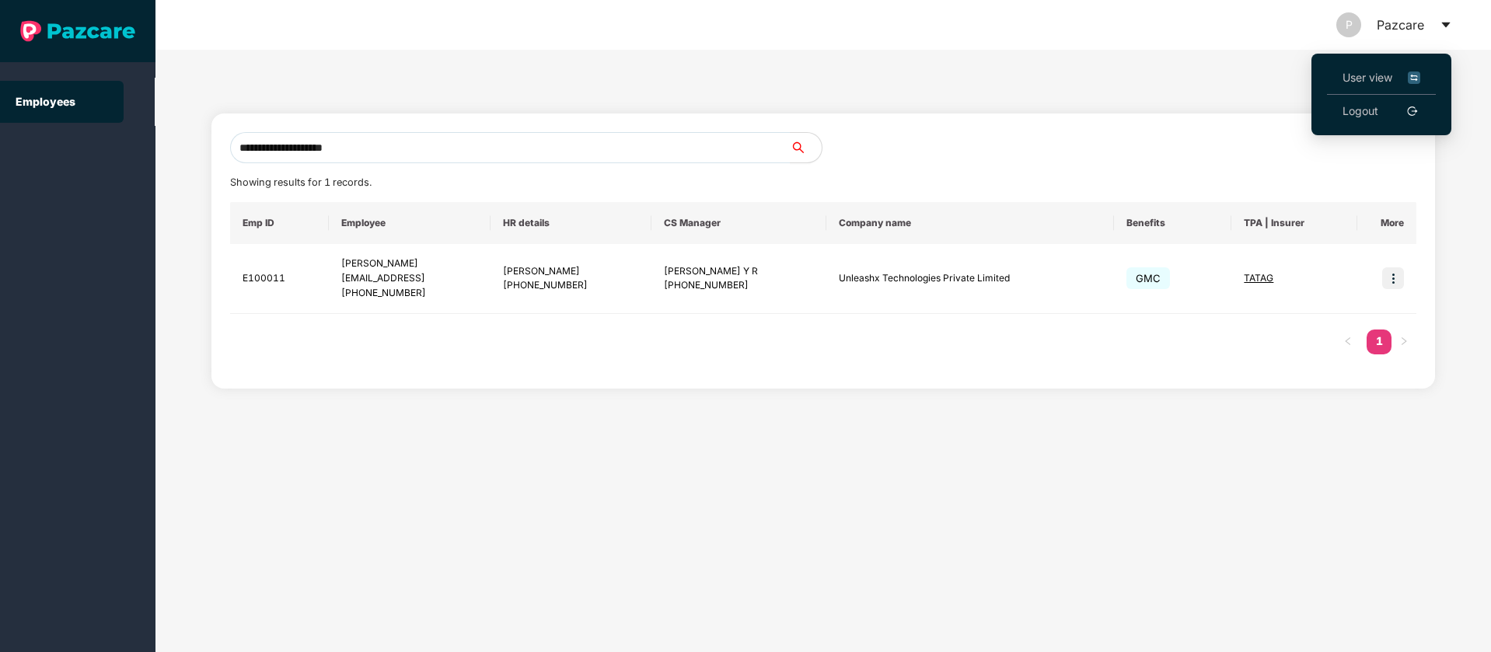
click at [1418, 78] on img at bounding box center [1414, 77] width 12 height 17
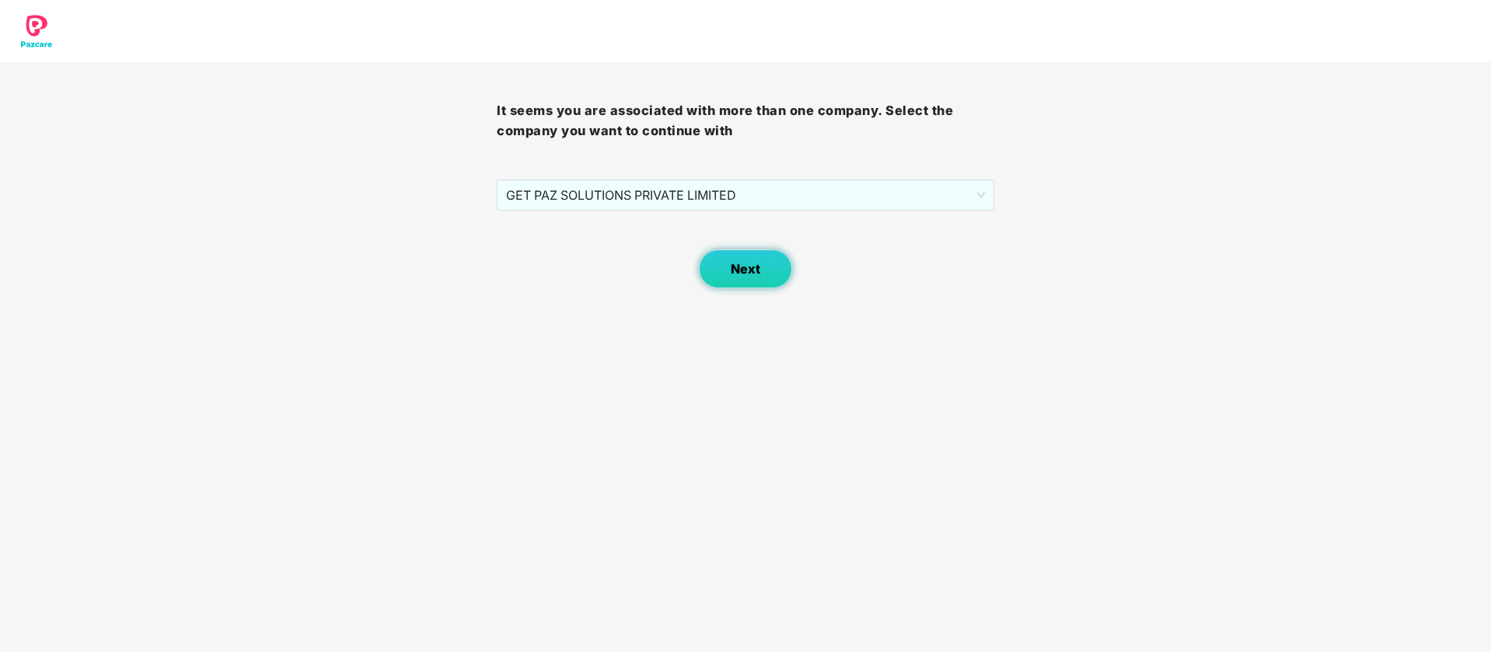
click at [745, 276] on span "Next" at bounding box center [746, 269] width 30 height 15
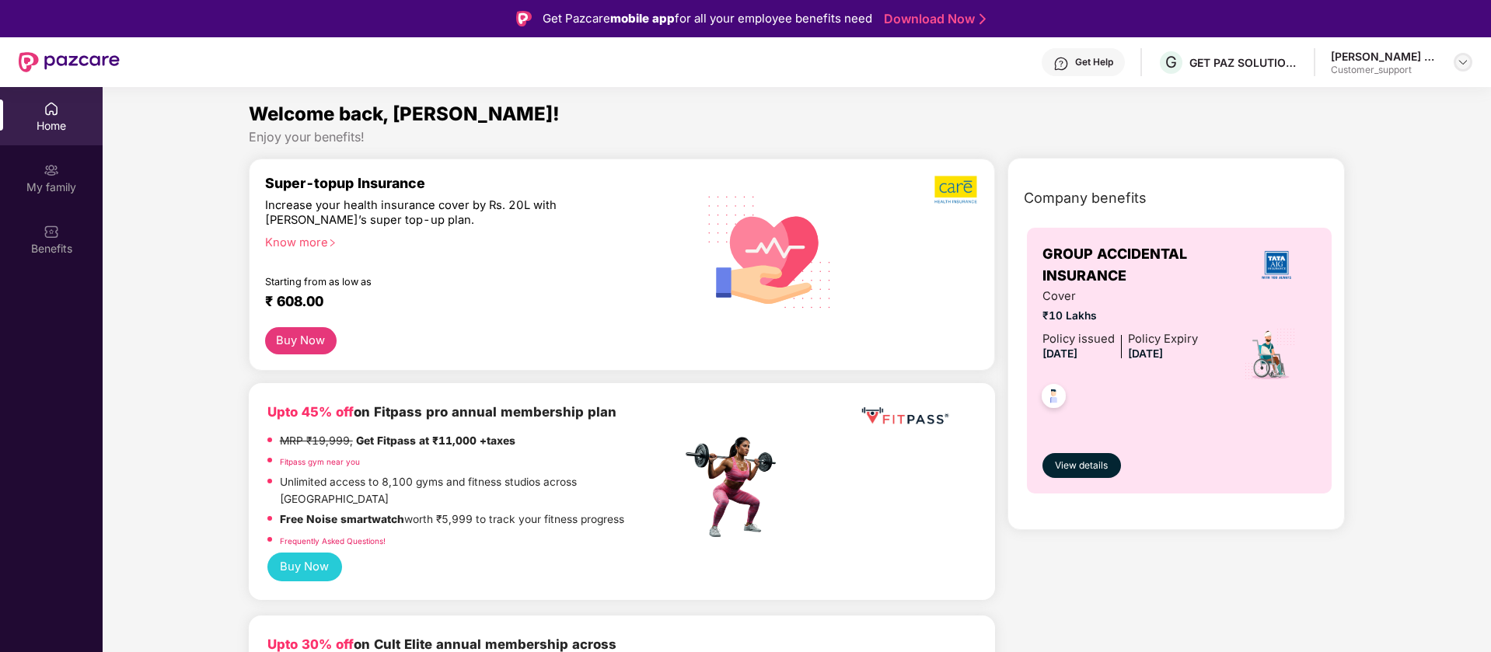
click at [1463, 59] on img at bounding box center [1462, 62] width 12 height 12
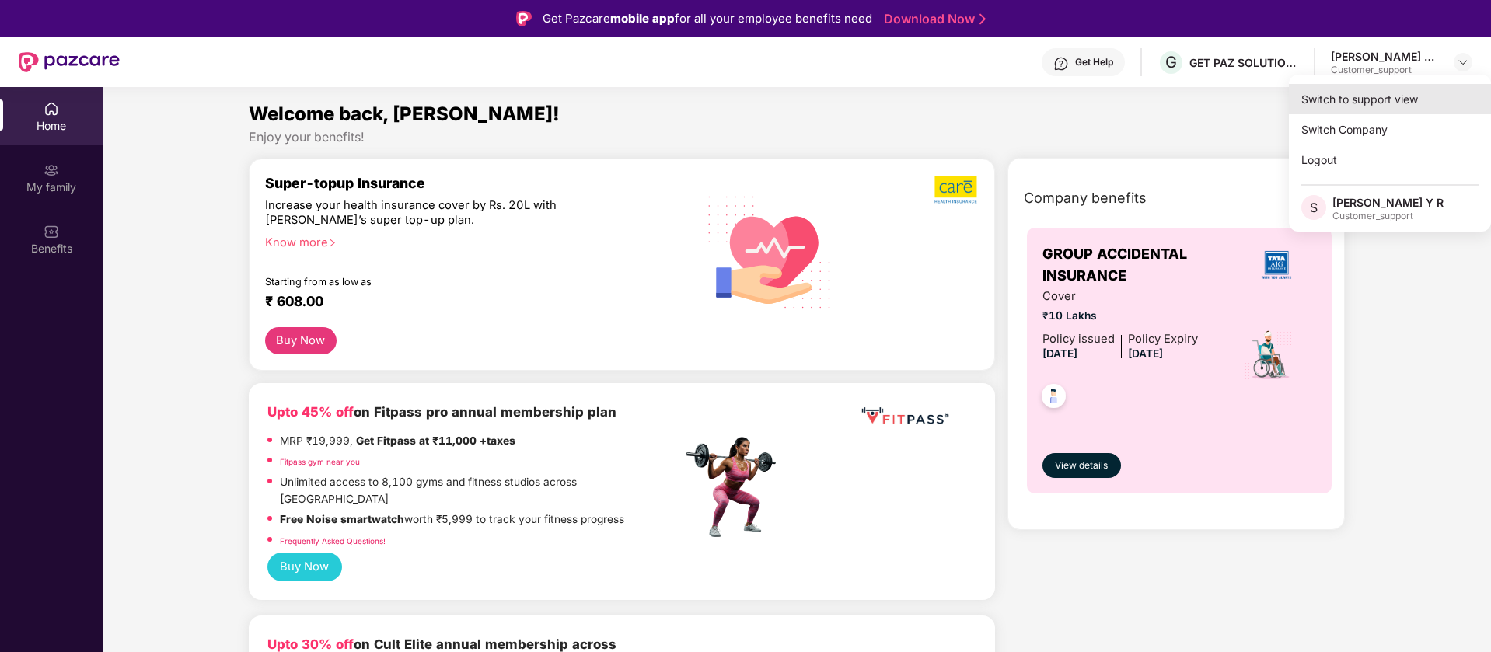
click at [1401, 92] on div "Switch to support view" at bounding box center [1390, 99] width 202 height 30
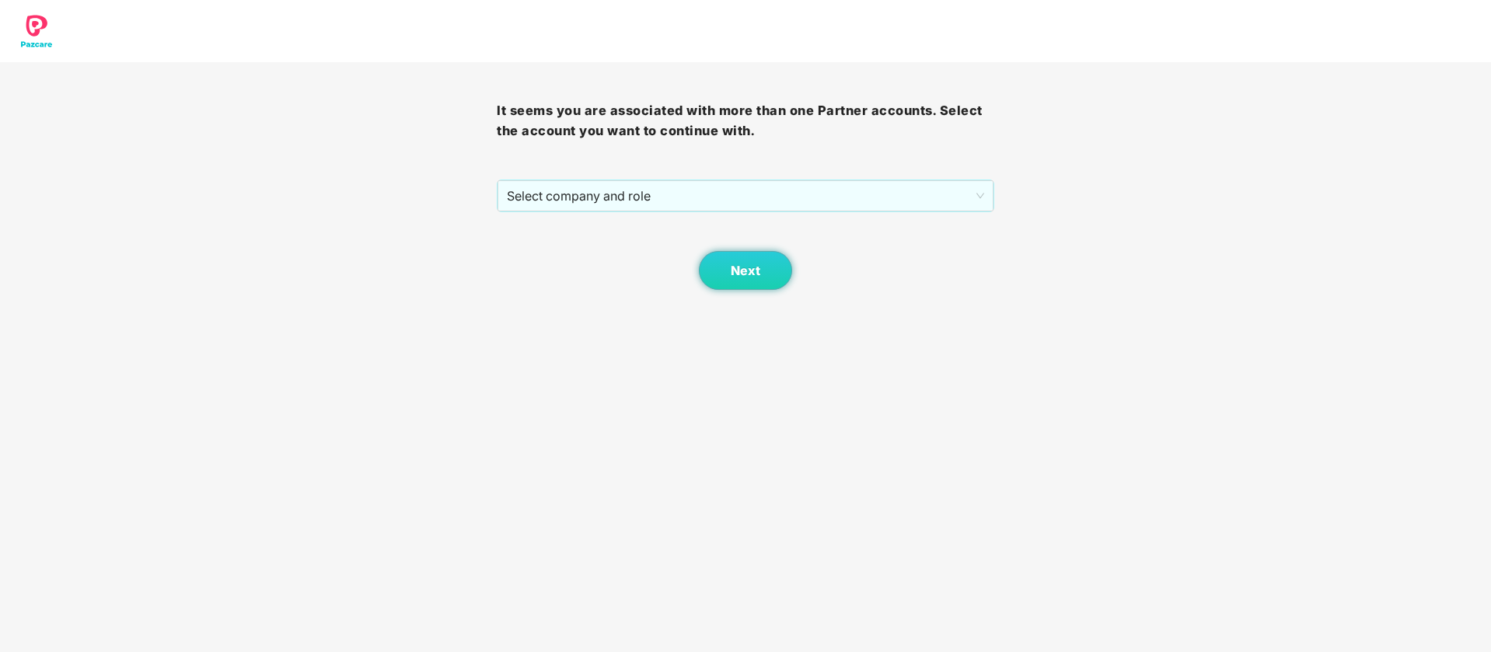
click at [763, 169] on div "It seems you are associated with more than one Partner accounts. Select the acc…" at bounding box center [745, 176] width 497 height 228
click at [741, 208] on span "Select company and role" at bounding box center [745, 196] width 476 height 30
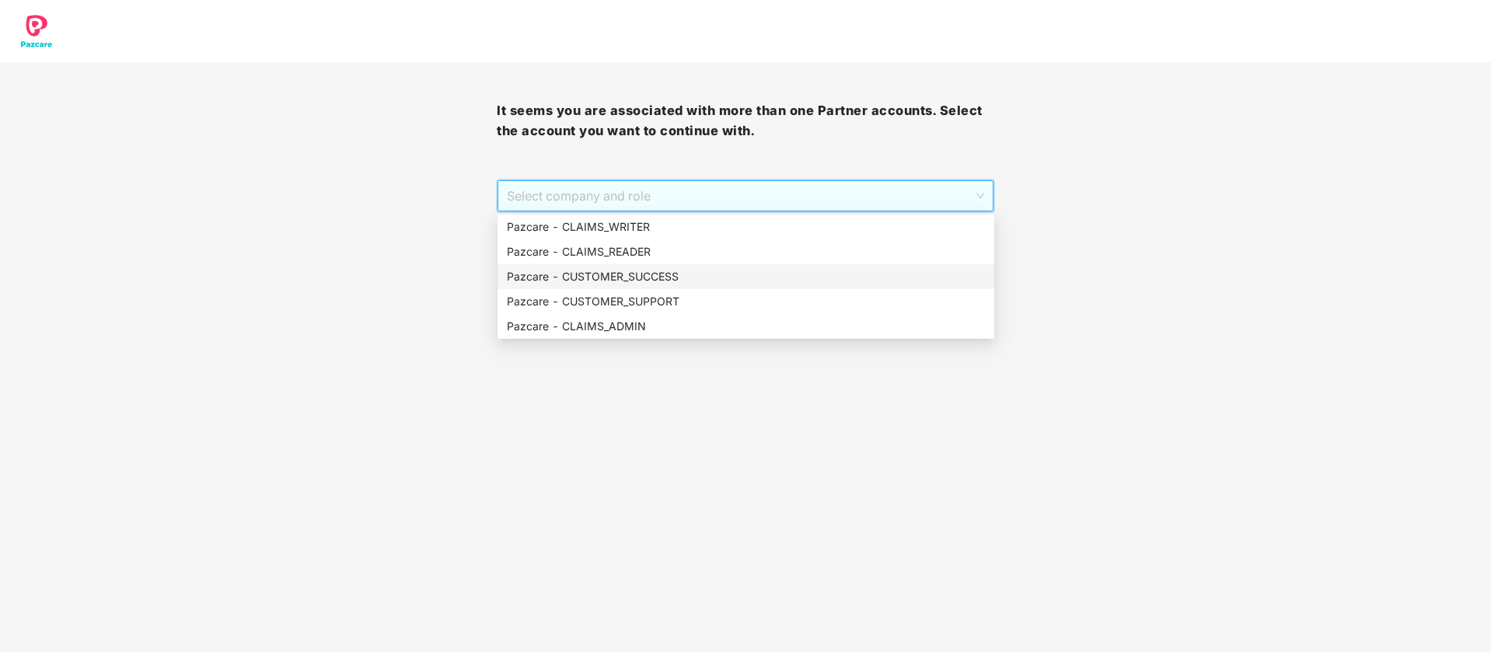
click at [688, 274] on div "Pazcare - CUSTOMER_SUCCESS" at bounding box center [746, 276] width 478 height 17
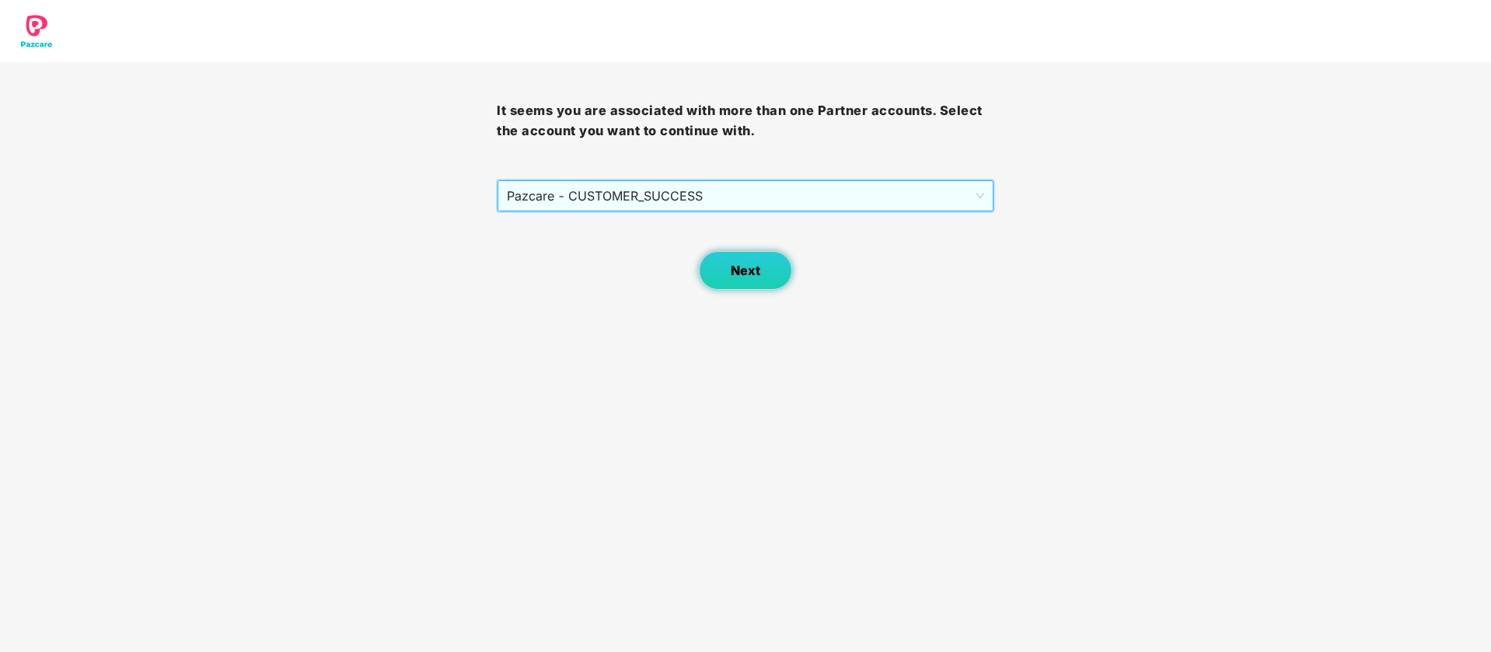
click at [750, 274] on span "Next" at bounding box center [746, 270] width 30 height 15
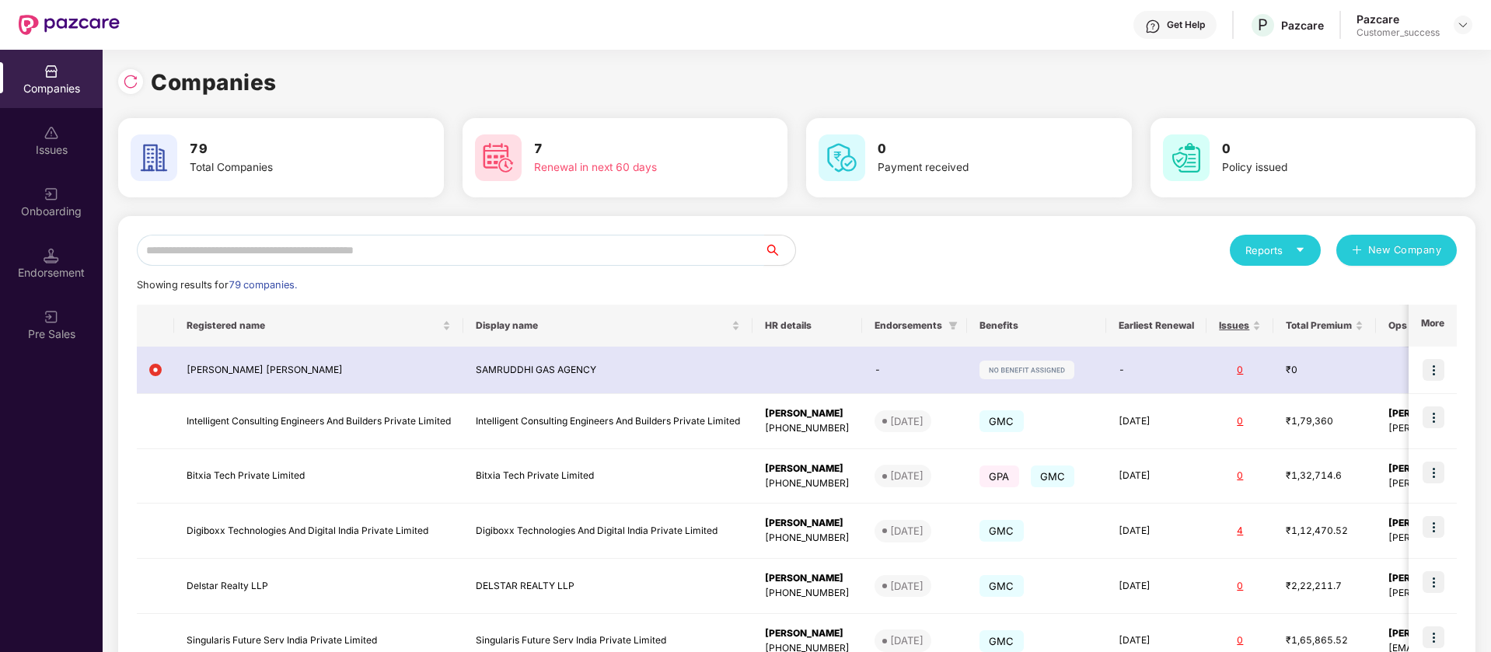
click at [515, 260] on input "text" at bounding box center [450, 250] width 627 height 31
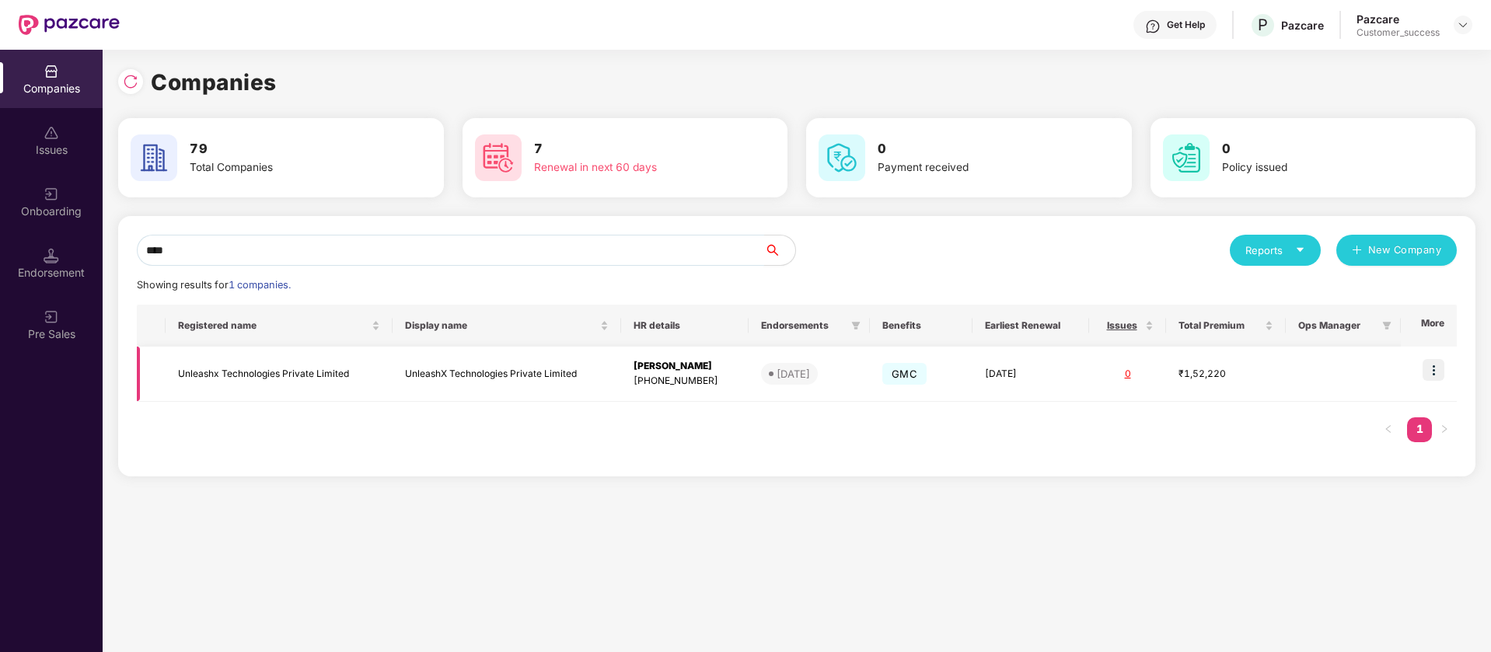
type input "****"
click at [1434, 364] on img at bounding box center [1433, 370] width 22 height 22
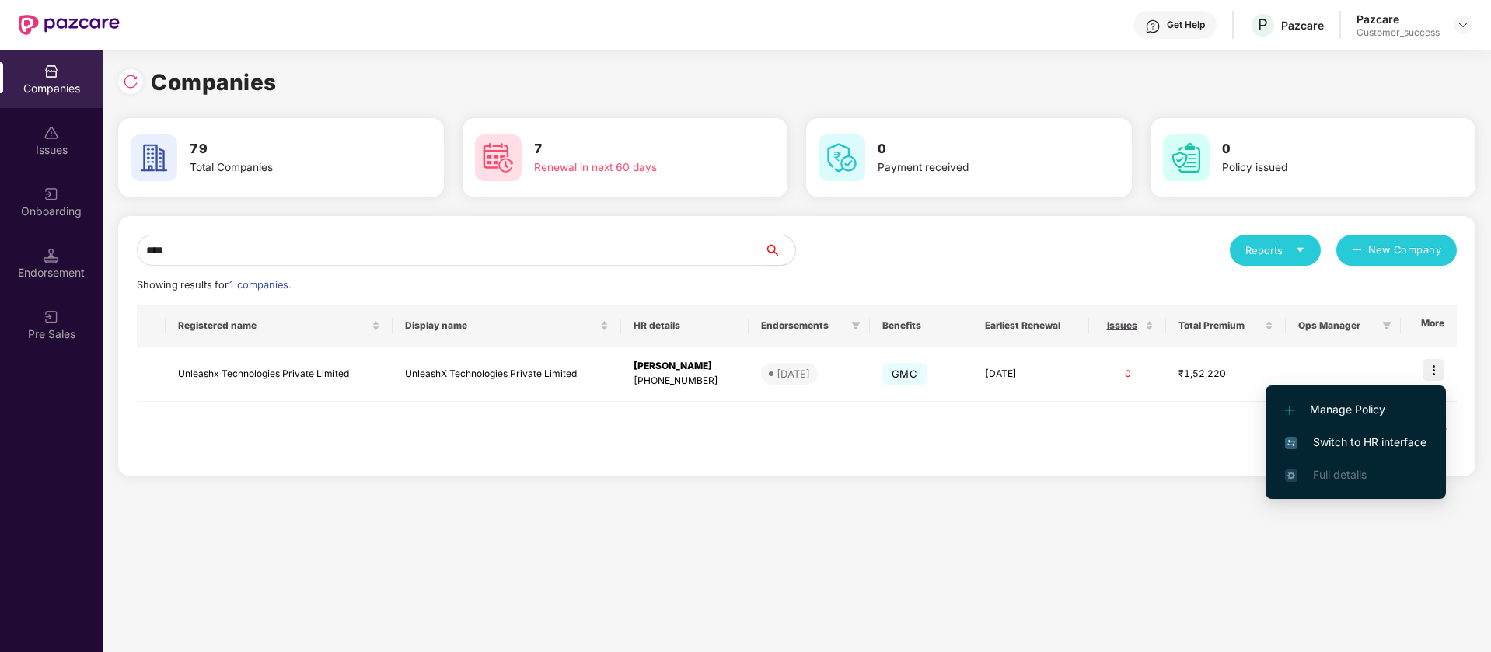
click at [1380, 446] on span "Switch to HR interface" at bounding box center [1355, 442] width 141 height 17
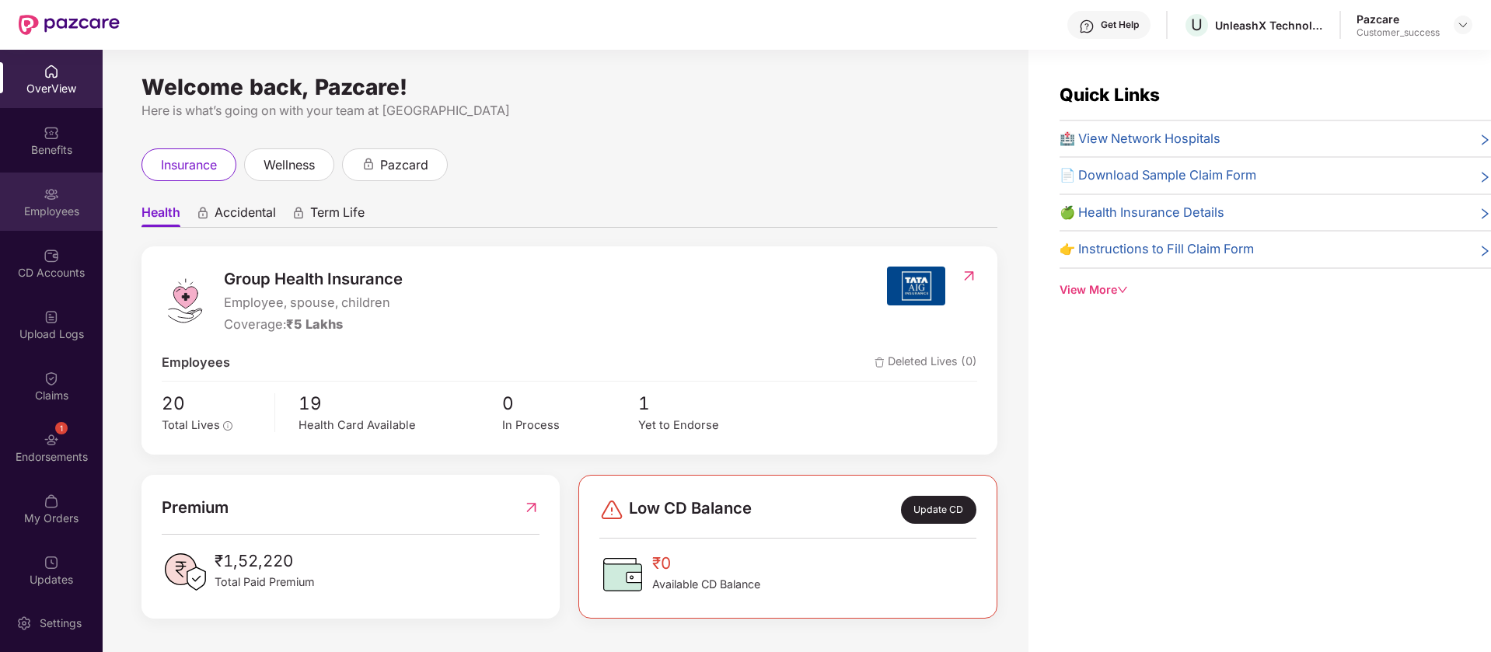
click at [44, 194] on img at bounding box center [52, 195] width 16 height 16
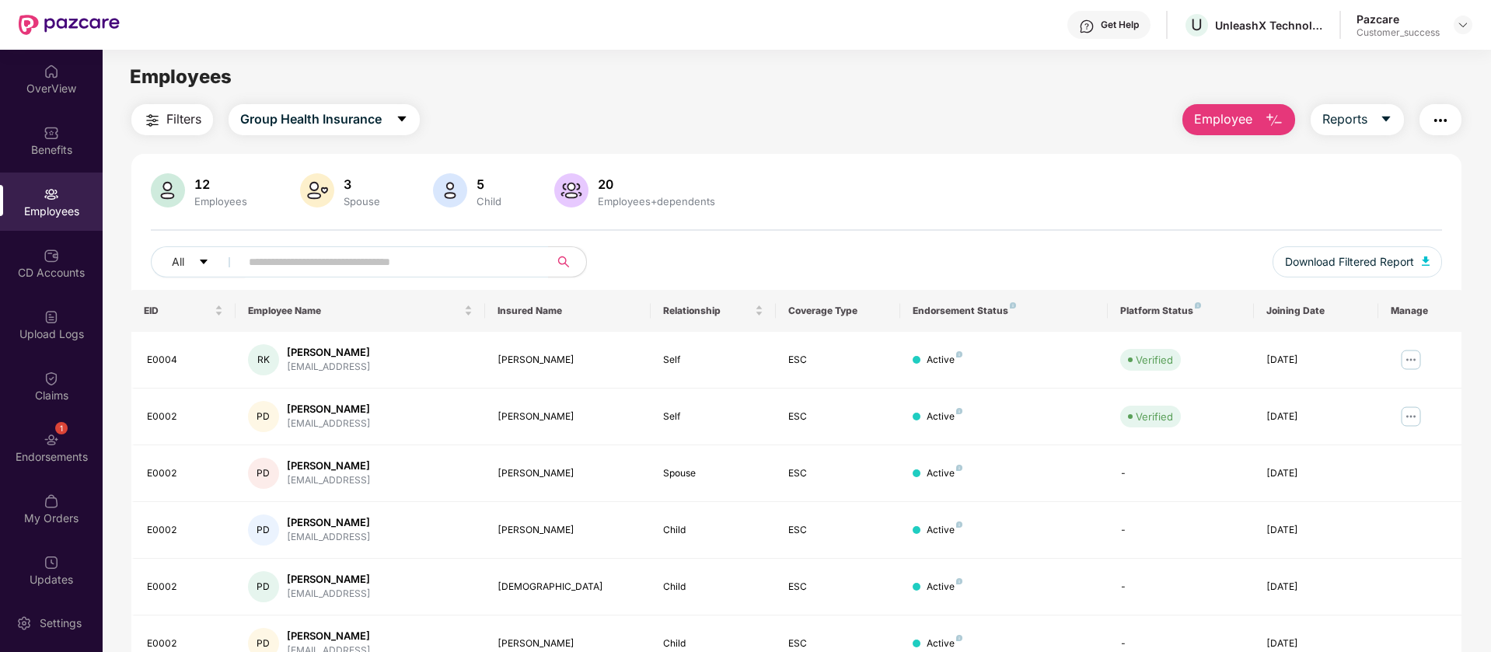
click at [1435, 106] on button "button" at bounding box center [1440, 119] width 42 height 31
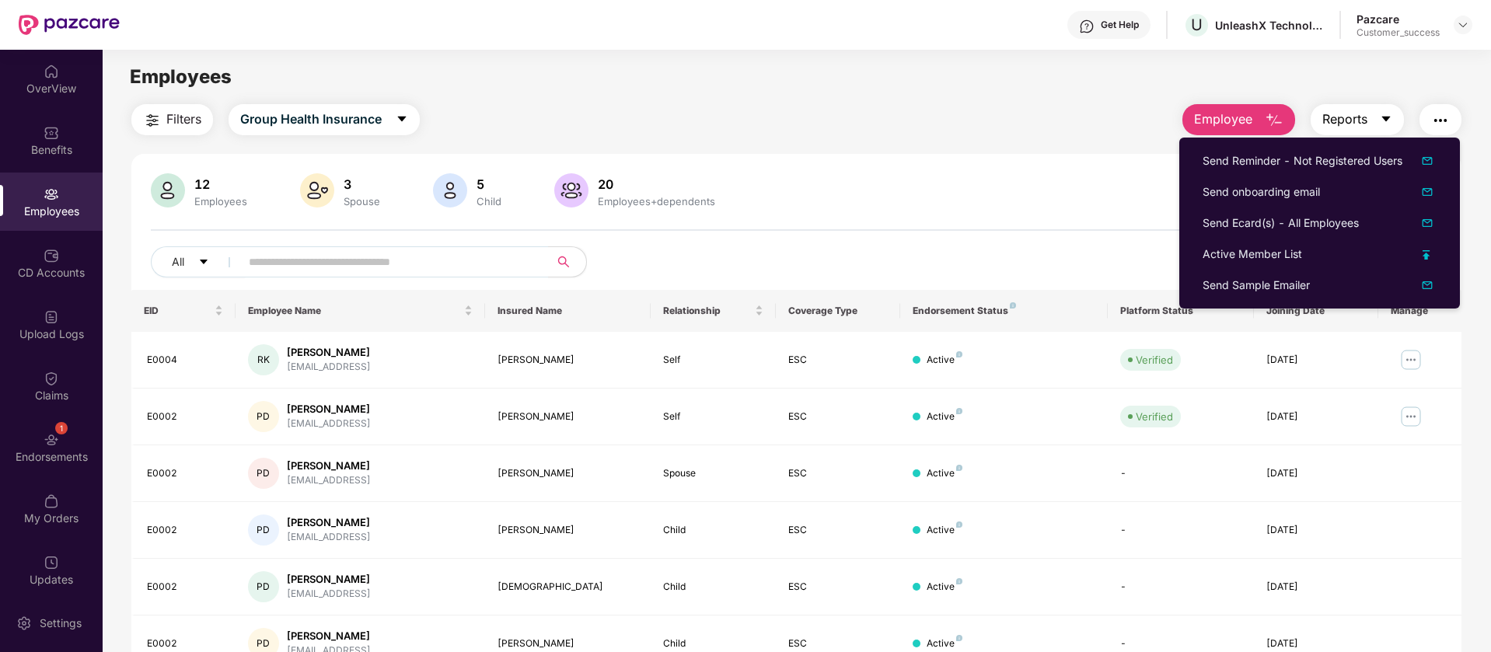
click at [1368, 124] on button "Reports" at bounding box center [1356, 119] width 93 height 31
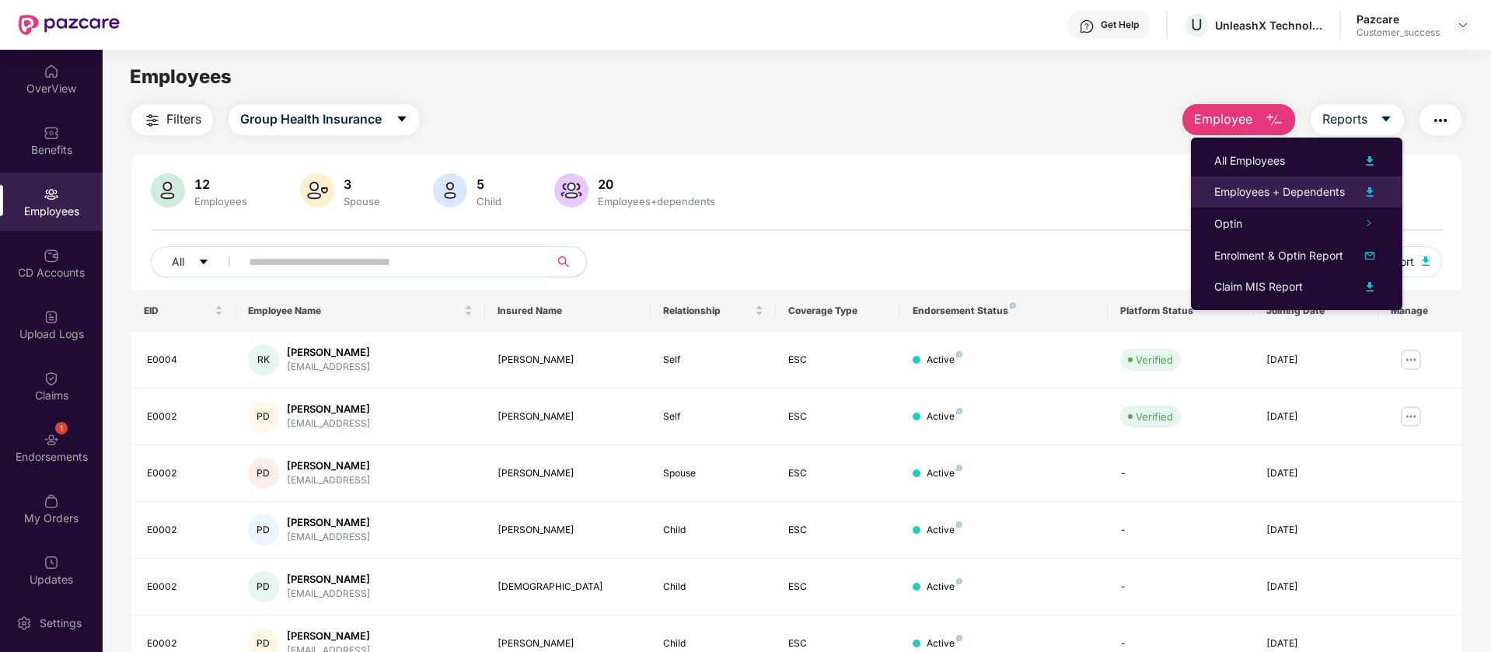
click at [1371, 192] on img at bounding box center [1369, 192] width 19 height 19
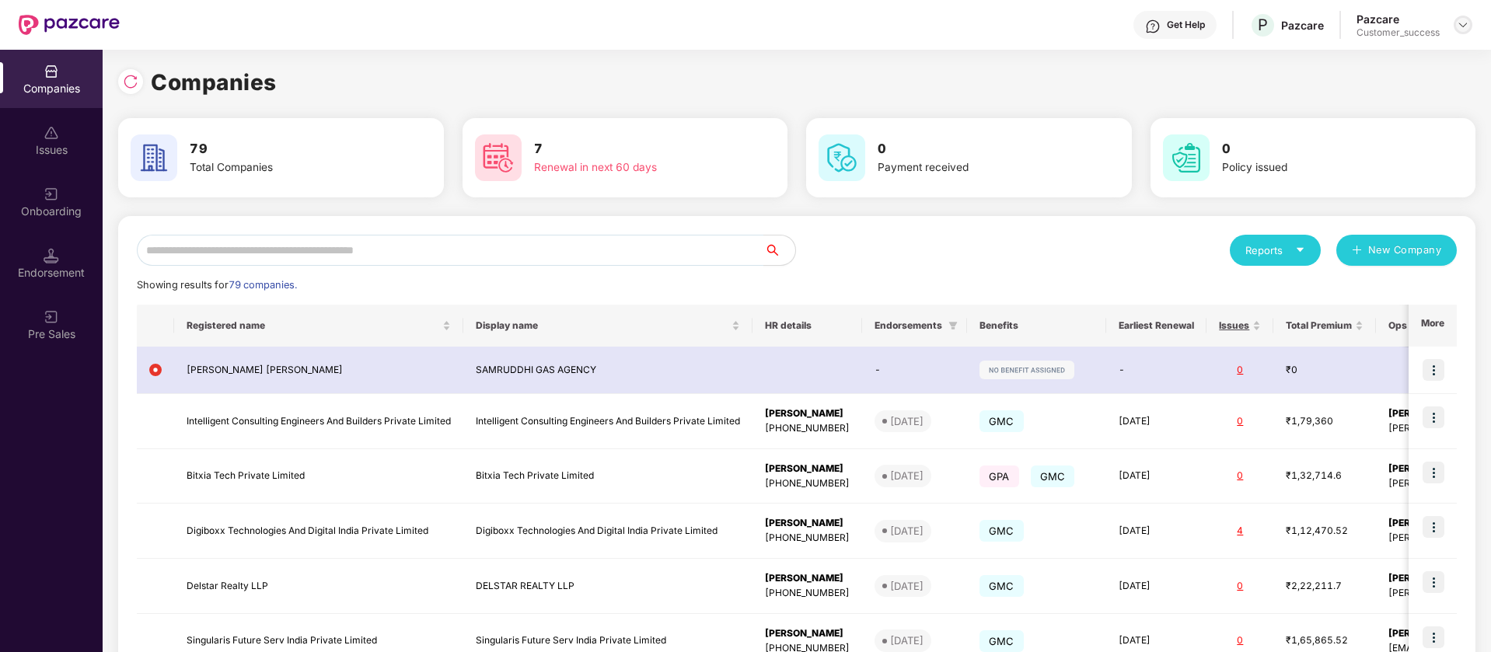
click at [1466, 20] on img at bounding box center [1462, 25] width 12 height 12
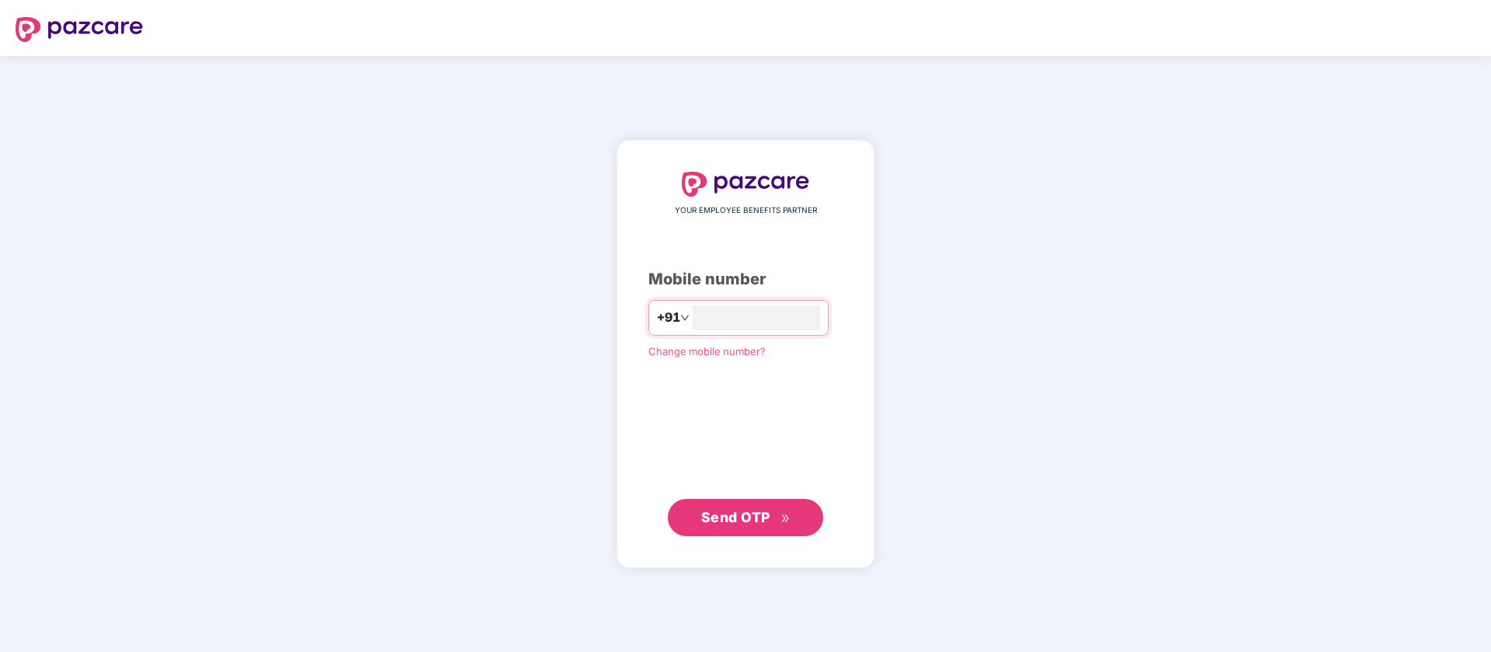
type input "**********"
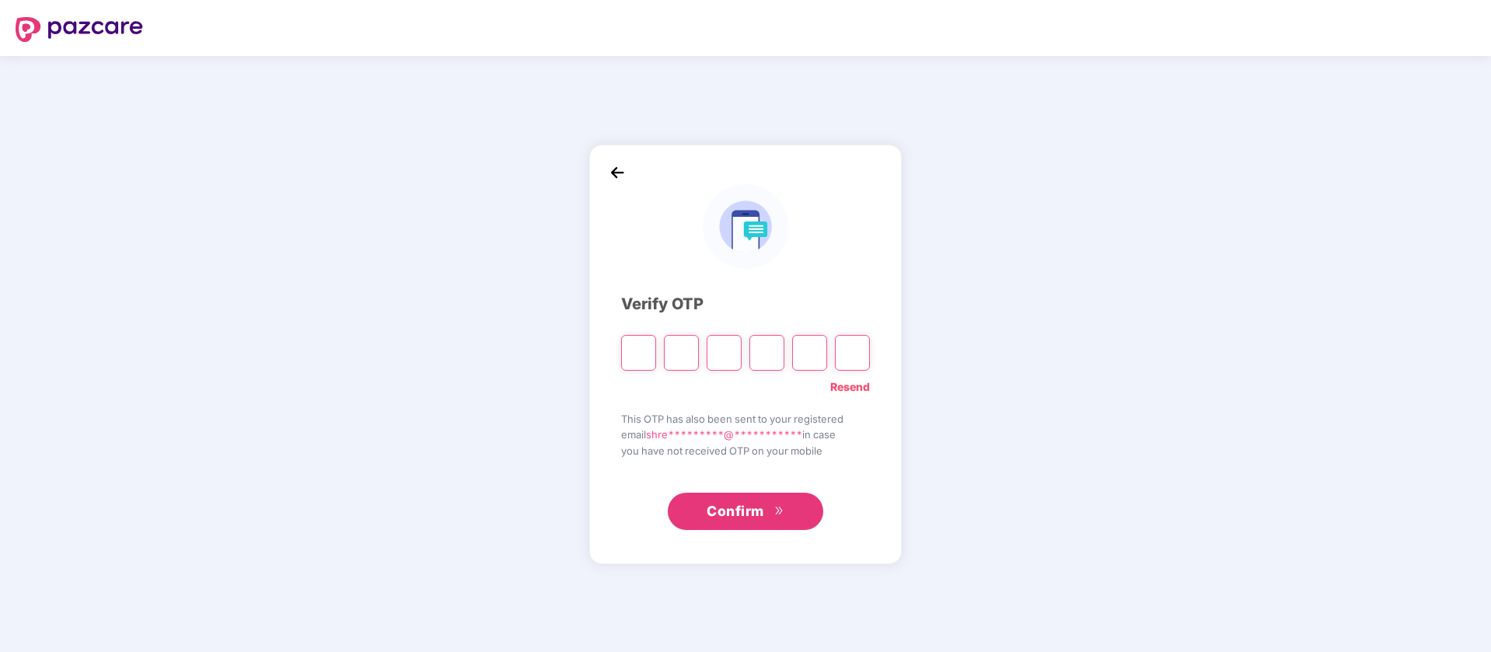
type input "*"
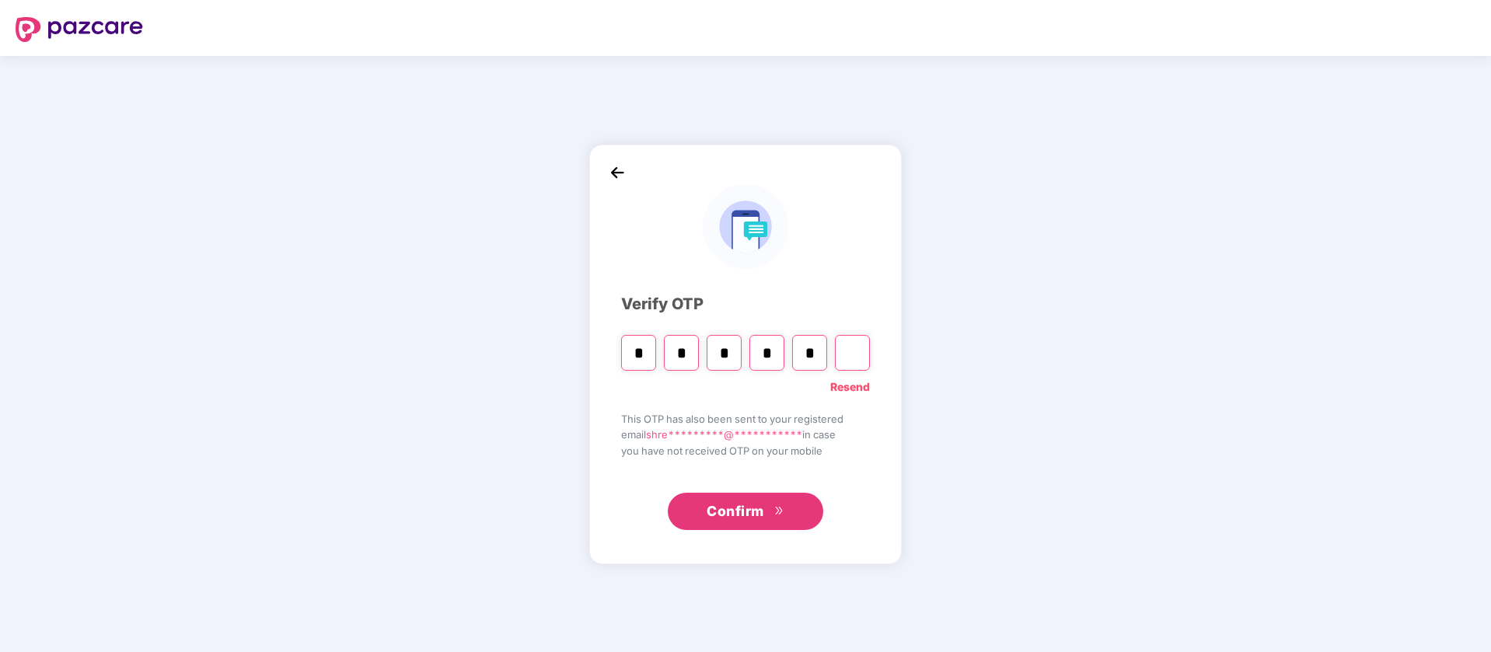
type input "*"
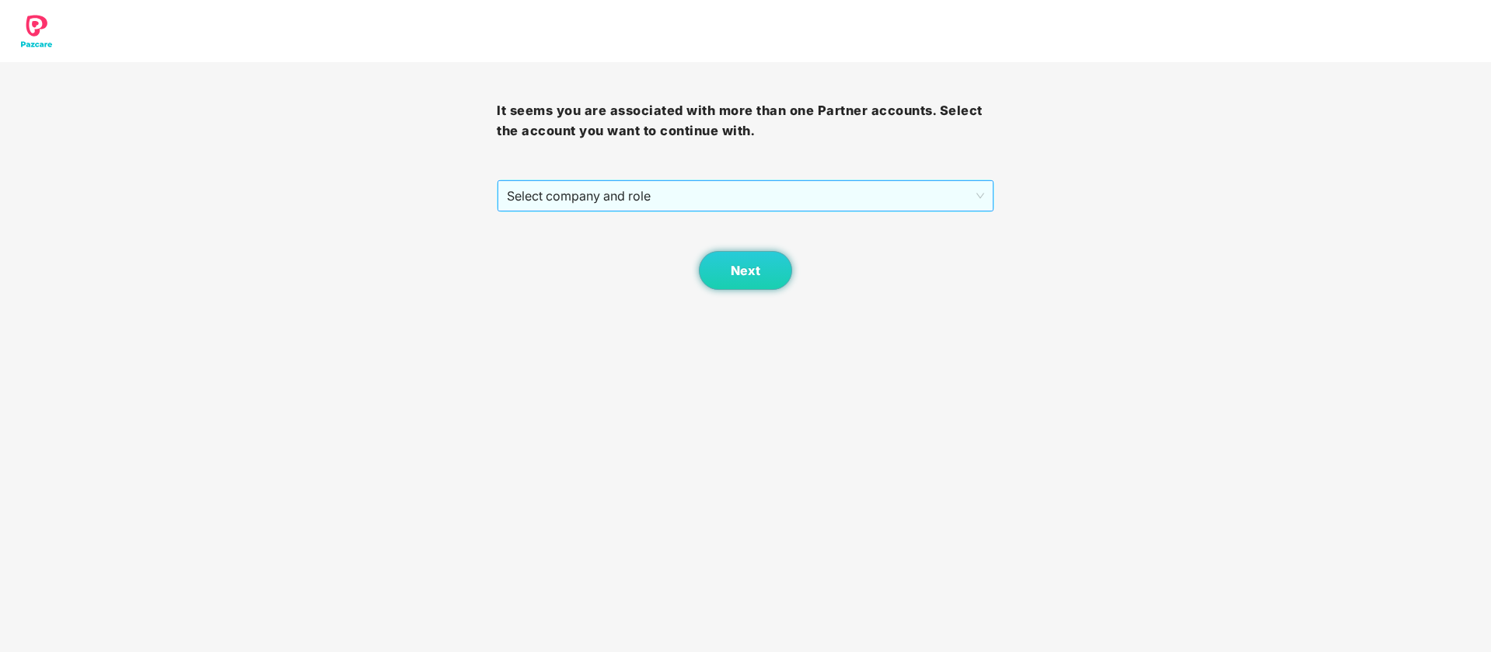
click at [775, 190] on span "Select company and role" at bounding box center [745, 196] width 476 height 30
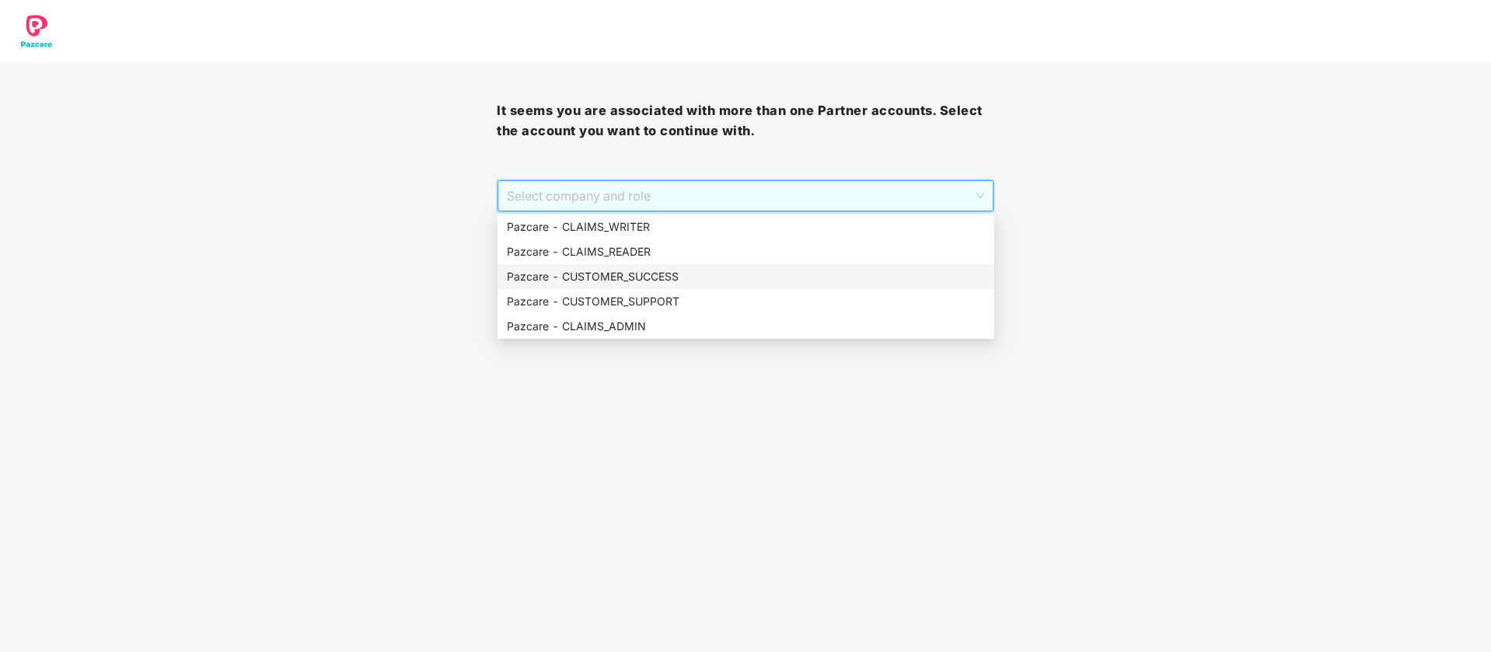
click at [689, 268] on div "Pazcare - CUSTOMER_SUCCESS" at bounding box center [746, 276] width 478 height 17
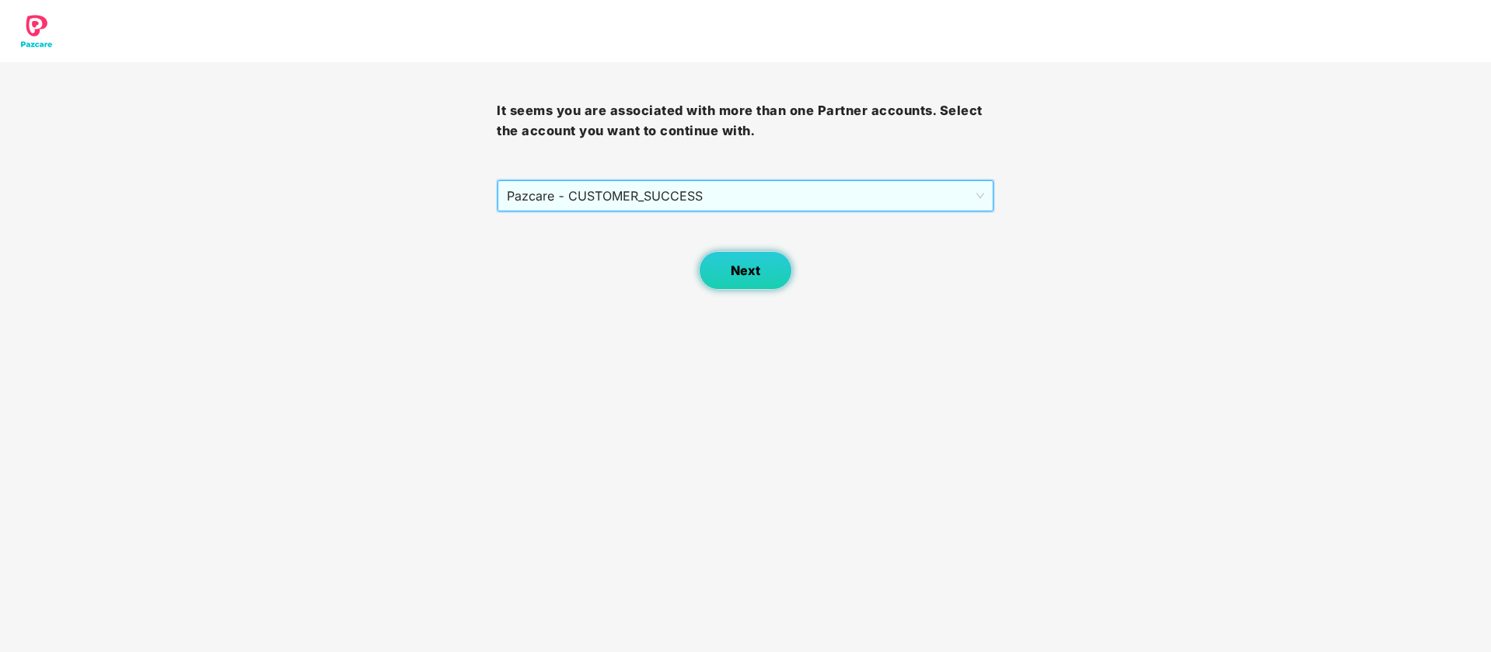
click at [768, 271] on button "Next" at bounding box center [745, 270] width 93 height 39
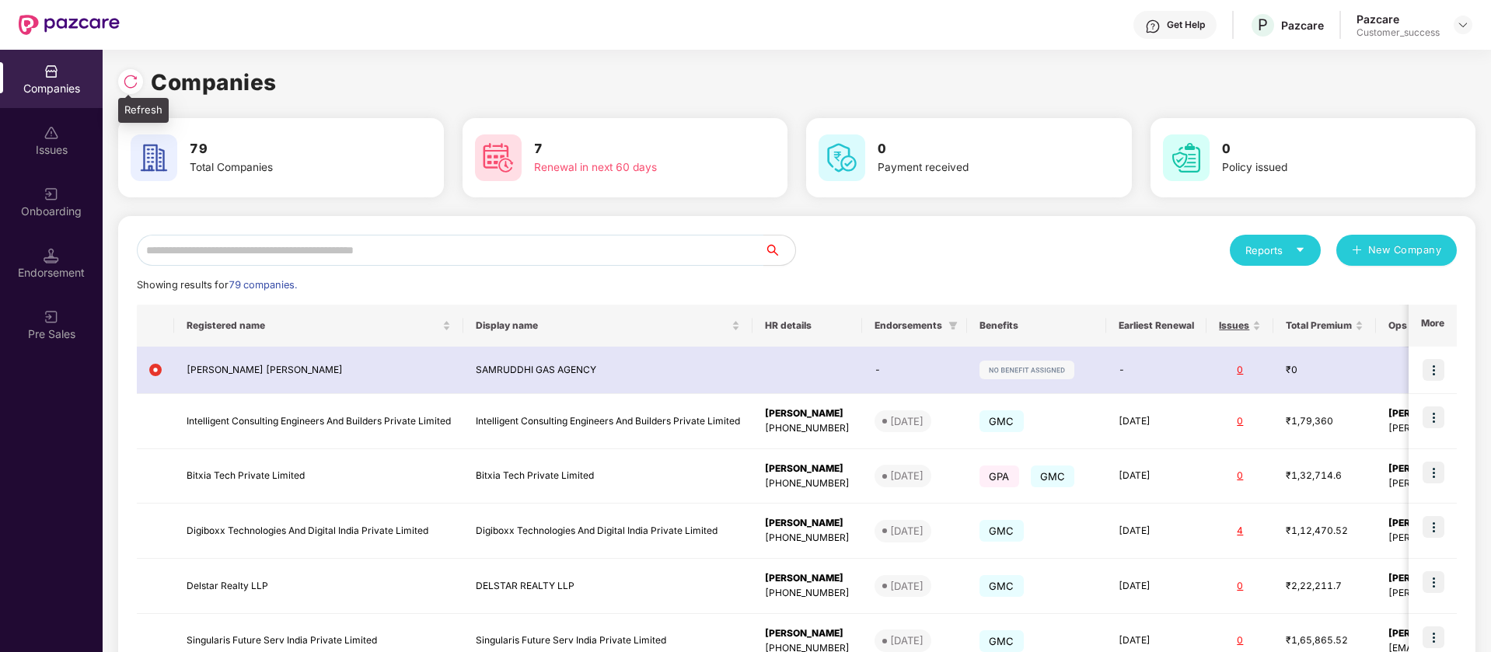
click at [128, 92] on div at bounding box center [130, 81] width 25 height 25
click at [570, 258] on input "text" at bounding box center [450, 250] width 627 height 31
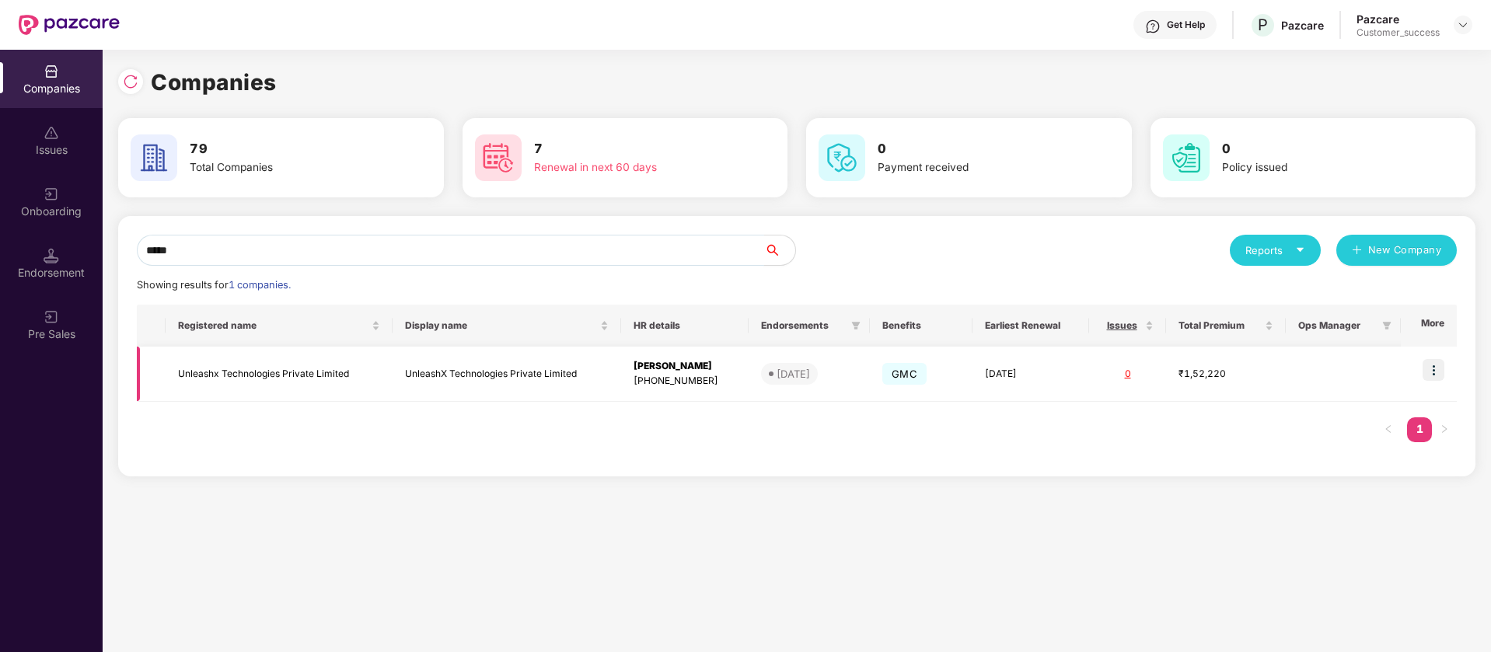
type input "*****"
click at [1433, 376] on img at bounding box center [1433, 370] width 22 height 22
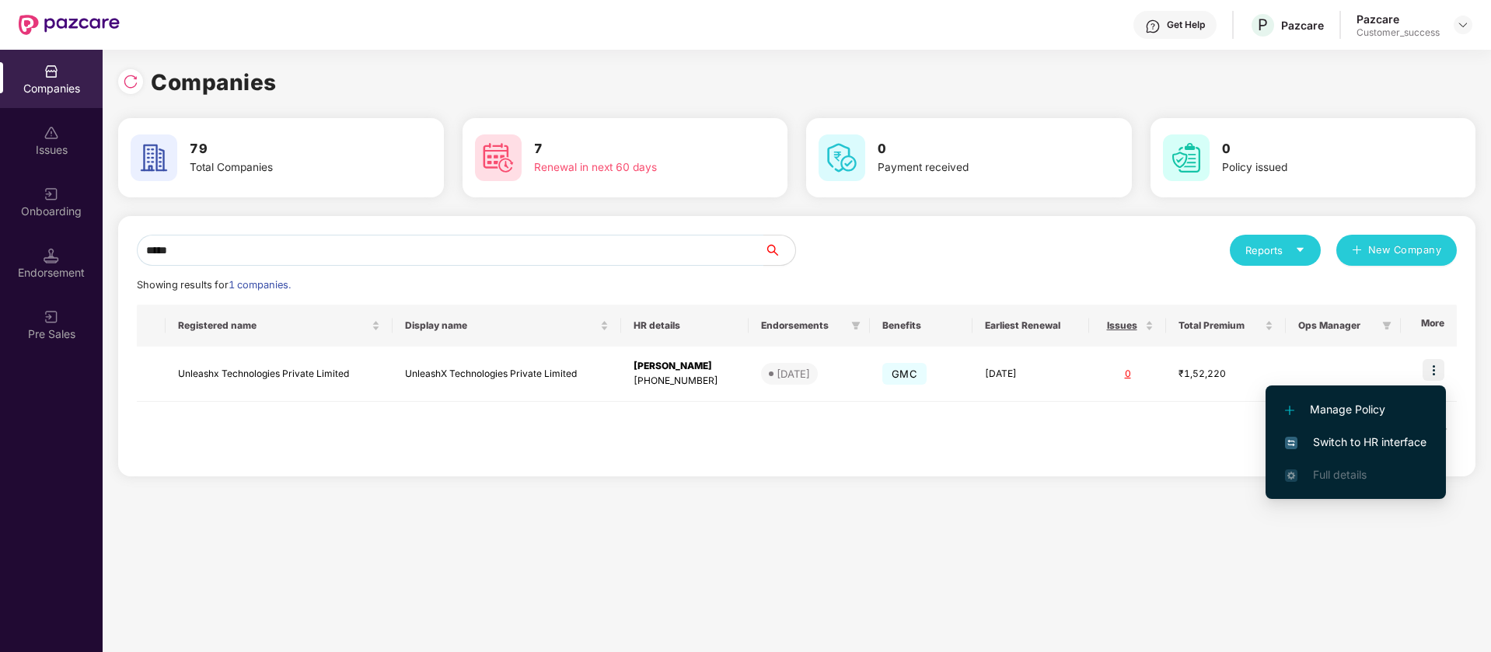
click at [1383, 440] on span "Switch to HR interface" at bounding box center [1355, 442] width 141 height 17
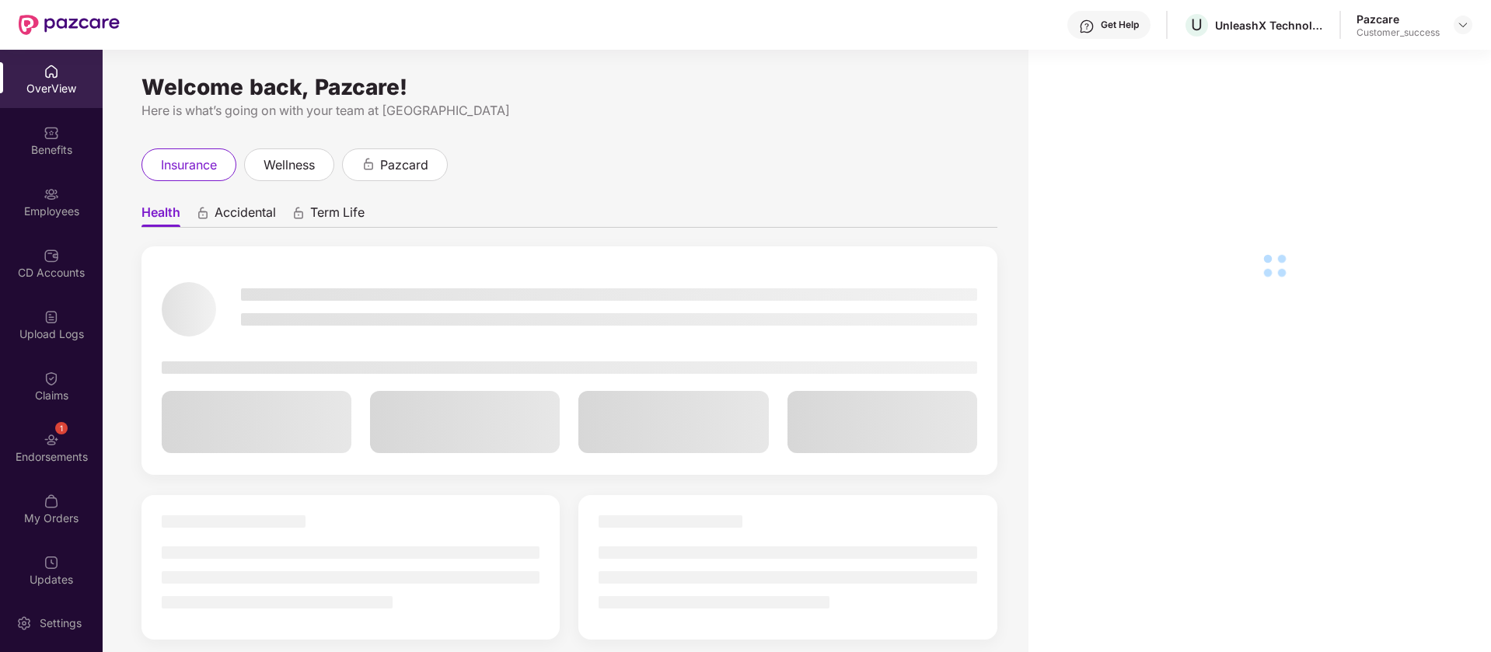
click at [59, 142] on div "Benefits" at bounding box center [51, 150] width 103 height 16
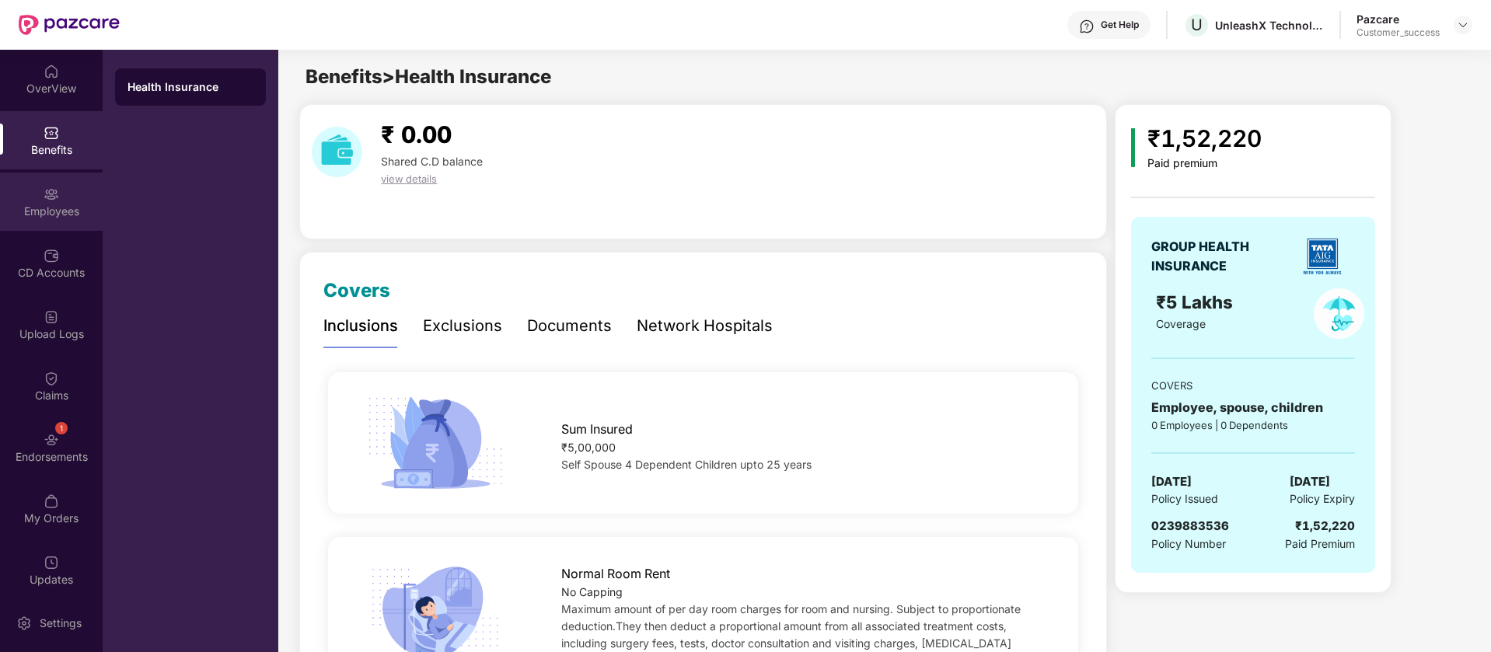
click at [75, 226] on div "Employees" at bounding box center [51, 202] width 103 height 58
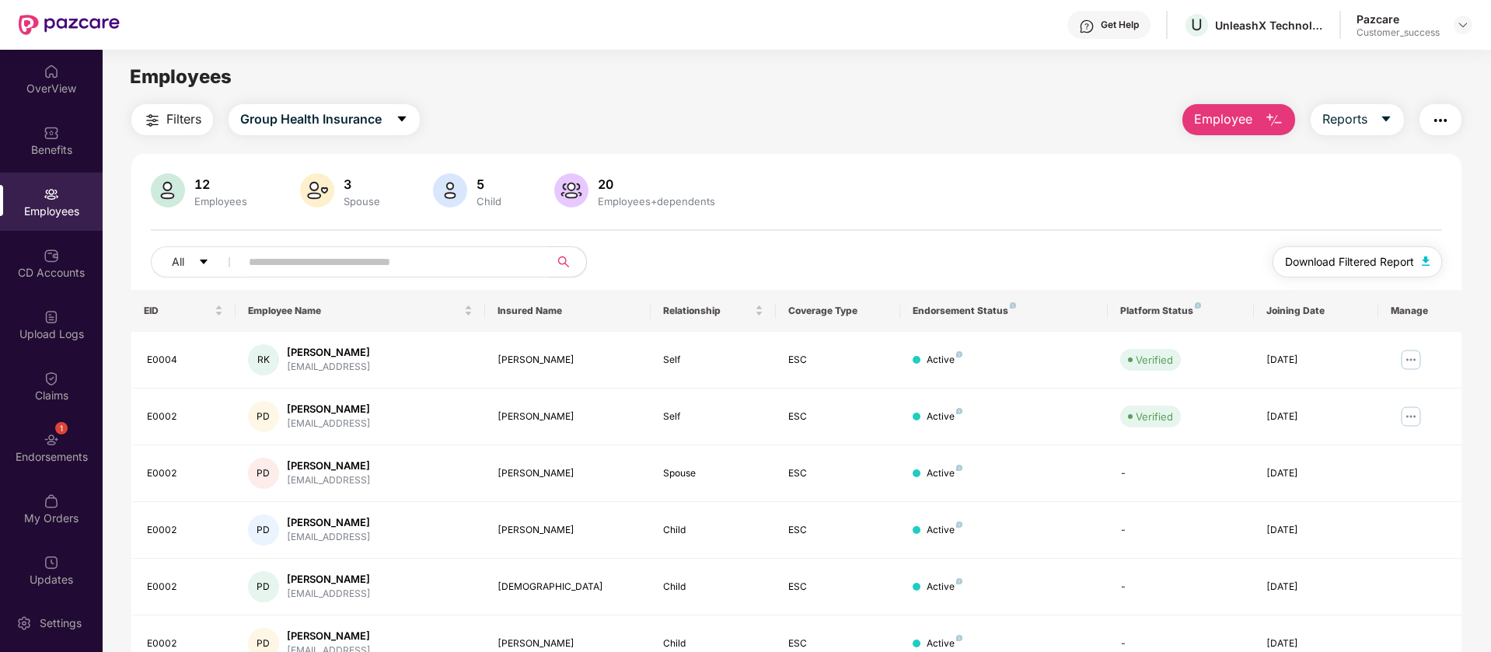
click at [1426, 262] on img "button" at bounding box center [1426, 260] width 8 height 9
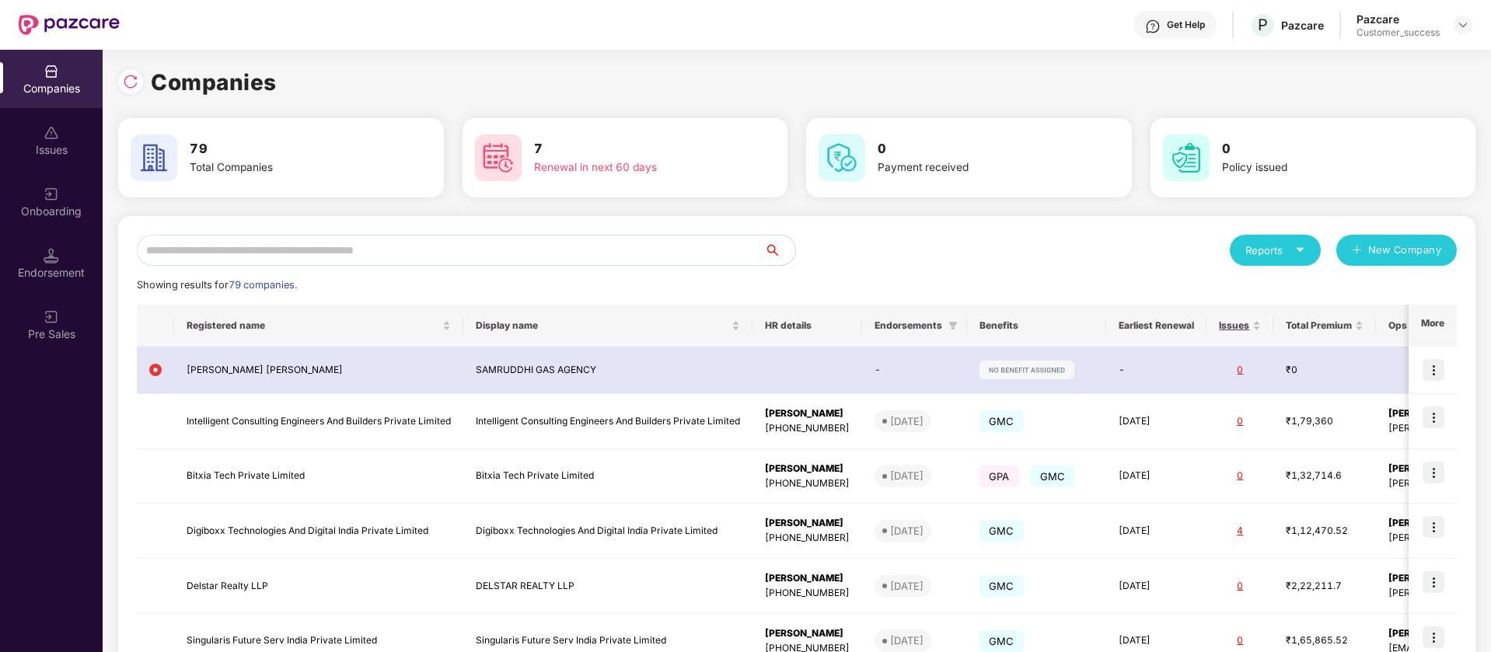
click at [415, 244] on input "text" at bounding box center [450, 250] width 627 height 31
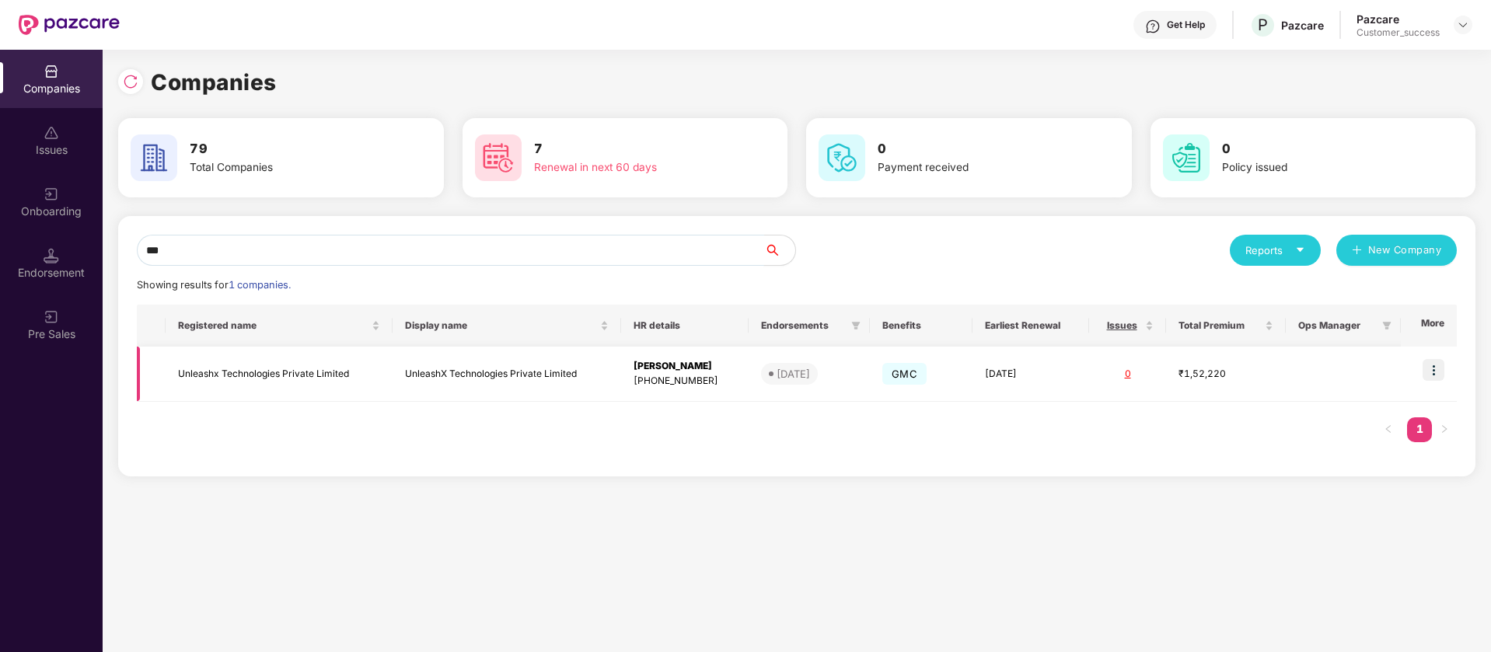
type input "***"
click at [1440, 370] on img at bounding box center [1433, 370] width 22 height 22
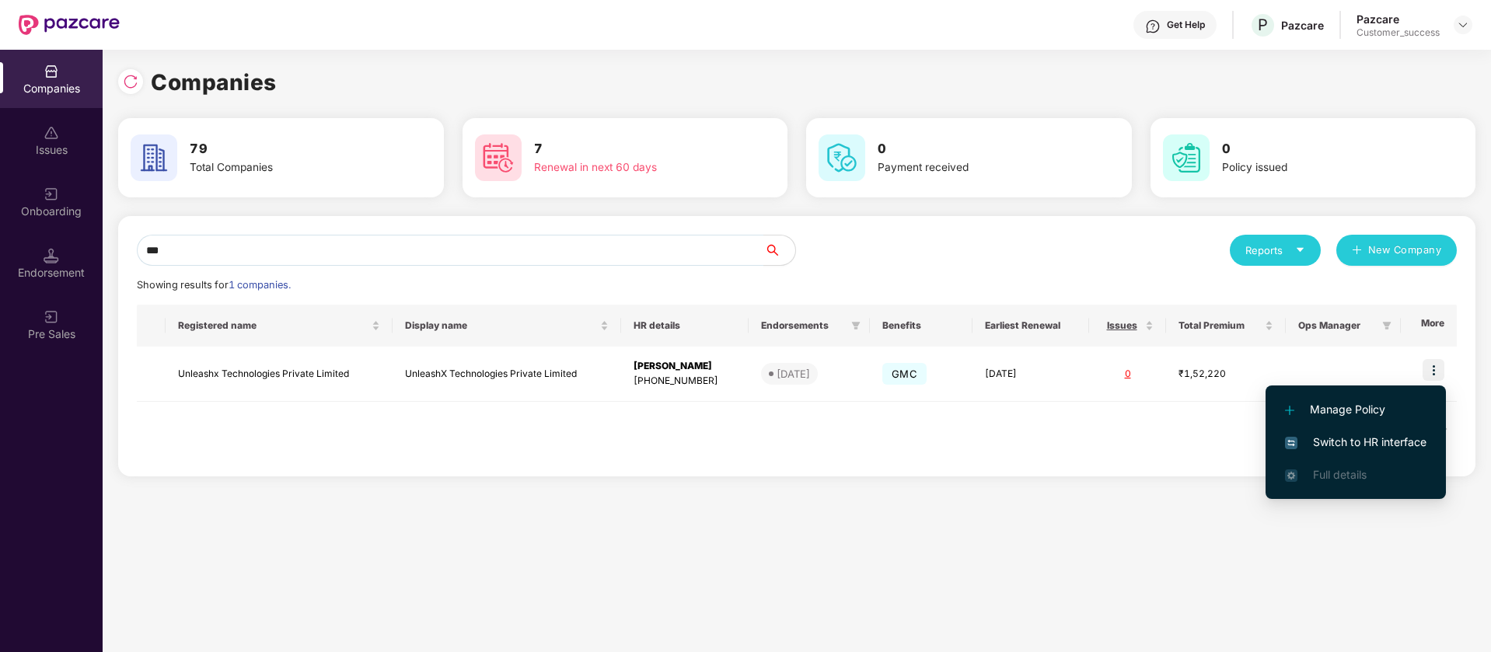
click at [1405, 444] on span "Switch to HR interface" at bounding box center [1355, 442] width 141 height 17
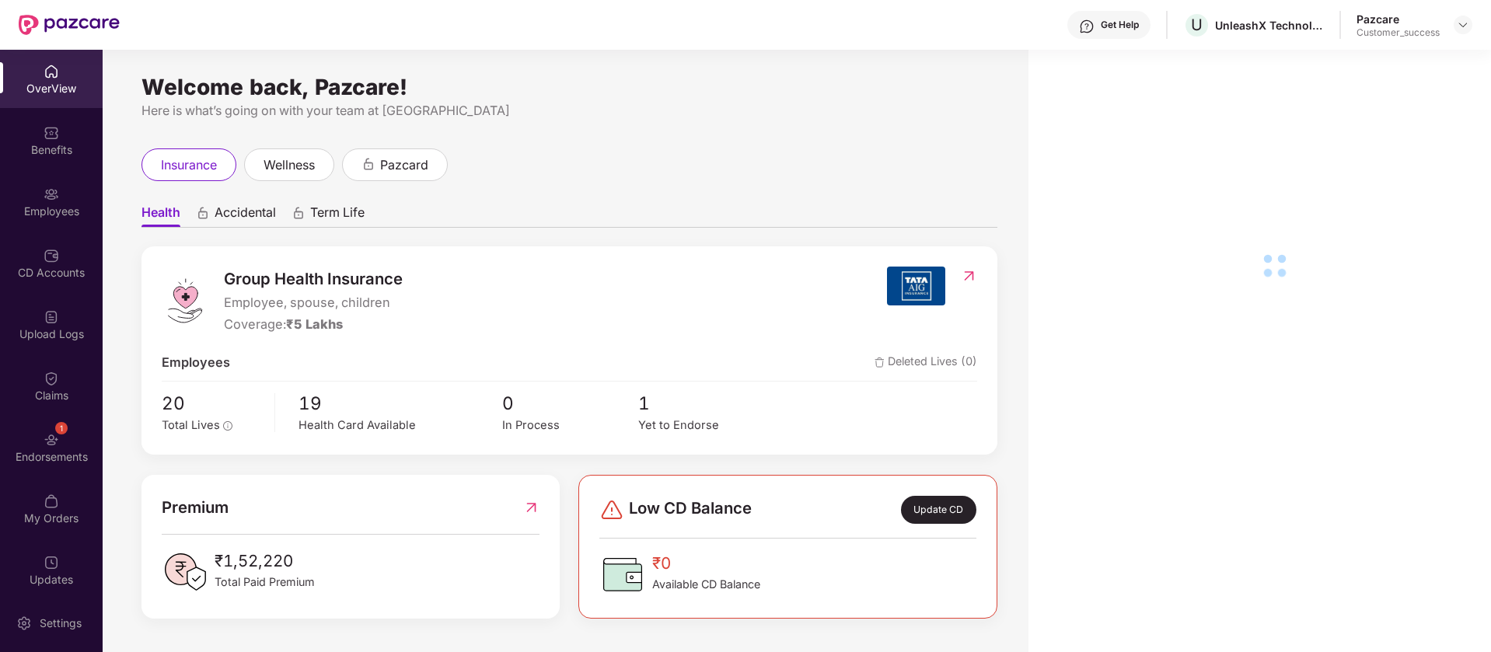
click at [54, 150] on div "Benefits" at bounding box center [51, 150] width 103 height 16
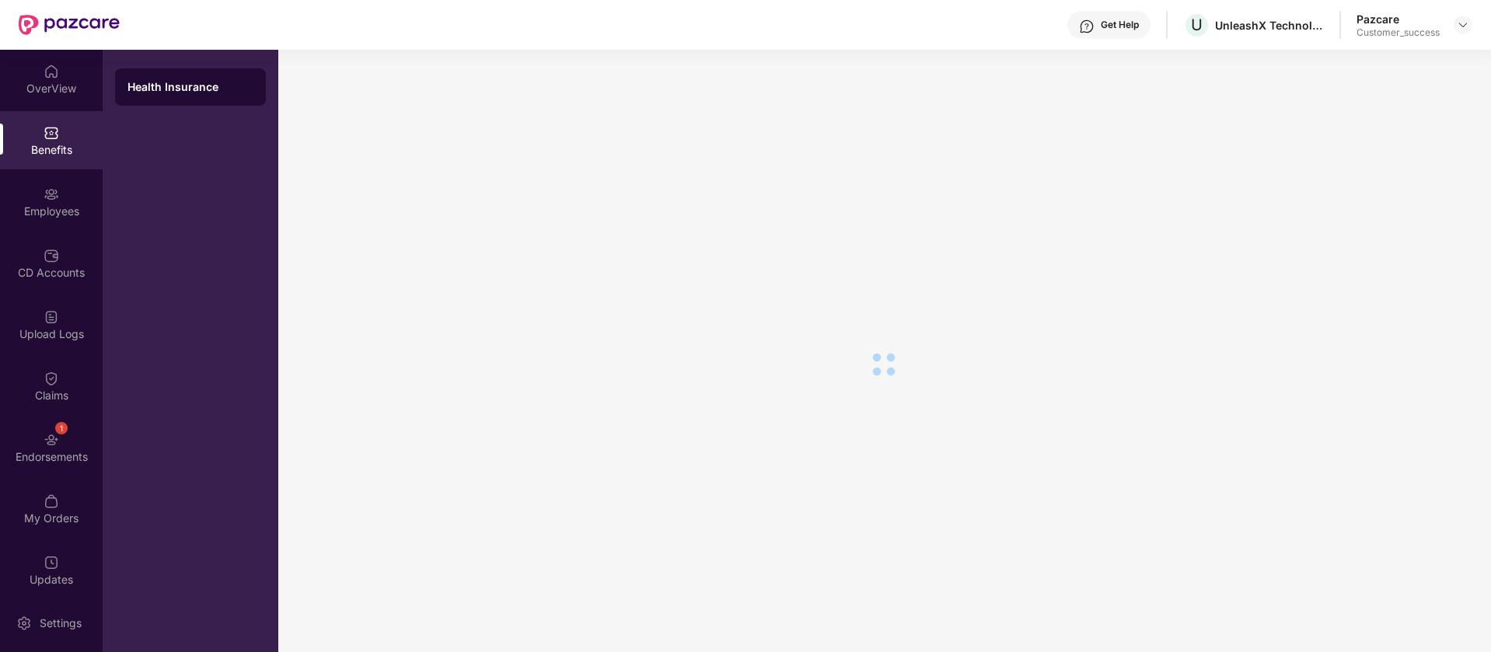
click at [44, 190] on img at bounding box center [52, 195] width 16 height 16
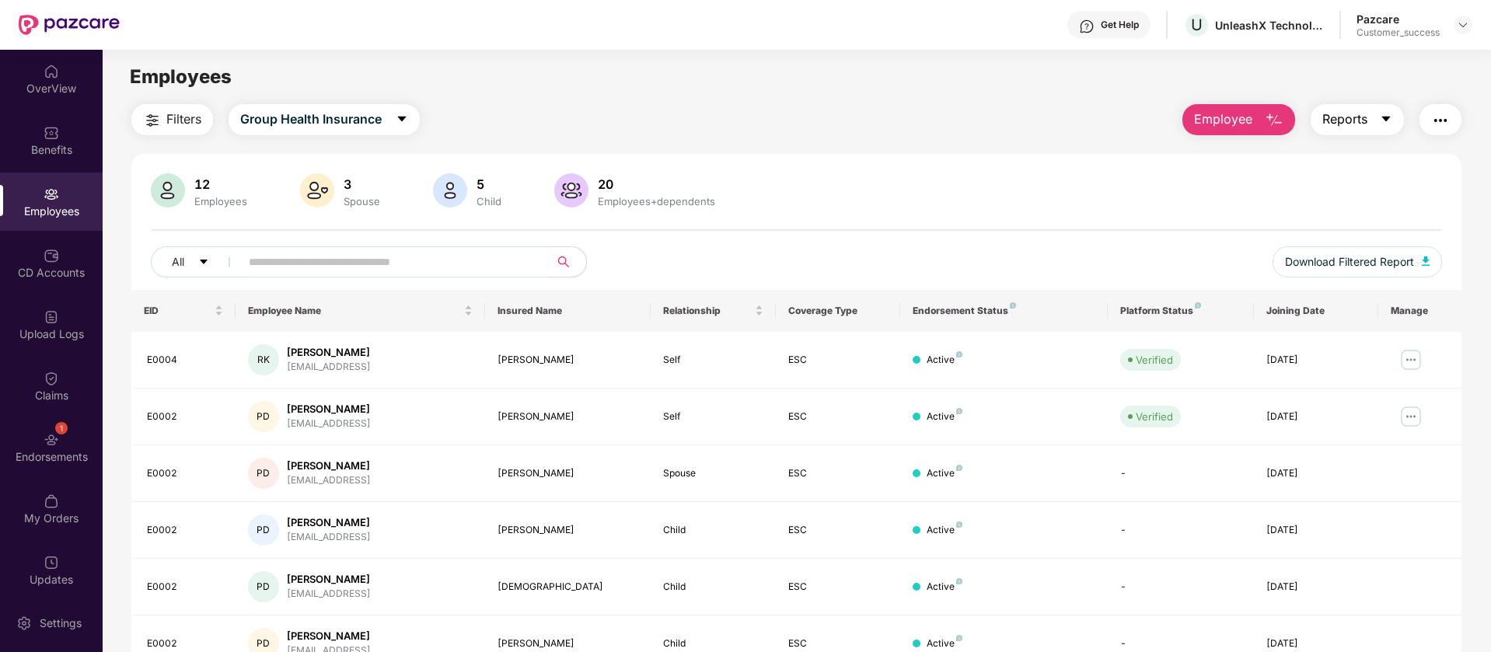
click at [1359, 113] on span "Reports" at bounding box center [1344, 119] width 45 height 19
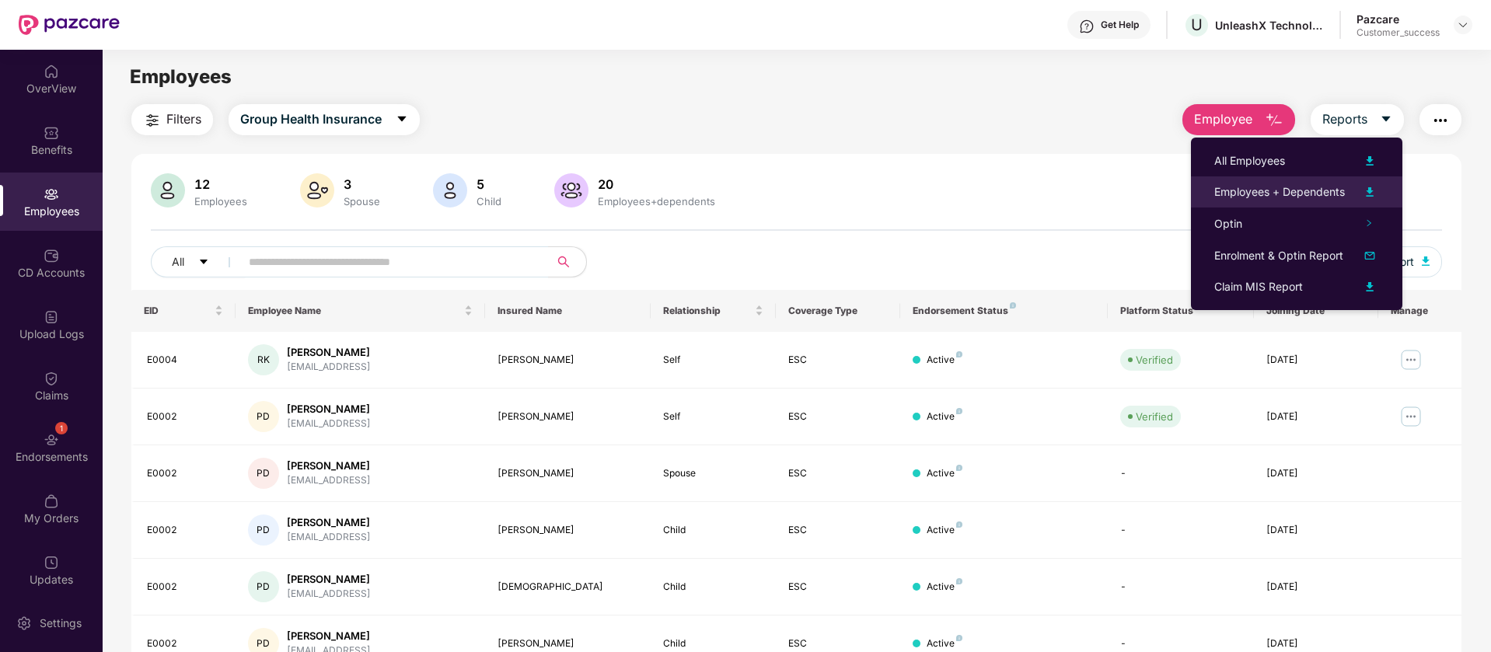
click at [1299, 186] on div "Employees + Dependents" at bounding box center [1279, 191] width 131 height 17
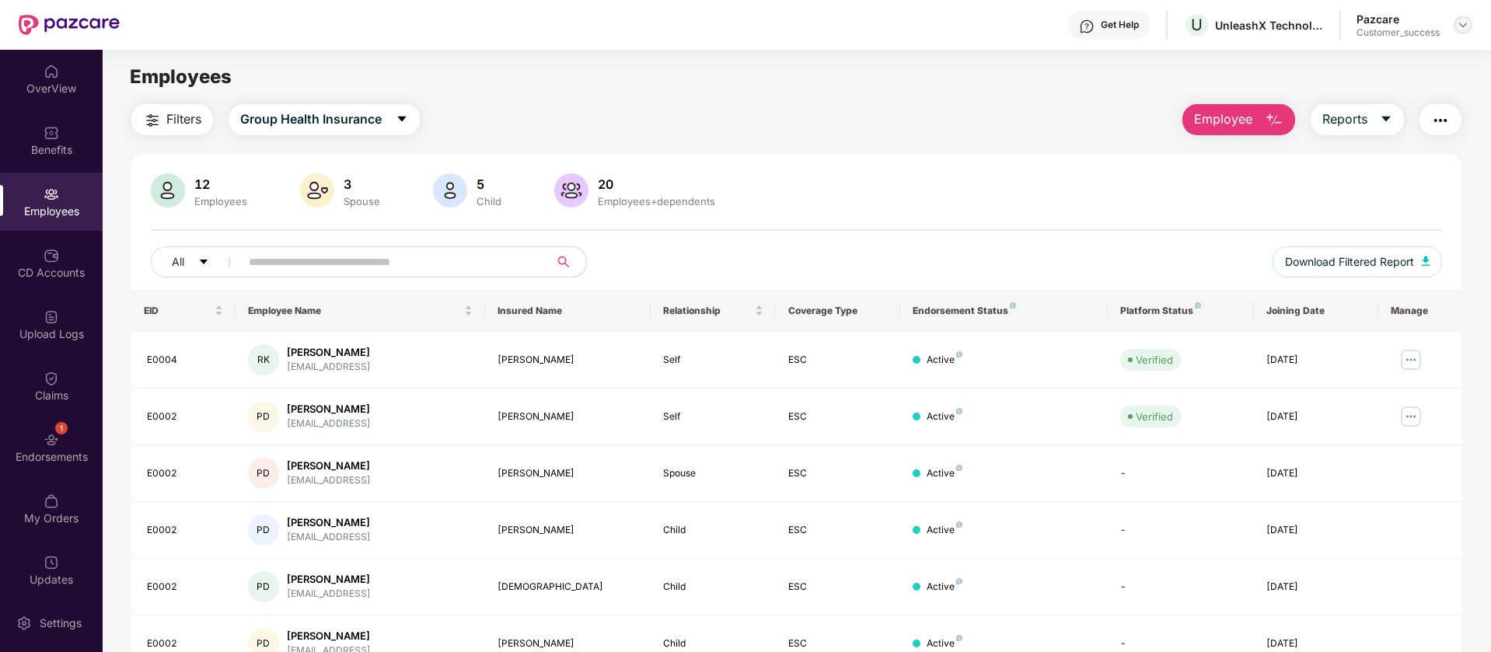
click at [1466, 17] on div at bounding box center [1462, 25] width 19 height 19
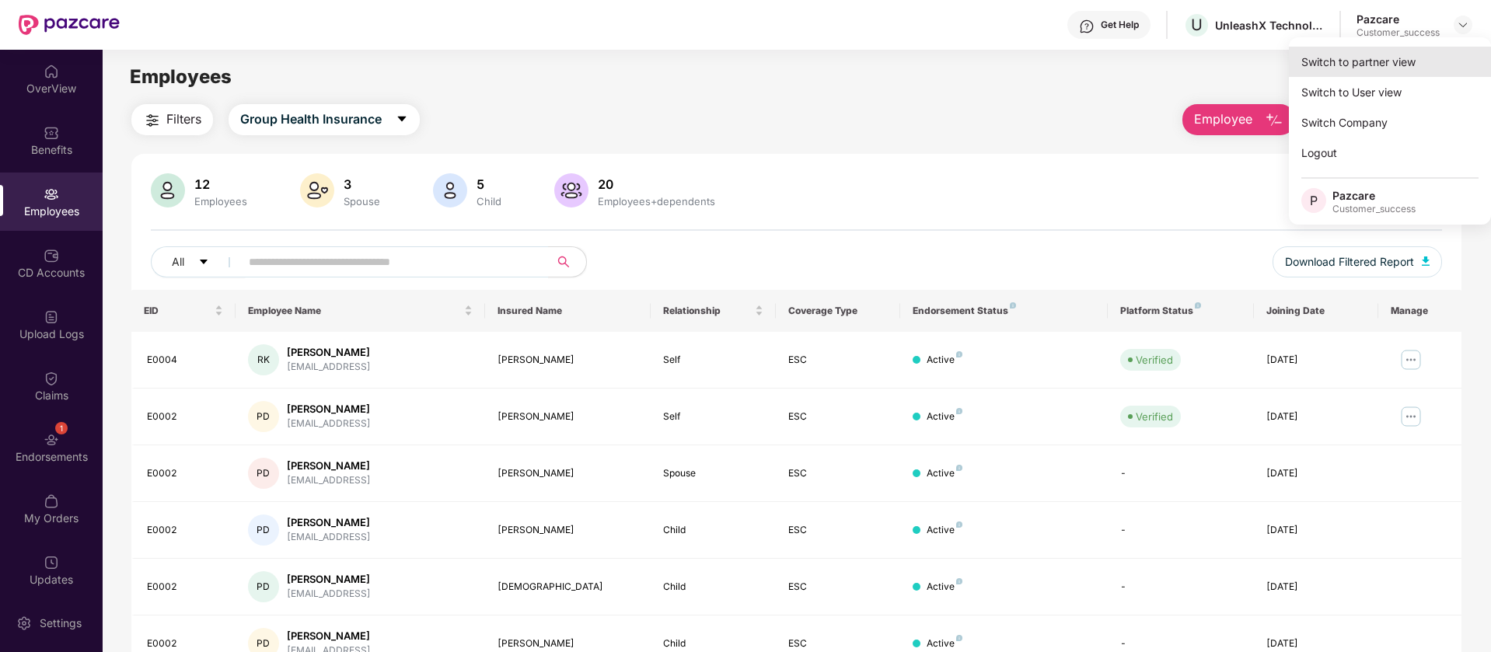
click at [1424, 61] on div "Switch to partner view" at bounding box center [1390, 62] width 202 height 30
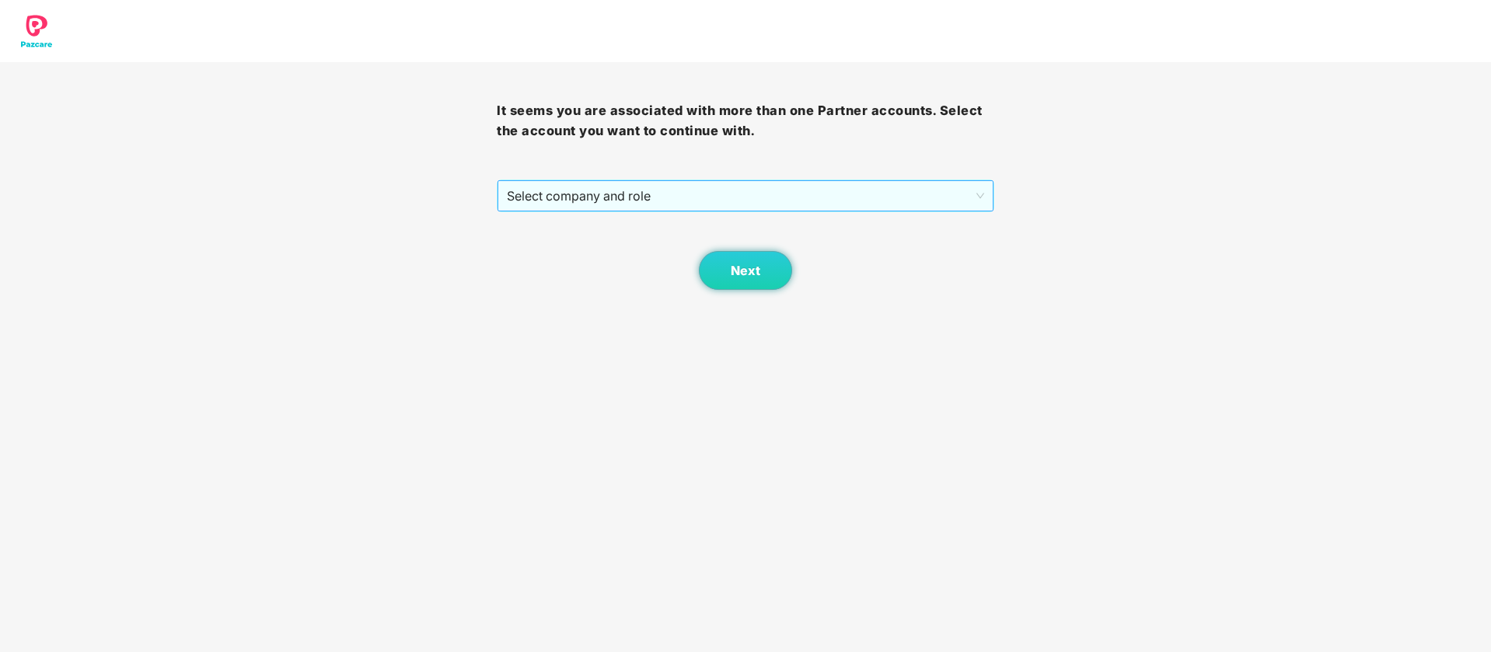
click at [839, 187] on span "Select company and role" at bounding box center [745, 196] width 476 height 30
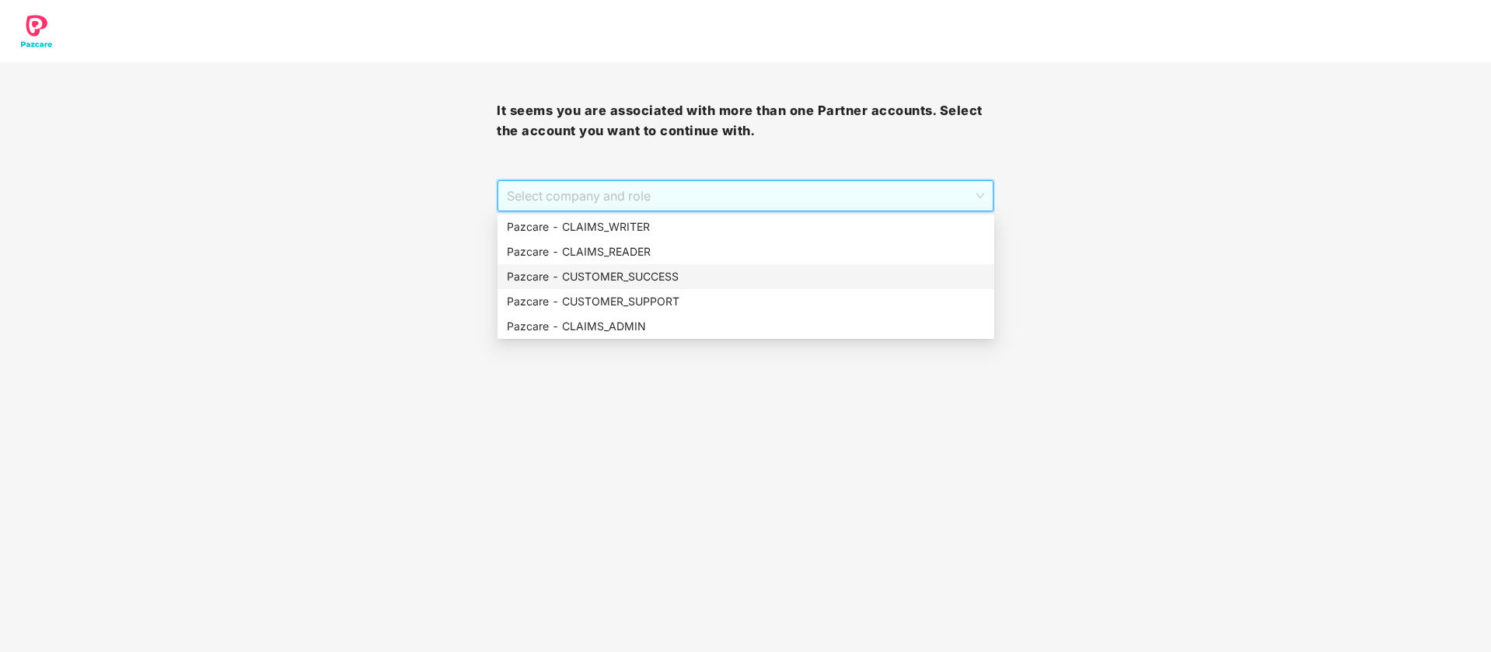
click at [724, 282] on div "Pazcare - CUSTOMER_SUCCESS" at bounding box center [746, 276] width 478 height 17
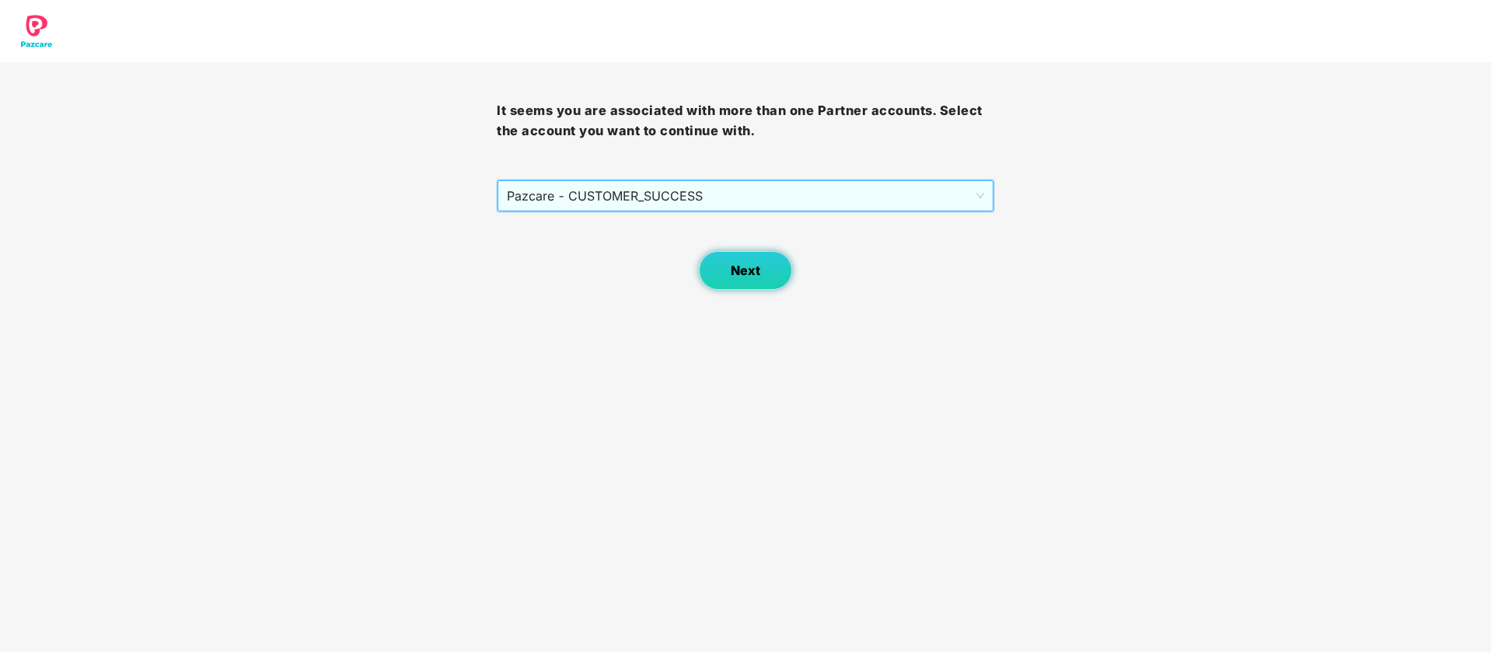
click at [762, 267] on button "Next" at bounding box center [745, 270] width 93 height 39
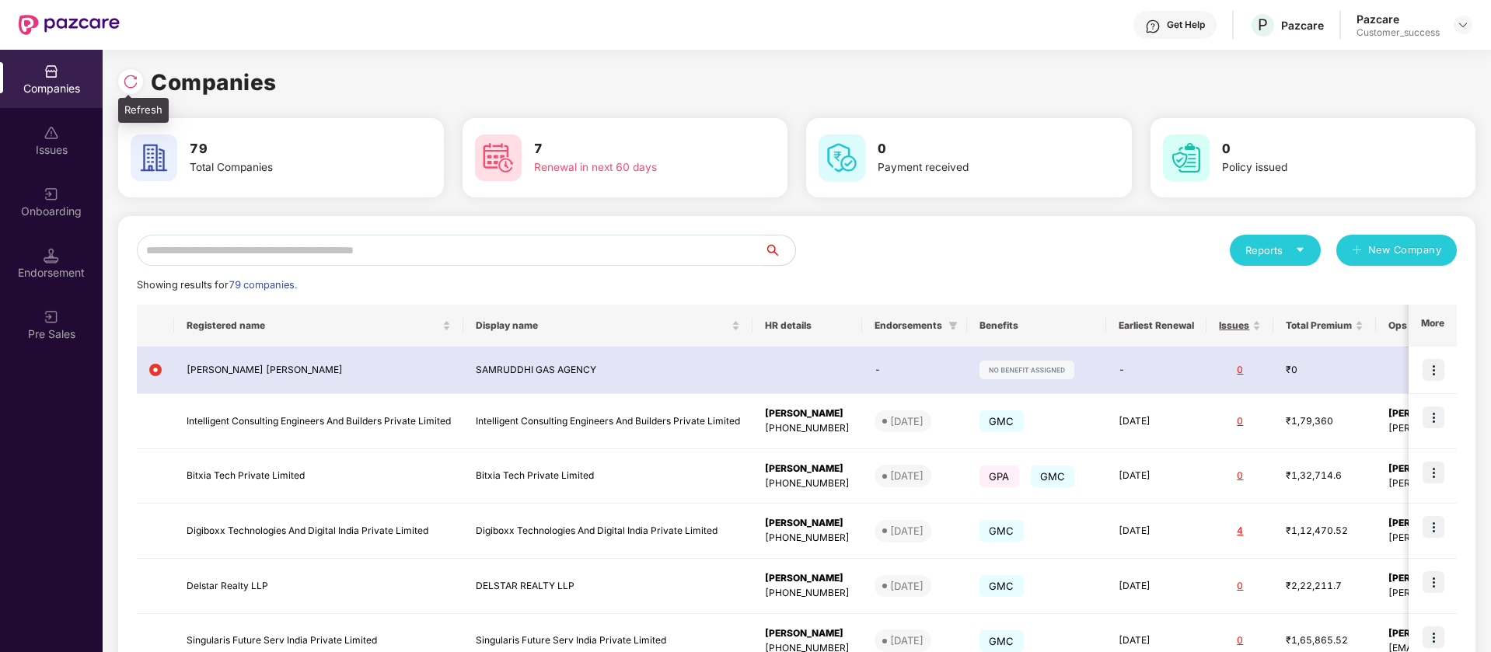
click at [137, 88] on img at bounding box center [131, 82] width 16 height 16
click at [1436, 414] on img at bounding box center [1433, 417] width 22 height 22
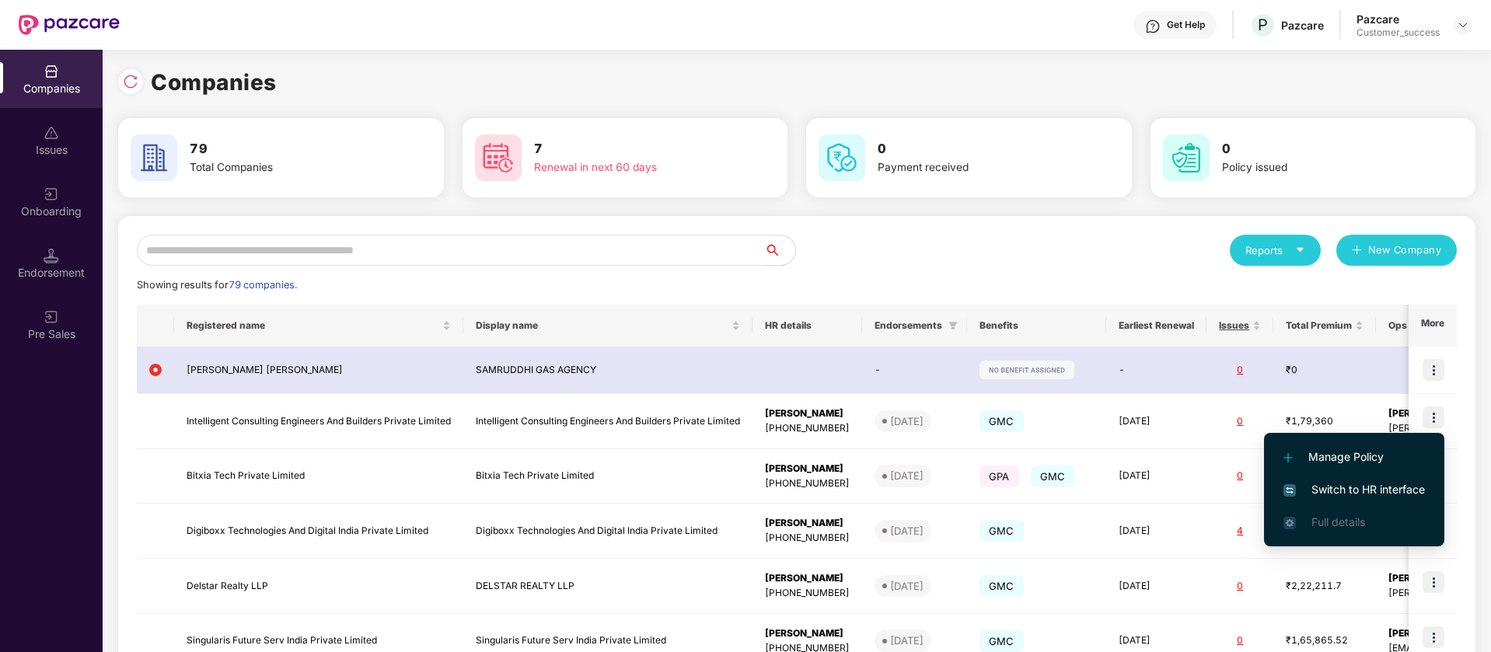
click at [1387, 489] on span "Switch to HR interface" at bounding box center [1353, 489] width 141 height 17
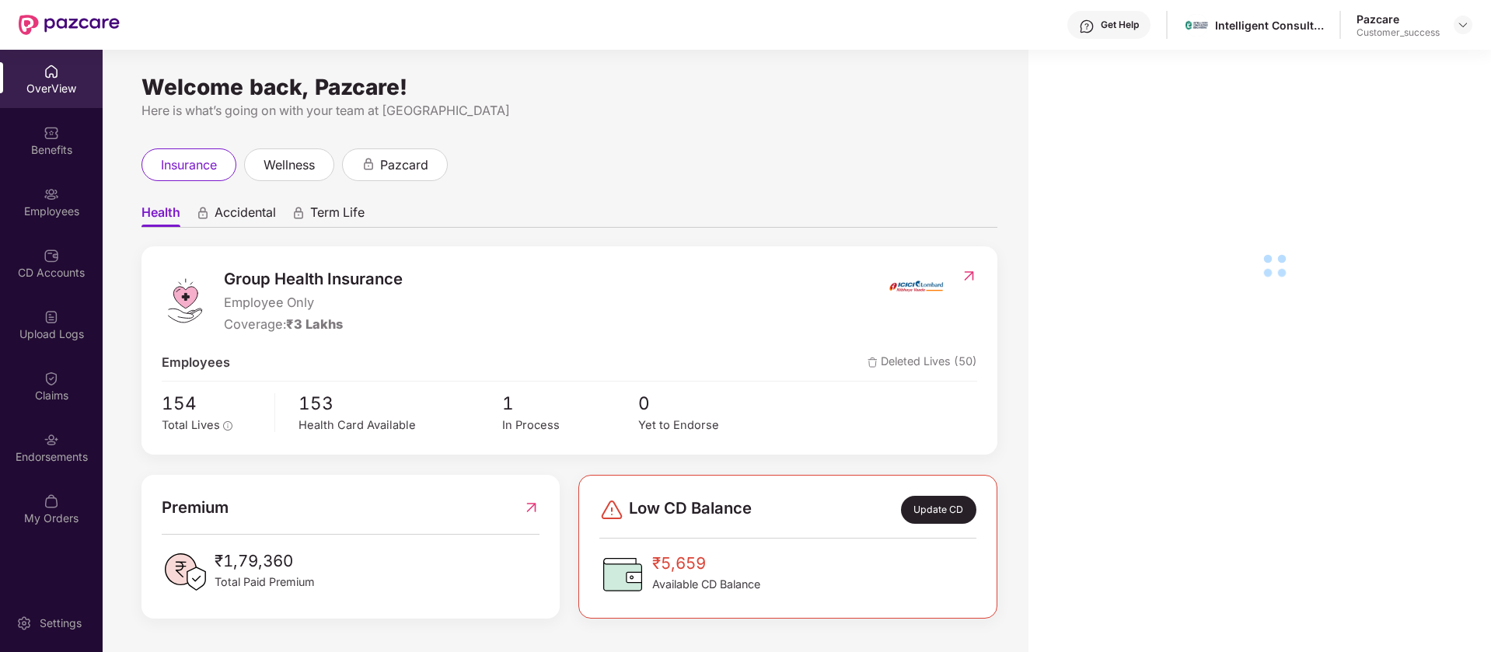
click at [54, 131] on img at bounding box center [52, 133] width 16 height 16
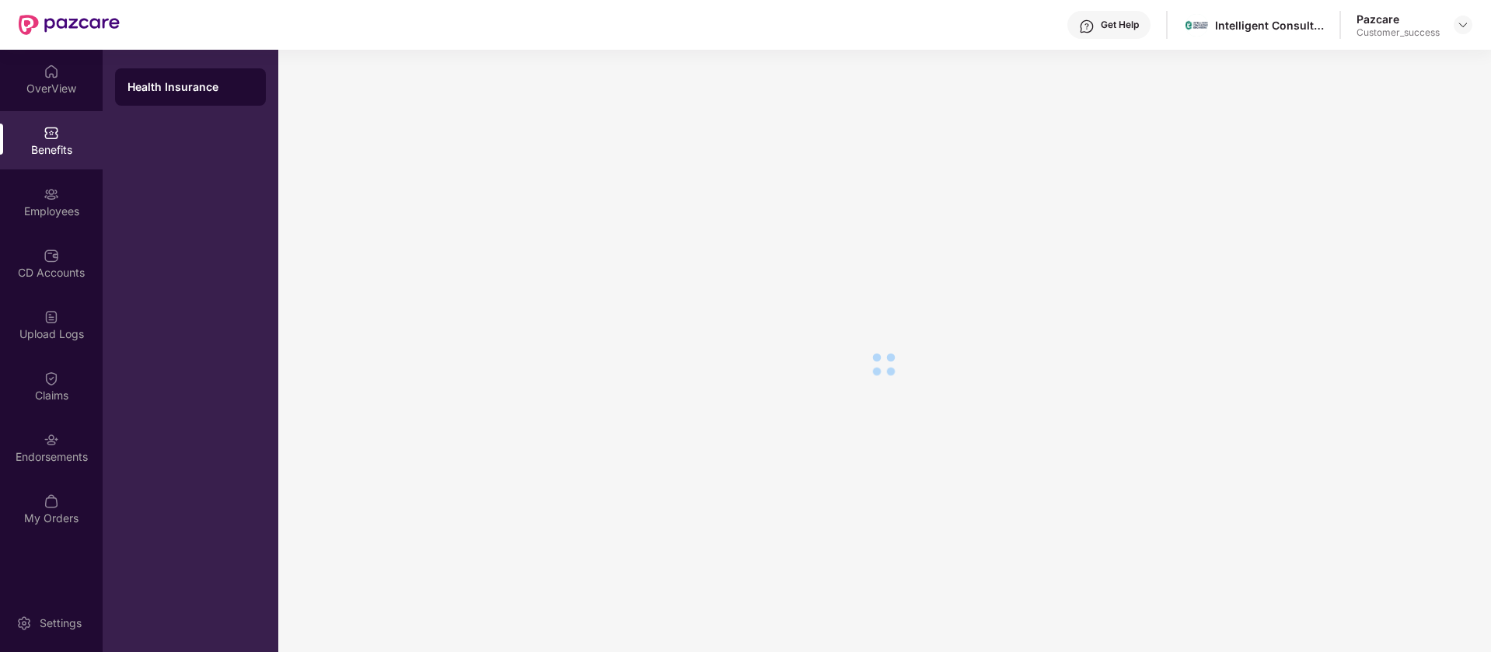
click at [62, 216] on div "Employees" at bounding box center [51, 212] width 103 height 16
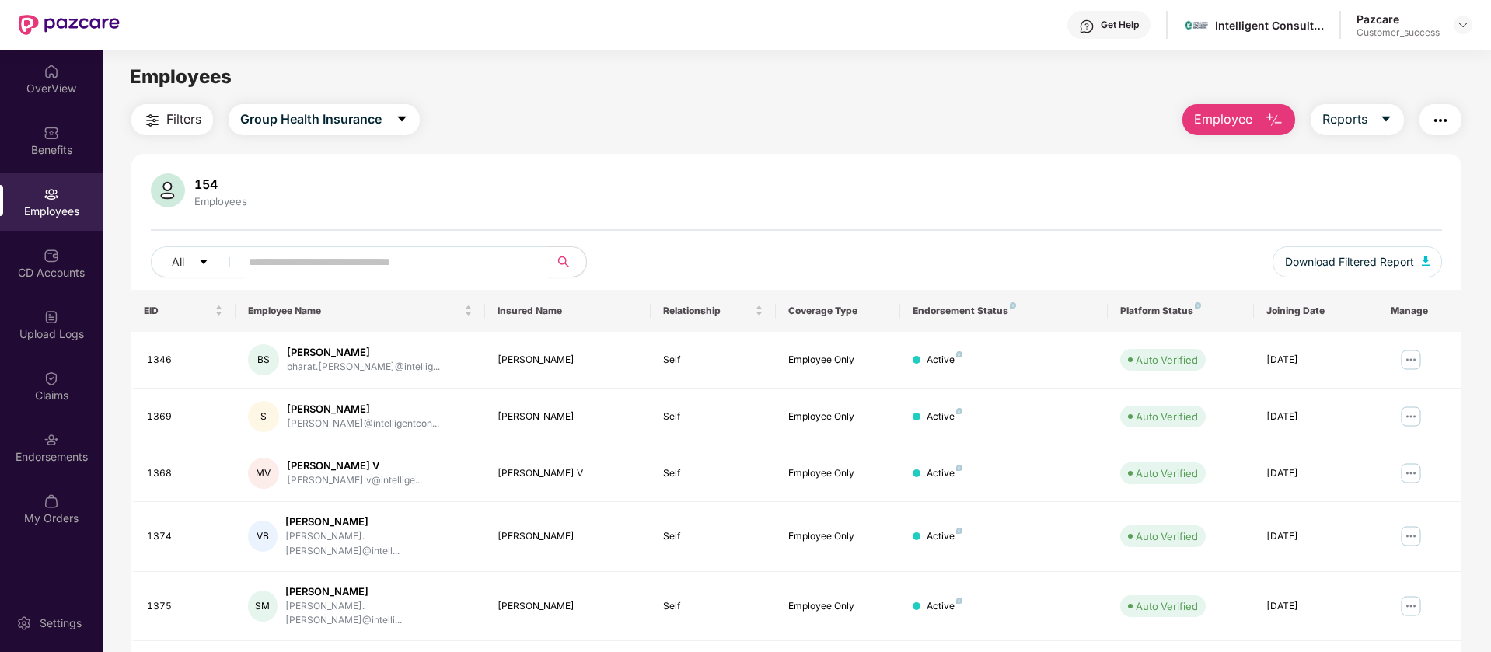
click at [1371, 102] on main "Employees Filters Group Health Insurance Employee Reports 154 Employees All Dow…" at bounding box center [796, 376] width 1387 height 652
click at [1359, 116] on span "Reports" at bounding box center [1344, 119] width 45 height 19
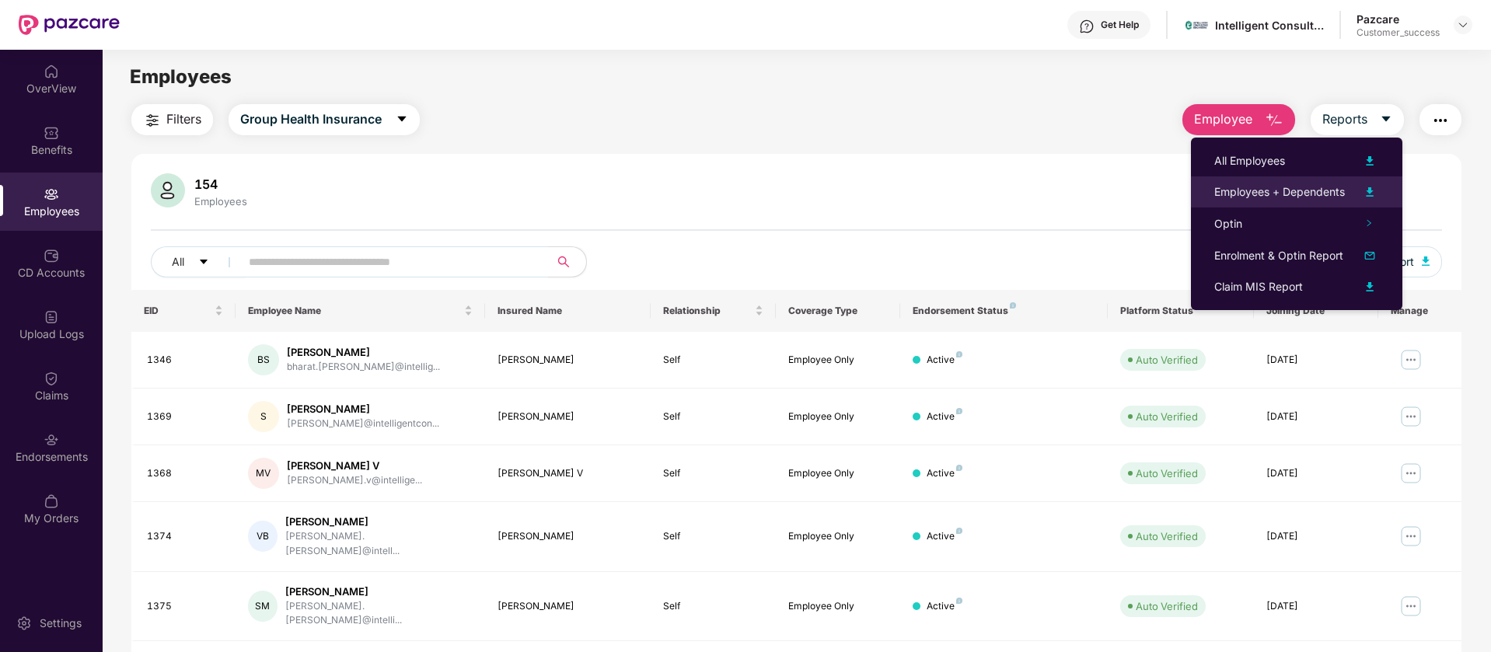
click at [1327, 201] on div "Employees + Dependents" at bounding box center [1296, 192] width 165 height 19
